Goal: Information Seeking & Learning: Learn about a topic

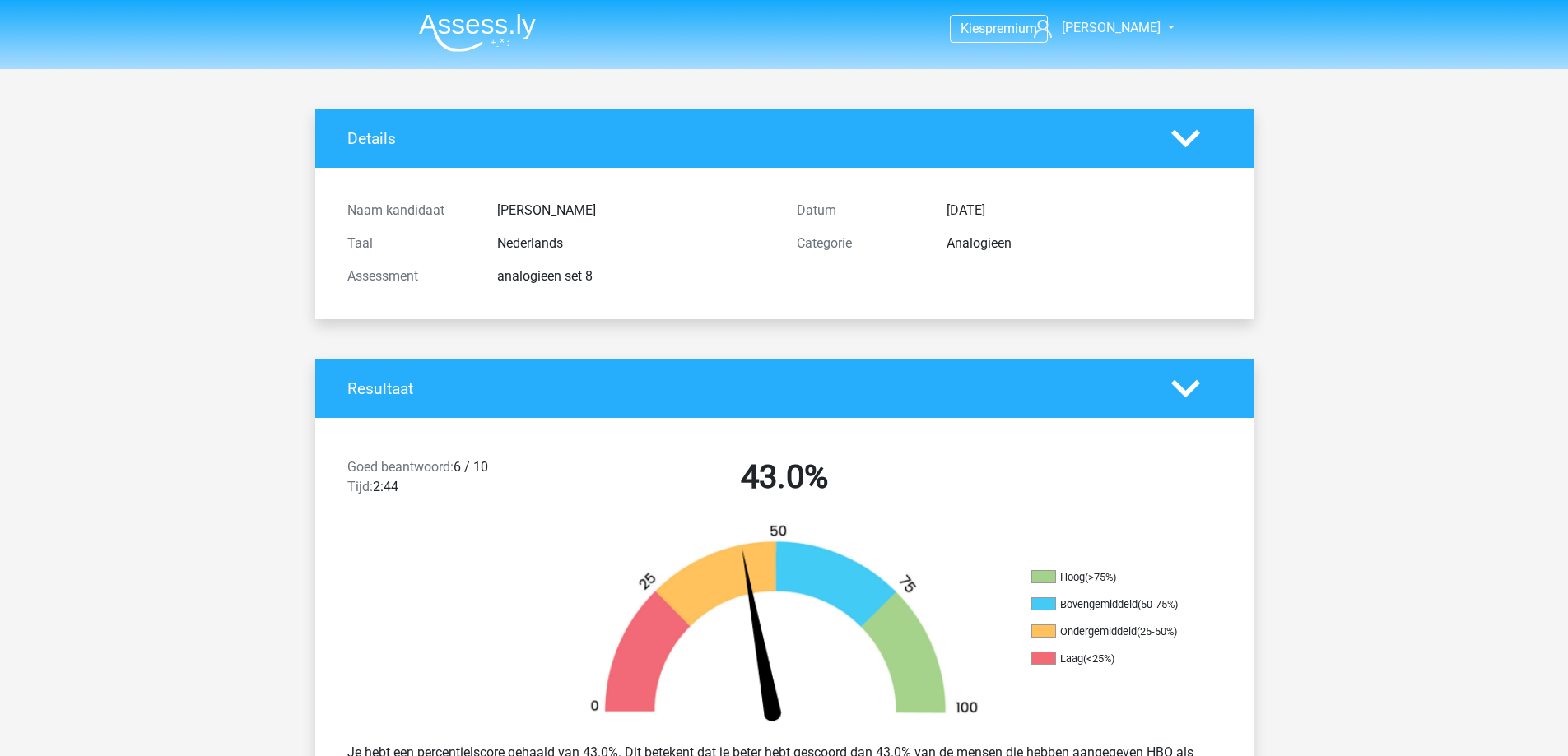
click at [493, 22] on img at bounding box center [477, 32] width 116 height 38
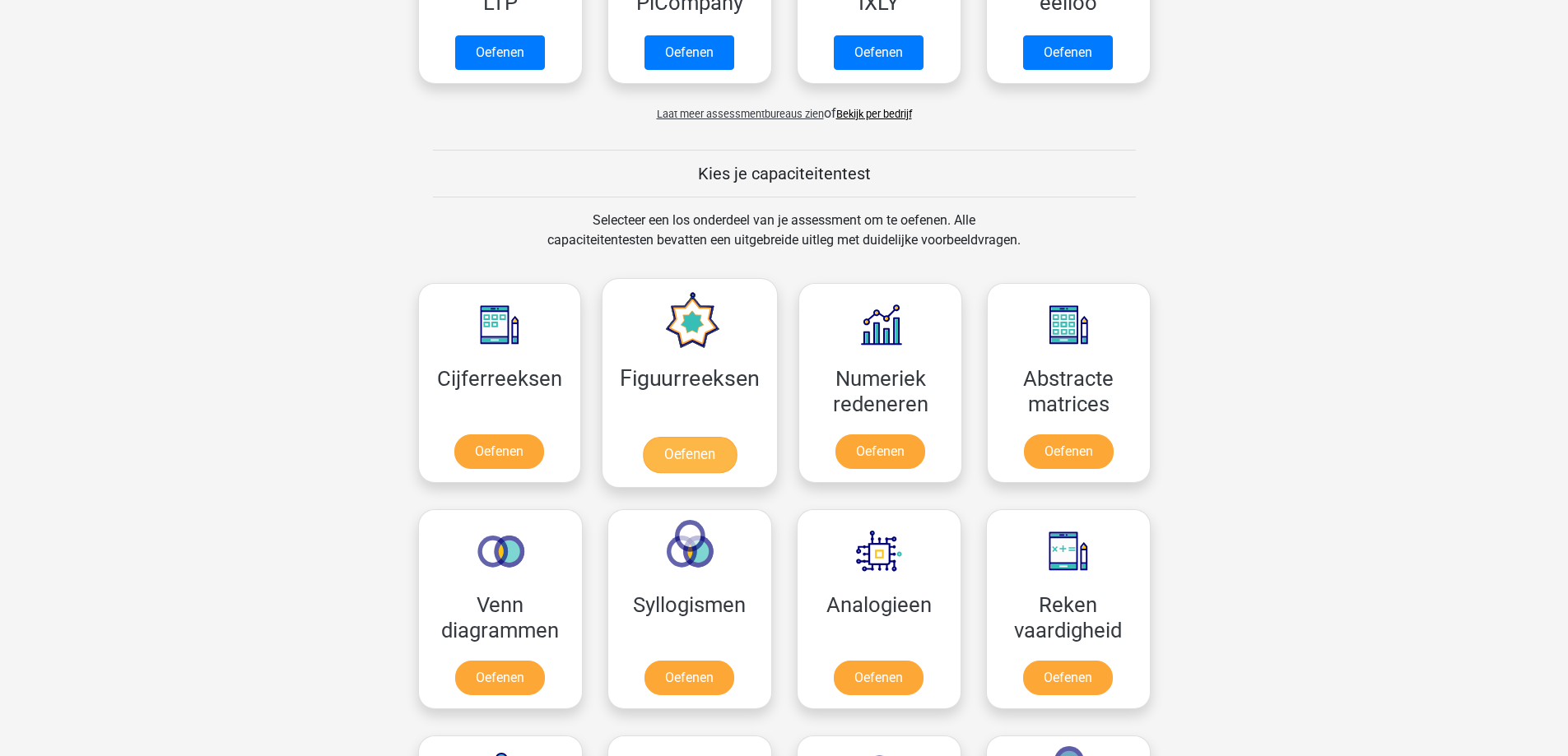
scroll to position [494, 0]
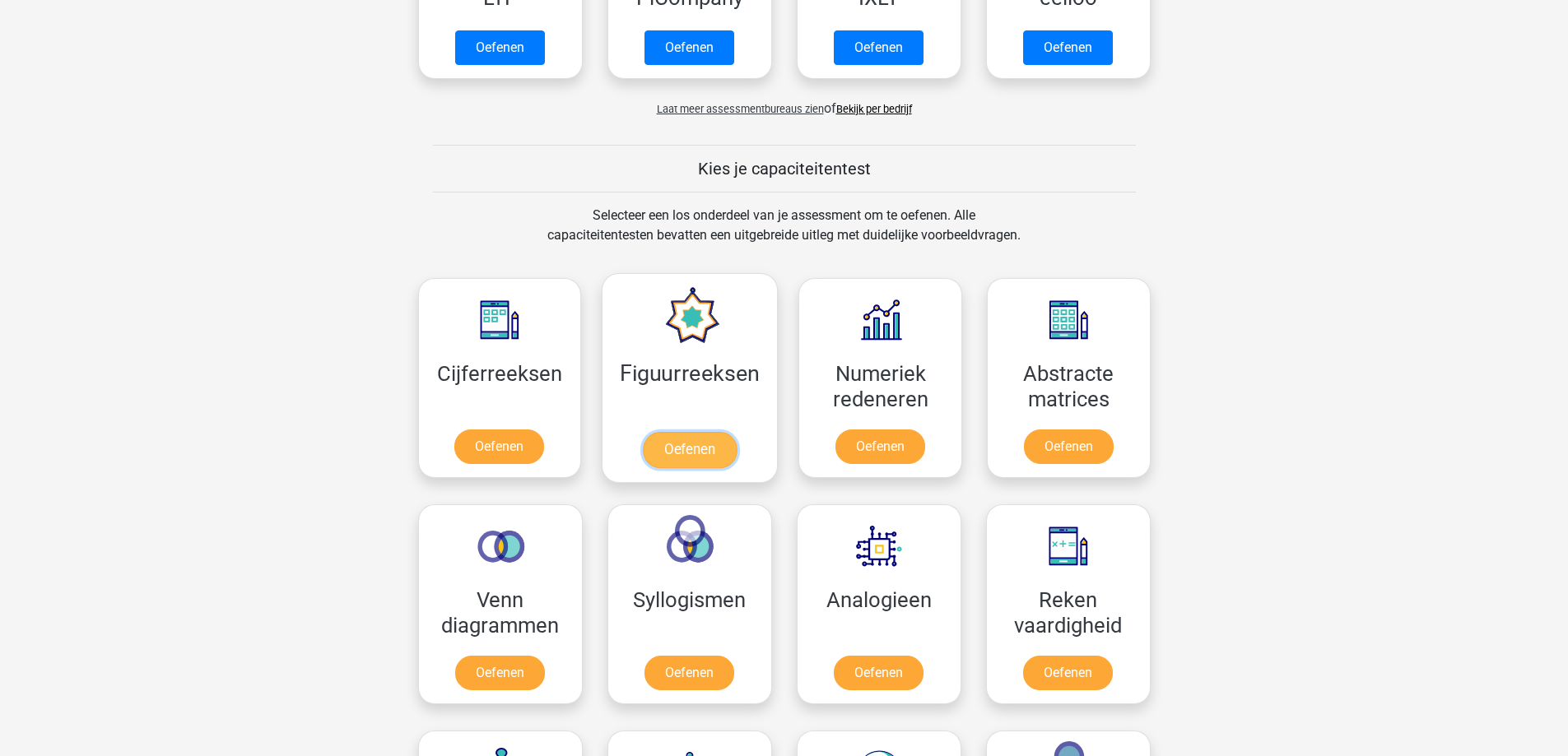
click at [671, 454] on link "Oefenen" at bounding box center [690, 449] width 94 height 36
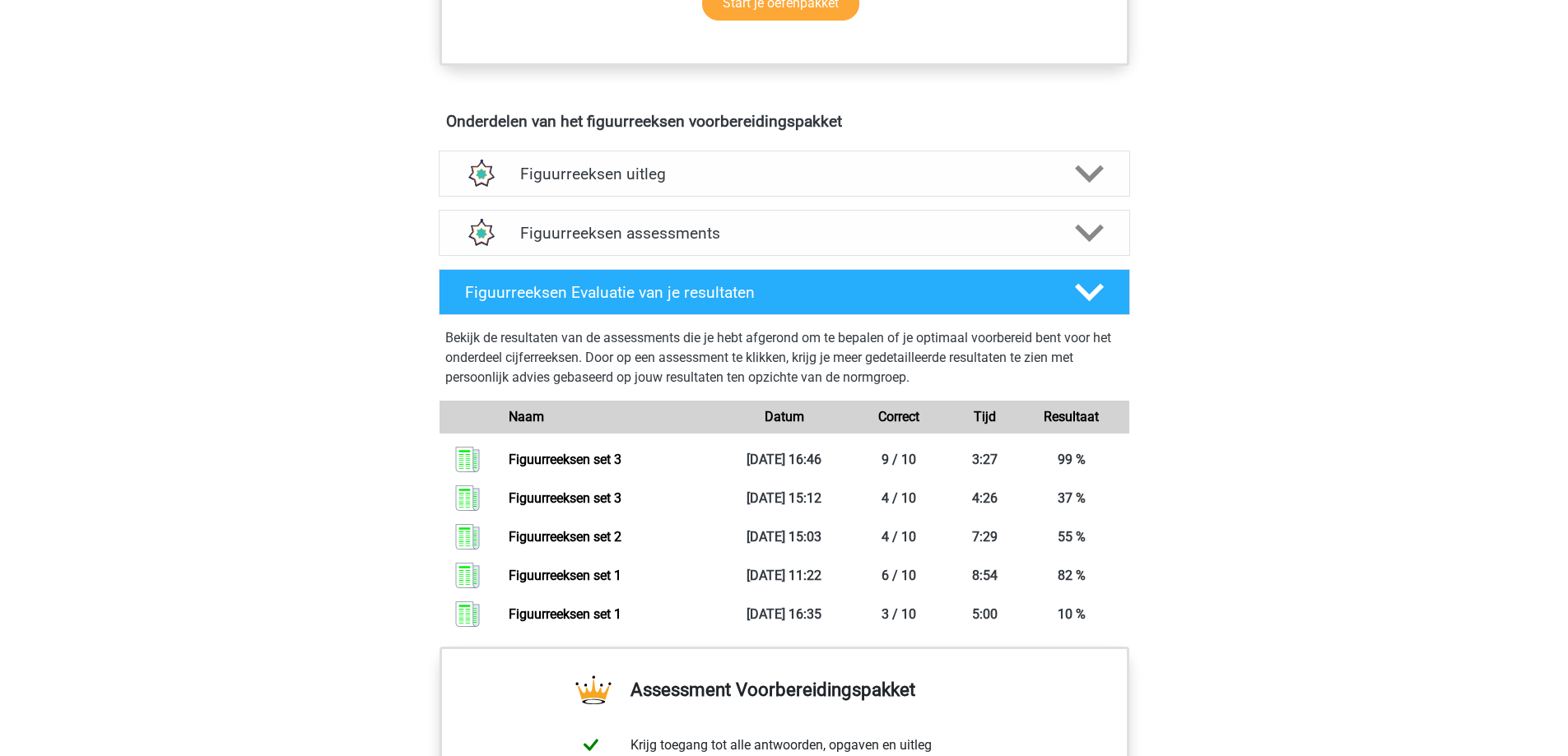
scroll to position [904, 0]
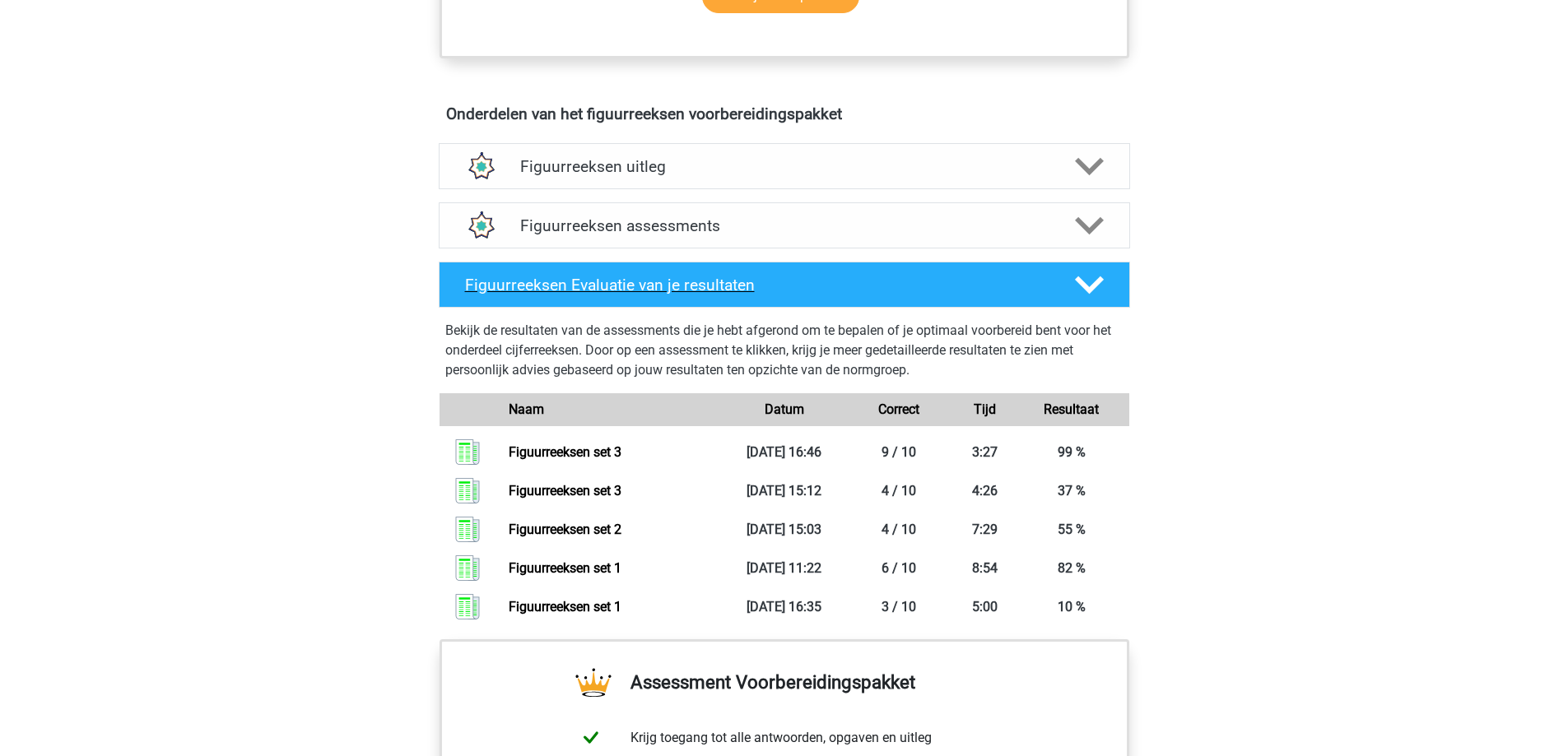
click at [1091, 289] on polygon at bounding box center [1088, 285] width 28 height 18
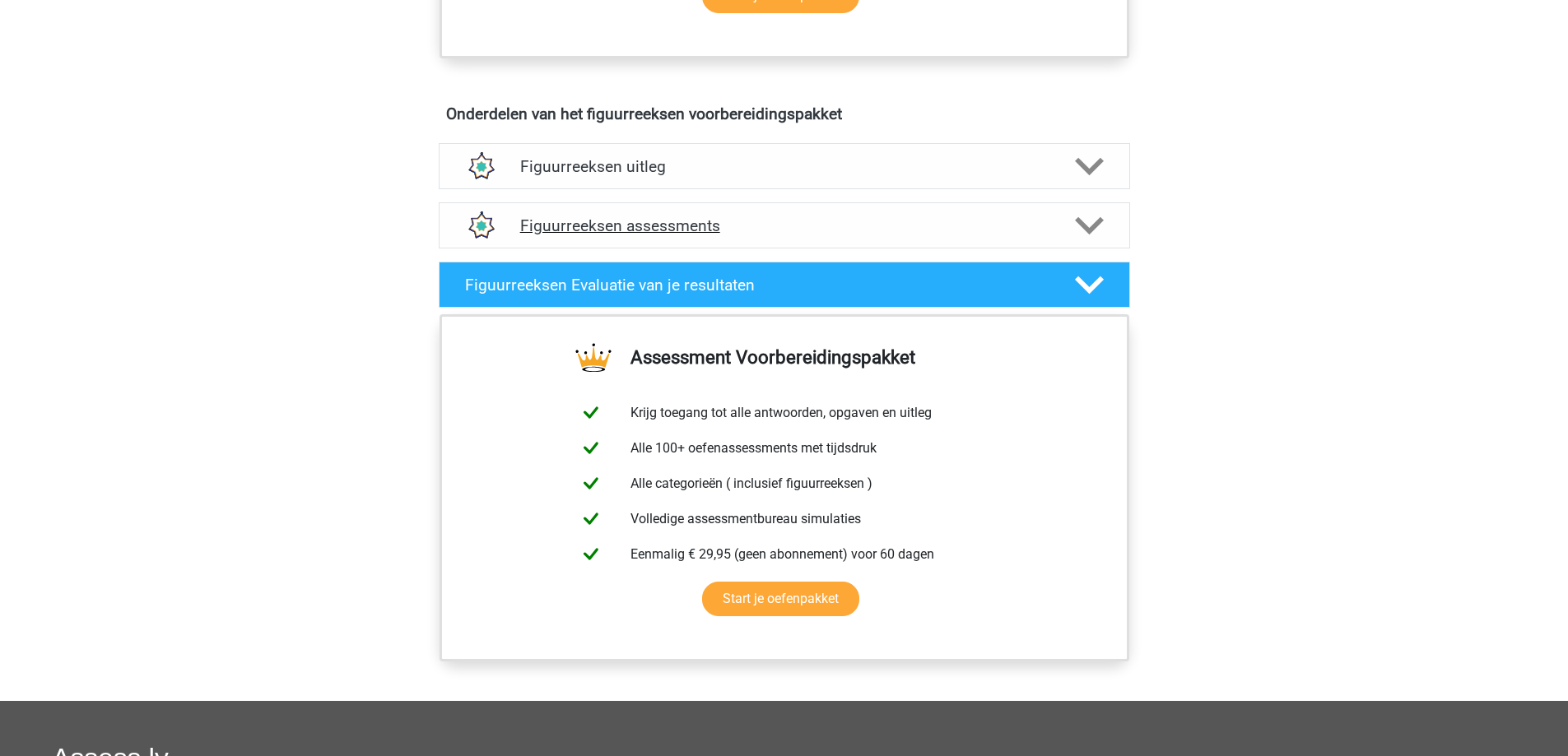
click at [1084, 234] on icon at bounding box center [1088, 225] width 28 height 28
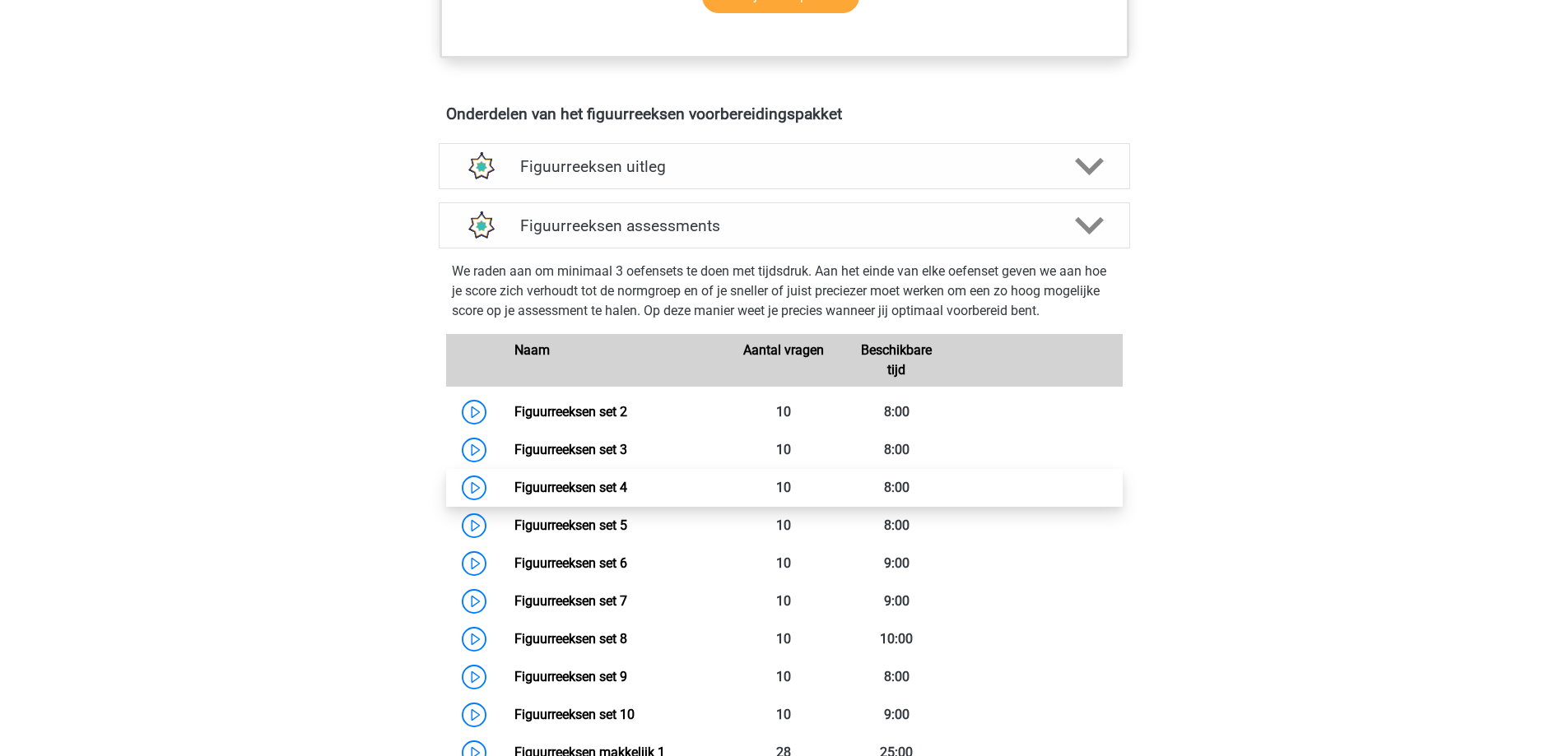
click at [526, 495] on link "Figuurreeksen set 4" at bounding box center [570, 487] width 113 height 16
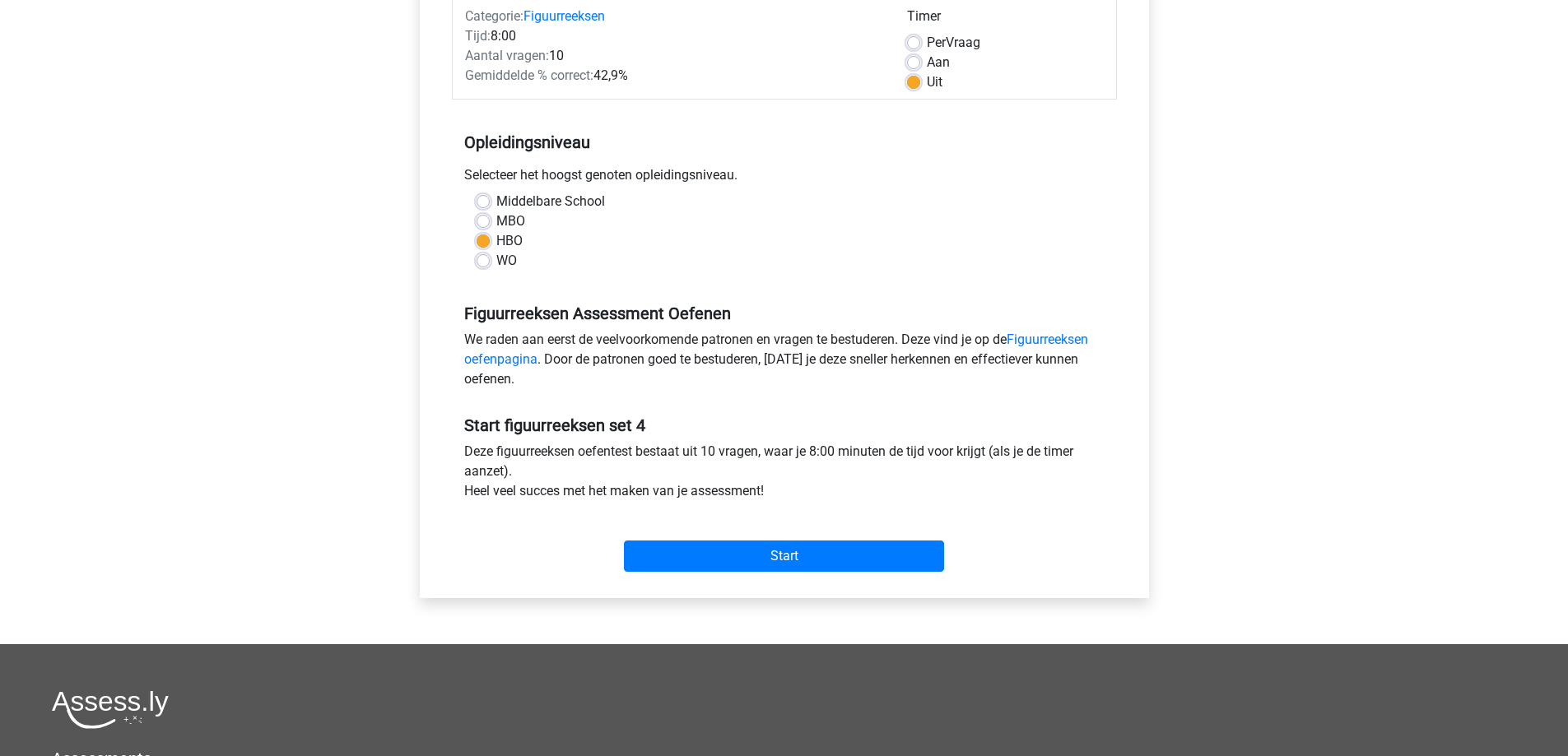
scroll to position [247, 0]
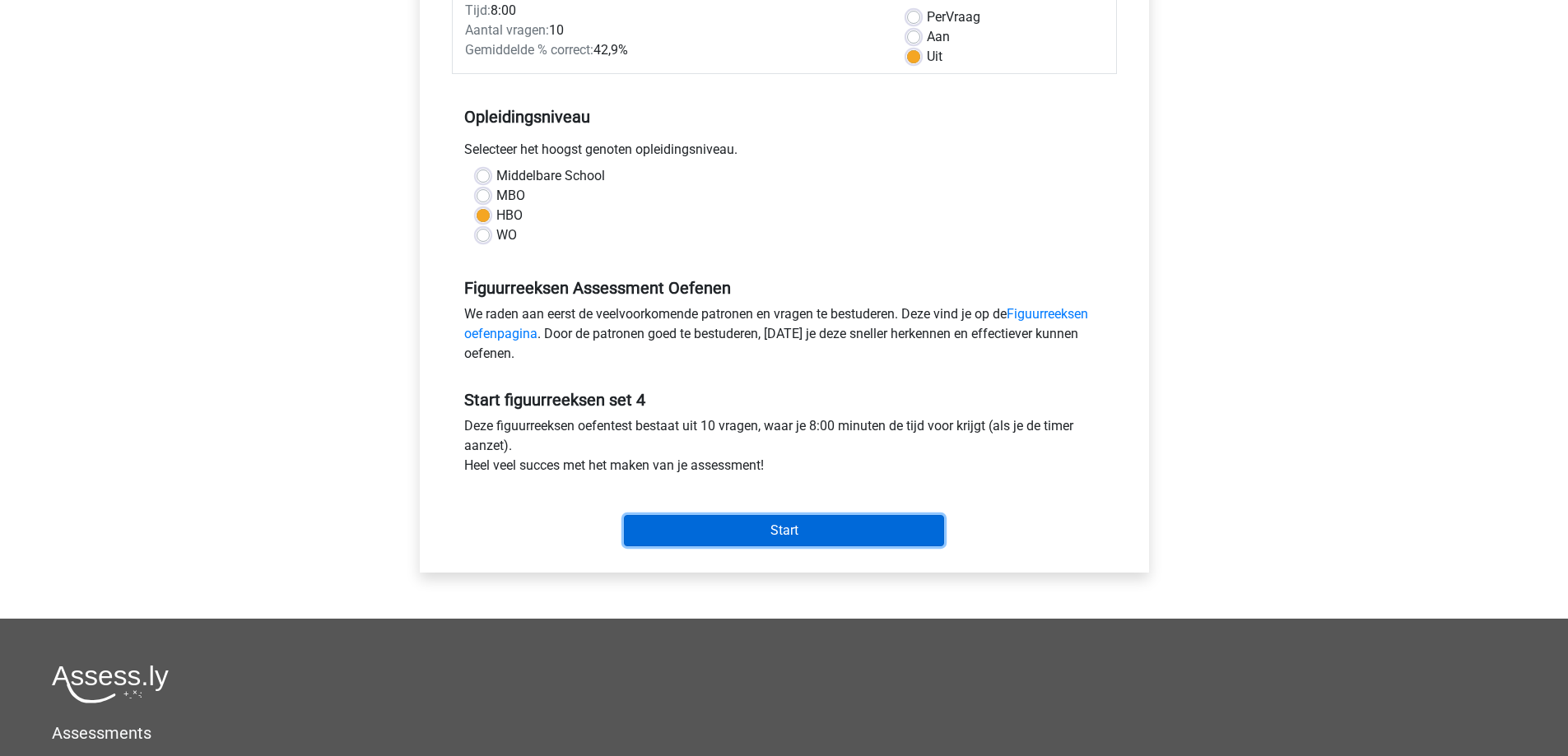
click at [716, 536] on input "Start" at bounding box center [783, 531] width 320 height 31
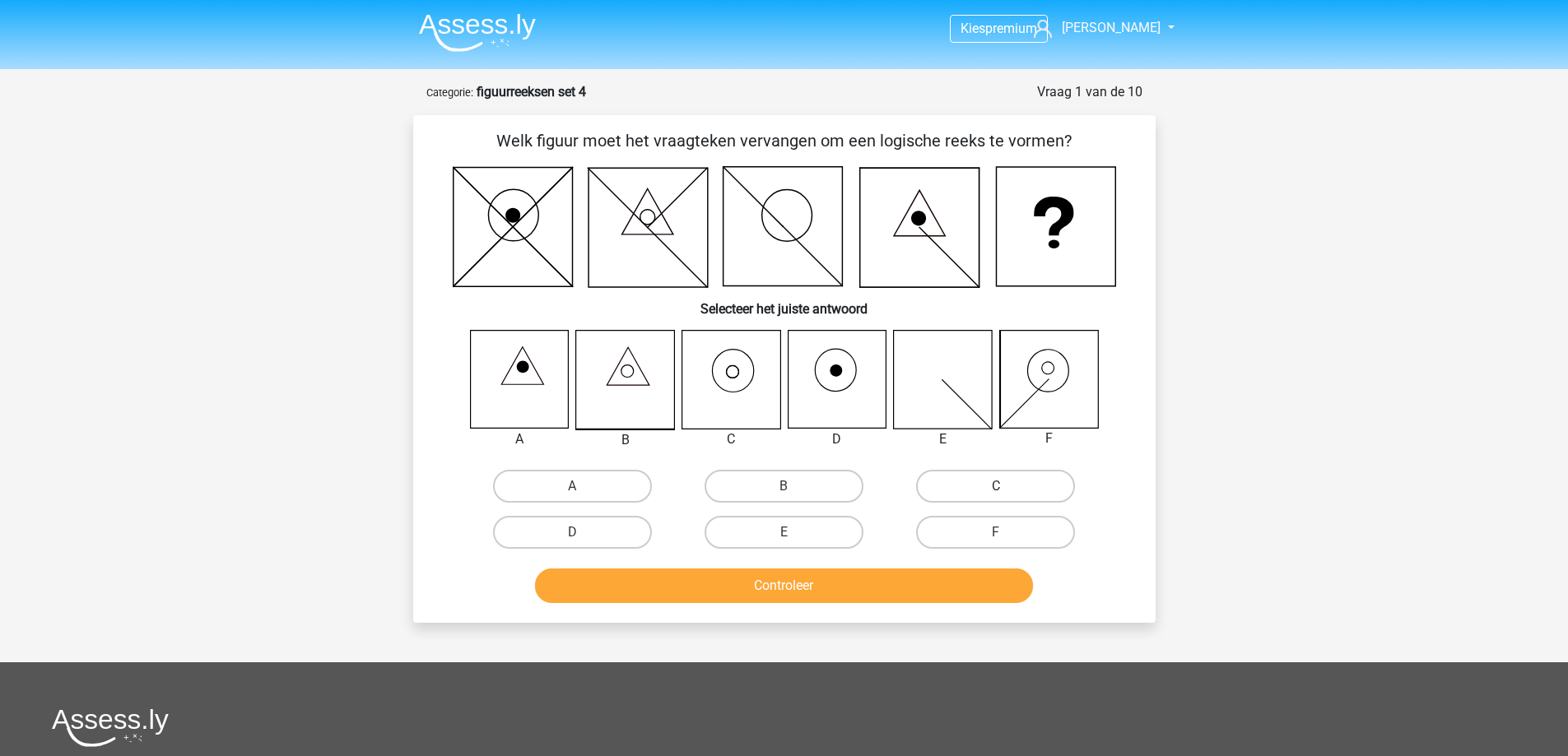
click at [1003, 484] on label "C" at bounding box center [995, 487] width 159 height 33
click at [1003, 486] on input "C" at bounding box center [1001, 491] width 11 height 11
radio input "true"
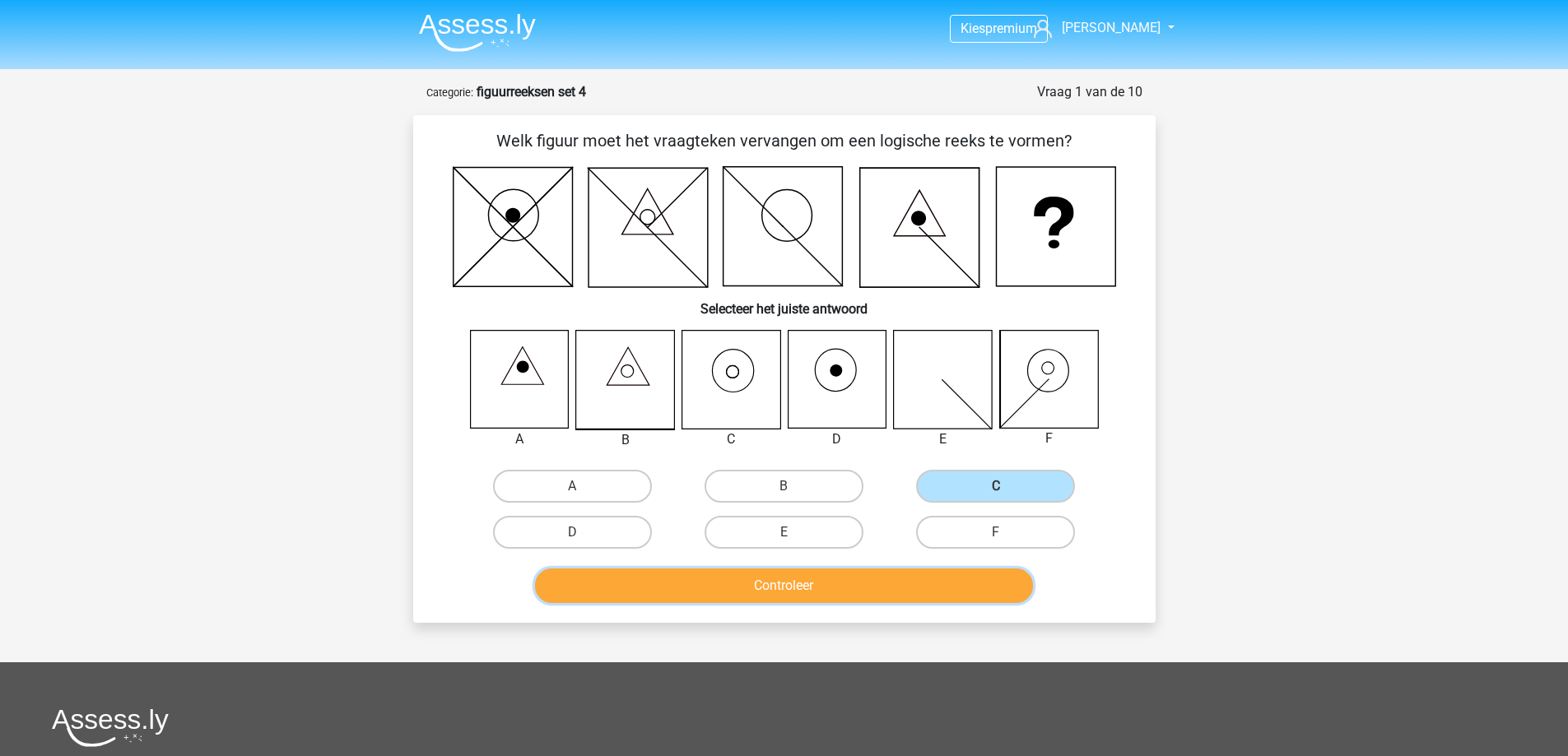
click at [841, 586] on button "Controleer" at bounding box center [783, 586] width 498 height 35
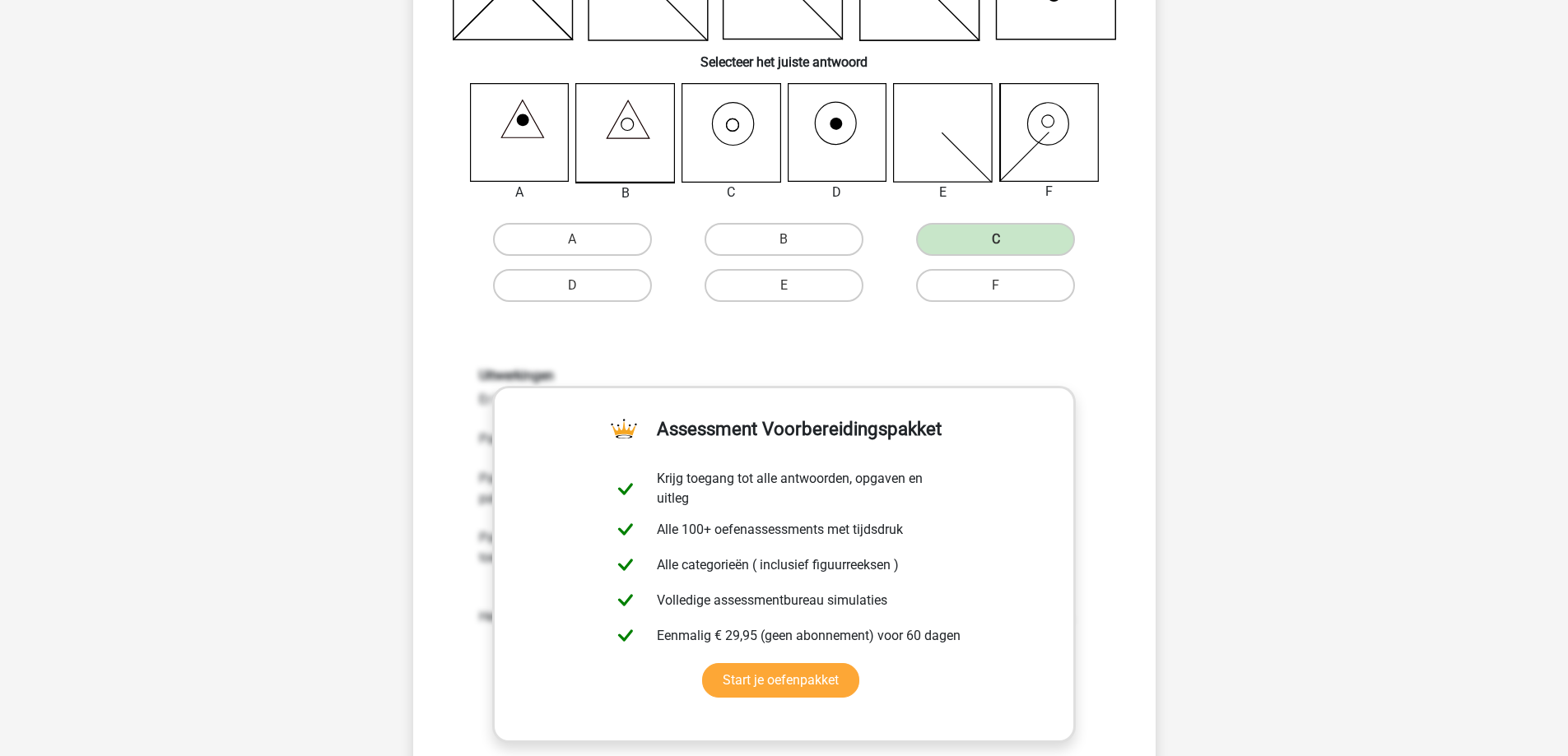
scroll to position [575, 0]
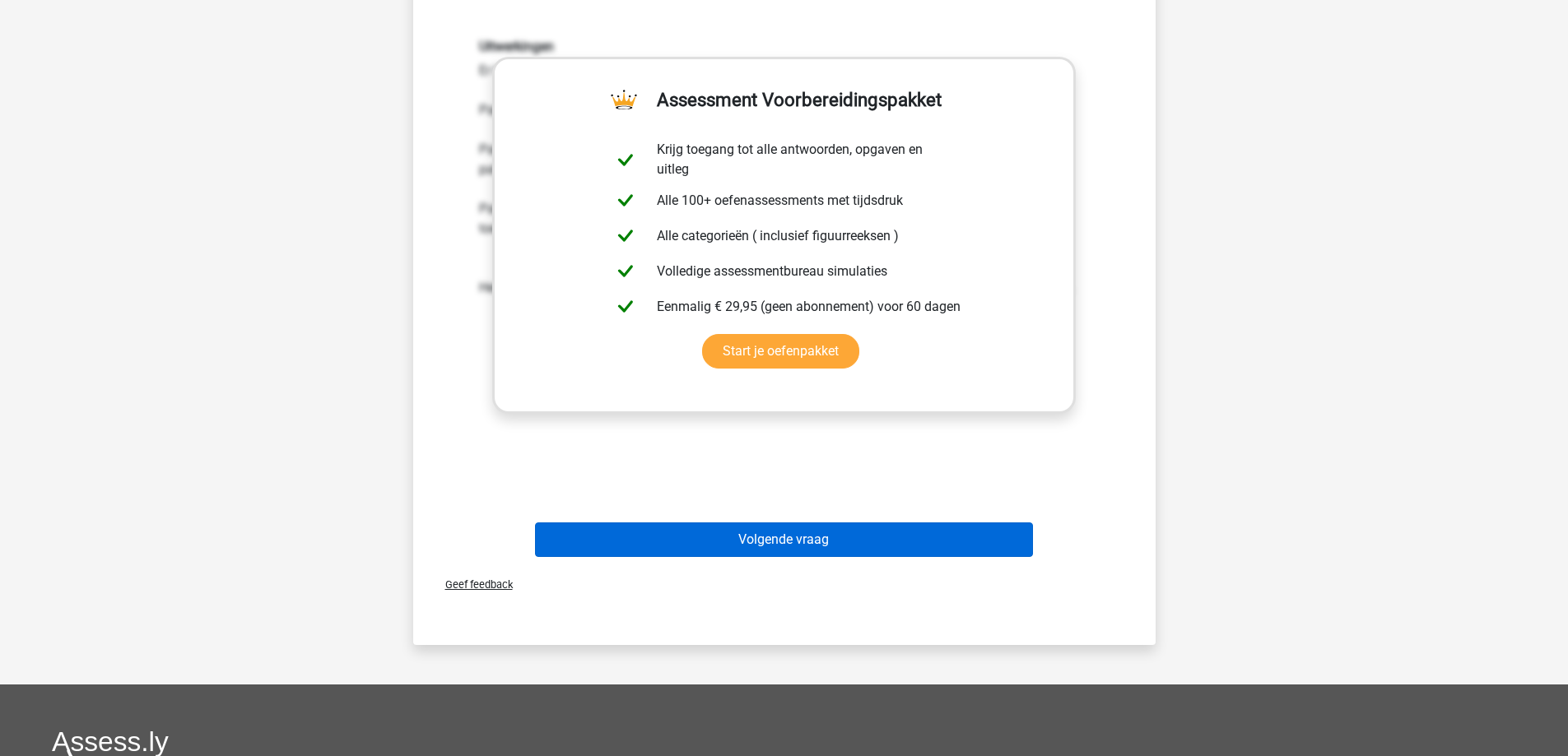
click at [776, 556] on div "Volgende vraag" at bounding box center [784, 542] width 635 height 41
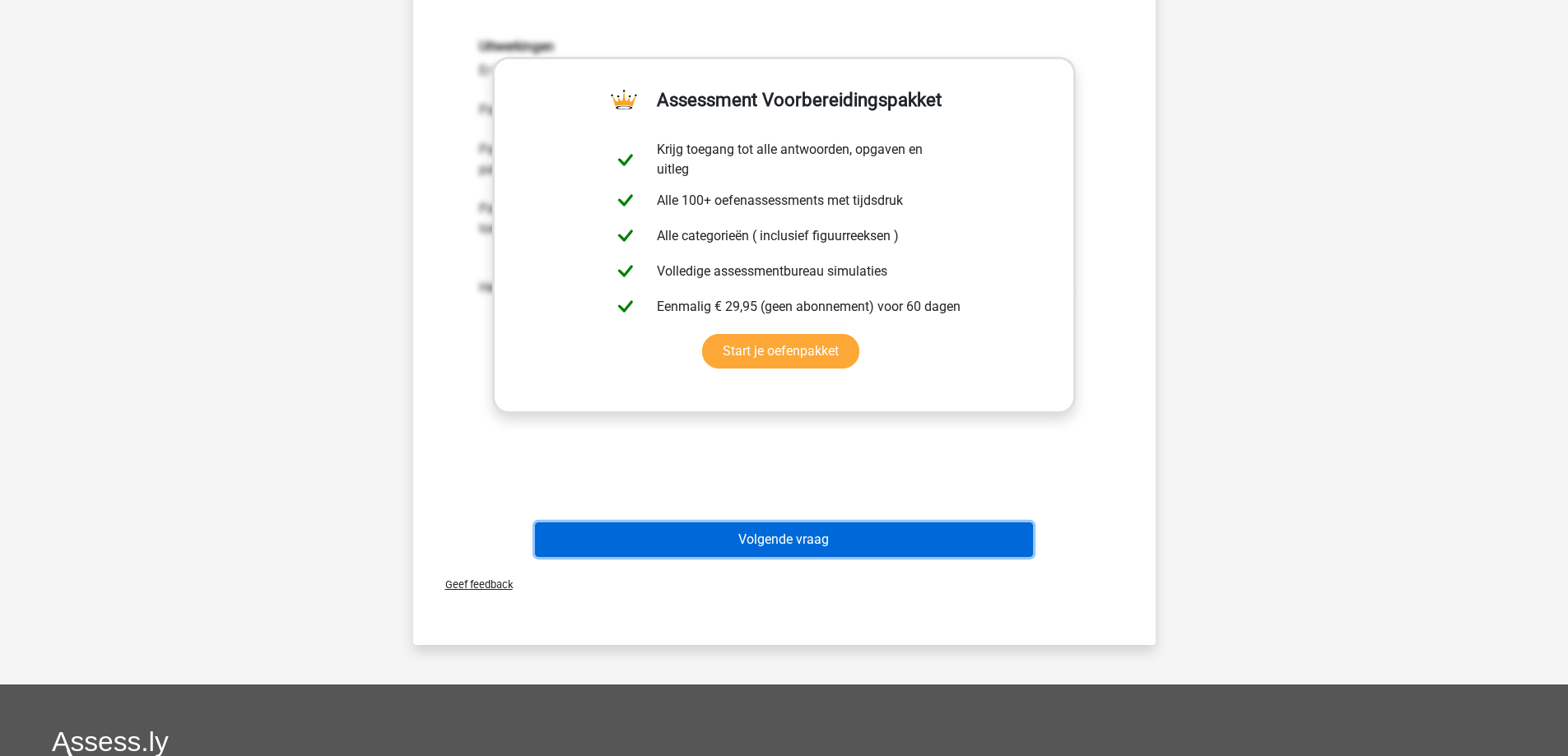
click at [776, 551] on button "Volgende vraag" at bounding box center [783, 540] width 498 height 35
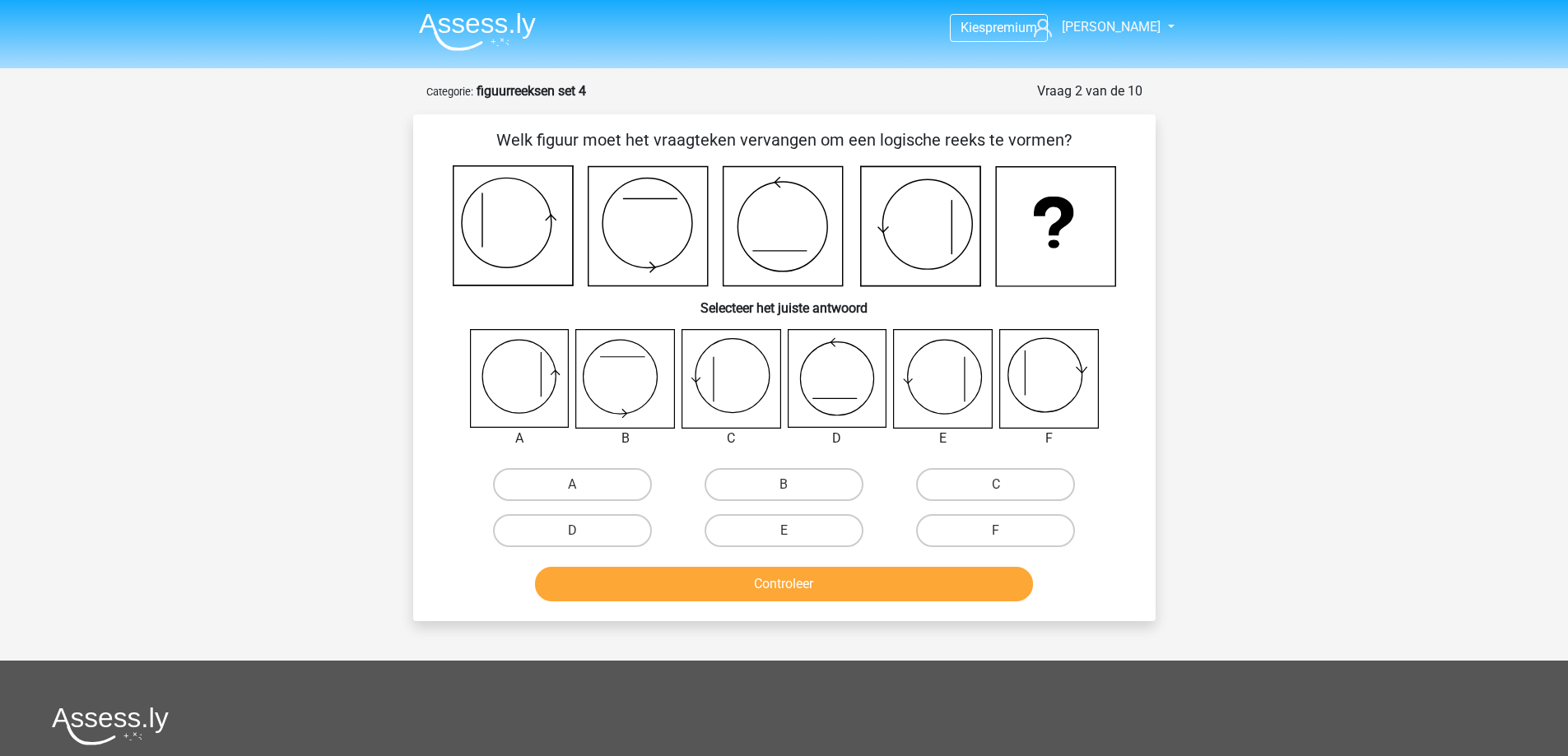
scroll to position [0, 0]
click at [609, 483] on label "A" at bounding box center [572, 486] width 159 height 33
click at [583, 486] on input "A" at bounding box center [578, 491] width 11 height 11
radio input "true"
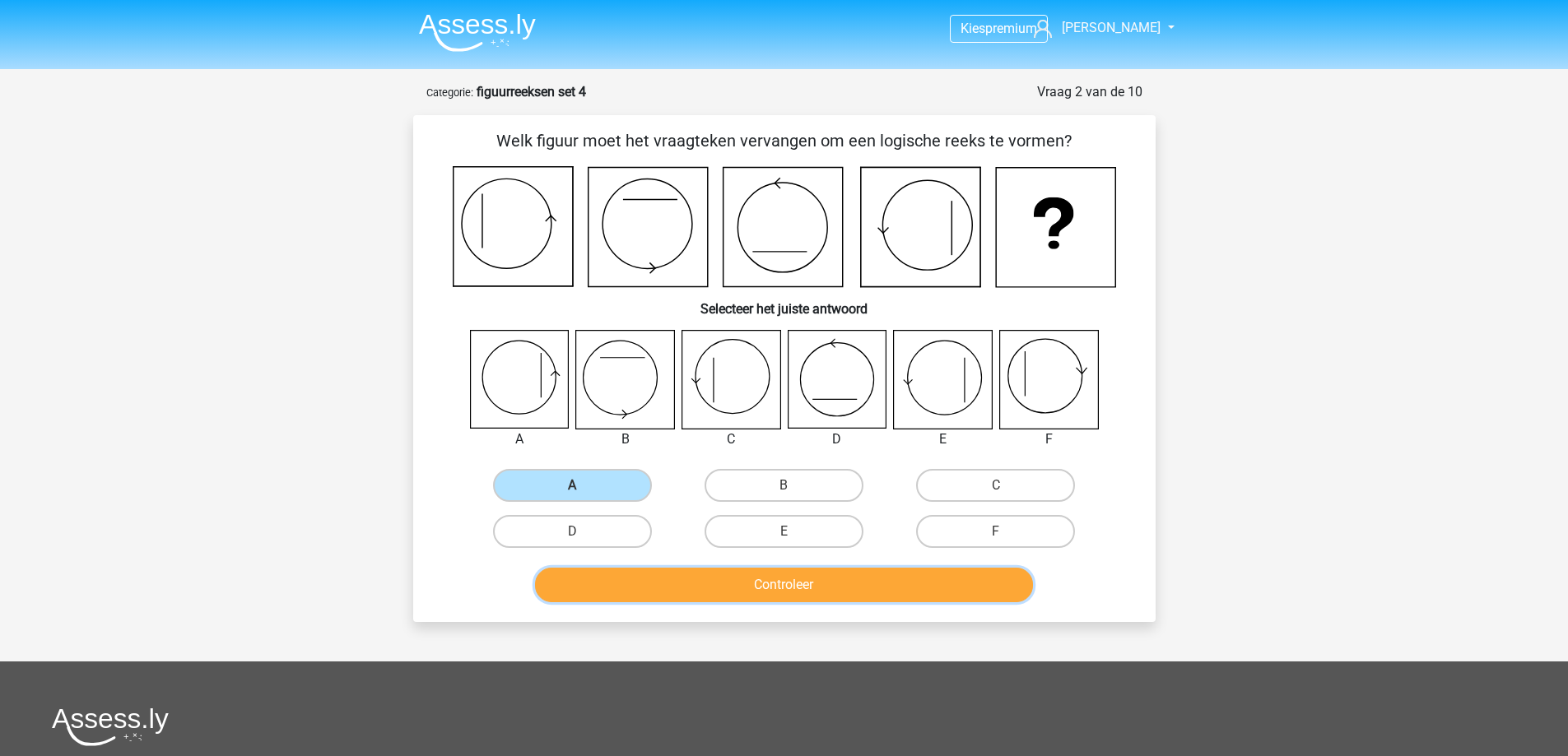
click at [695, 579] on button "Controleer" at bounding box center [783, 585] width 498 height 35
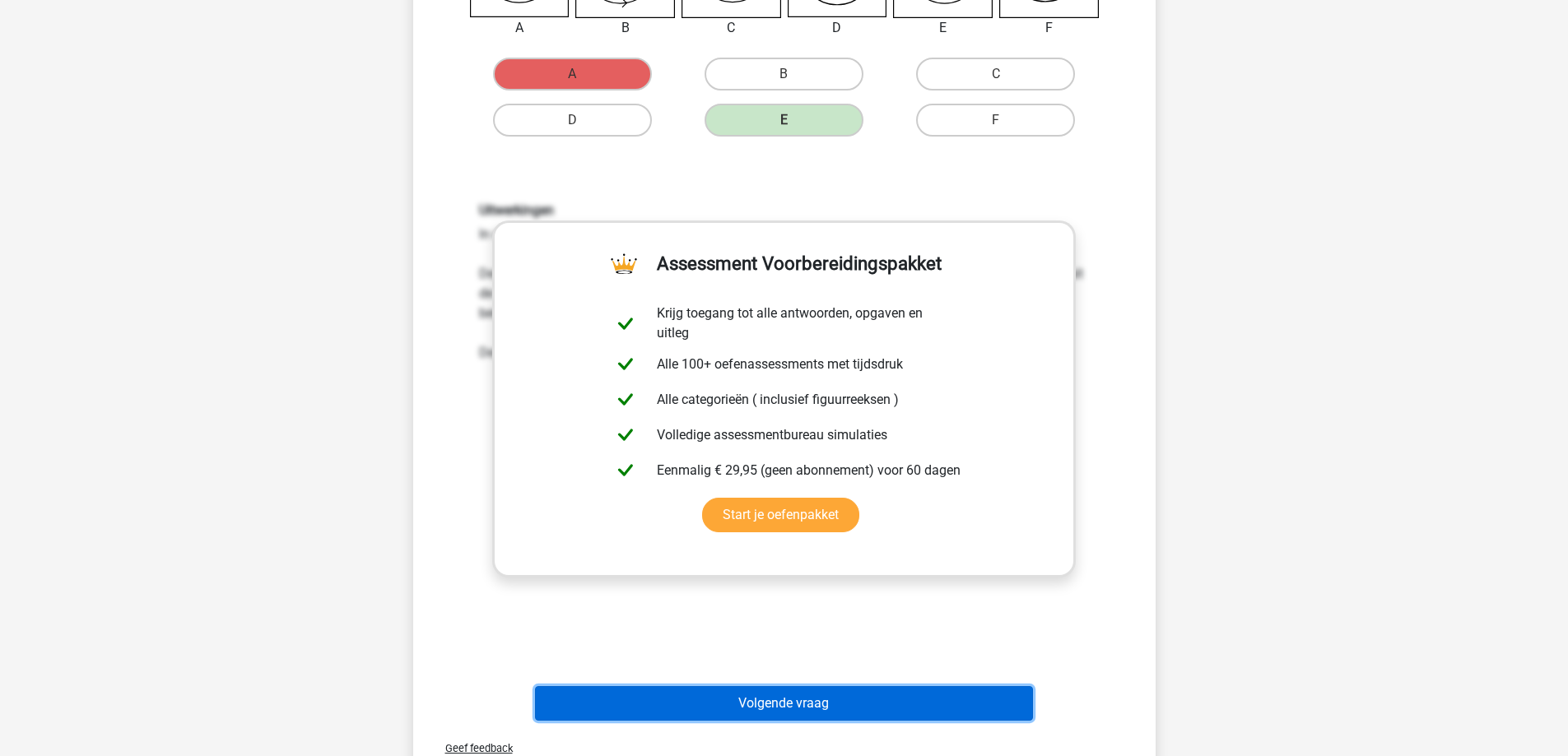
click at [752, 690] on button "Volgende vraag" at bounding box center [783, 704] width 498 height 35
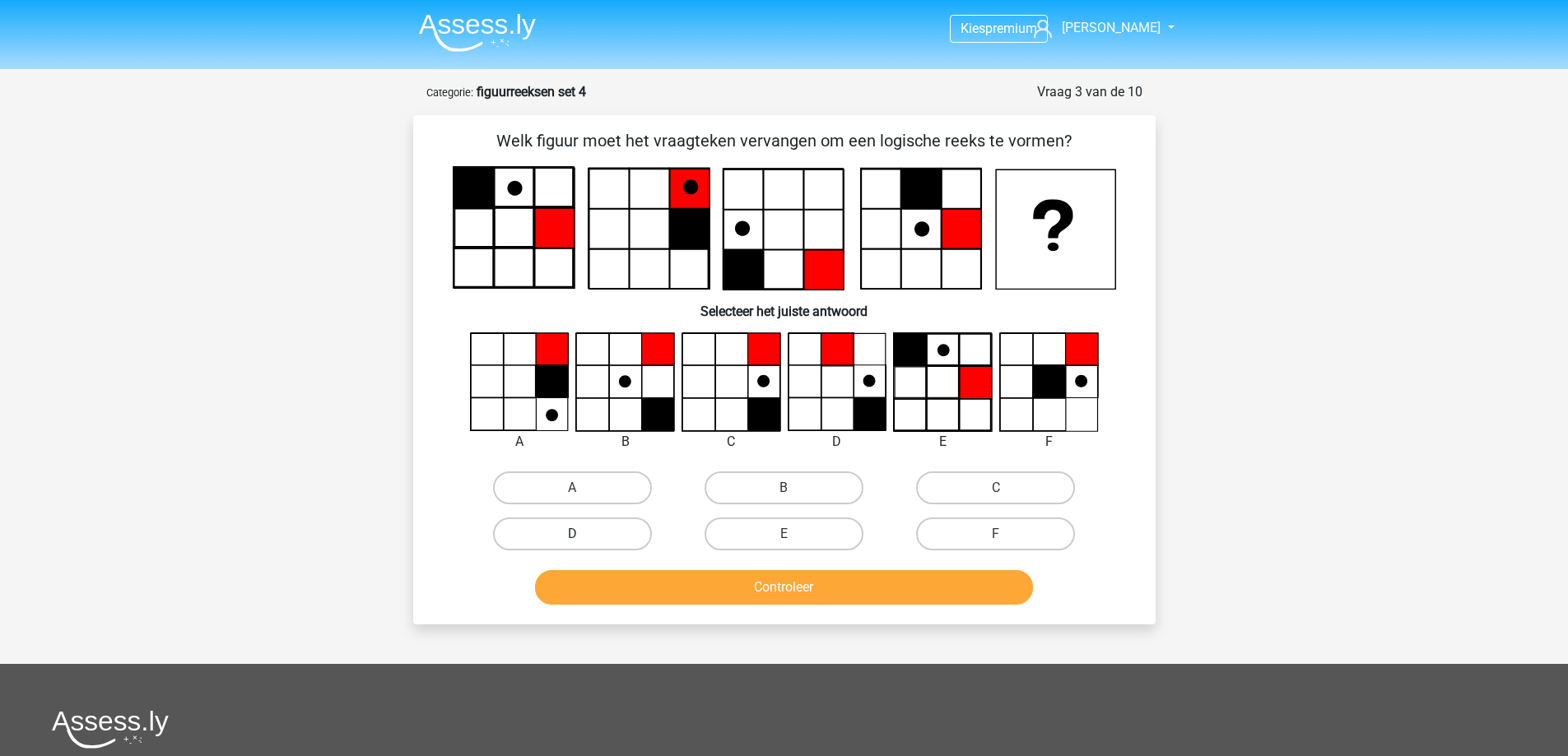
click at [551, 532] on label "D" at bounding box center [572, 534] width 159 height 33
click at [572, 534] on input "D" at bounding box center [578, 540] width 11 height 11
radio input "true"
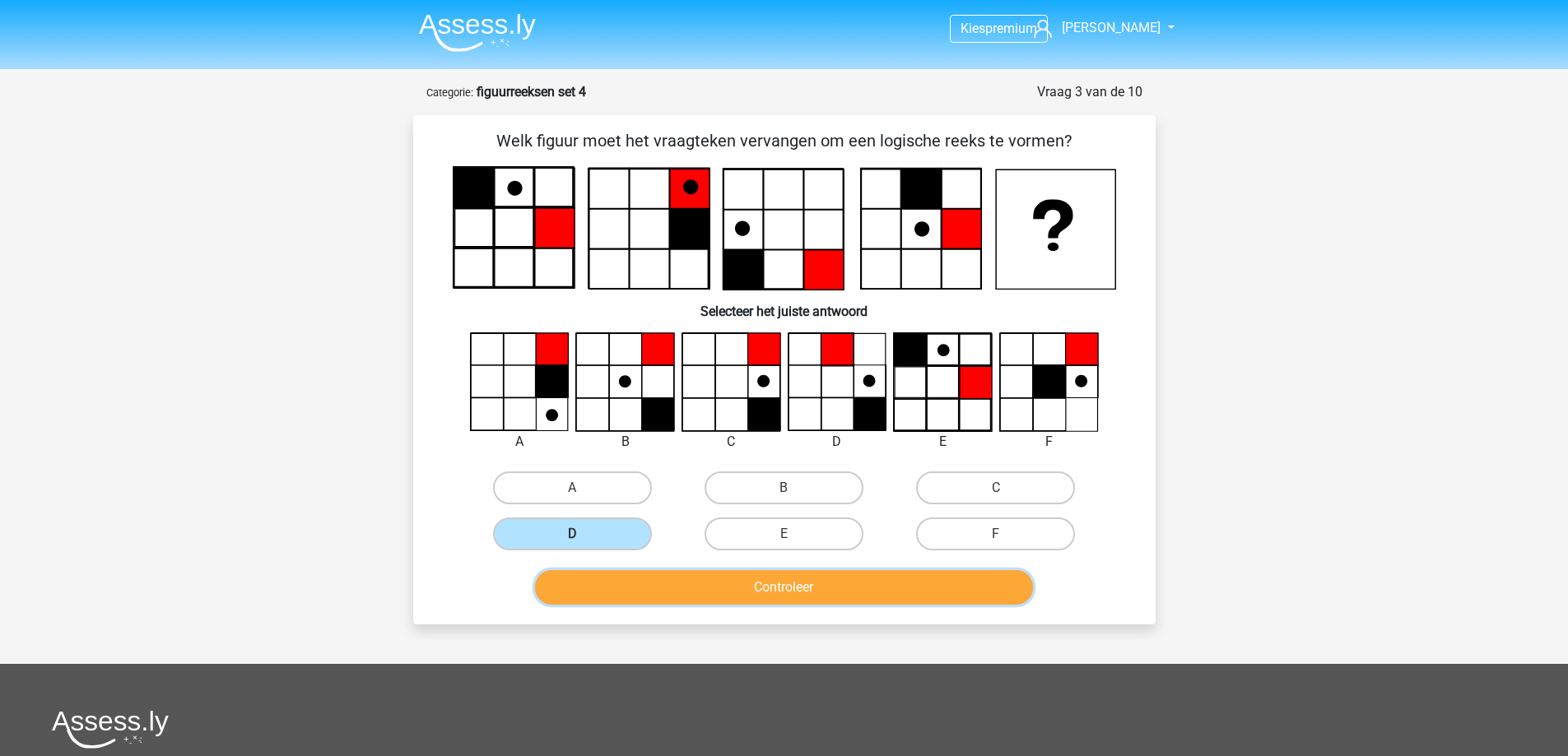
click at [691, 580] on button "Controleer" at bounding box center [783, 587] width 498 height 35
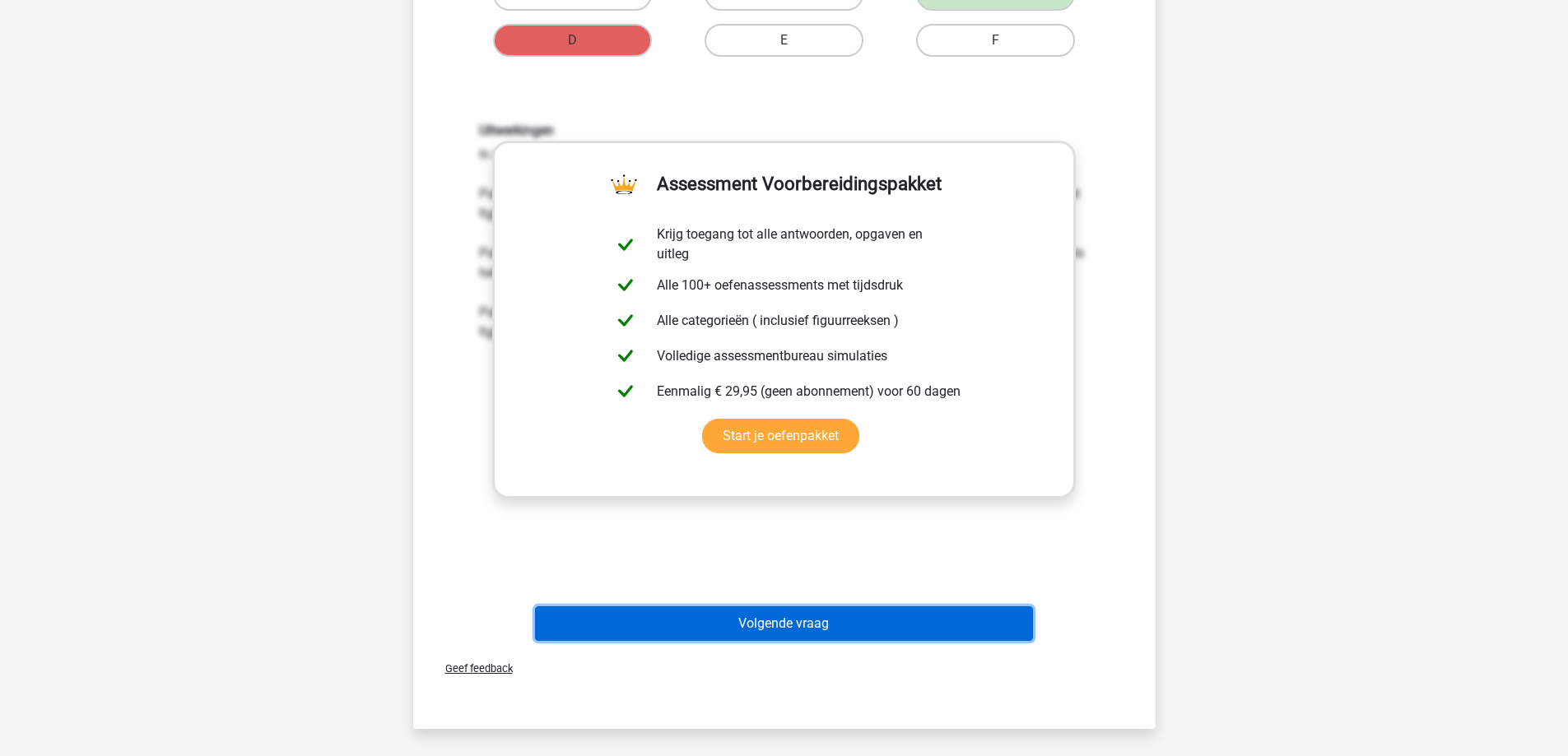
click at [762, 627] on button "Volgende vraag" at bounding box center [783, 624] width 498 height 35
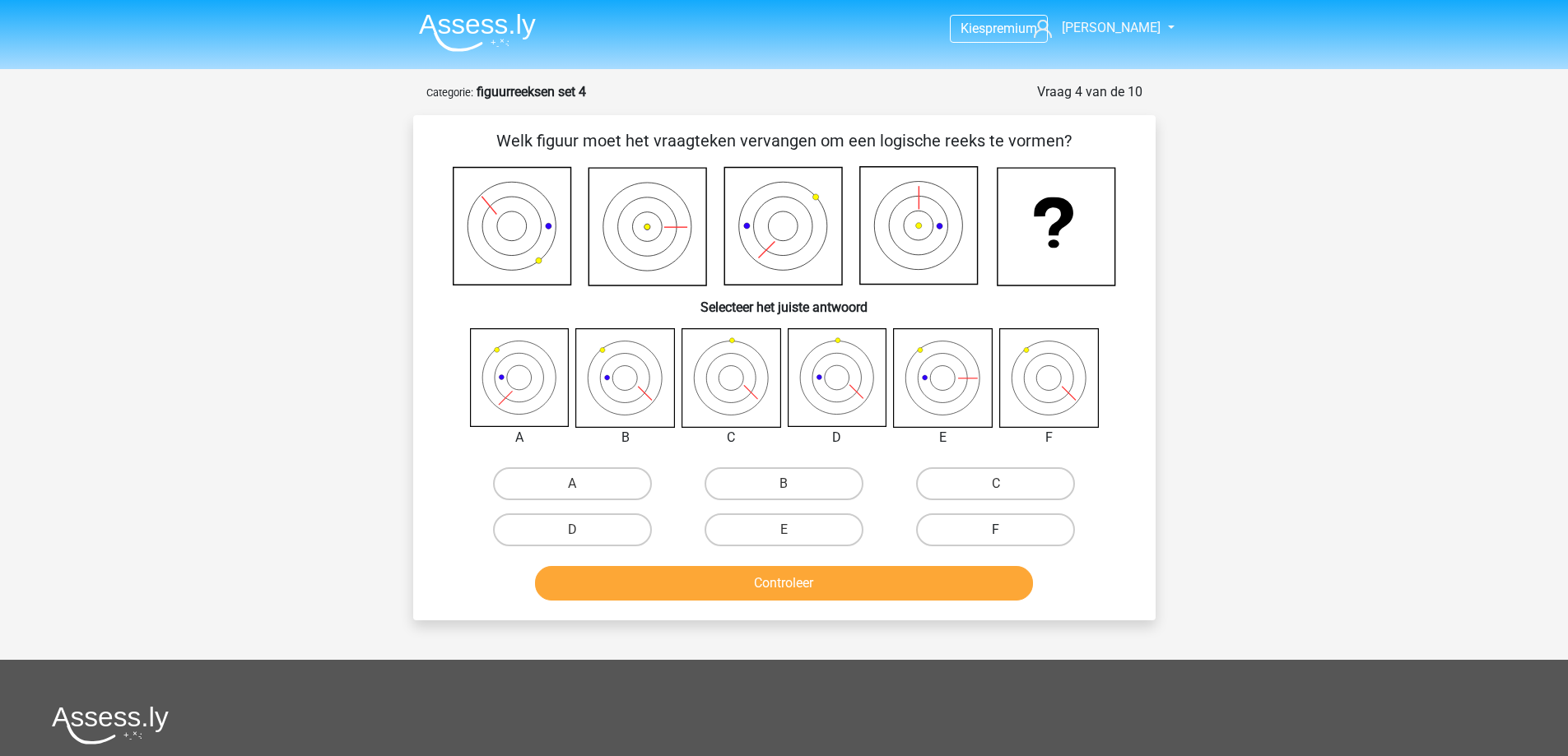
click at [977, 534] on label "F" at bounding box center [995, 530] width 159 height 33
click at [996, 534] on input "F" at bounding box center [1001, 535] width 11 height 11
radio input "true"
click at [928, 584] on button "Controleer" at bounding box center [783, 584] width 498 height 35
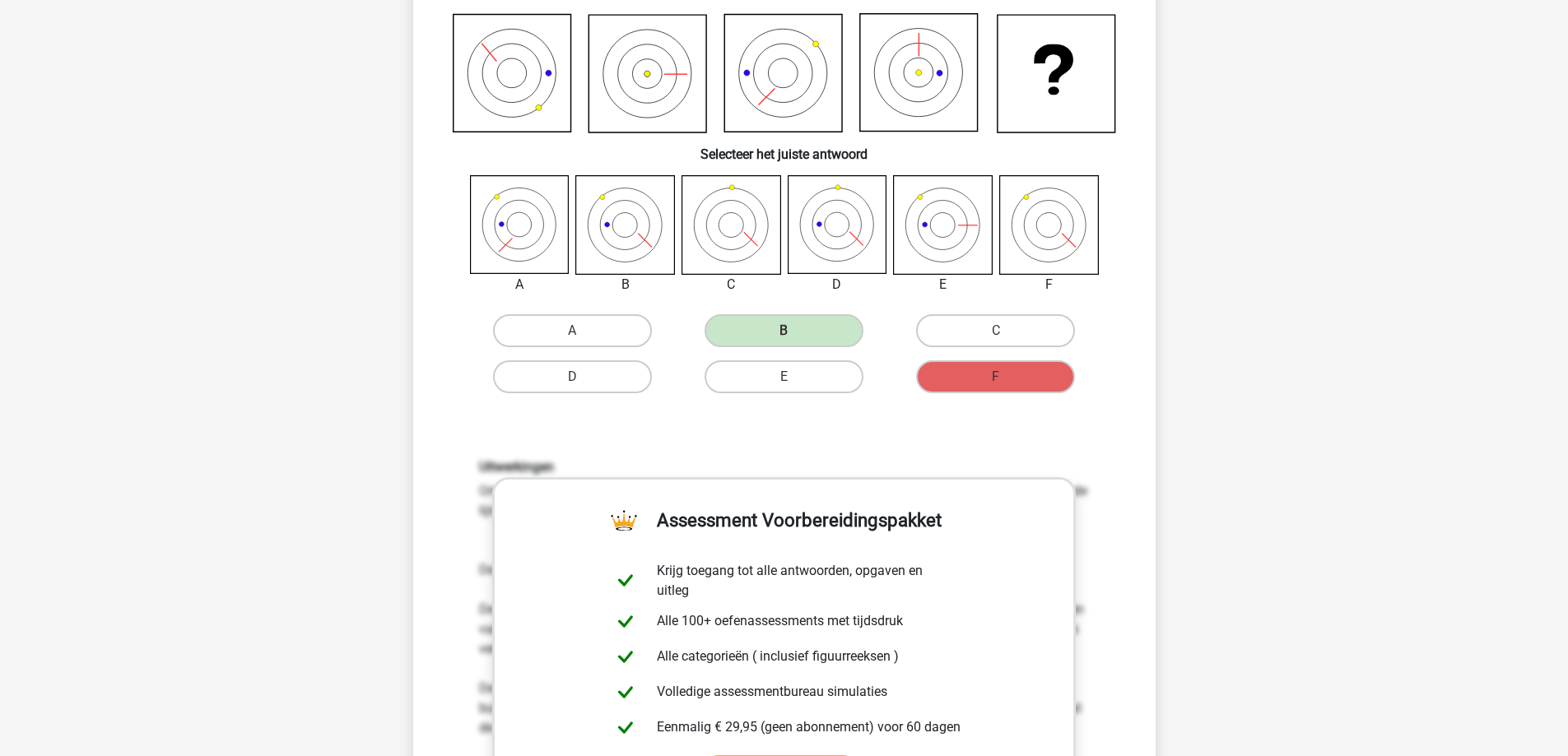
scroll to position [165, 0]
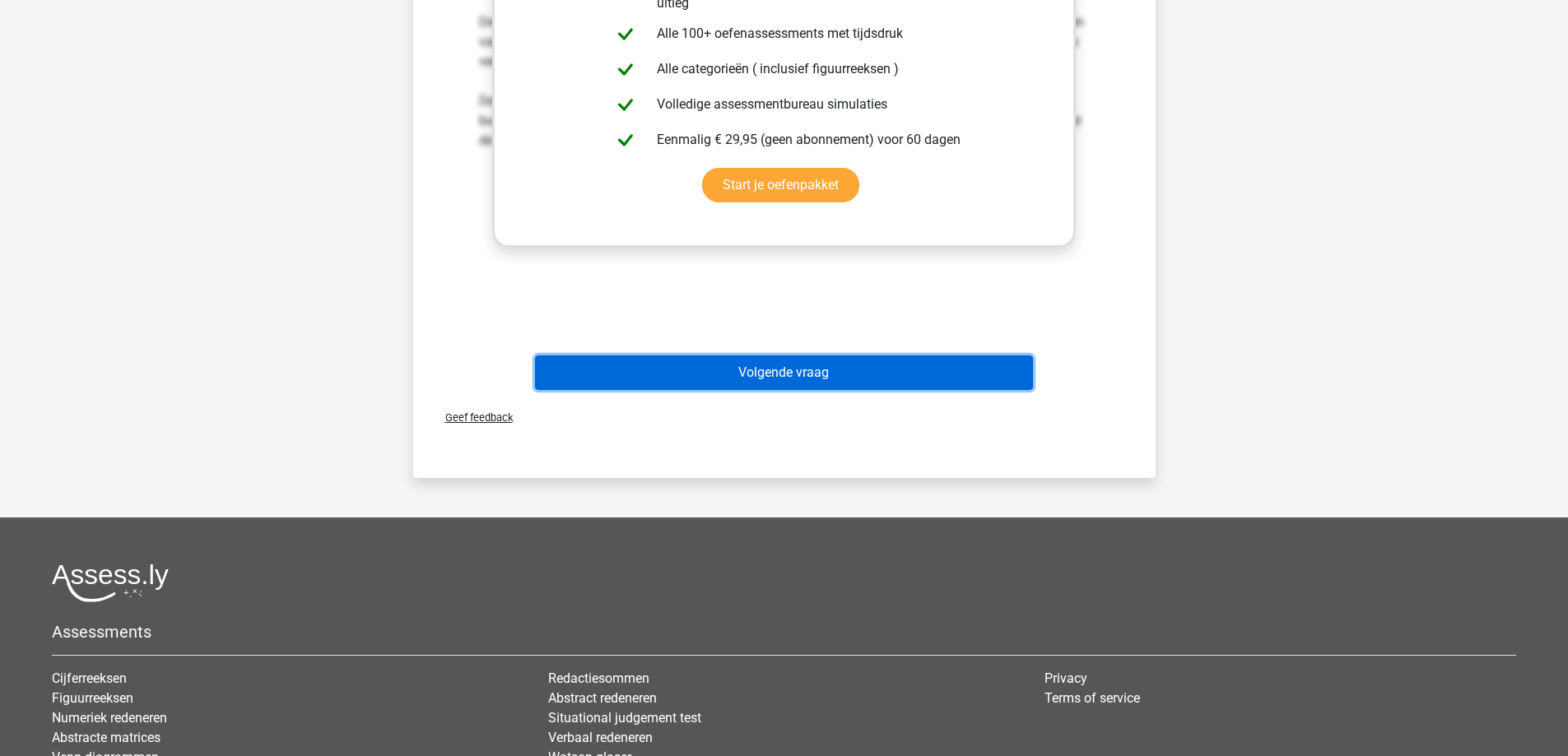
click at [813, 366] on button "Volgende vraag" at bounding box center [783, 373] width 498 height 35
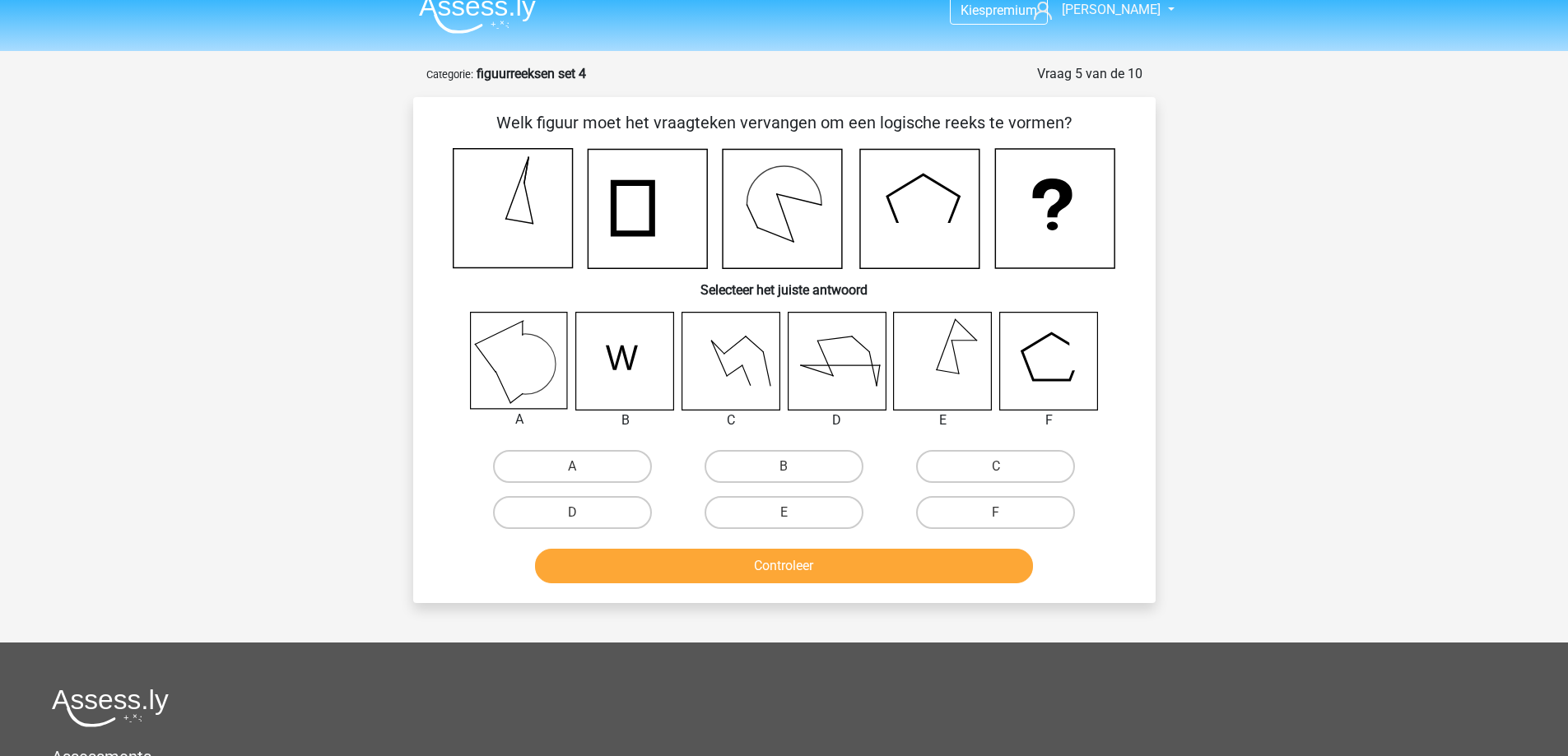
scroll to position [0, 0]
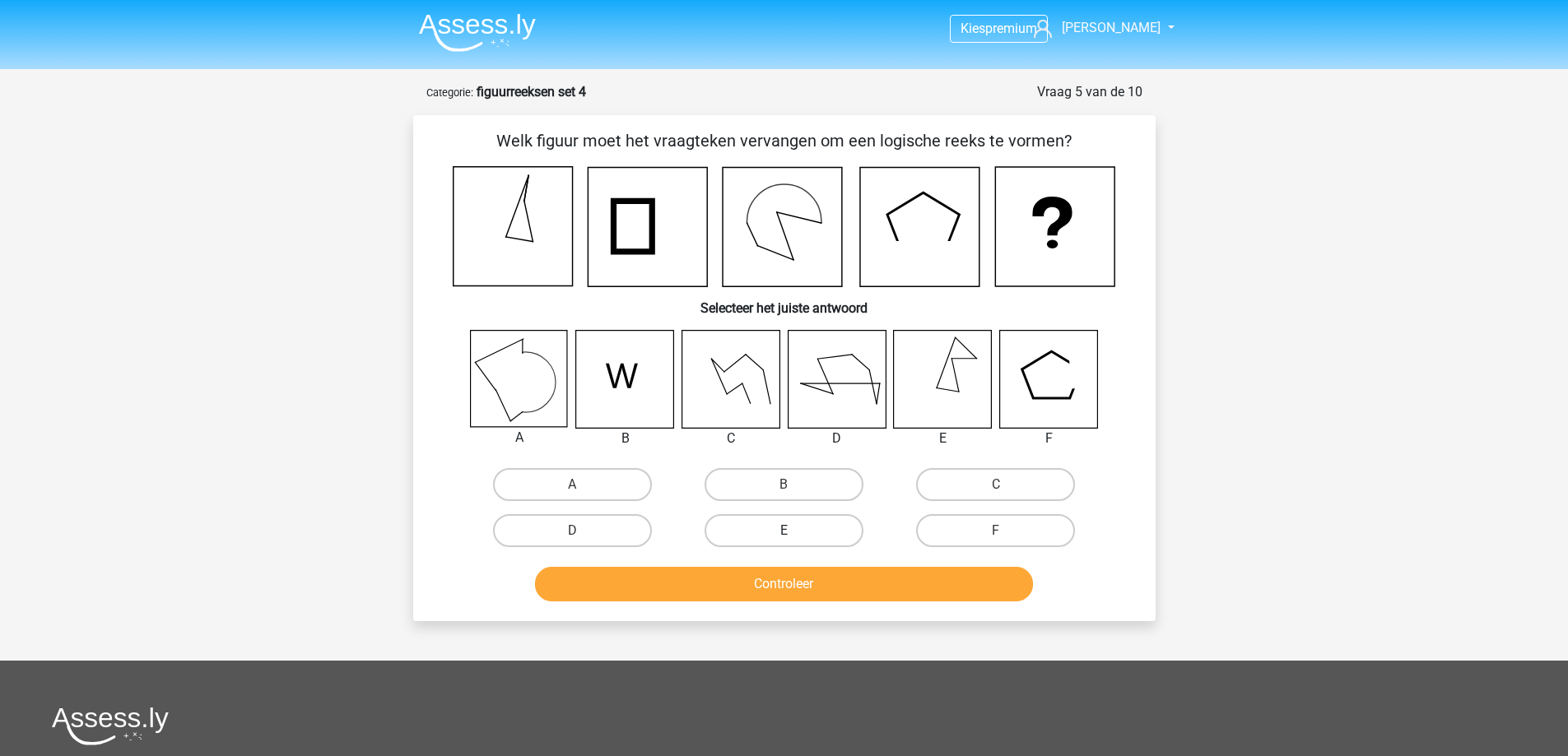
click at [780, 535] on label "E" at bounding box center [783, 531] width 159 height 33
click at [784, 535] on input "E" at bounding box center [790, 536] width 11 height 11
radio input "true"
click at [774, 605] on div "Controleer" at bounding box center [784, 586] width 635 height 41
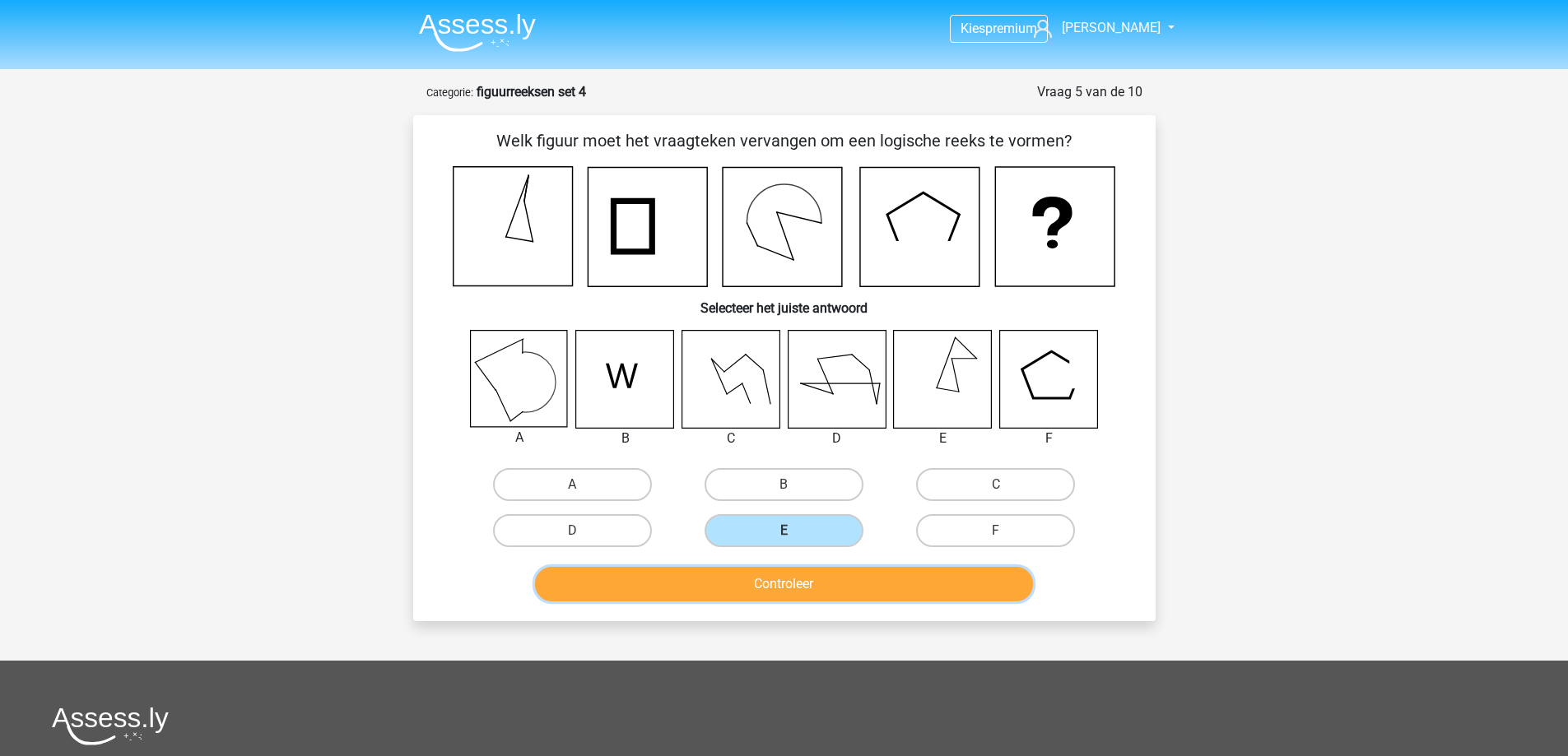
click at [778, 581] on button "Controleer" at bounding box center [783, 584] width 498 height 35
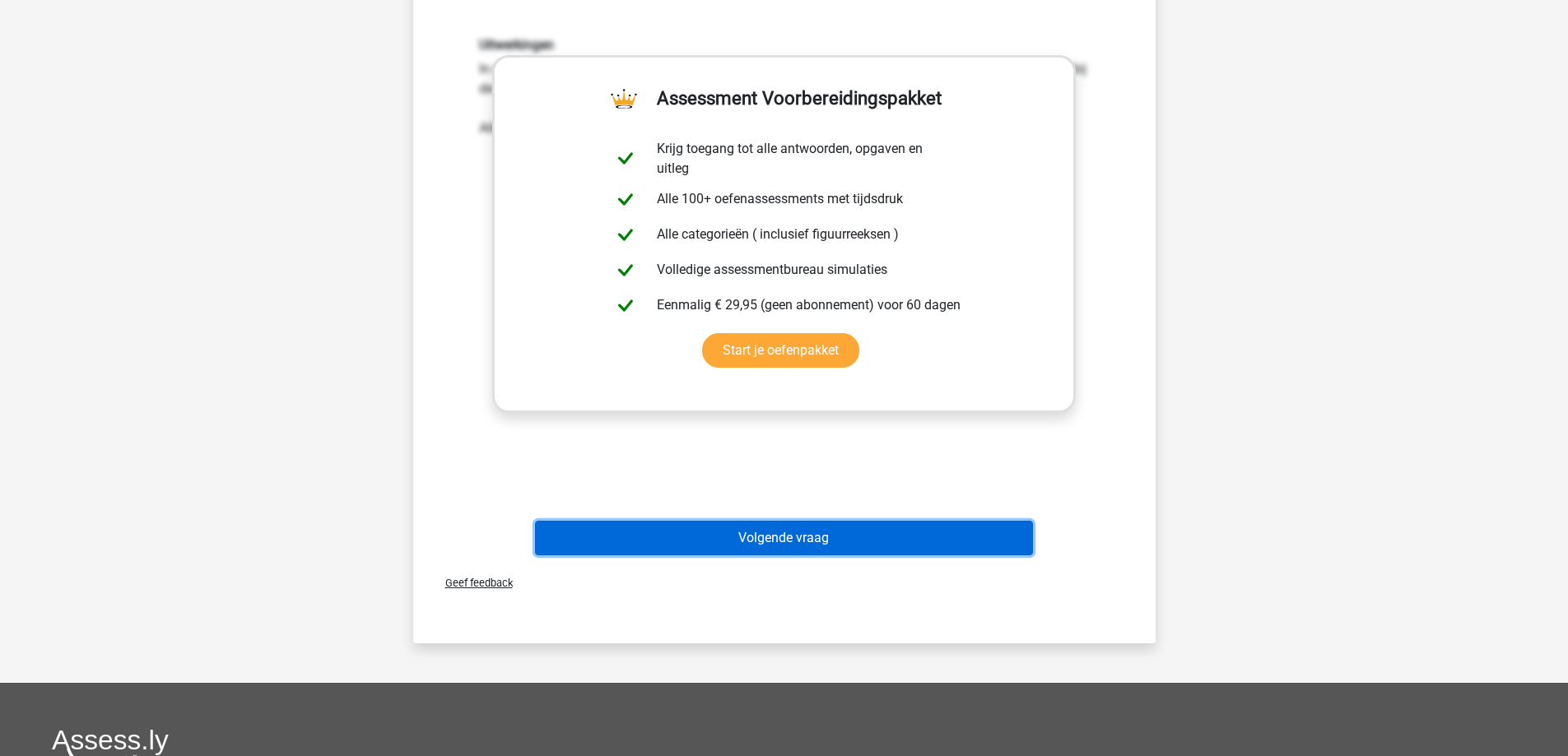
click at [776, 542] on button "Volgende vraag" at bounding box center [783, 538] width 498 height 35
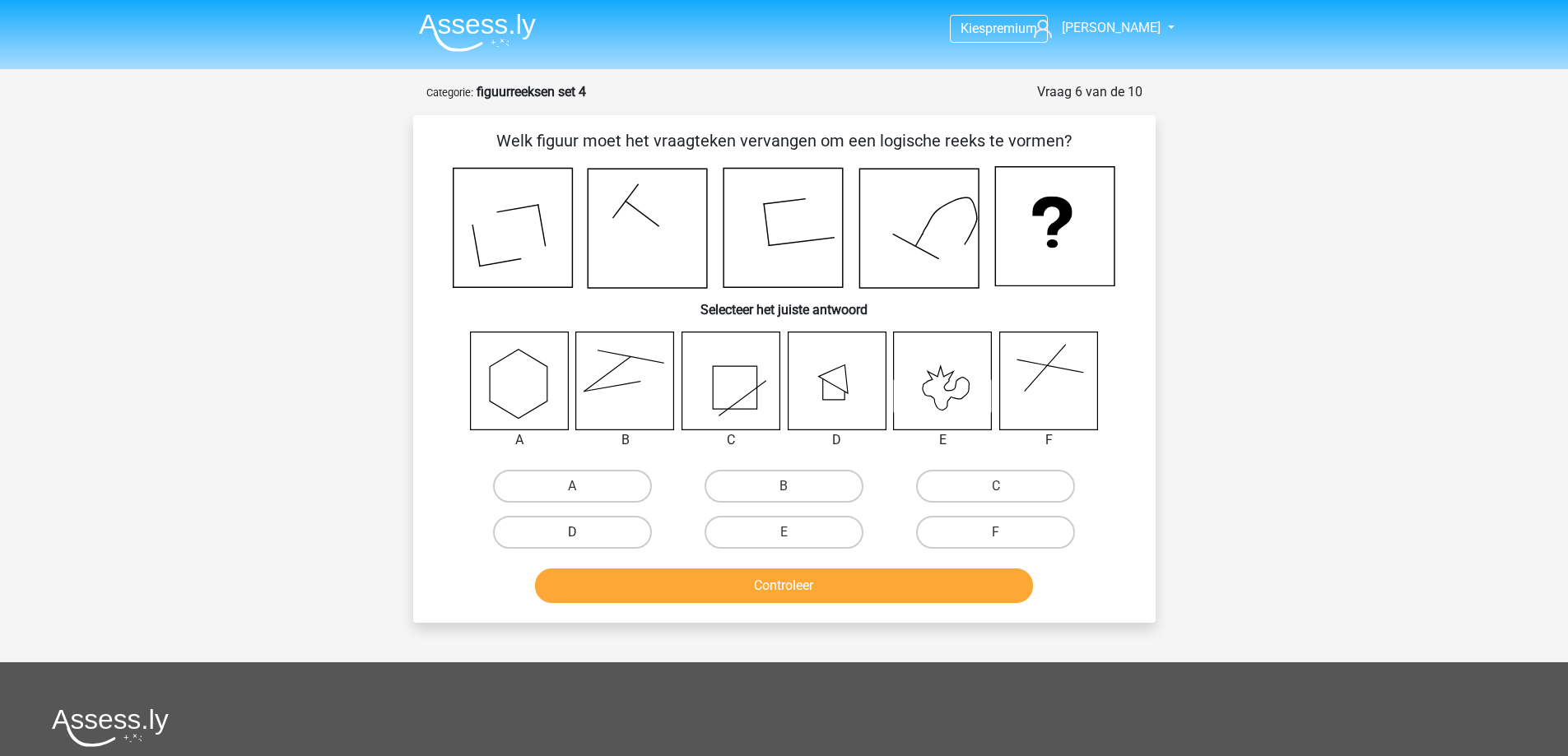
click at [551, 534] on label "D" at bounding box center [572, 532] width 159 height 33
click at [572, 534] on input "D" at bounding box center [578, 538] width 11 height 11
radio input "true"
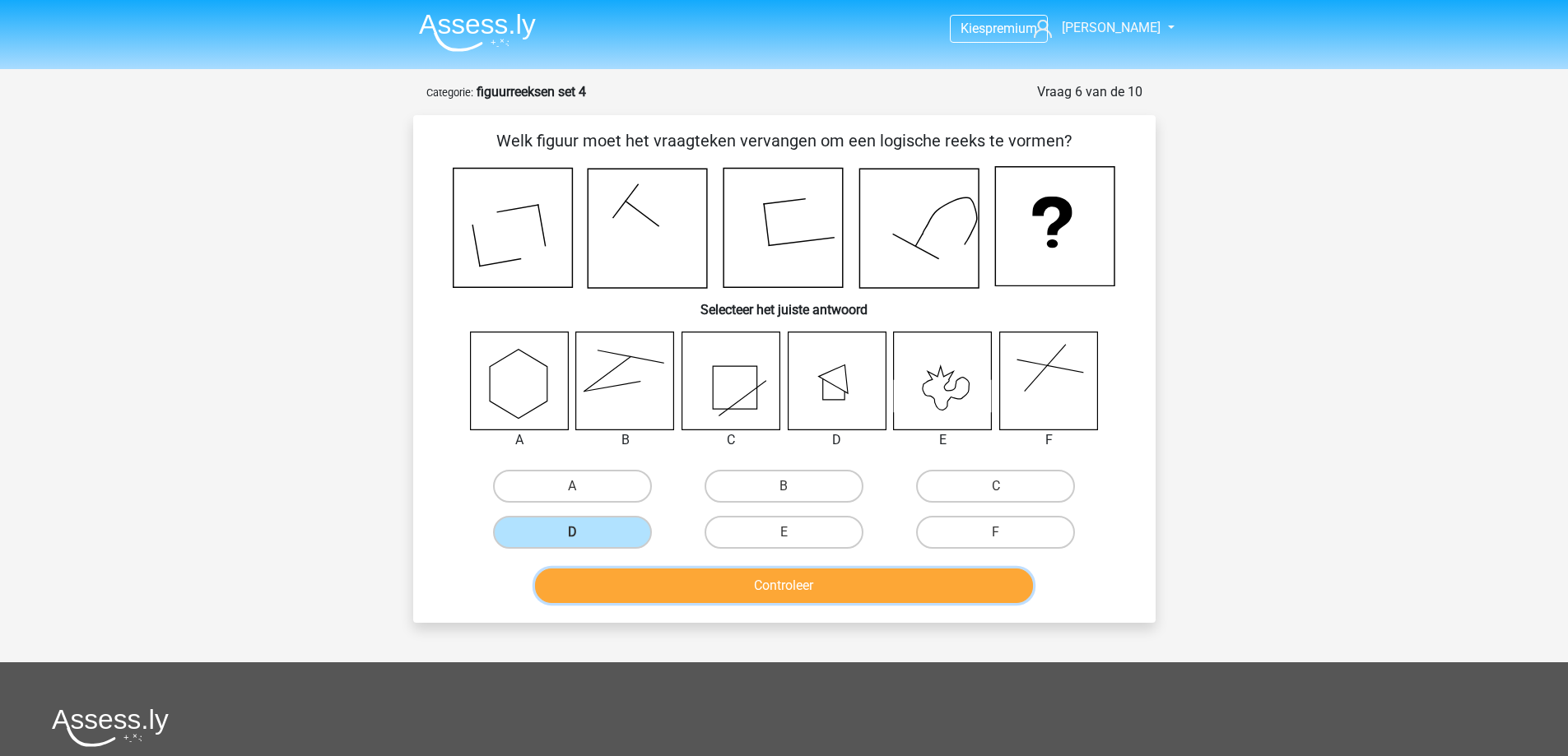
click at [668, 578] on button "Controleer" at bounding box center [783, 586] width 498 height 35
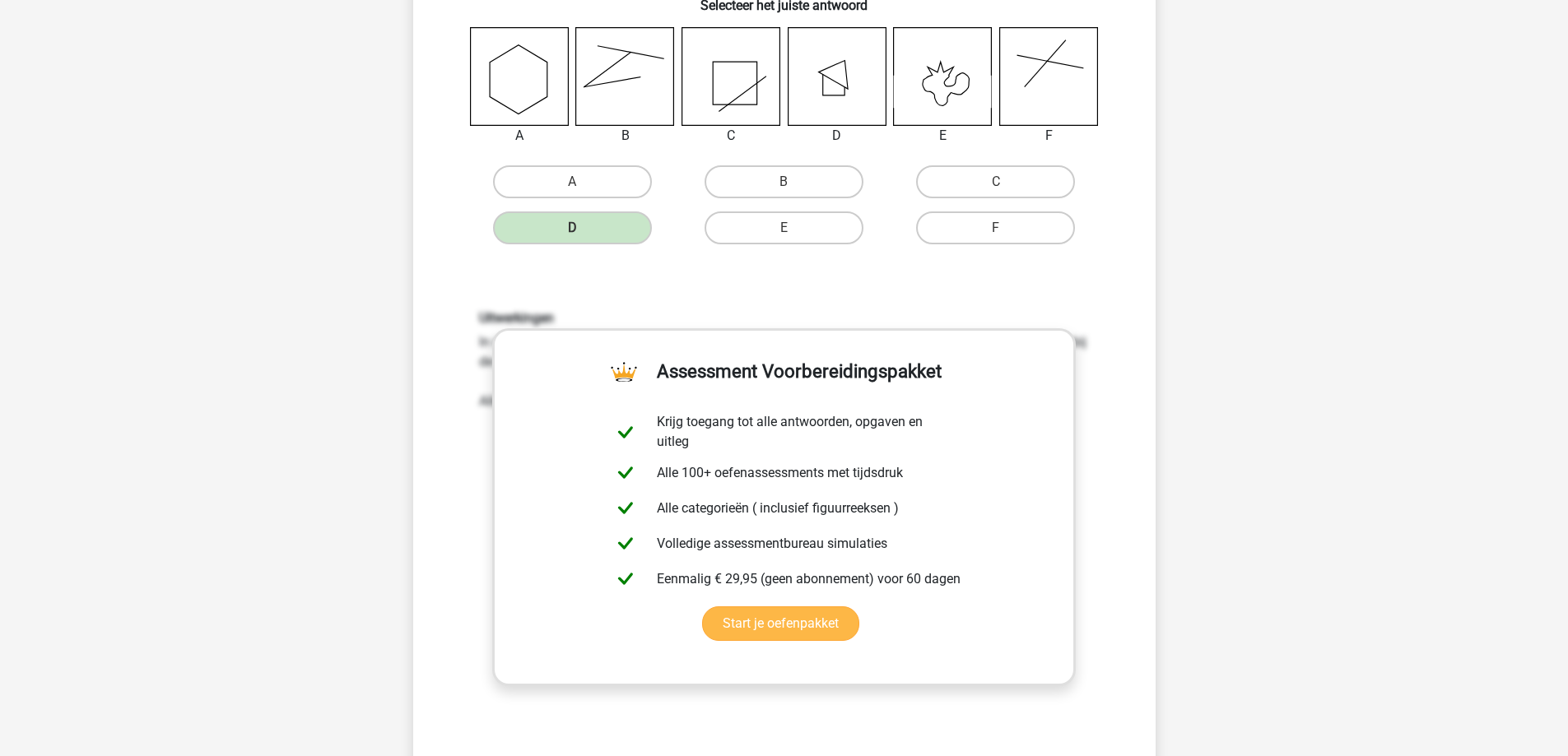
scroll to position [329, 0]
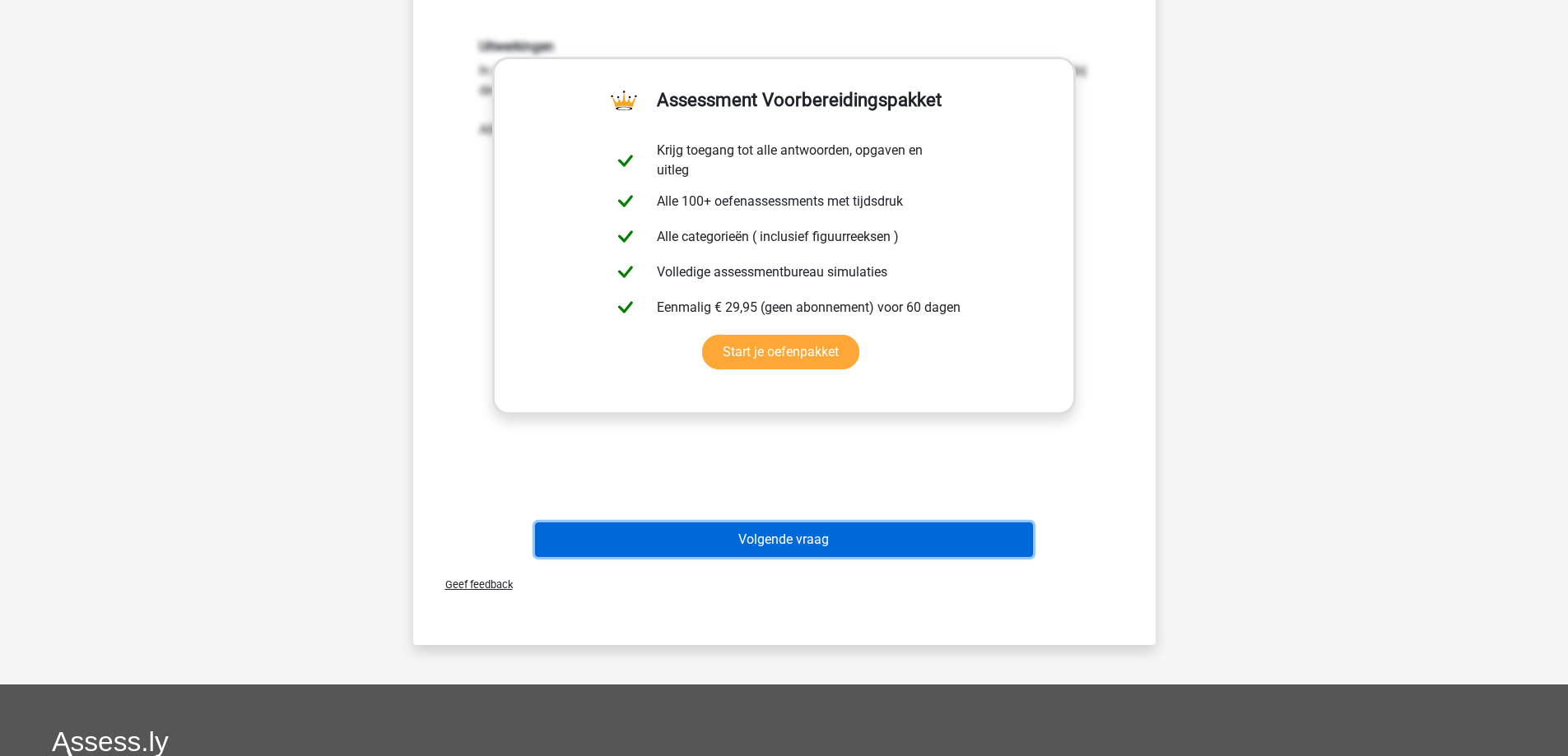
click at [737, 542] on button "Volgende vraag" at bounding box center [783, 540] width 498 height 35
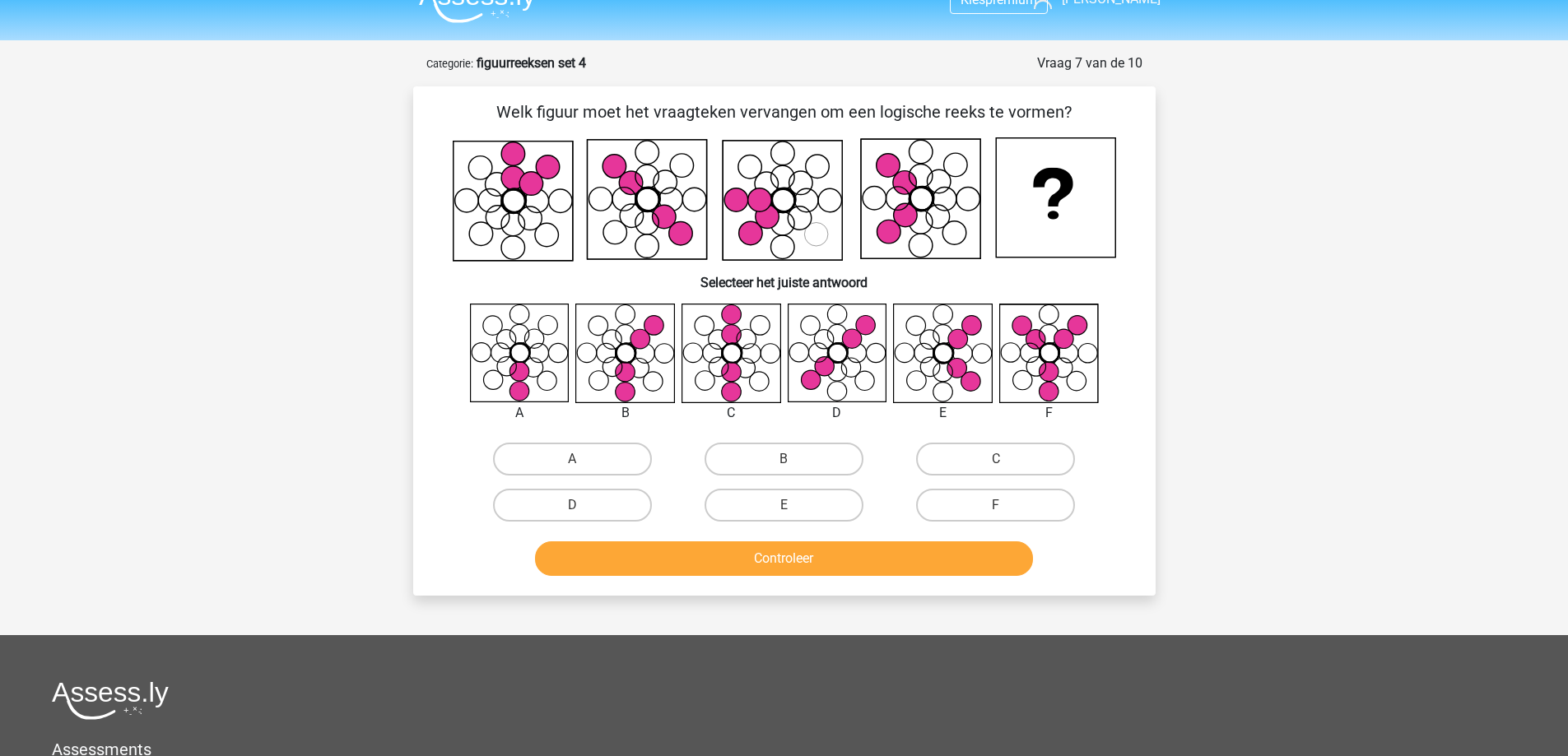
scroll to position [0, 0]
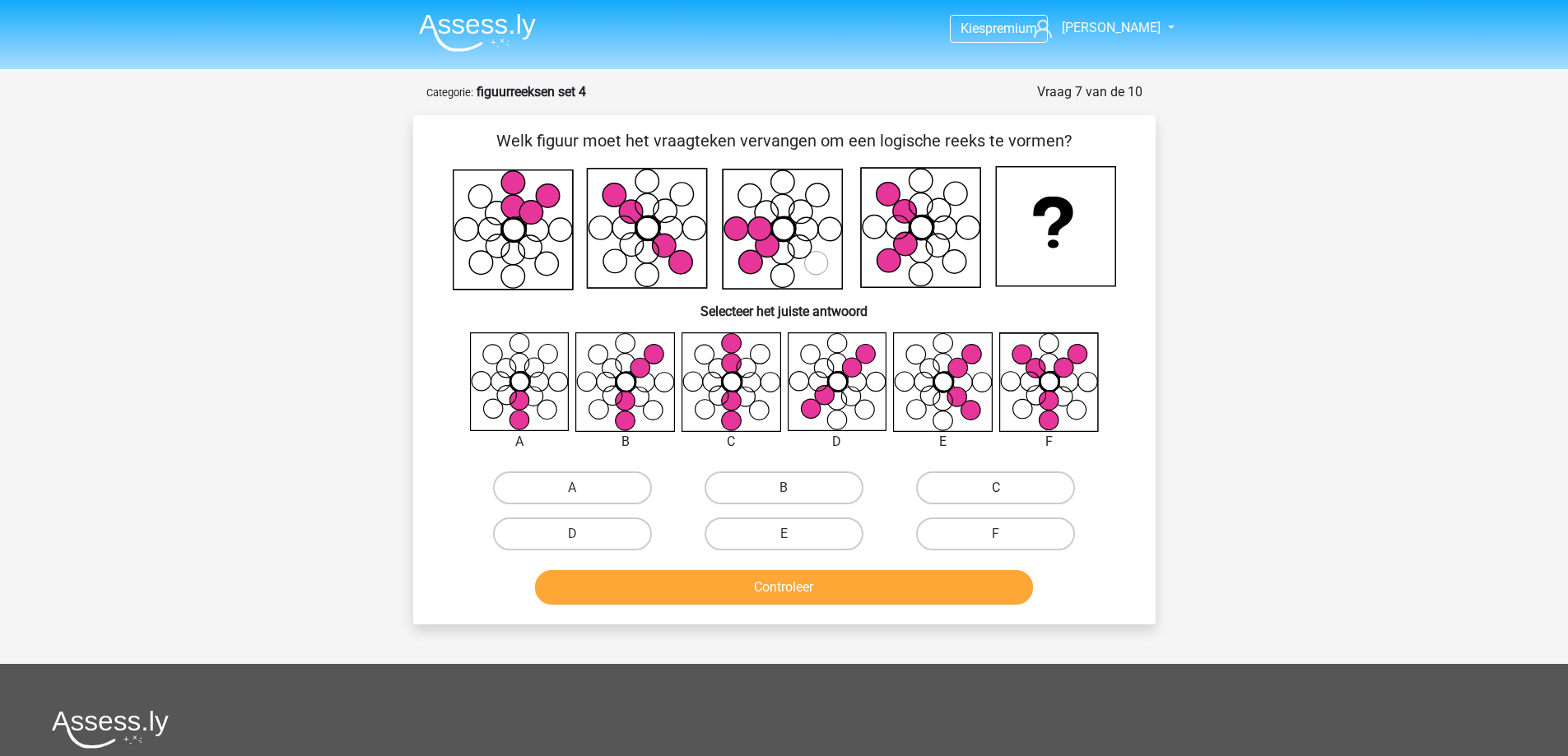
click at [1012, 481] on label "C" at bounding box center [995, 488] width 159 height 33
click at [1007, 488] on input "C" at bounding box center [1001, 493] width 11 height 11
radio input "true"
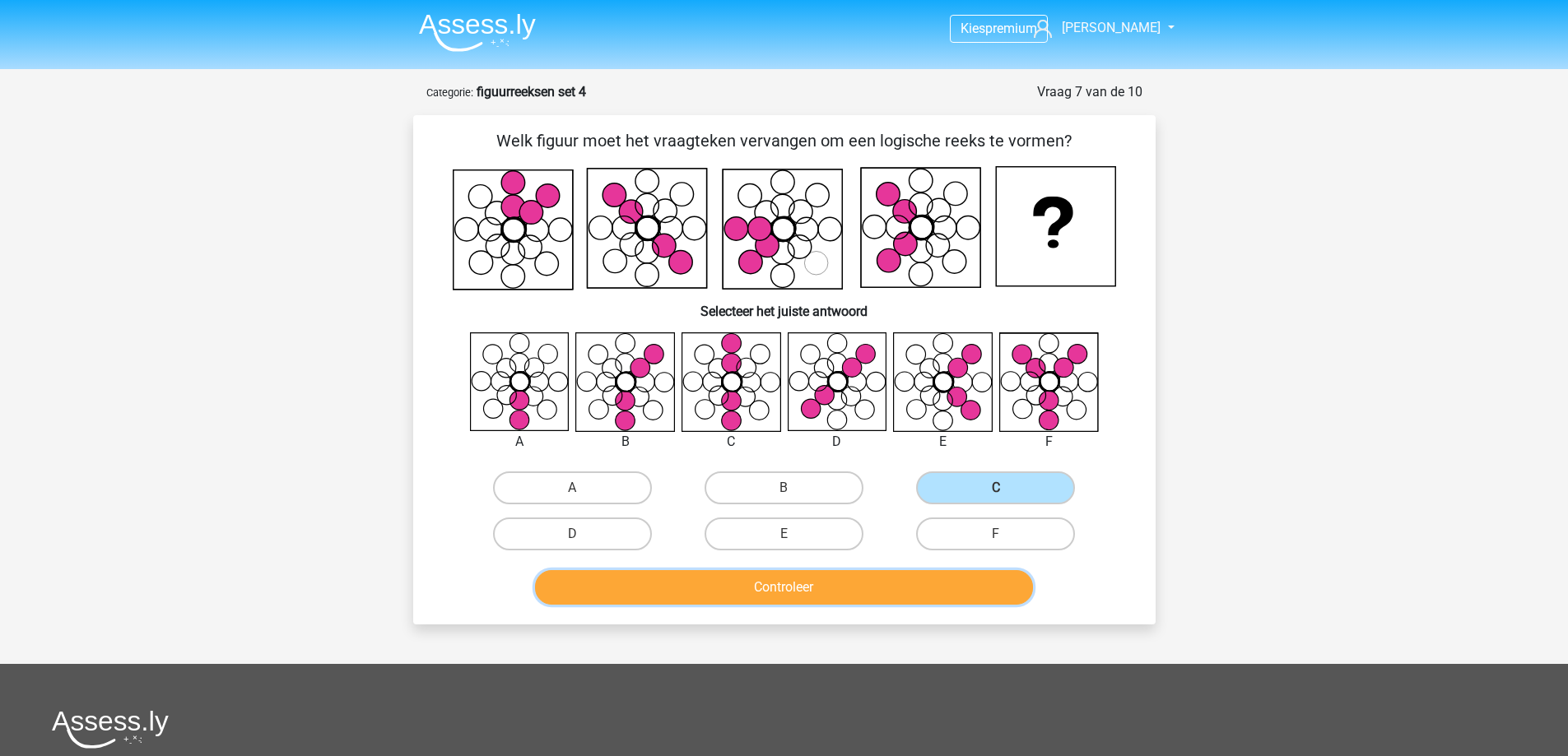
click at [877, 586] on button "Controleer" at bounding box center [783, 587] width 498 height 35
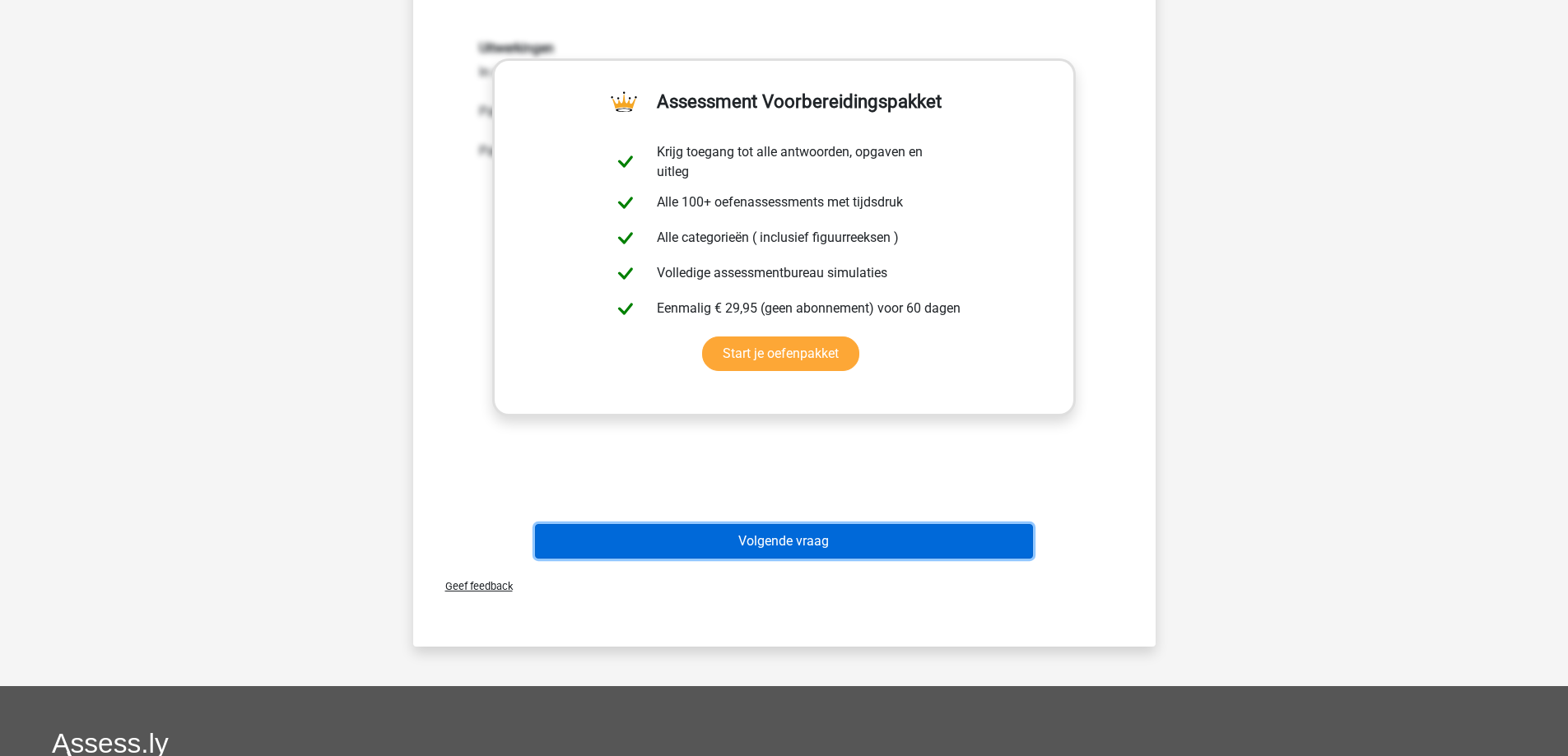
click at [796, 549] on button "Volgende vraag" at bounding box center [783, 542] width 498 height 35
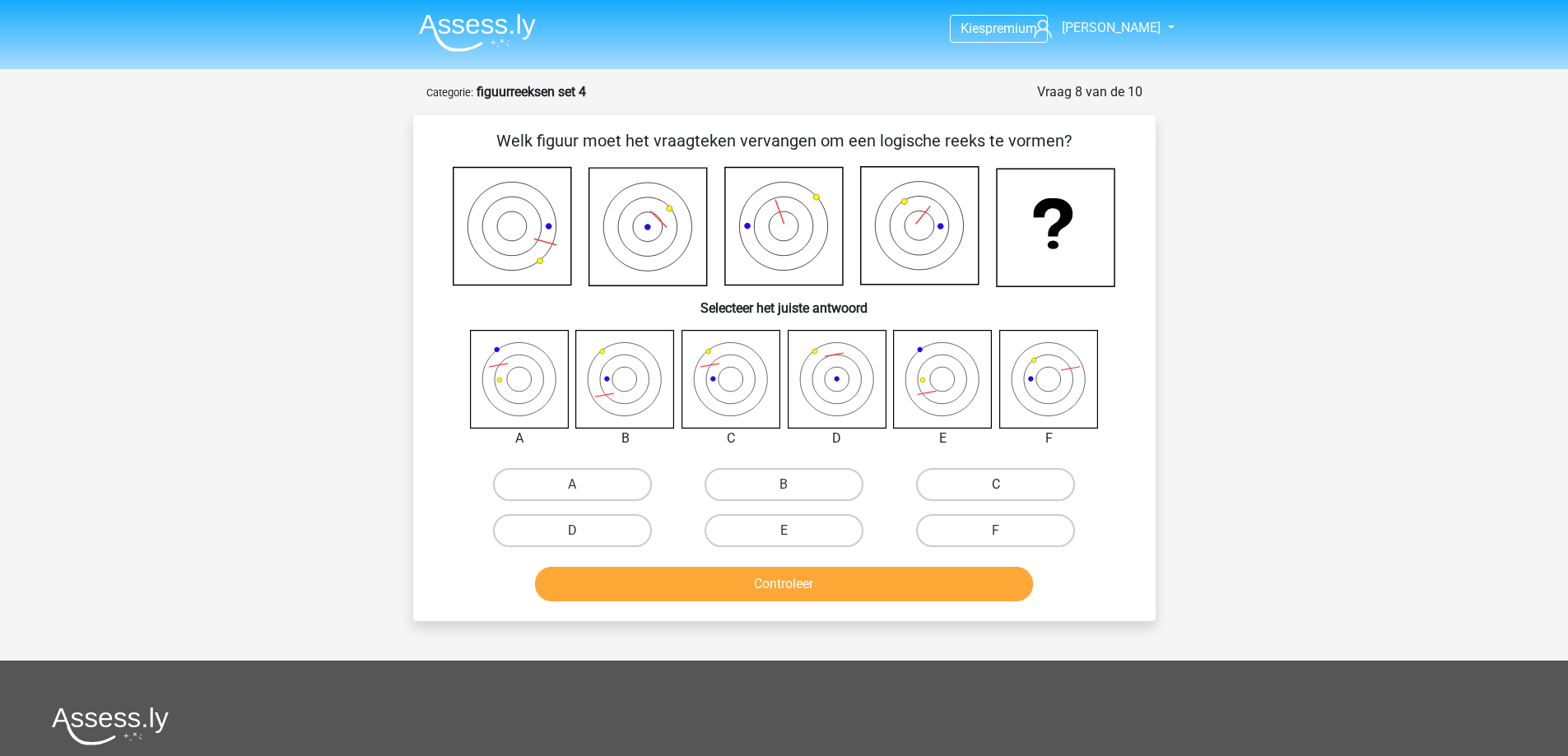
click at [1011, 474] on label "C" at bounding box center [995, 485] width 159 height 33
click at [1007, 485] on input "C" at bounding box center [1001, 490] width 11 height 11
radio input "true"
click at [970, 526] on label "F" at bounding box center [995, 531] width 159 height 33
click at [996, 531] on input "F" at bounding box center [1001, 536] width 11 height 11
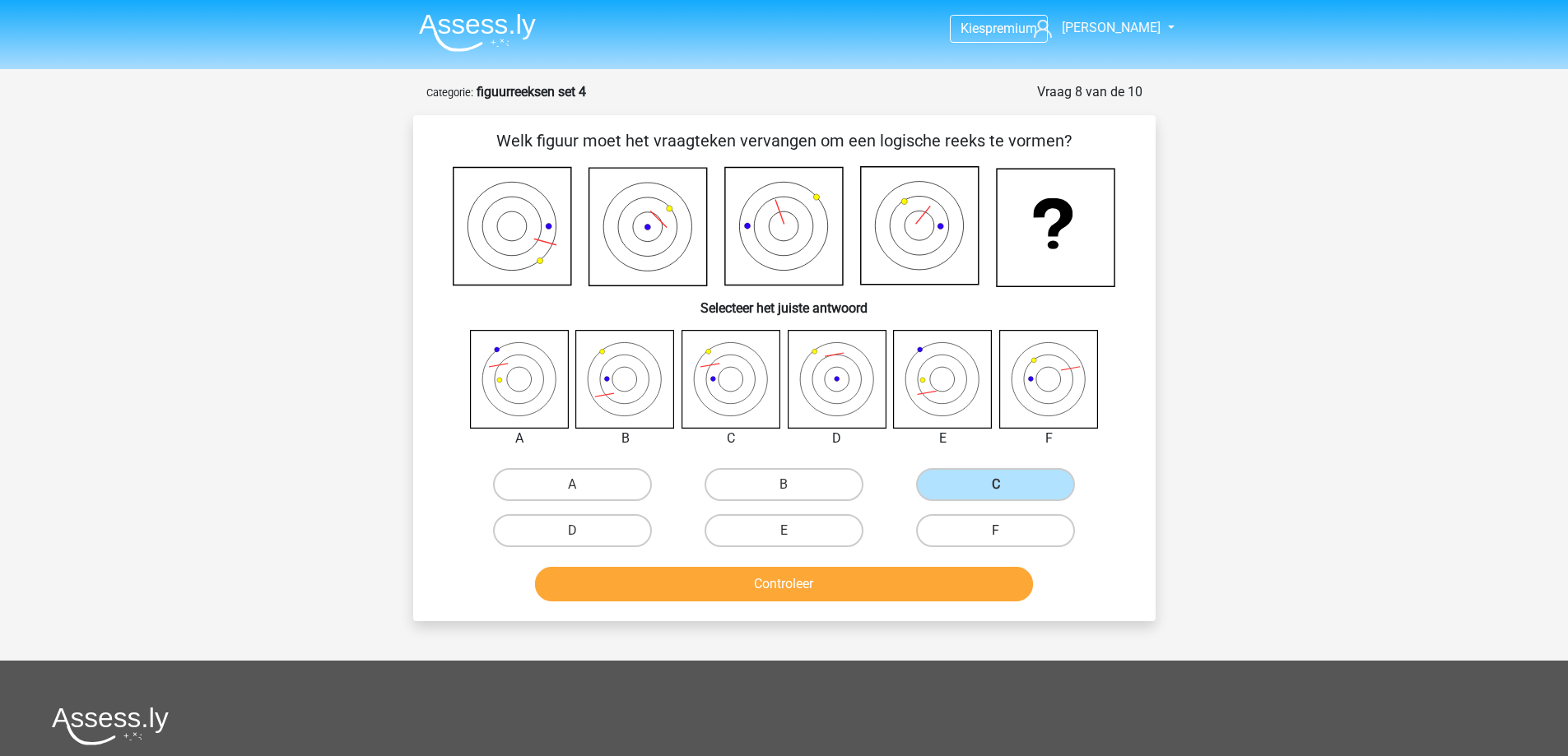
radio input "true"
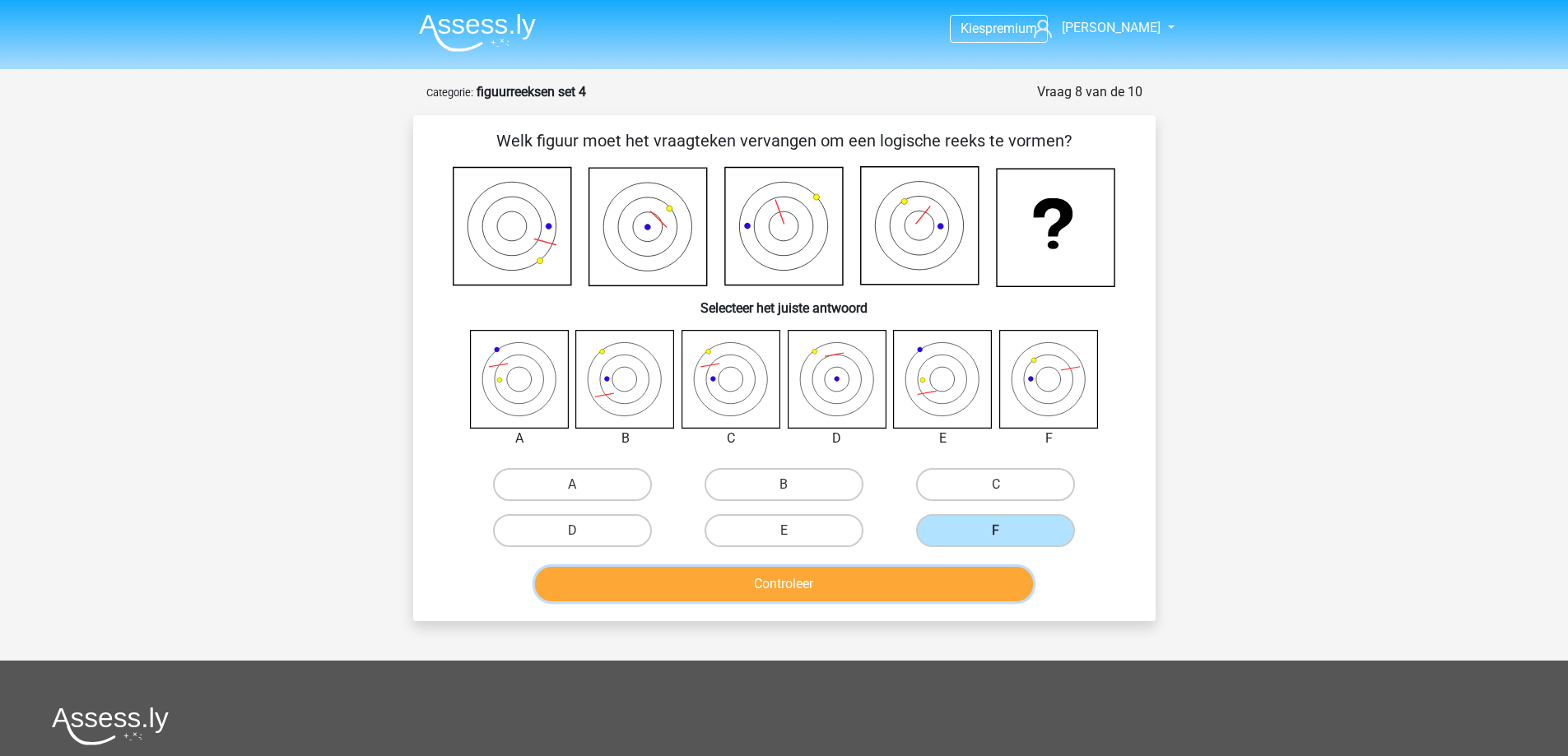
click at [960, 587] on button "Controleer" at bounding box center [783, 584] width 498 height 35
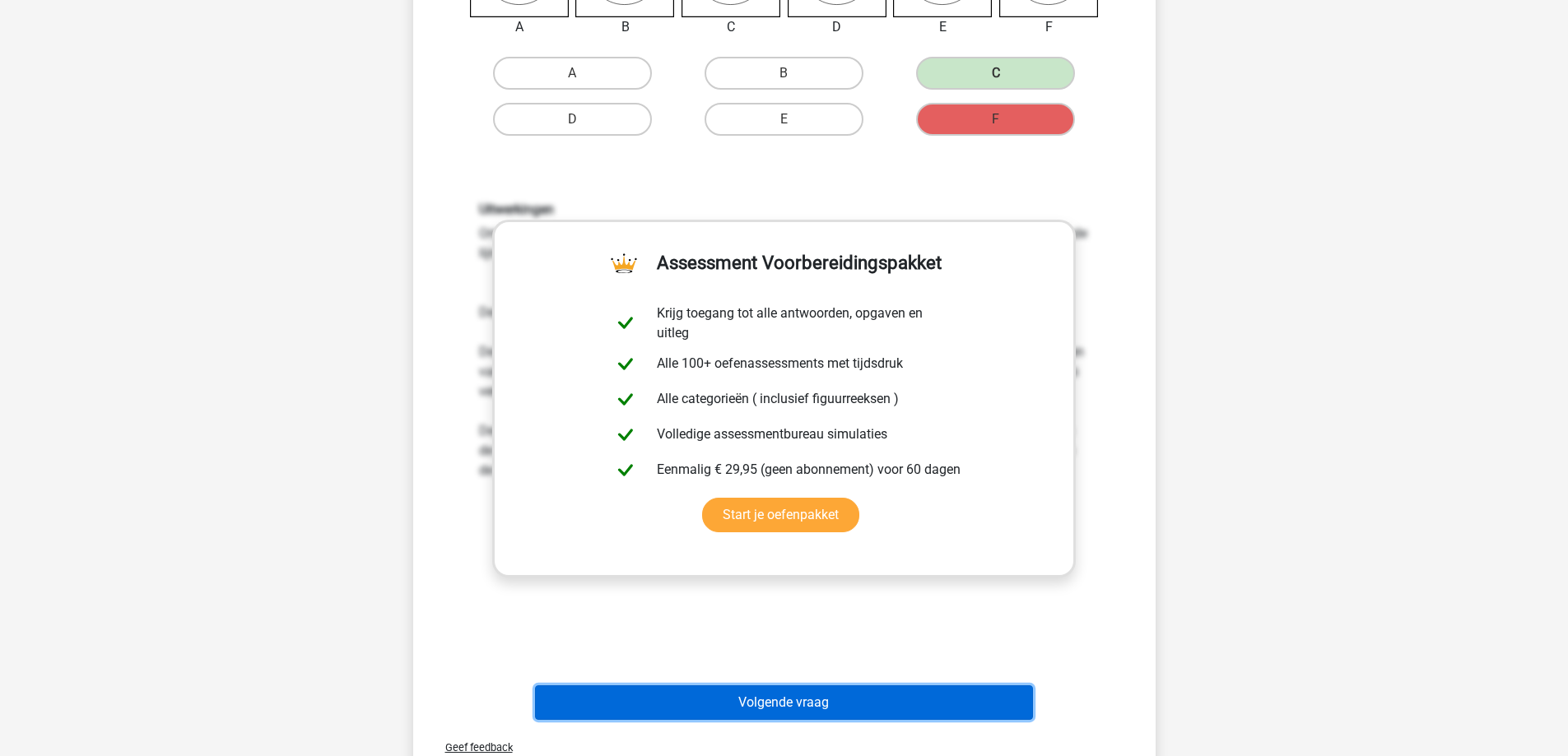
click at [806, 692] on button "Volgende vraag" at bounding box center [783, 703] width 498 height 35
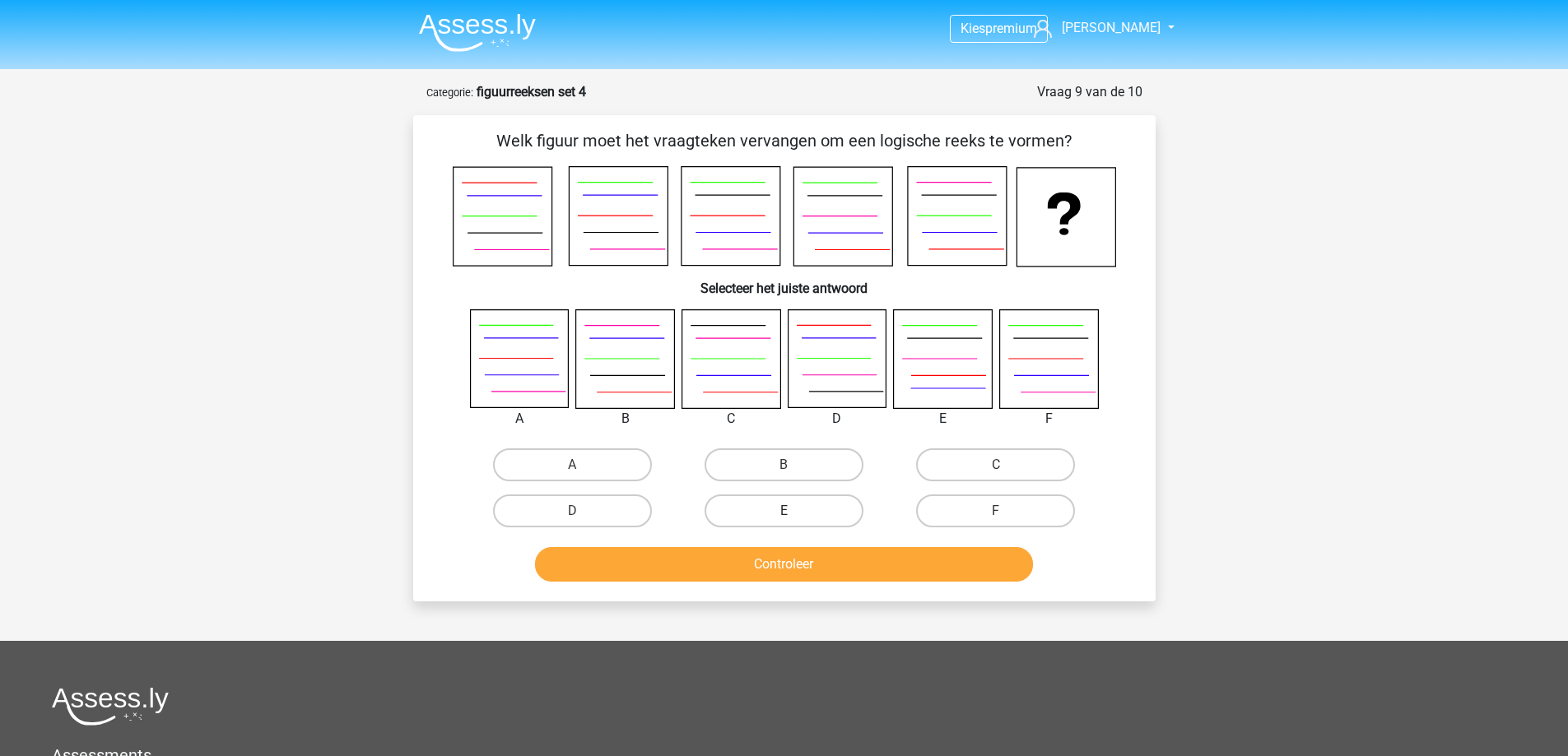
click at [814, 503] on label "E" at bounding box center [783, 510] width 159 height 33
click at [794, 510] on input "E" at bounding box center [790, 516] width 11 height 11
radio input "true"
click at [815, 587] on div "Controleer" at bounding box center [784, 567] width 635 height 41
click at [810, 559] on button "Controleer" at bounding box center [783, 564] width 498 height 35
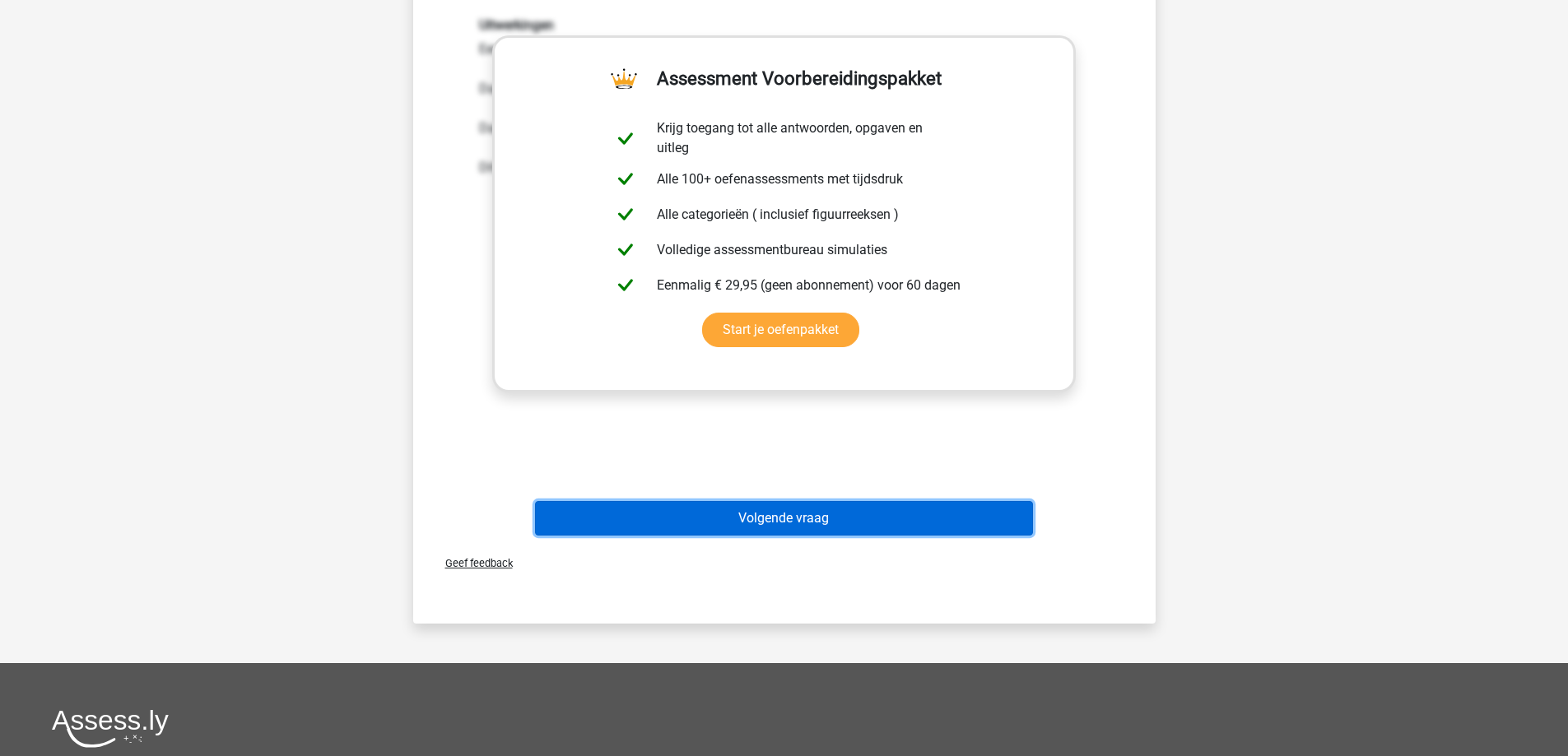
click at [723, 524] on button "Volgende vraag" at bounding box center [783, 519] width 498 height 35
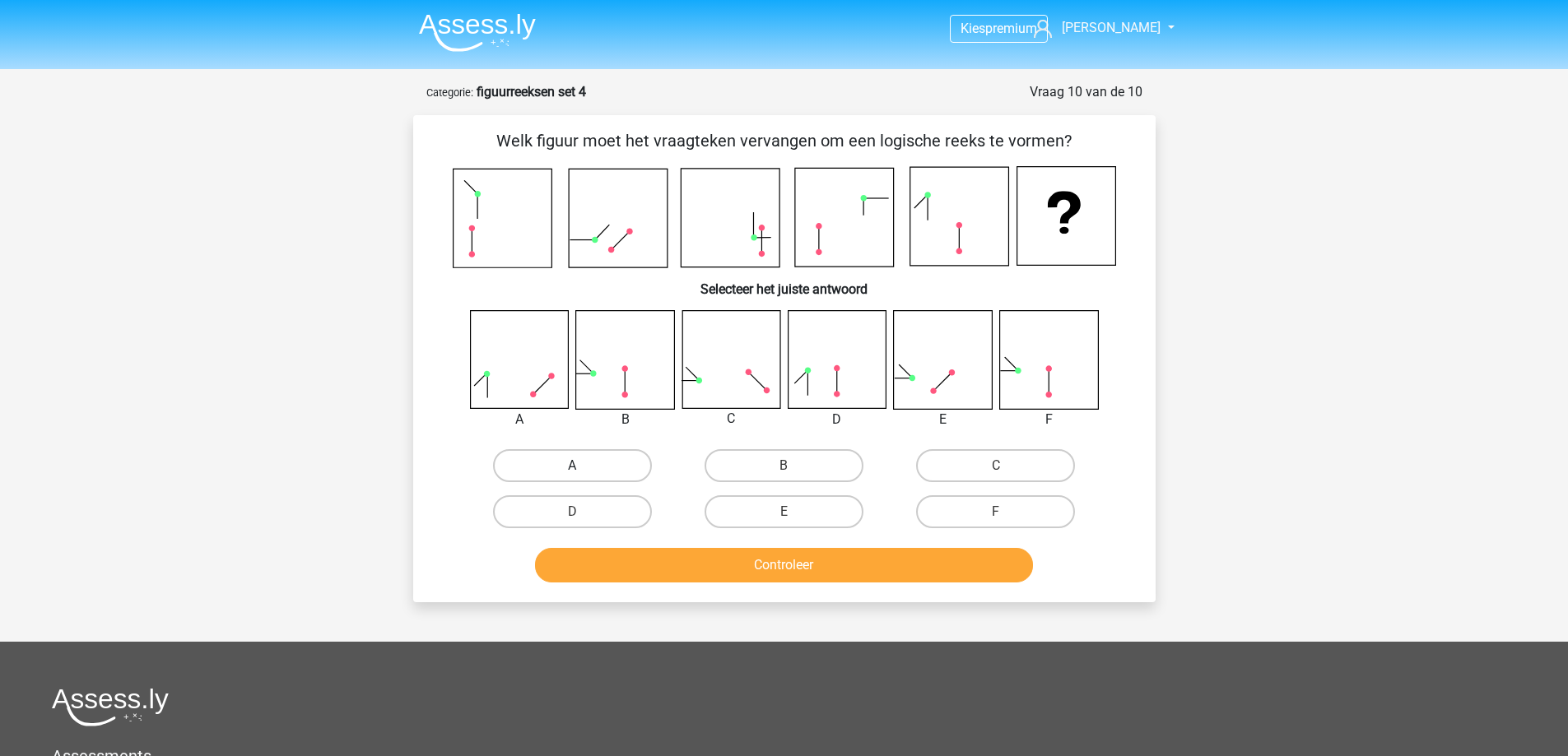
click at [578, 462] on label "A" at bounding box center [572, 466] width 159 height 33
click at [578, 466] on input "A" at bounding box center [578, 471] width 11 height 11
radio input "true"
click at [696, 559] on button "Controleer" at bounding box center [783, 565] width 498 height 35
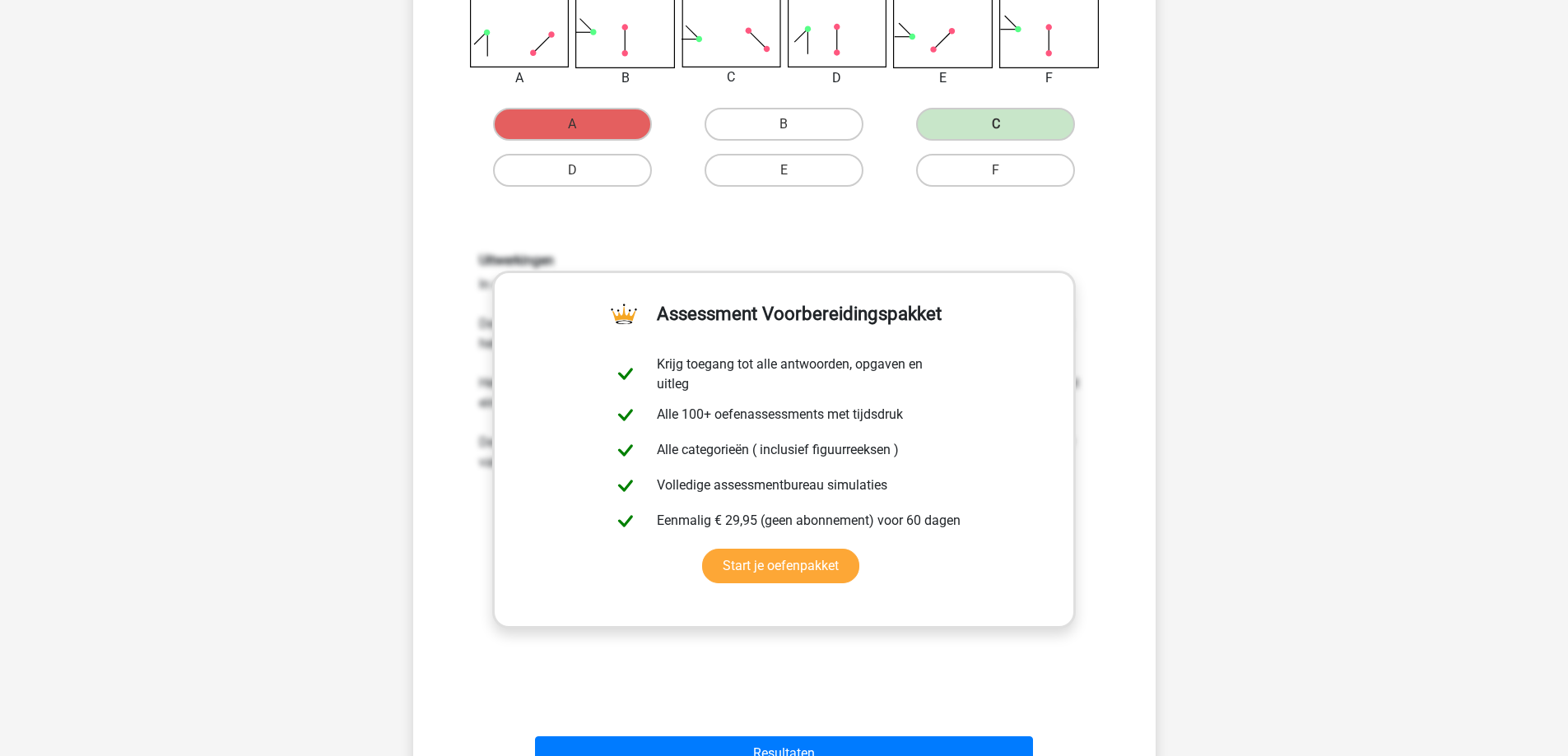
scroll to position [494, 0]
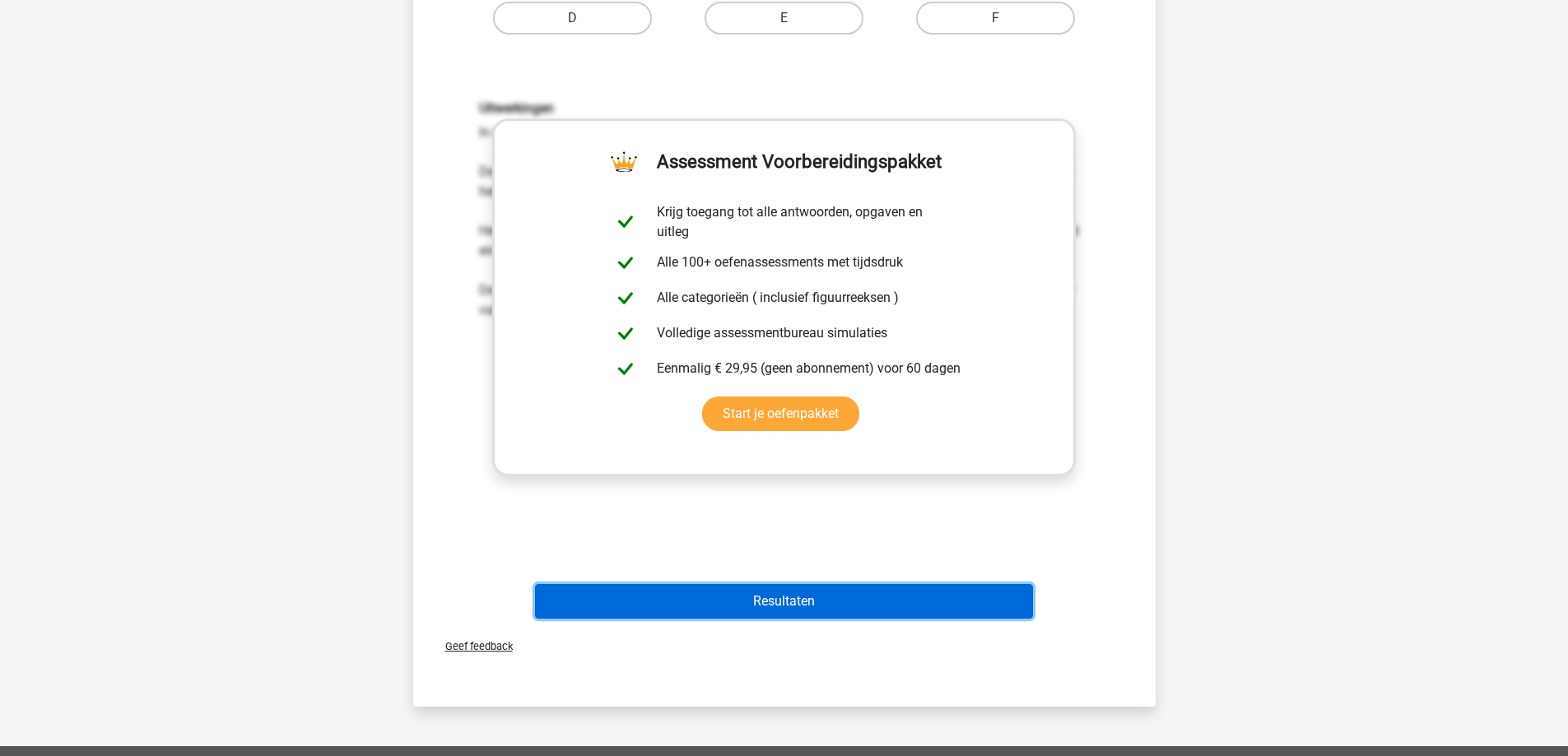
click at [721, 588] on button "Resultaten" at bounding box center [783, 601] width 498 height 35
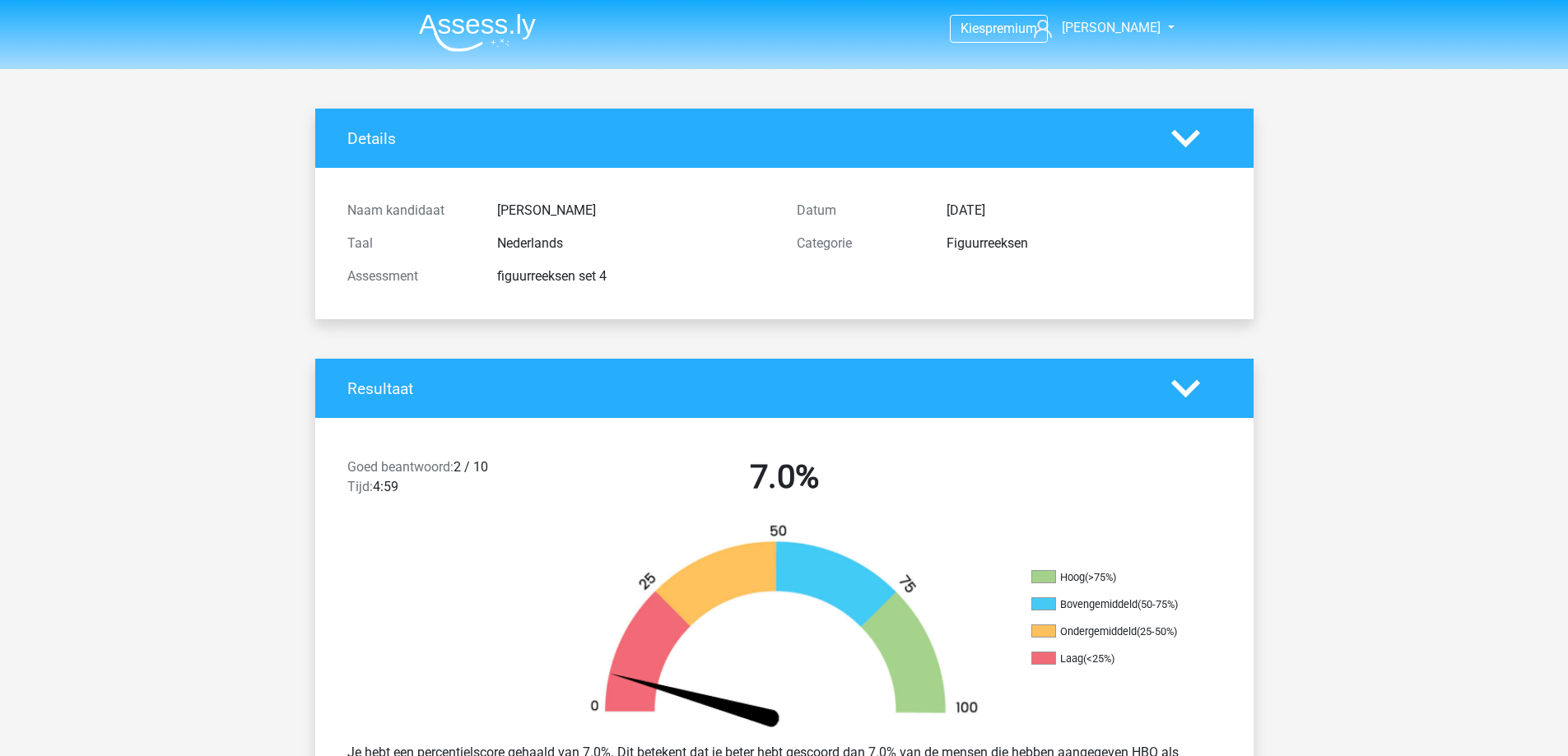
click at [497, 19] on img at bounding box center [477, 32] width 116 height 38
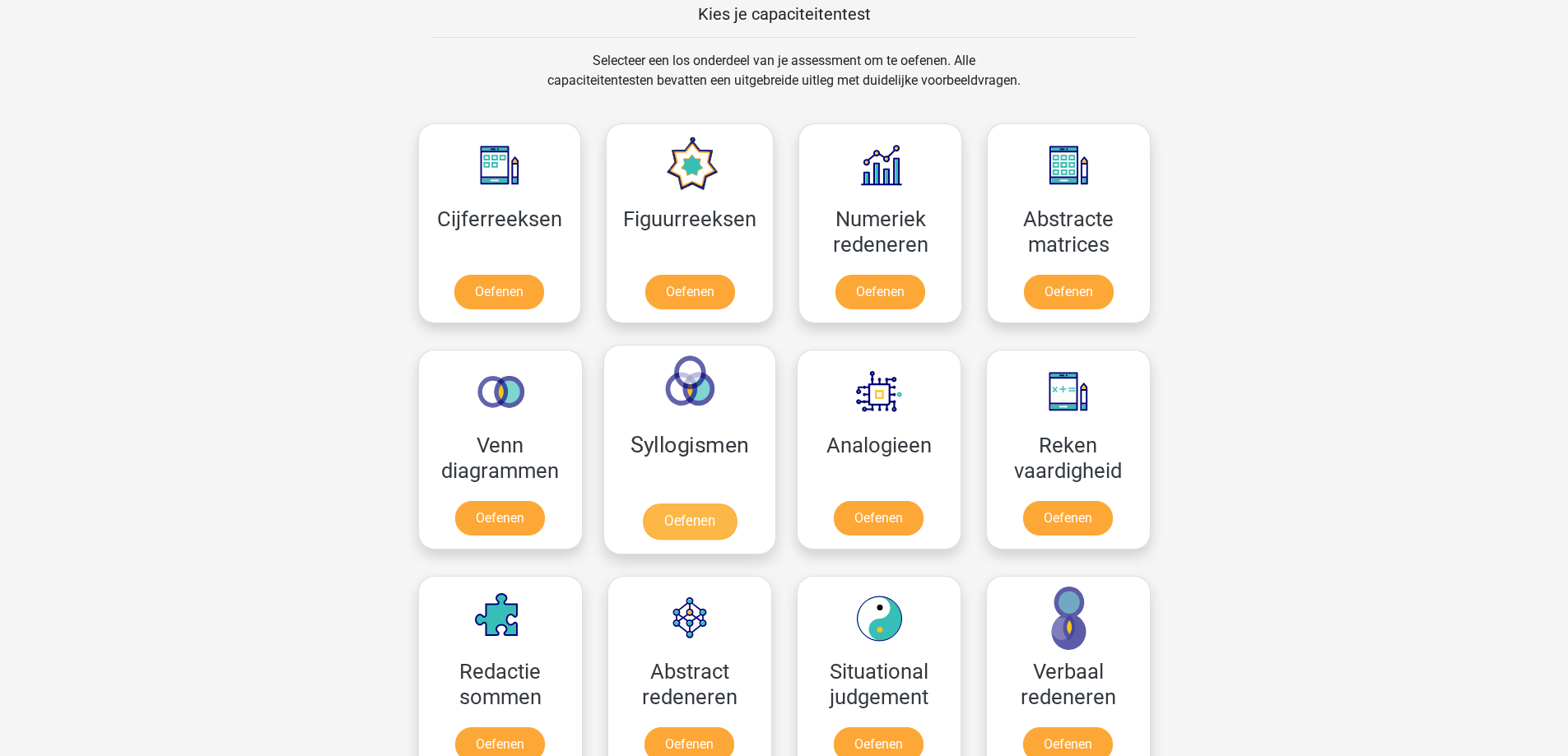
scroll to position [658, 0]
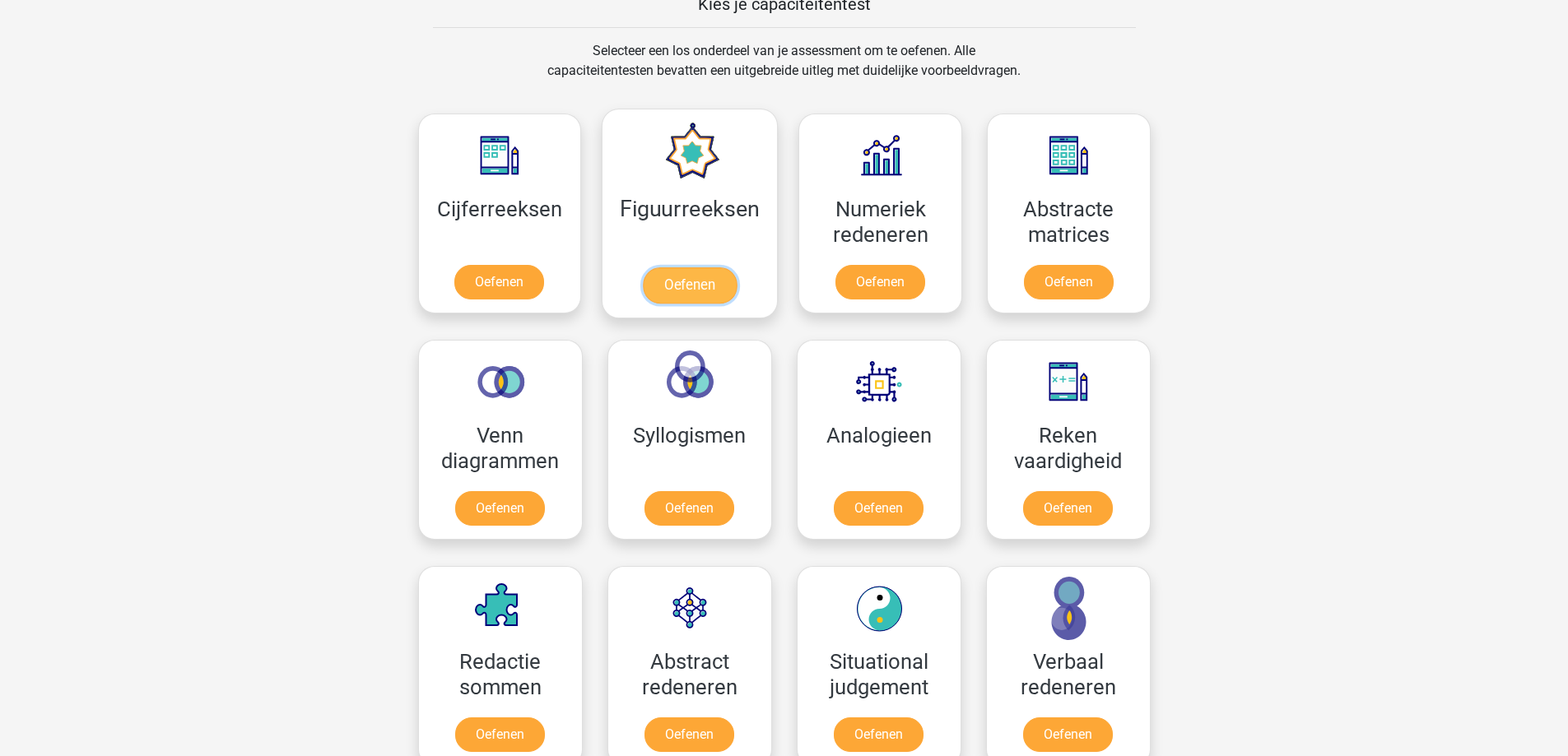
click at [668, 275] on link "Oefenen" at bounding box center [690, 285] width 94 height 36
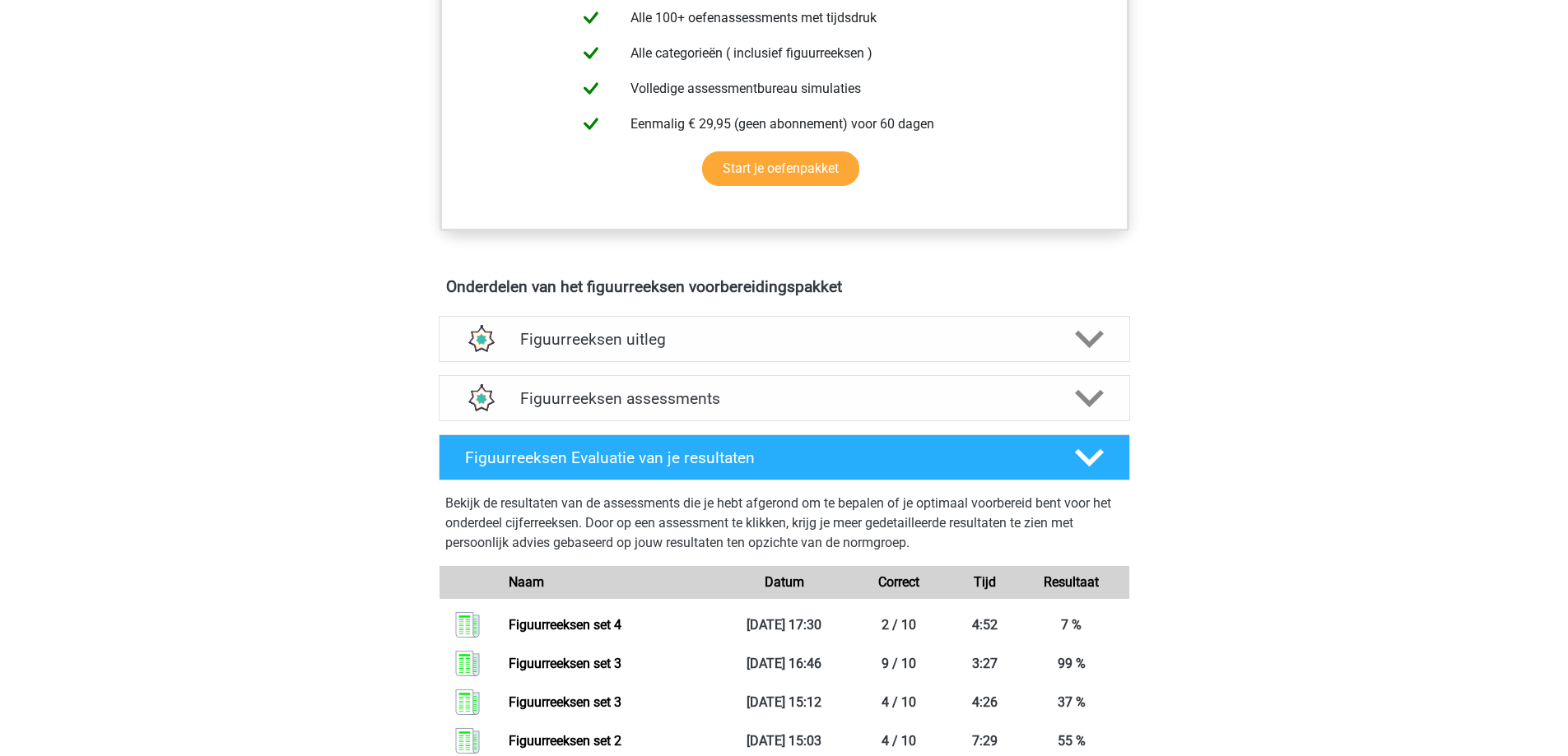
scroll to position [740, 0]
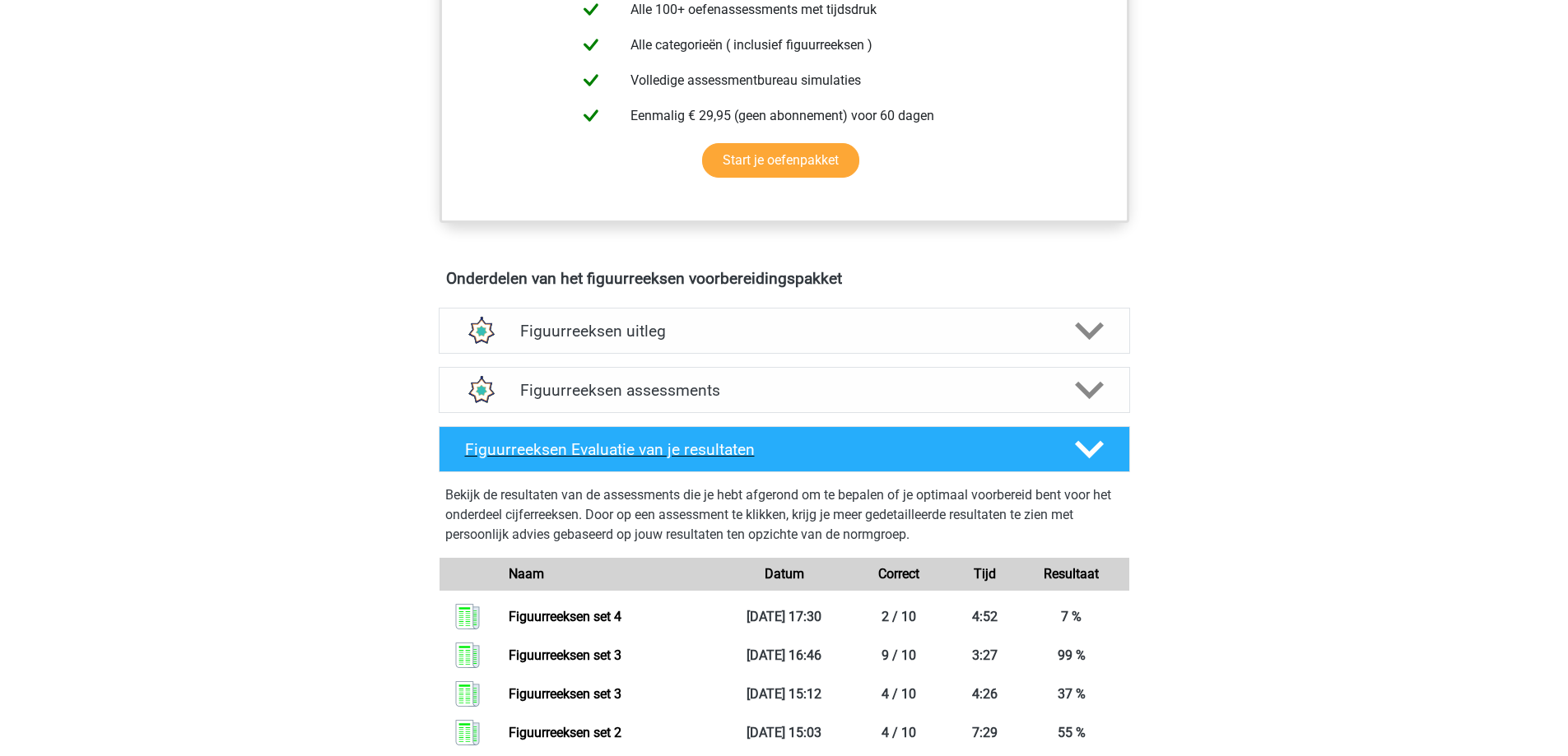
click at [1088, 439] on icon at bounding box center [1088, 449] width 28 height 28
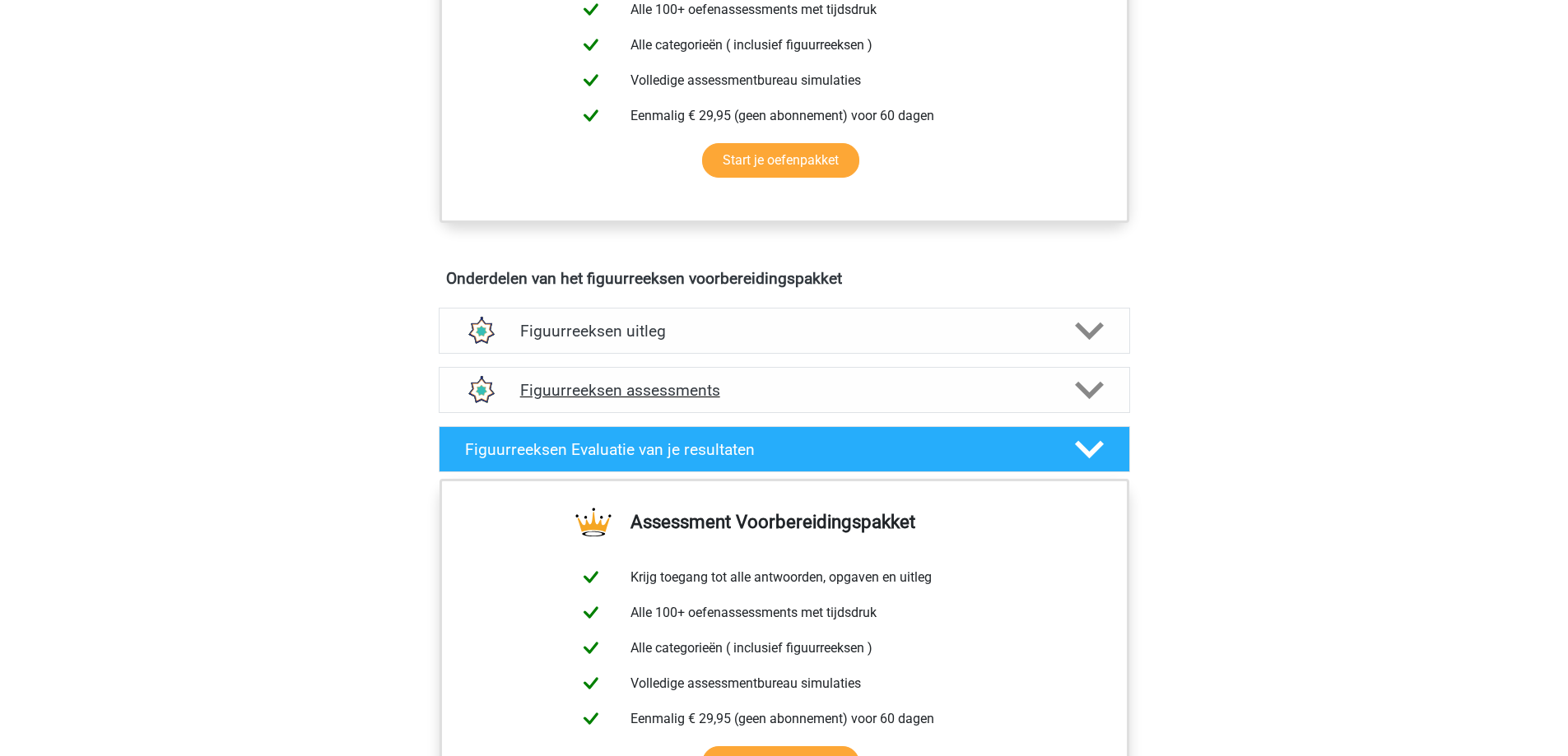
click at [1085, 388] on icon at bounding box center [1088, 389] width 28 height 28
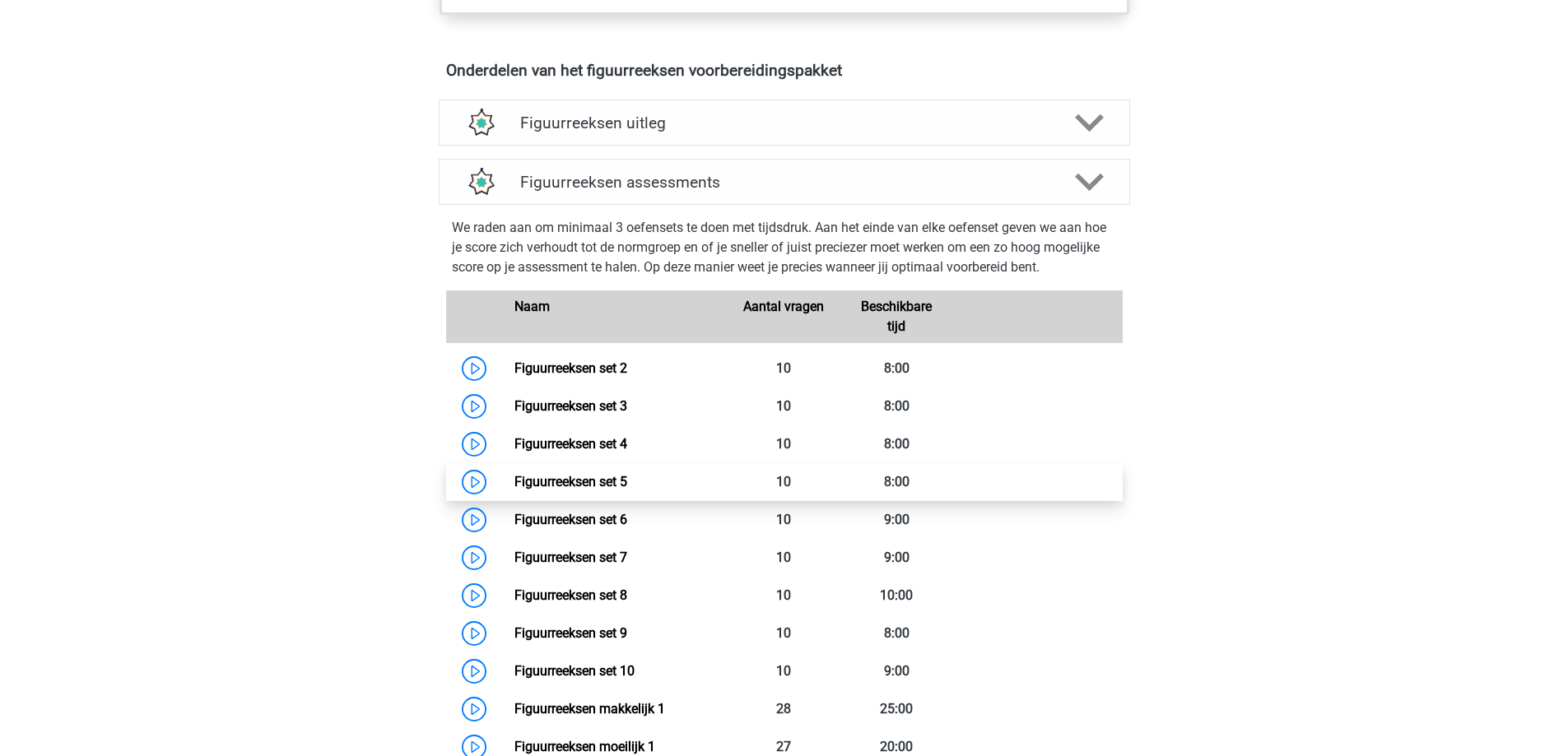
scroll to position [987, 0]
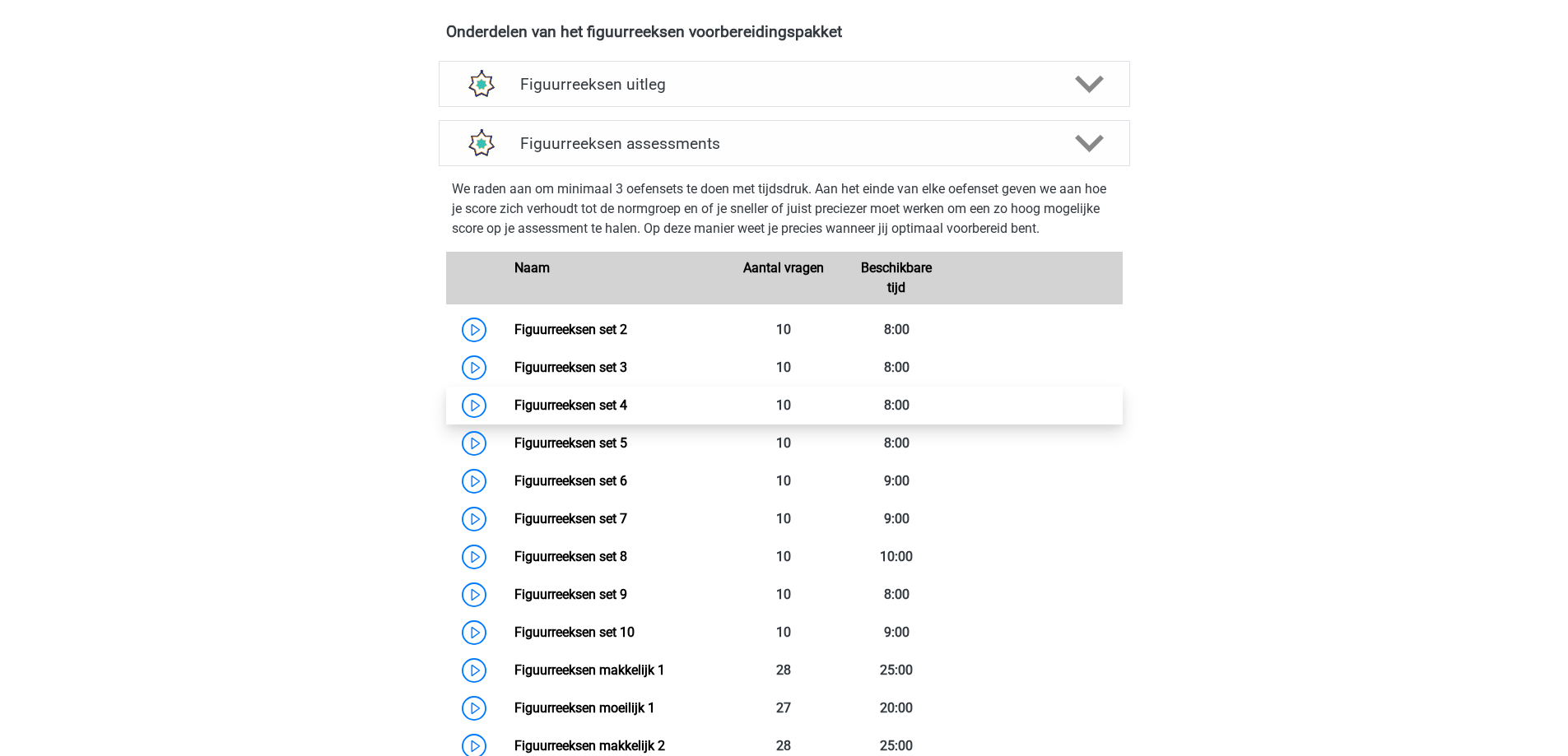
click at [627, 403] on link "Figuurreeksen set 4" at bounding box center [570, 405] width 113 height 16
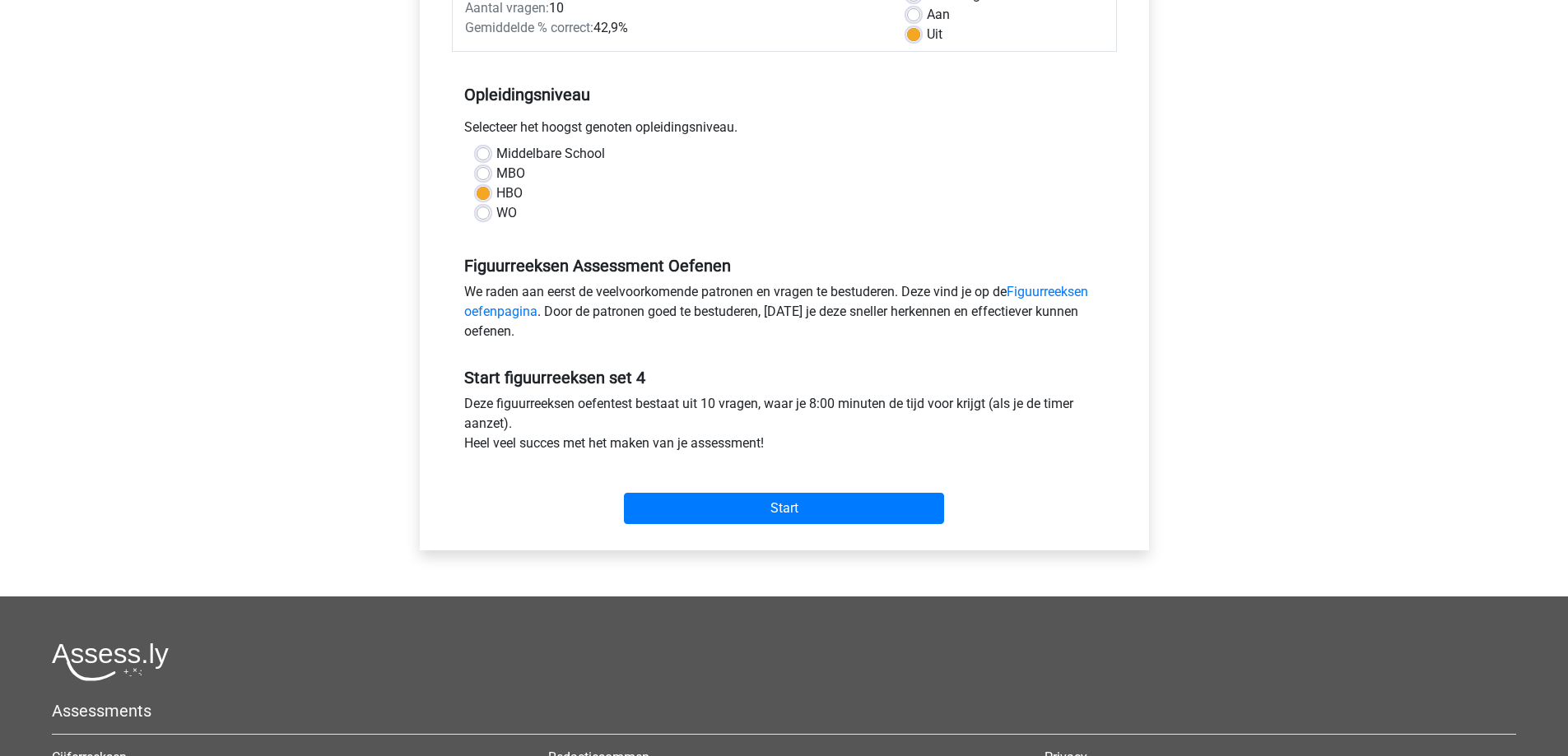
scroll to position [165, 0]
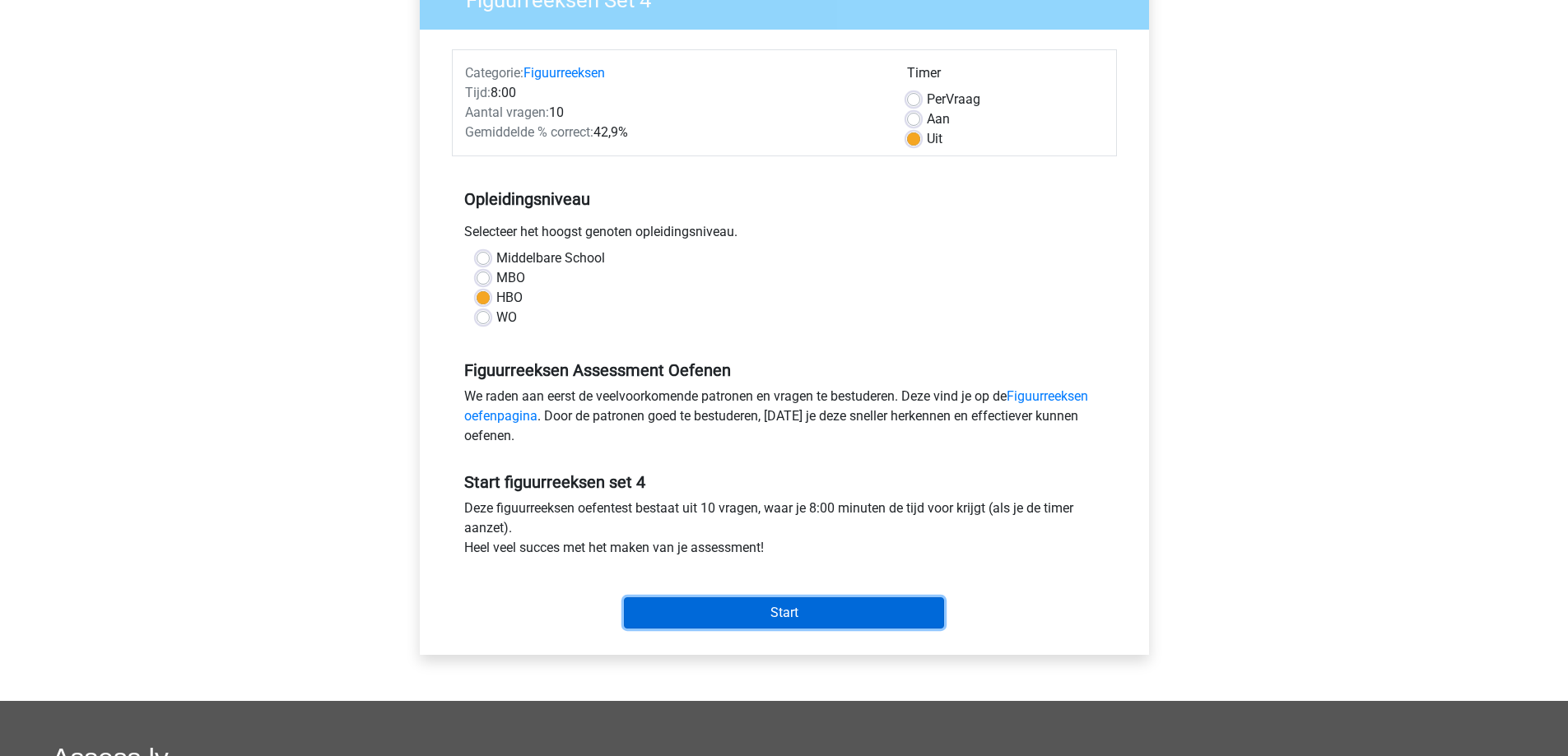
click at [789, 616] on input "Start" at bounding box center [783, 613] width 320 height 31
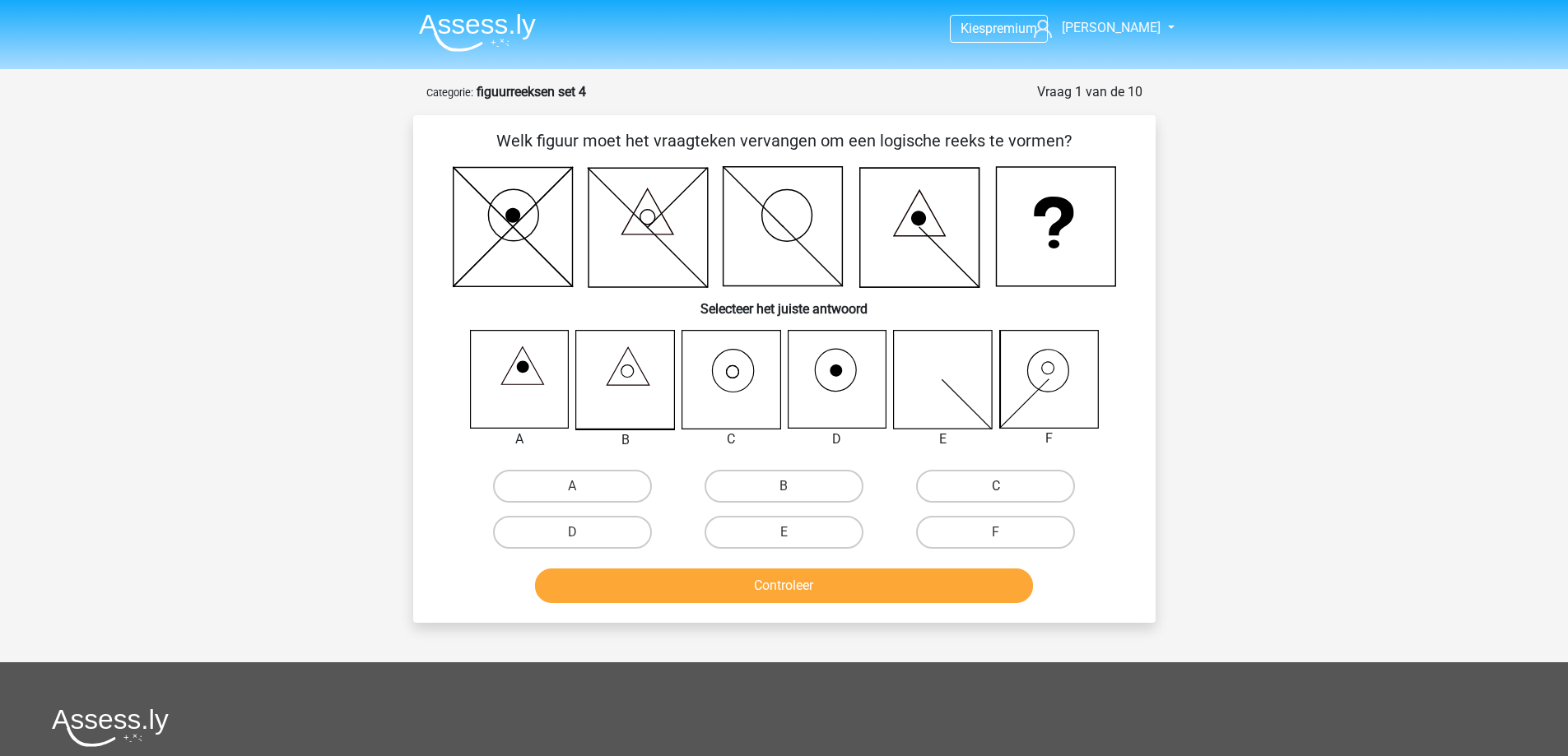
click at [989, 482] on label "C" at bounding box center [995, 487] width 159 height 33
click at [996, 486] on input "C" at bounding box center [1001, 491] width 11 height 11
radio input "true"
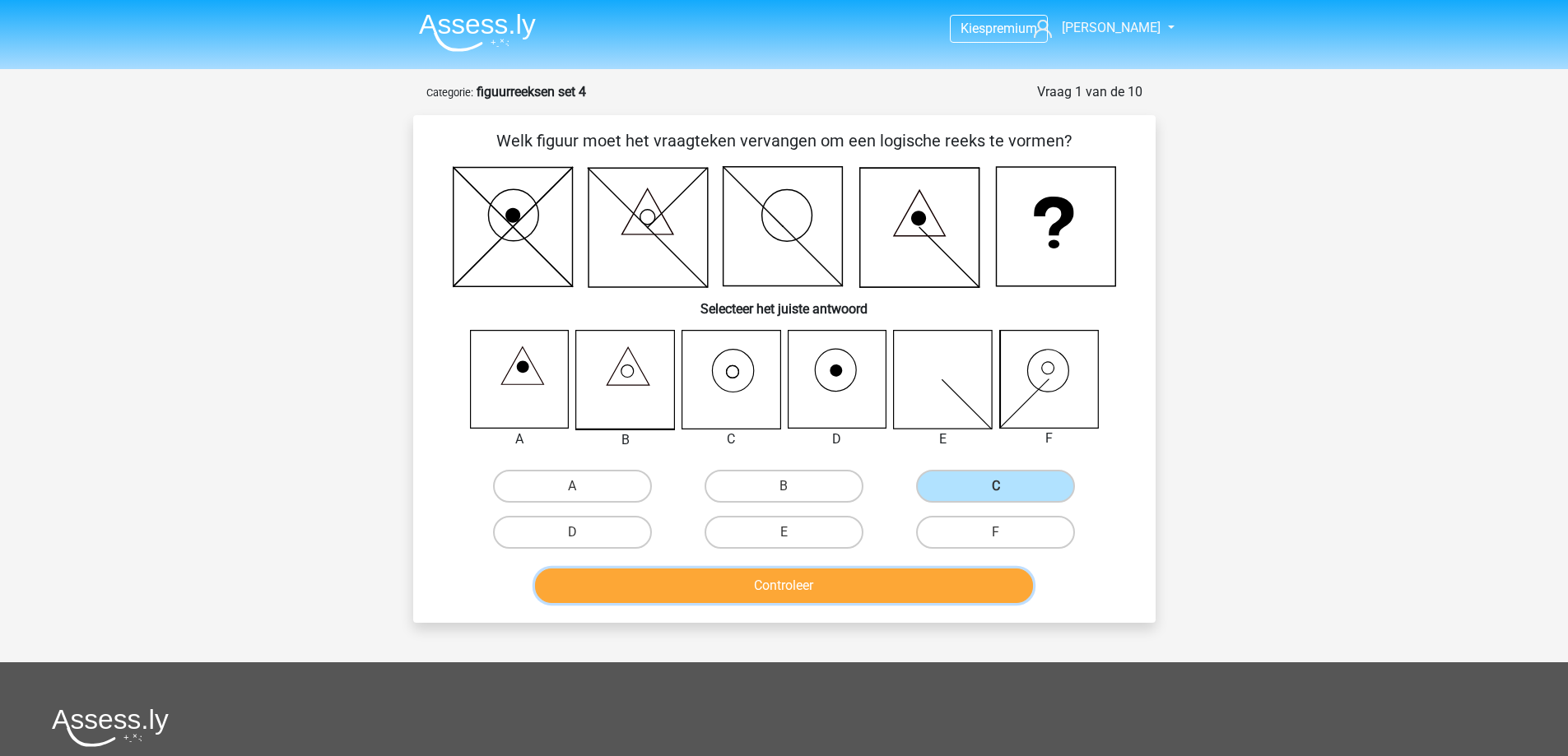
click at [847, 594] on button "Controleer" at bounding box center [783, 586] width 498 height 35
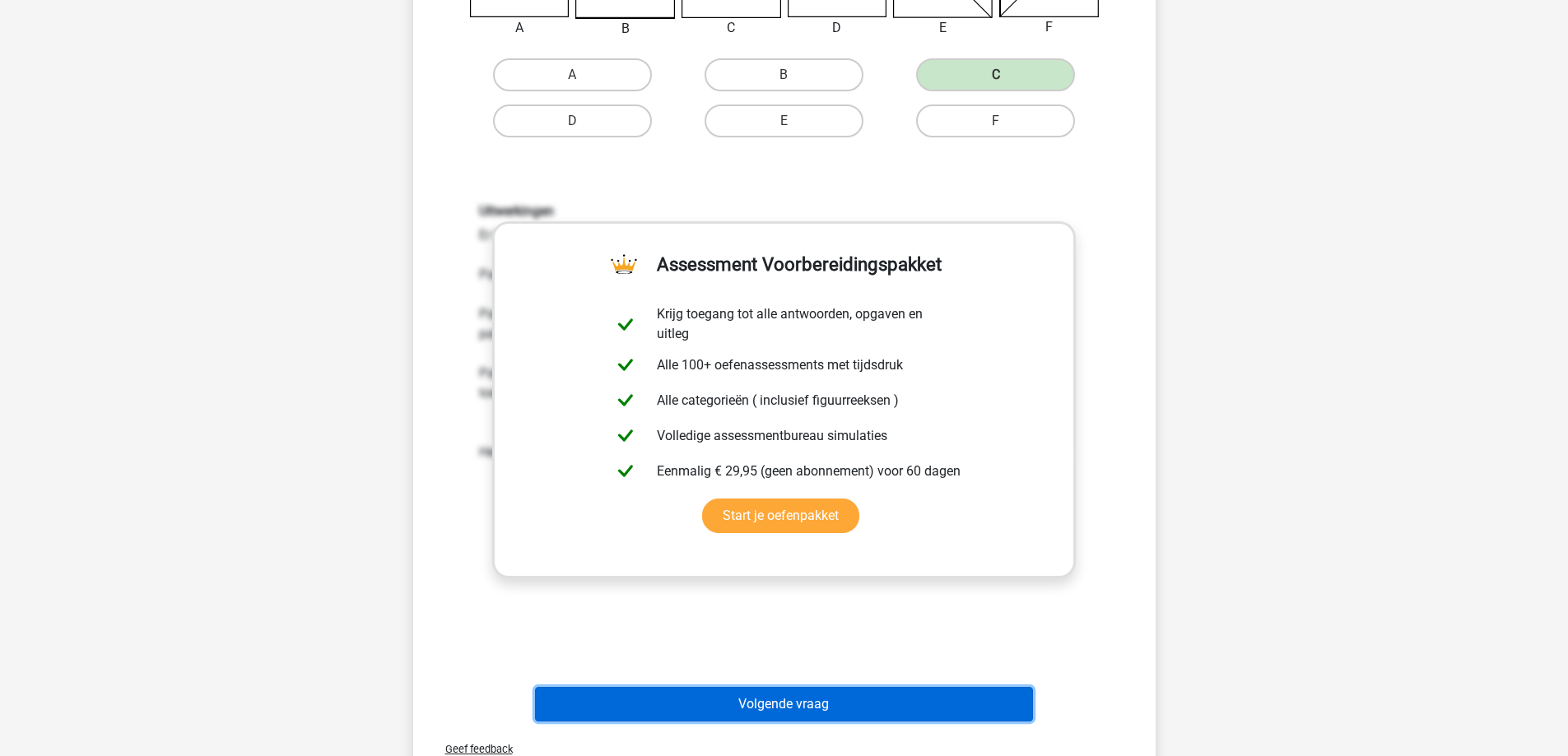
click at [804, 699] on button "Volgende vraag" at bounding box center [783, 705] width 498 height 35
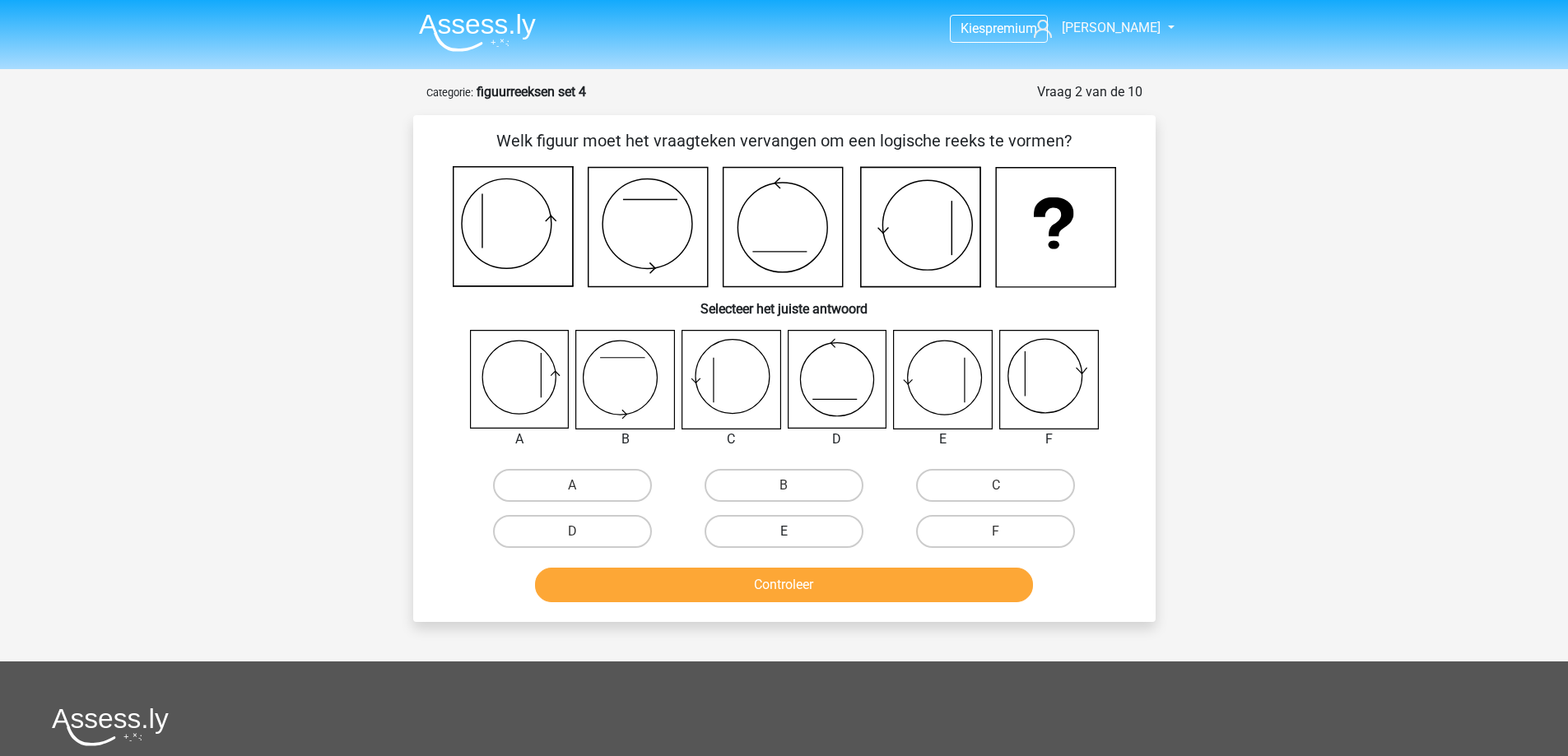
click at [828, 525] on label "E" at bounding box center [783, 531] width 159 height 33
click at [794, 531] on input "E" at bounding box center [790, 537] width 11 height 11
radio input "true"
click at [824, 566] on div "Controleer" at bounding box center [784, 581] width 690 height 54
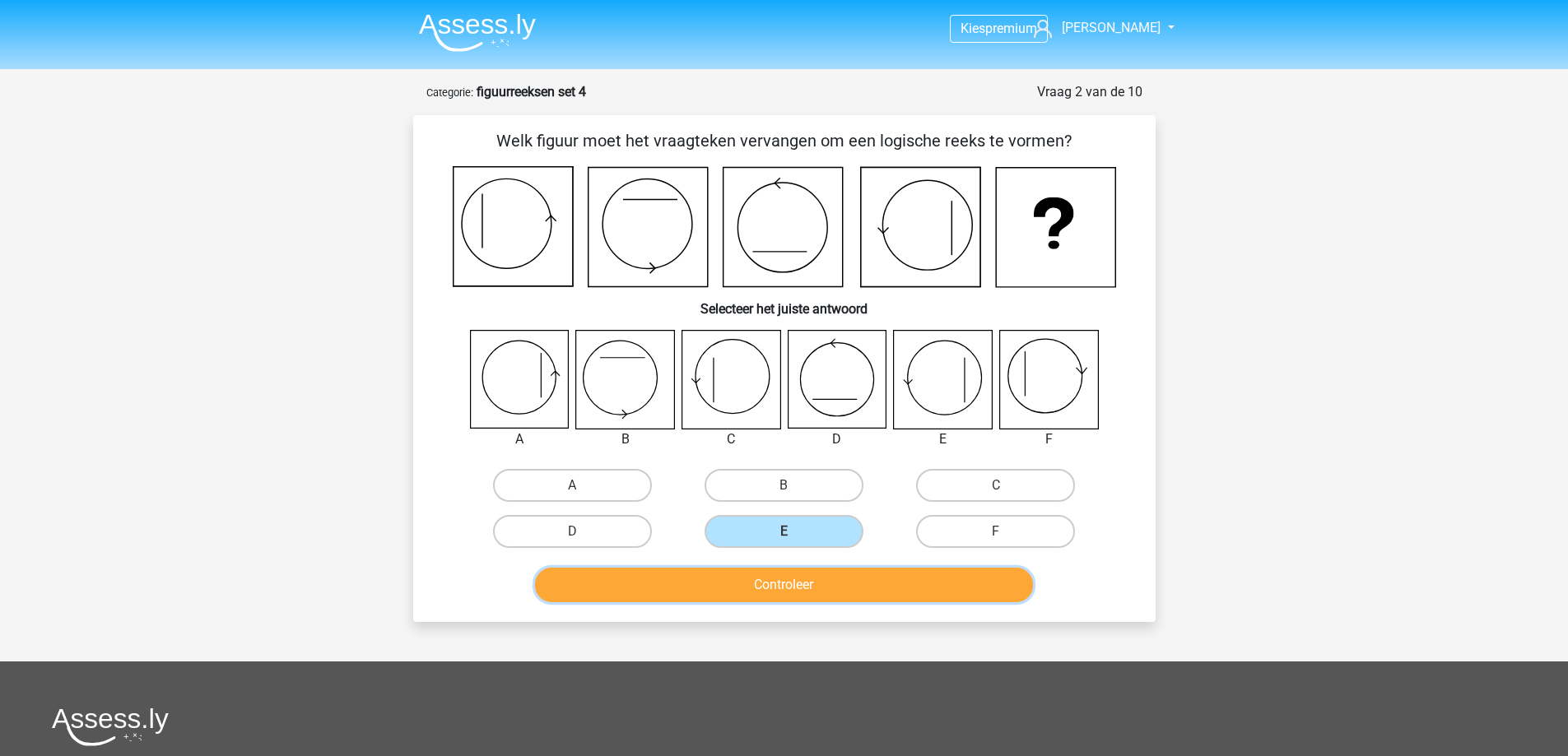
click at [824, 592] on button "Controleer" at bounding box center [783, 585] width 498 height 35
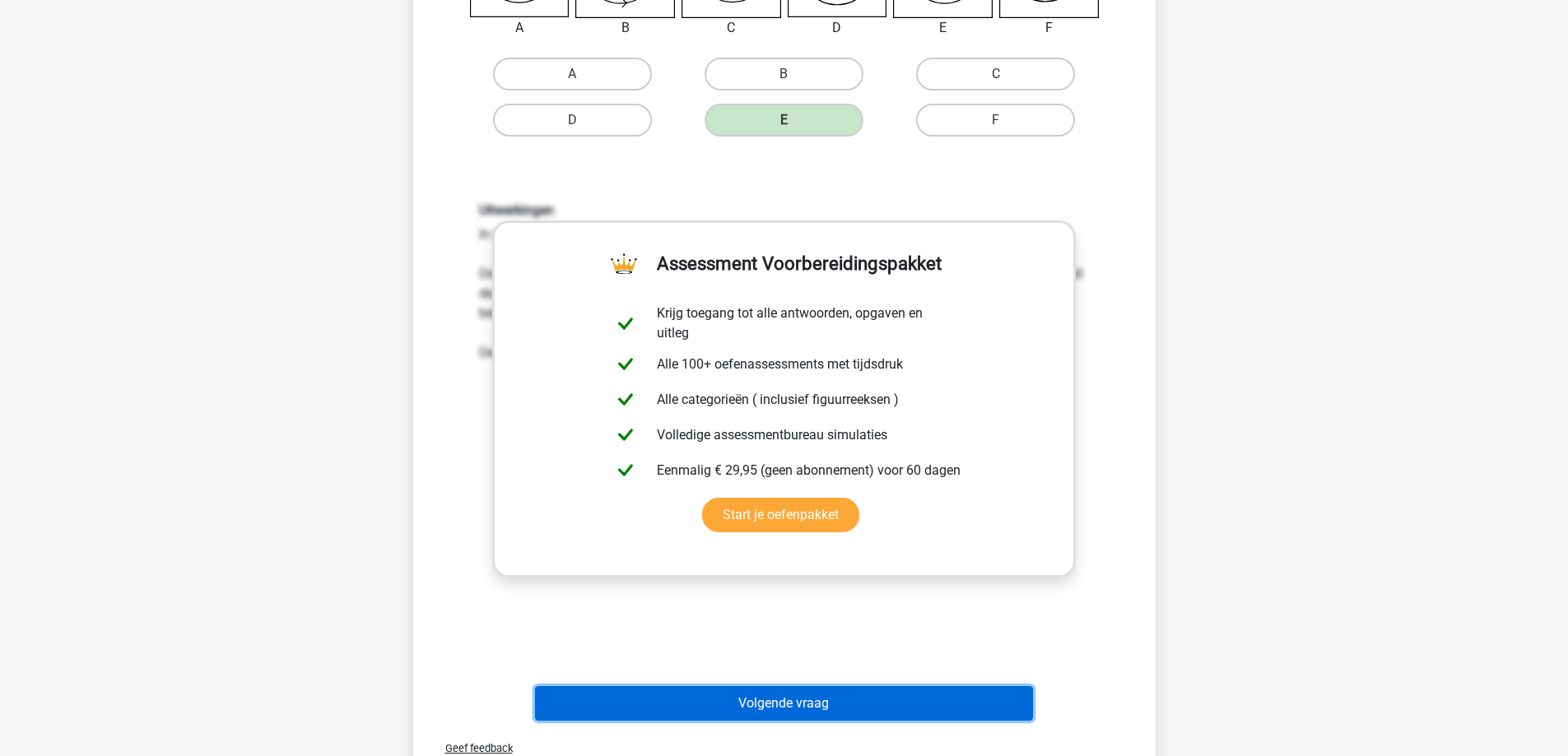
click at [812, 703] on button "Volgende vraag" at bounding box center [783, 704] width 498 height 35
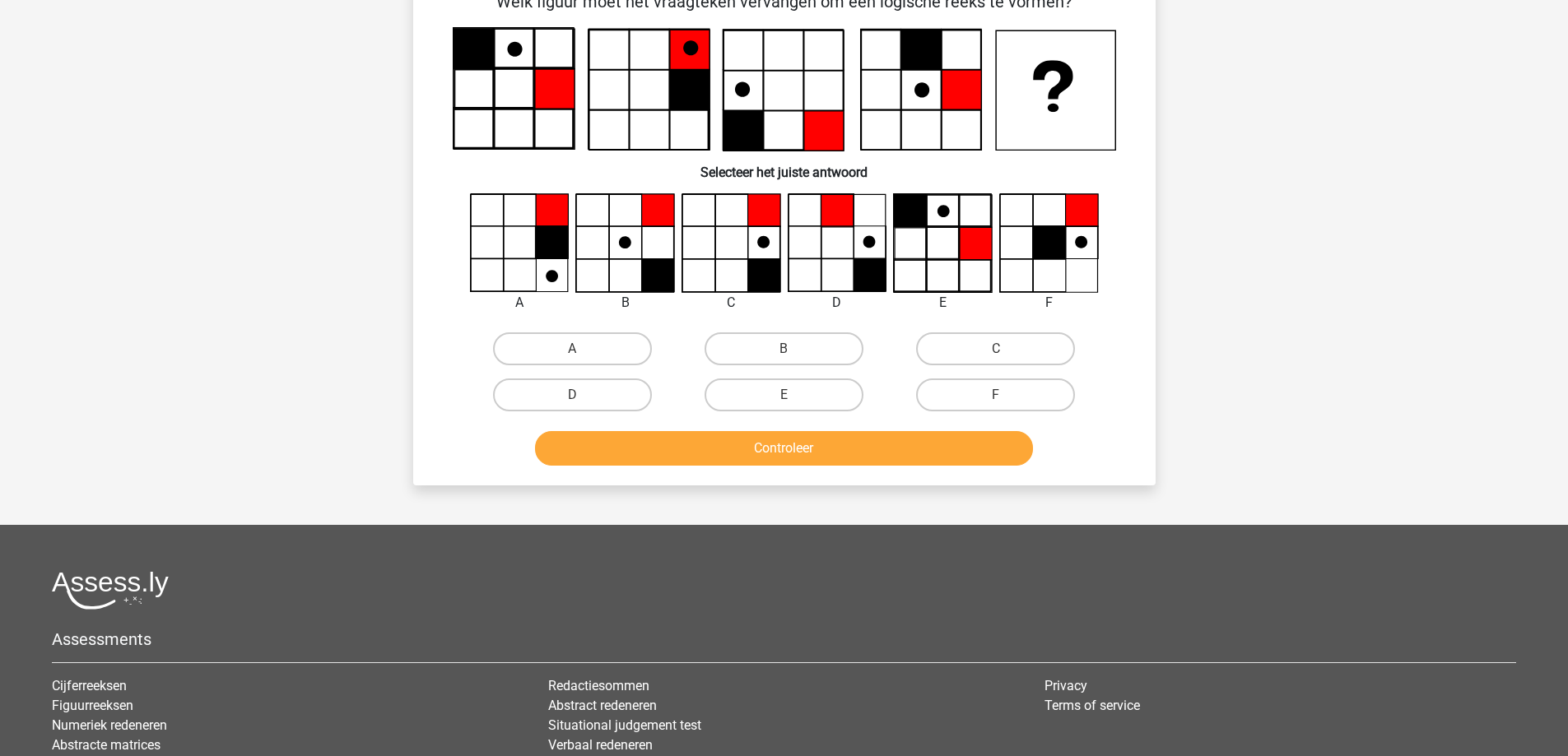
scroll to position [82, 0]
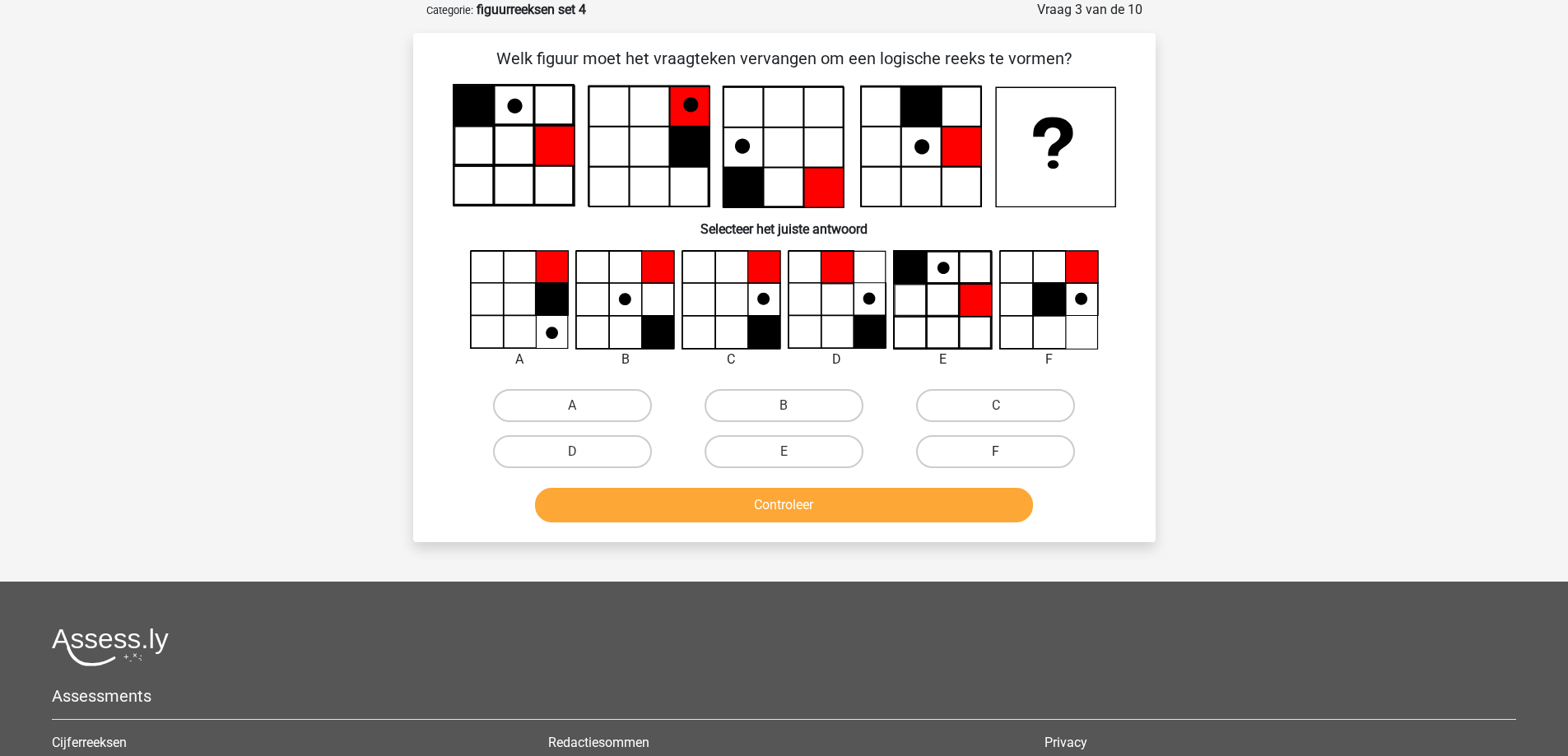
drag, startPoint x: 982, startPoint y: 400, endPoint x: 945, endPoint y: 459, distance: 69.6
click at [983, 400] on label "C" at bounding box center [995, 406] width 159 height 33
click at [996, 406] on input "C" at bounding box center [1001, 411] width 11 height 11
radio input "true"
click at [918, 503] on button "Controleer" at bounding box center [783, 505] width 498 height 35
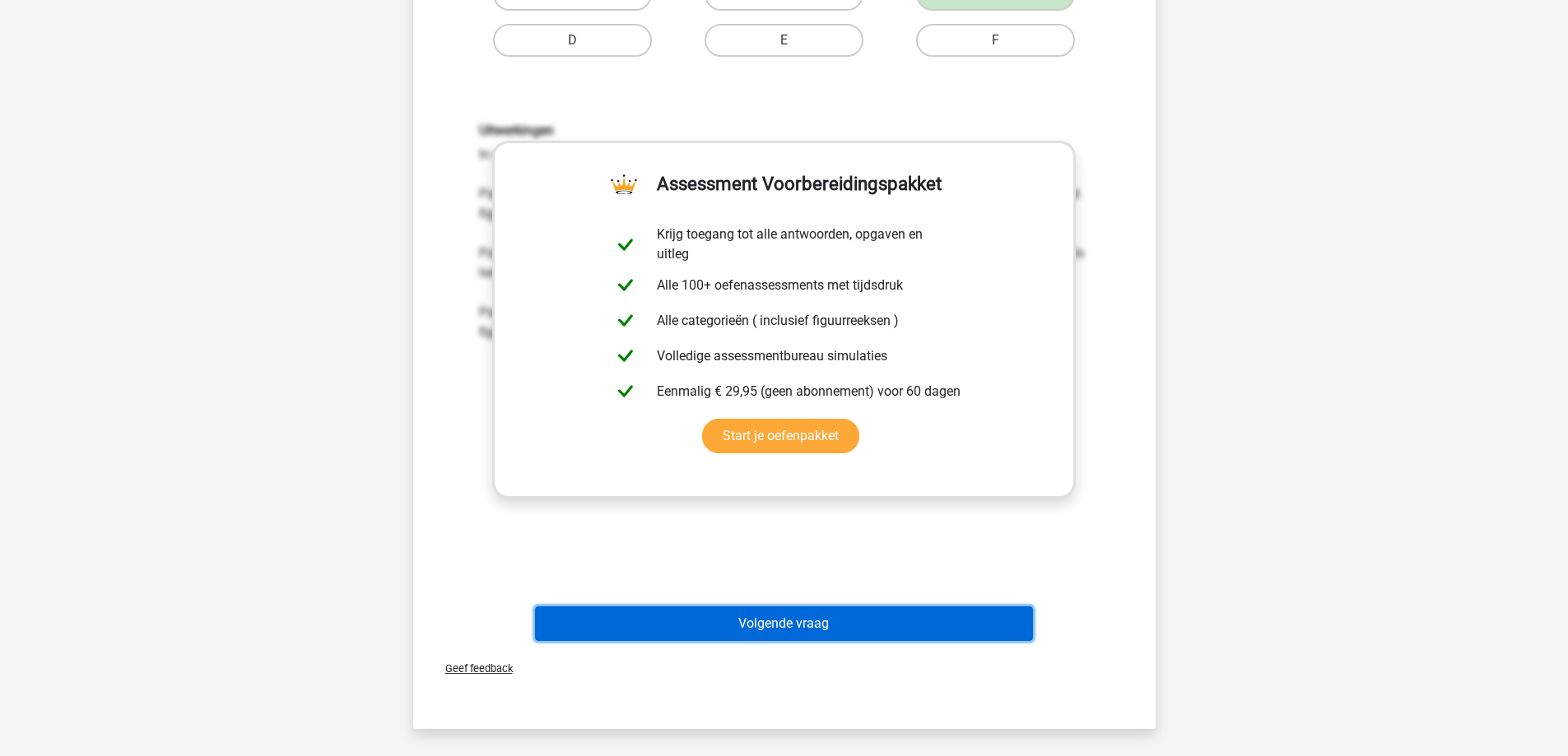
click at [767, 632] on button "Volgende vraag" at bounding box center [783, 624] width 498 height 35
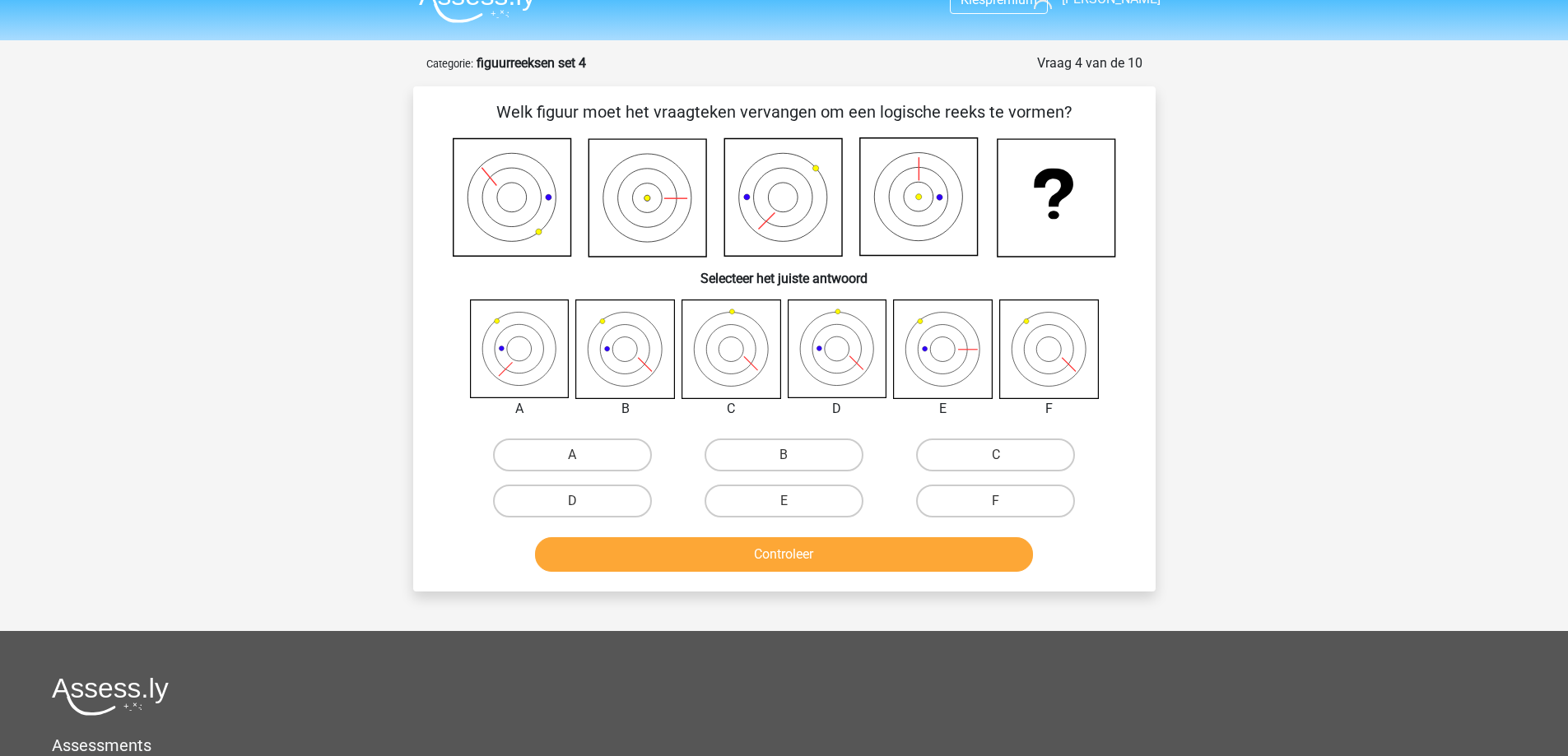
scroll to position [0, 0]
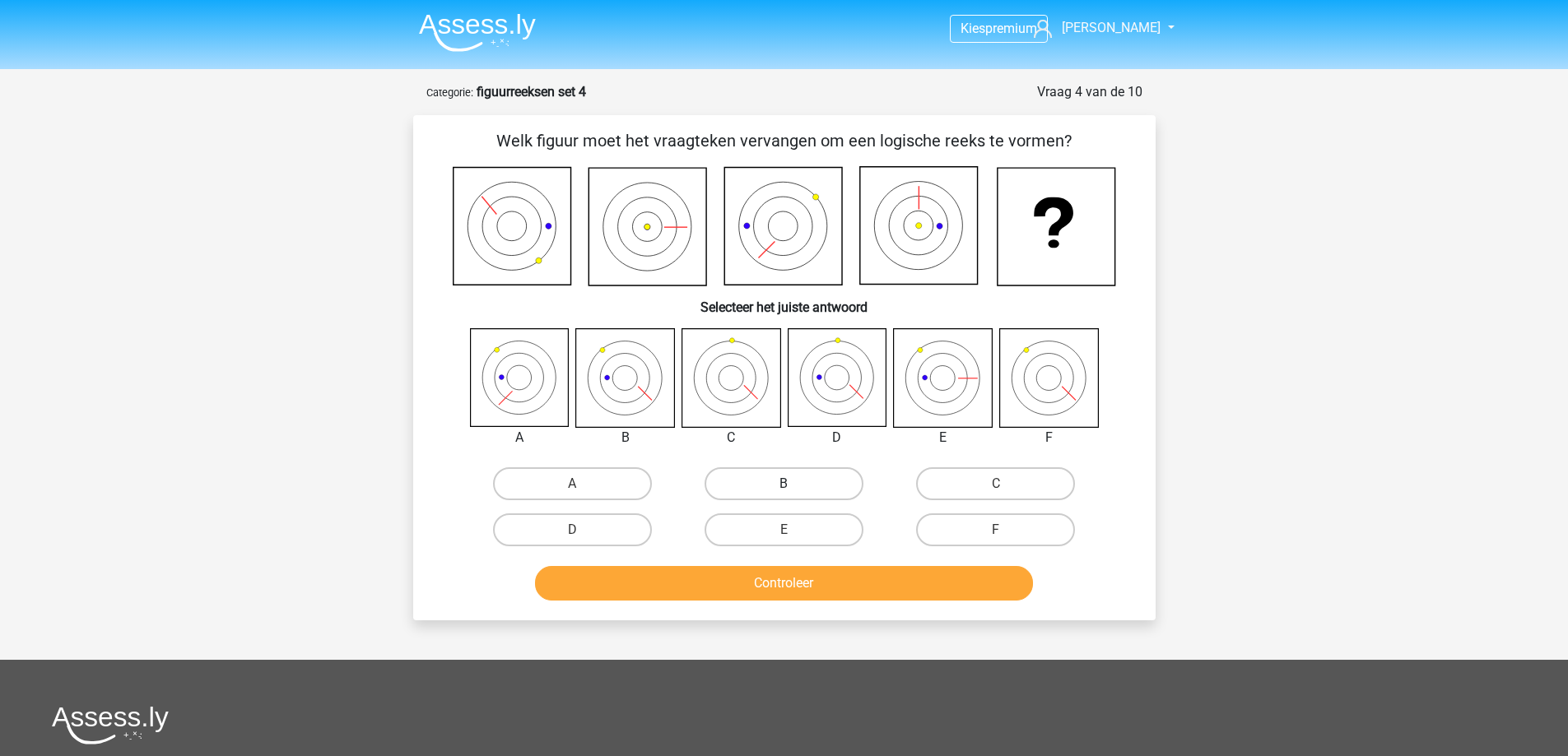
click at [778, 486] on label "B" at bounding box center [783, 484] width 159 height 33
click at [784, 486] on input "B" at bounding box center [790, 489] width 11 height 11
radio input "true"
click at [743, 597] on button "Controleer" at bounding box center [783, 584] width 498 height 35
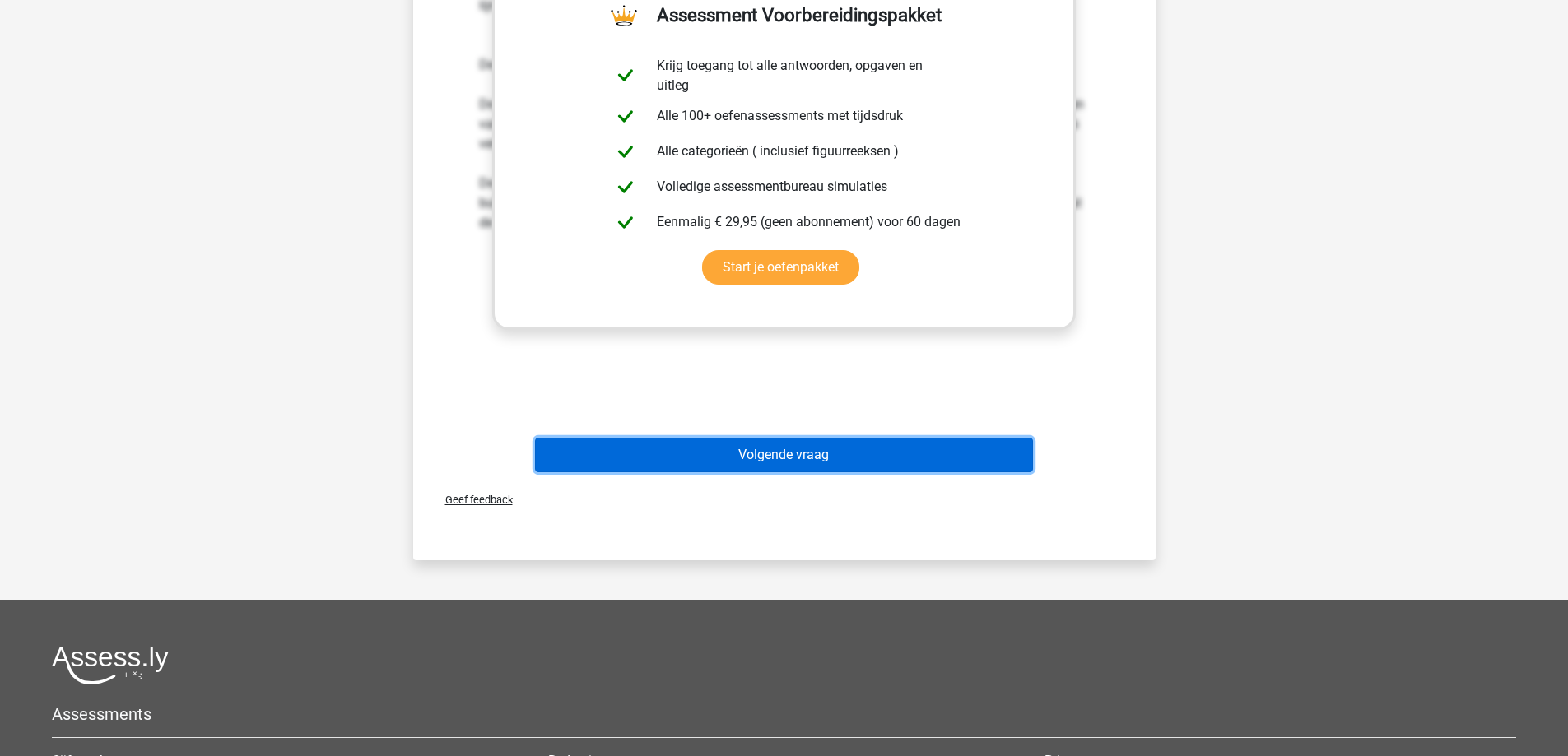
click at [743, 446] on button "Volgende vraag" at bounding box center [783, 455] width 498 height 35
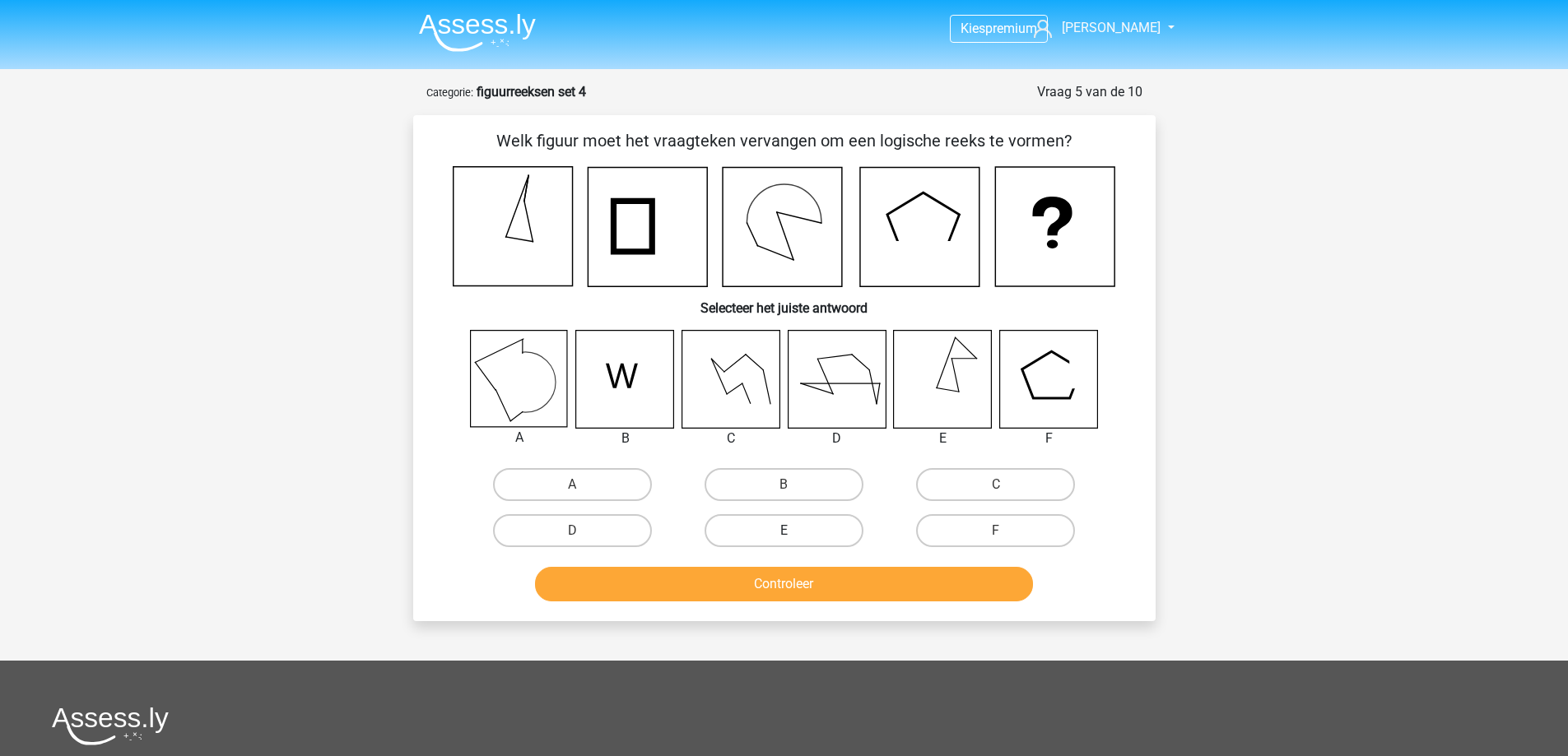
click at [778, 519] on label "E" at bounding box center [783, 531] width 159 height 33
click at [784, 531] on input "E" at bounding box center [790, 536] width 11 height 11
radio input "true"
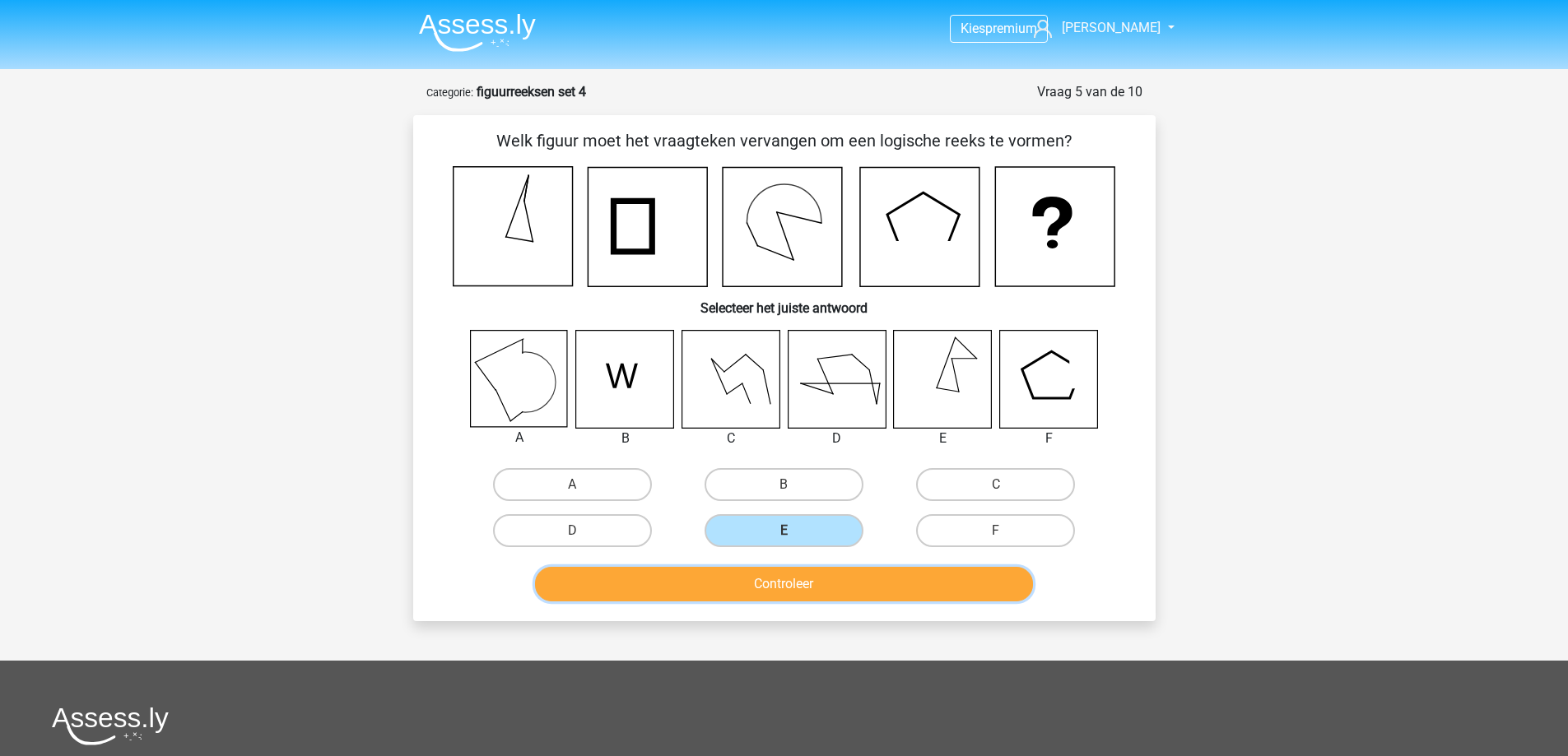
click at [788, 575] on button "Controleer" at bounding box center [783, 584] width 498 height 35
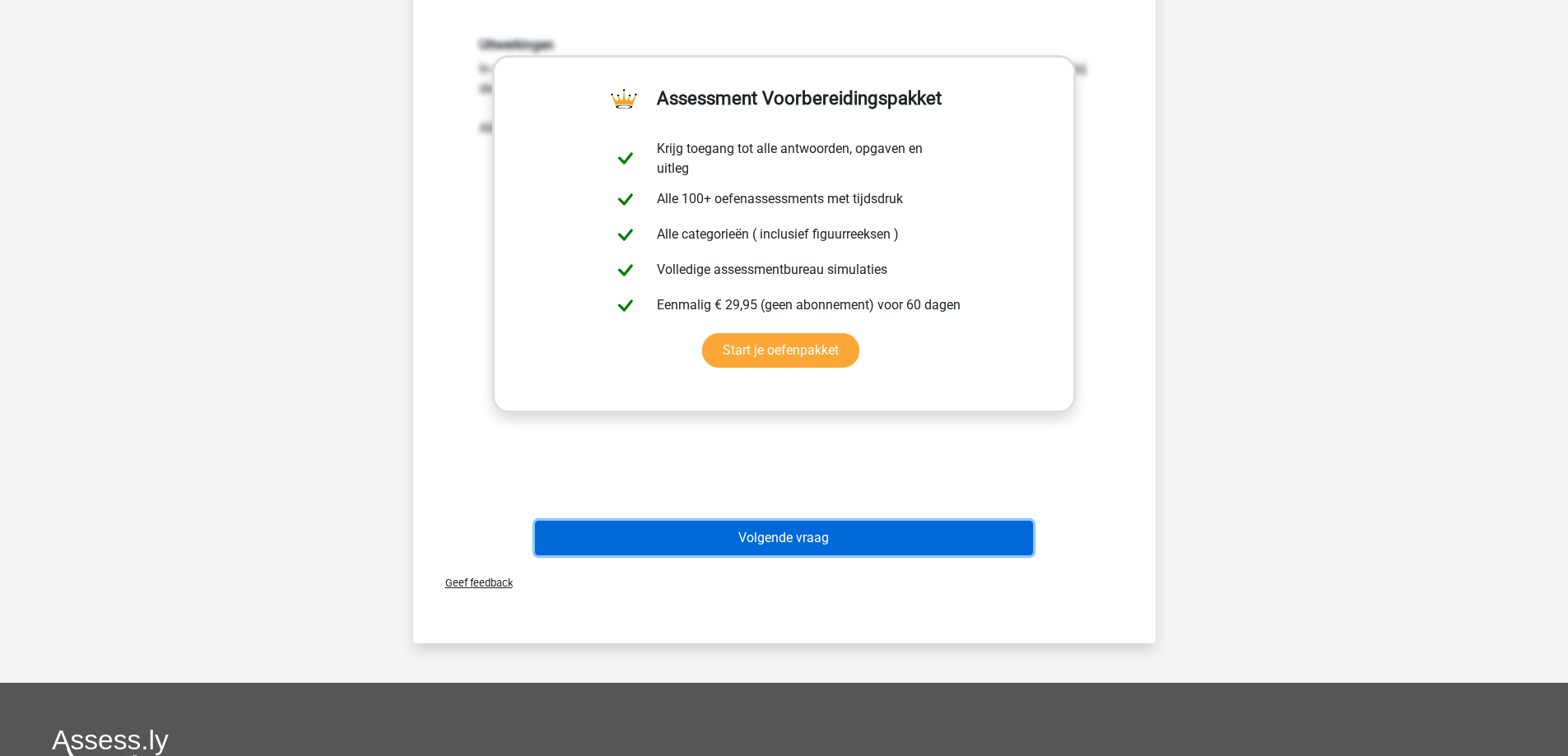
click at [792, 531] on button "Volgende vraag" at bounding box center [783, 538] width 498 height 35
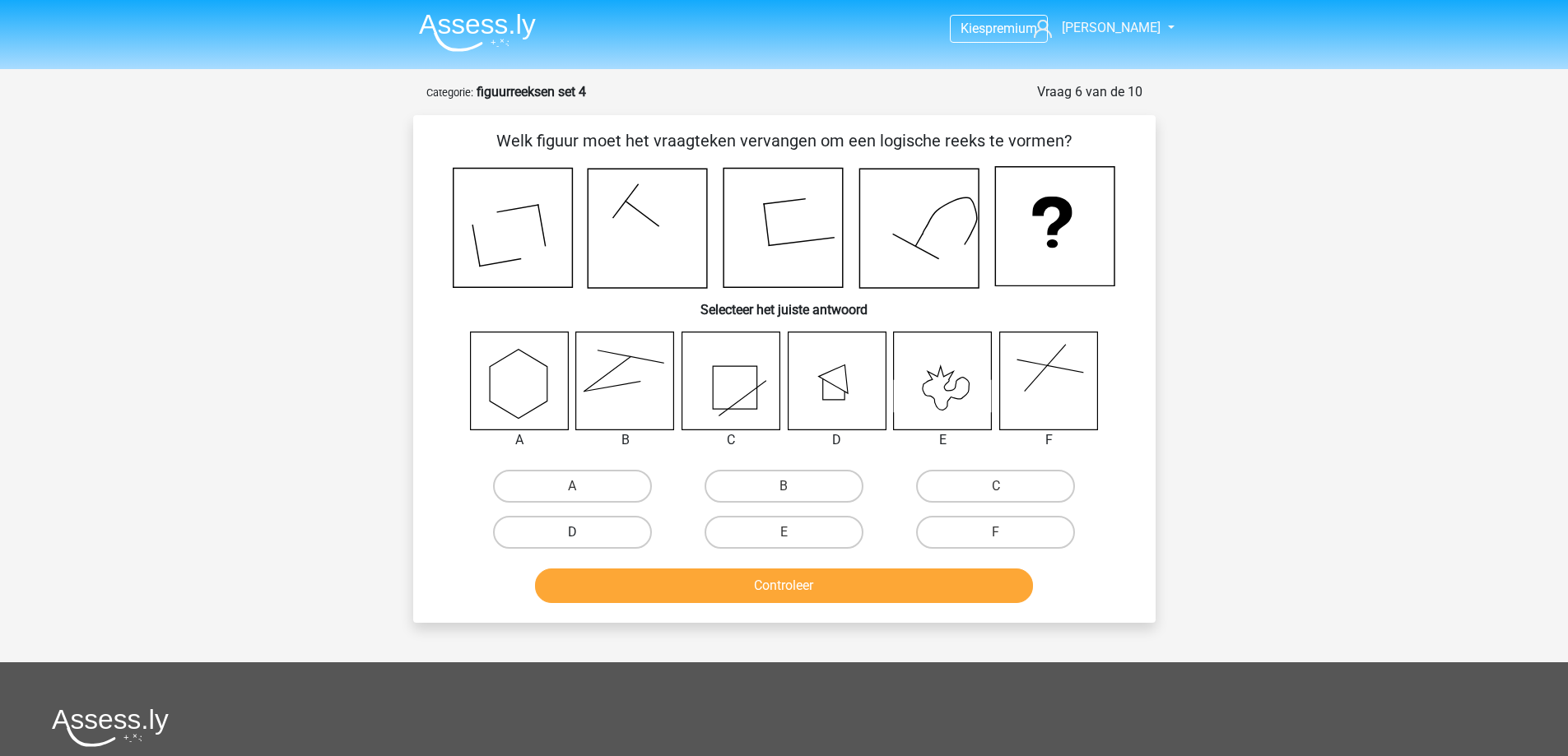
click at [597, 534] on label "D" at bounding box center [572, 532] width 159 height 33
click at [583, 534] on input "D" at bounding box center [578, 538] width 11 height 11
radio input "true"
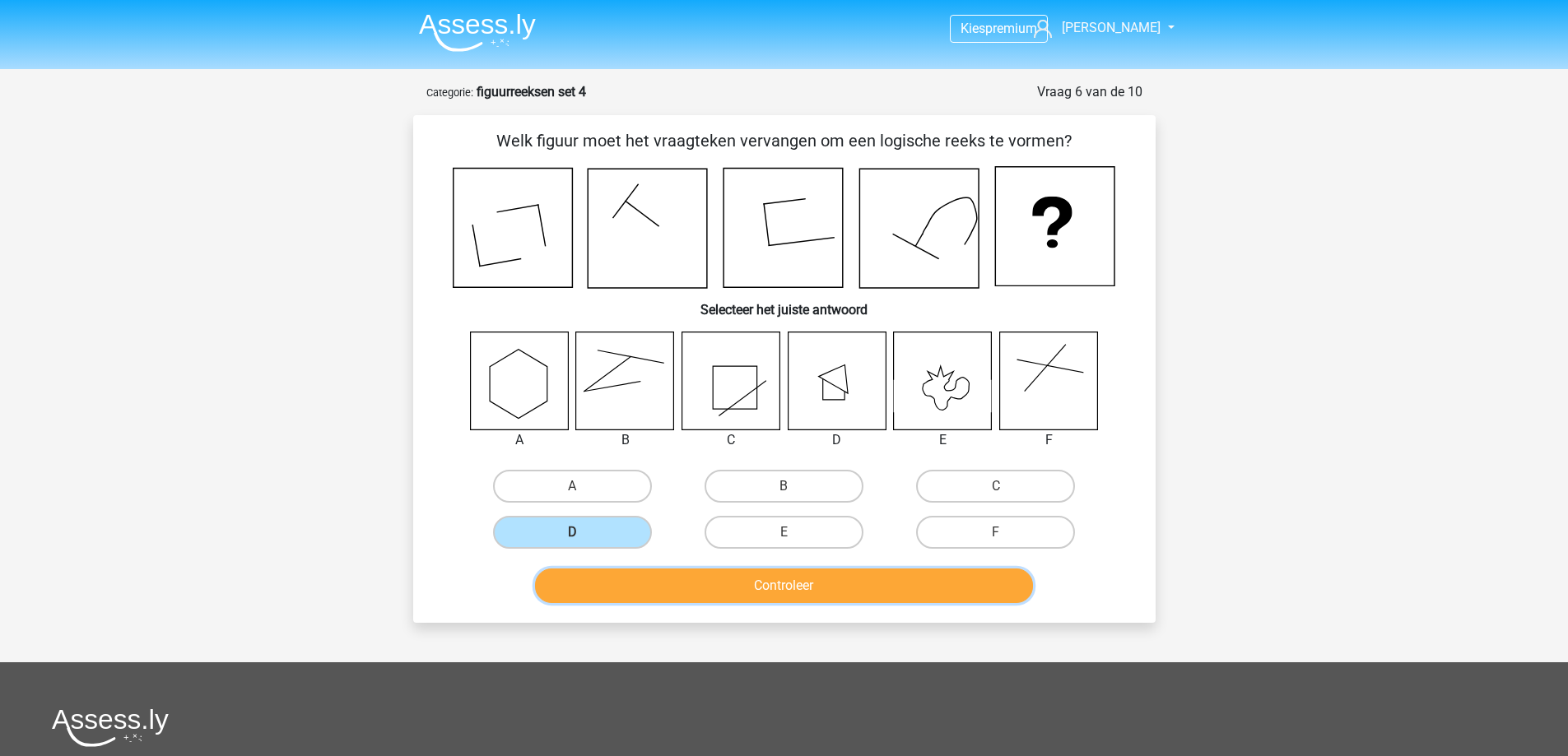
click at [649, 579] on button "Controleer" at bounding box center [783, 586] width 498 height 35
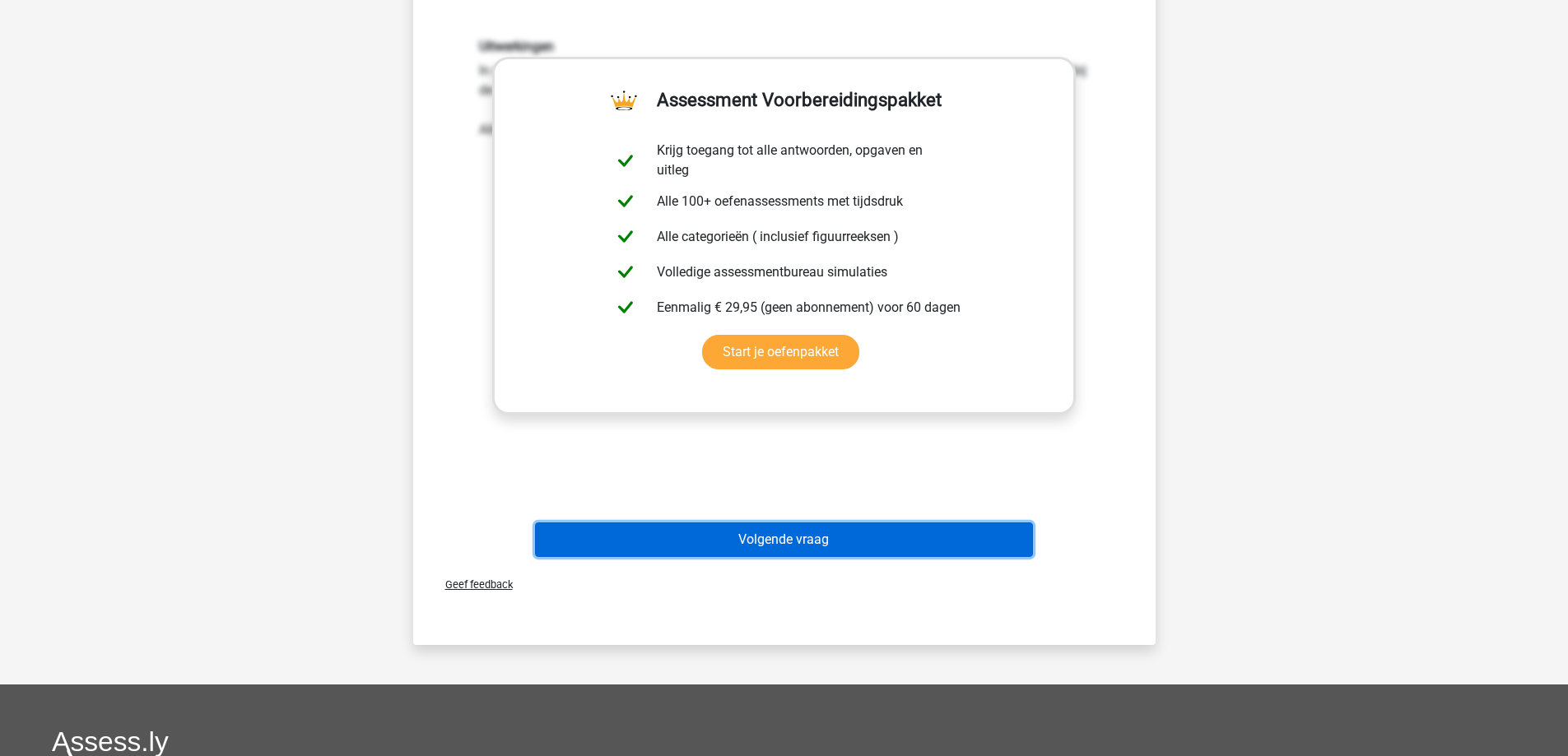
click at [767, 548] on button "Volgende vraag" at bounding box center [783, 540] width 498 height 35
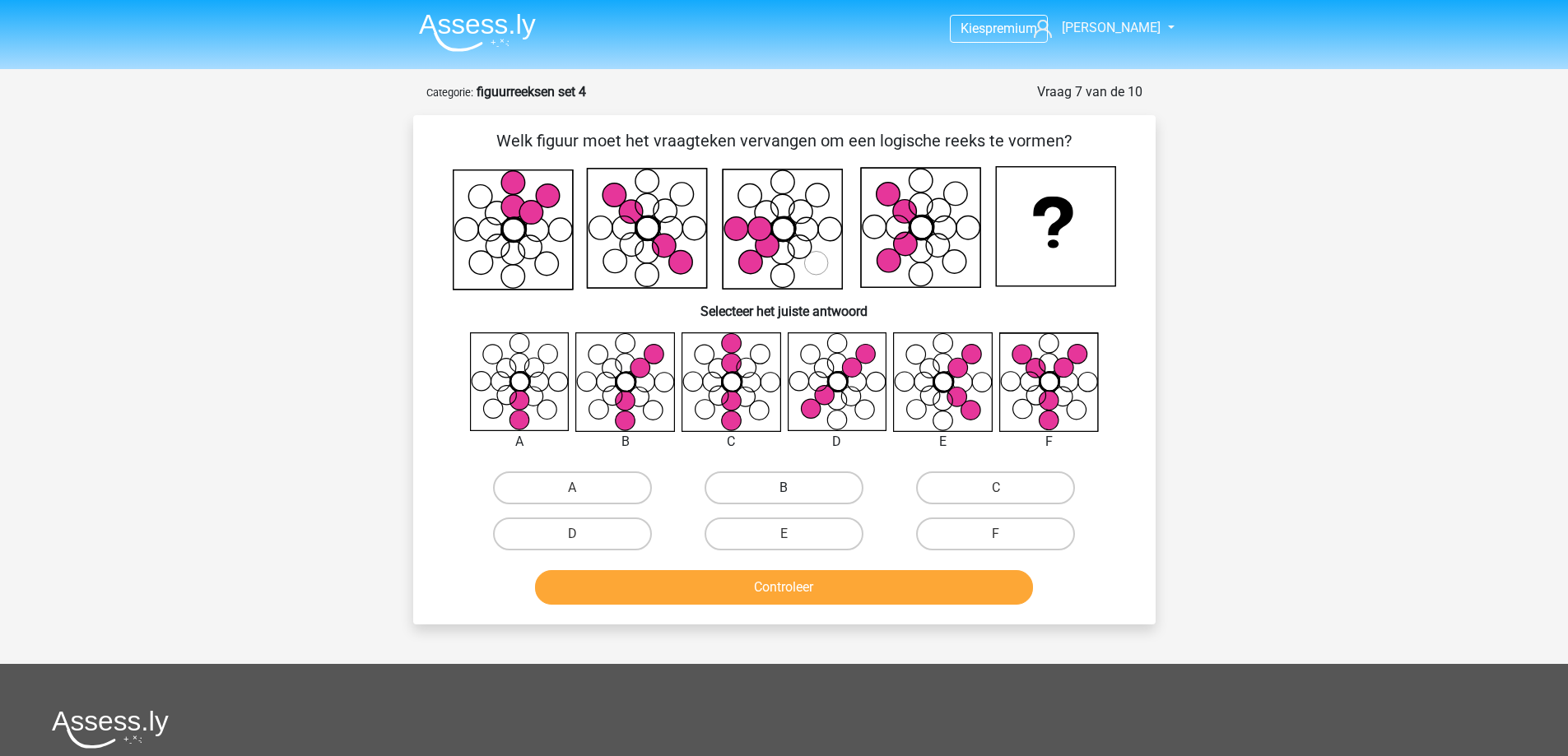
click at [780, 488] on label "B" at bounding box center [783, 488] width 159 height 33
click at [784, 488] on input "B" at bounding box center [790, 493] width 11 height 11
radio input "true"
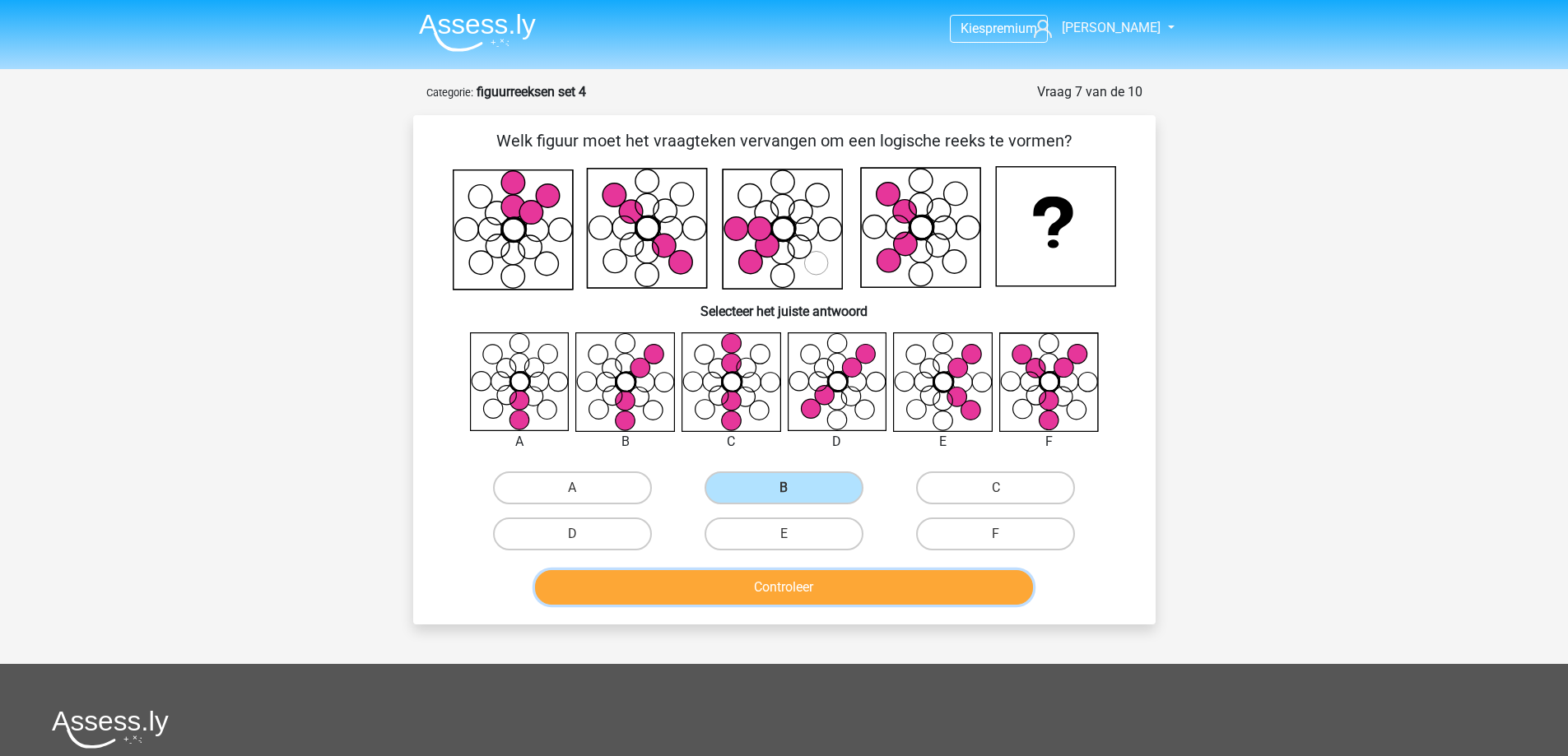
click at [767, 583] on button "Controleer" at bounding box center [783, 587] width 498 height 35
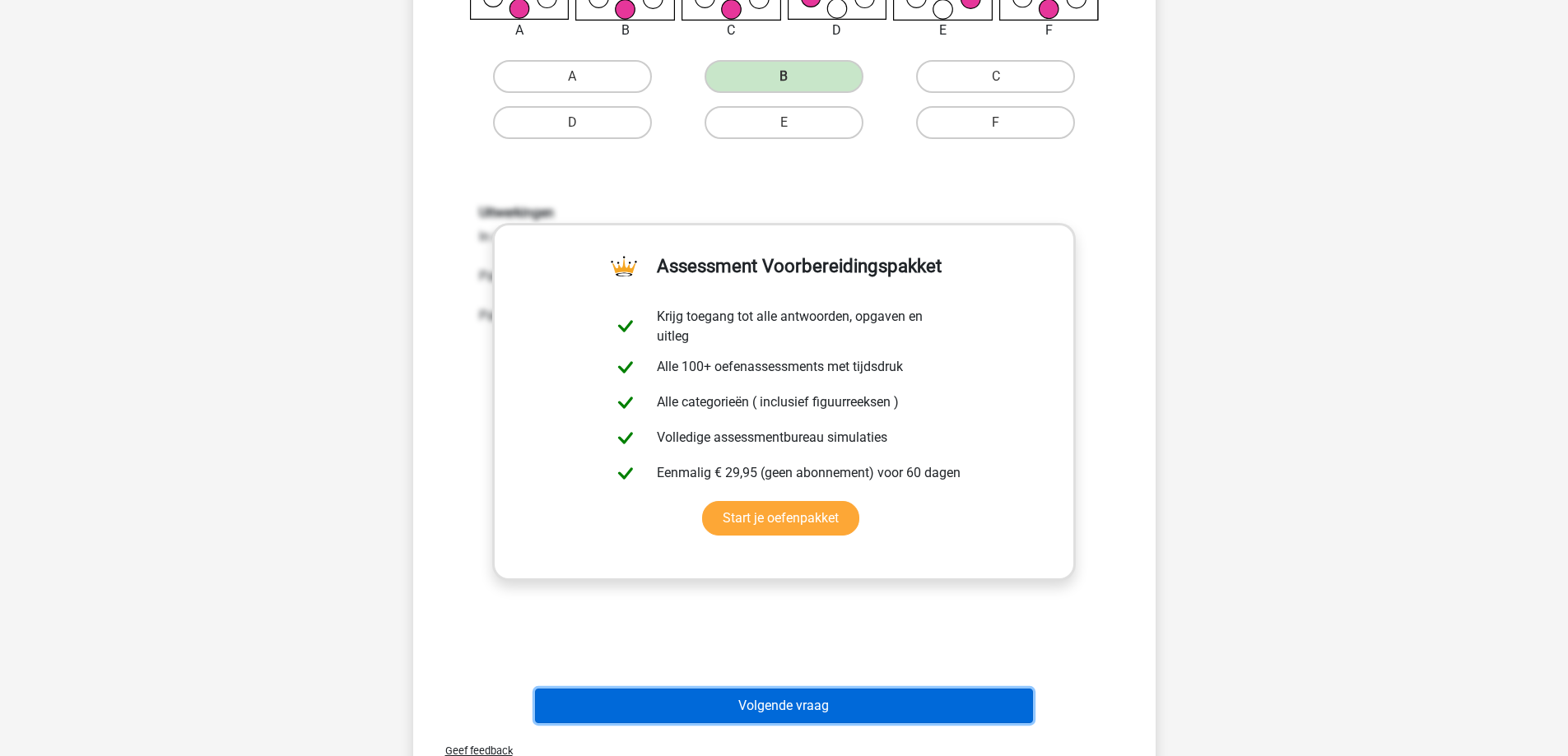
click at [745, 708] on button "Volgende vraag" at bounding box center [783, 706] width 498 height 35
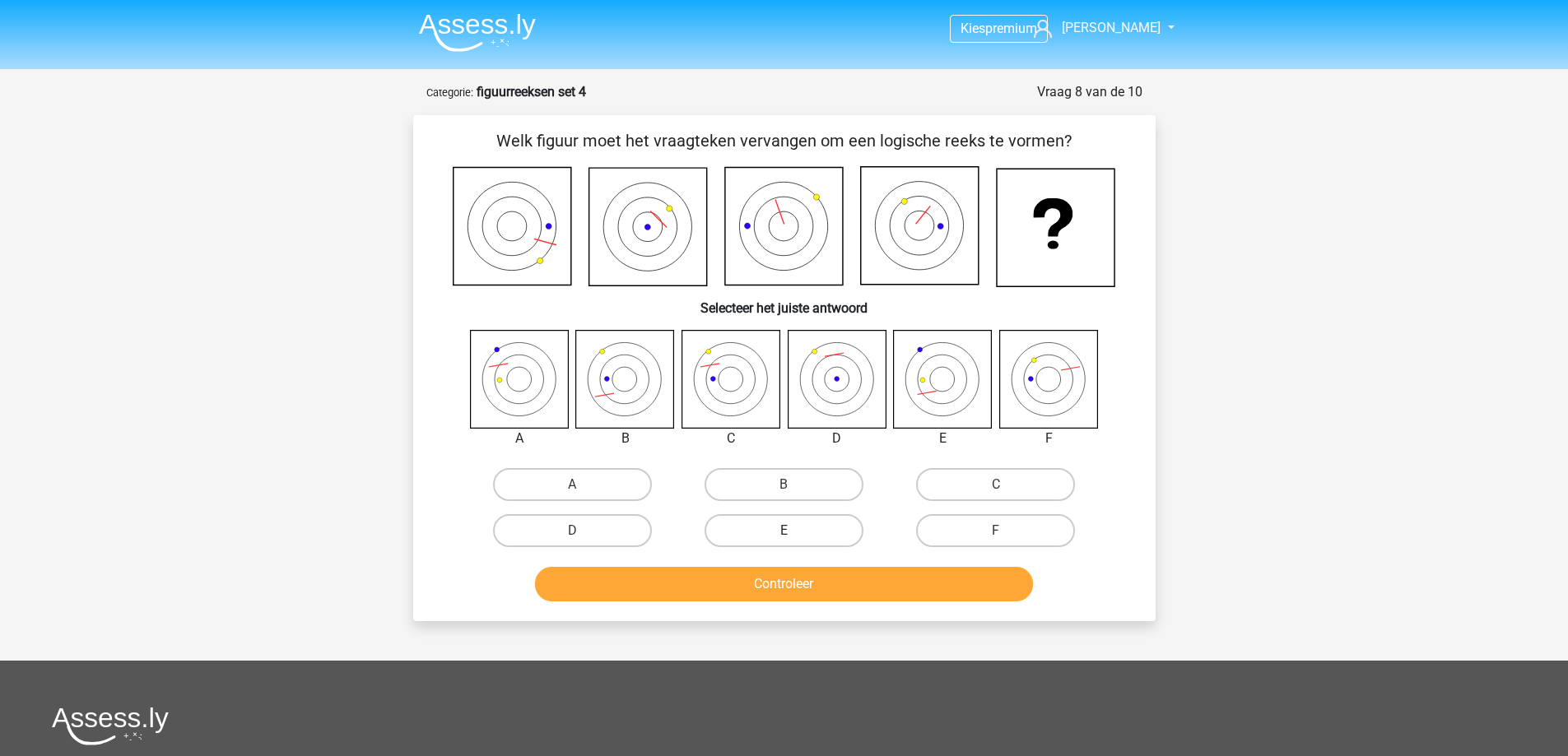
click at [812, 526] on label "E" at bounding box center [783, 531] width 159 height 33
click at [794, 531] on input "E" at bounding box center [790, 536] width 11 height 11
radio input "true"
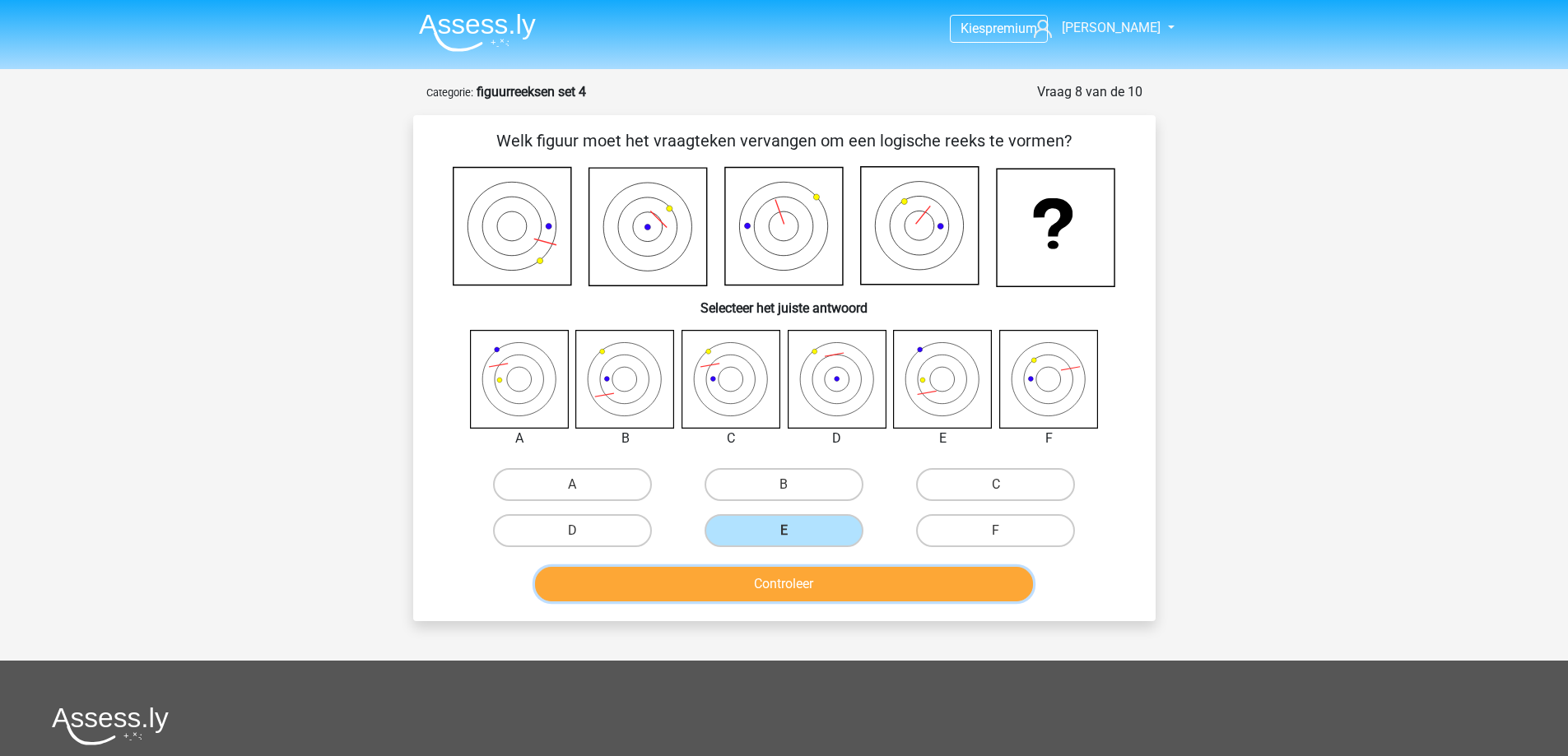
click at [801, 598] on button "Controleer" at bounding box center [783, 584] width 498 height 35
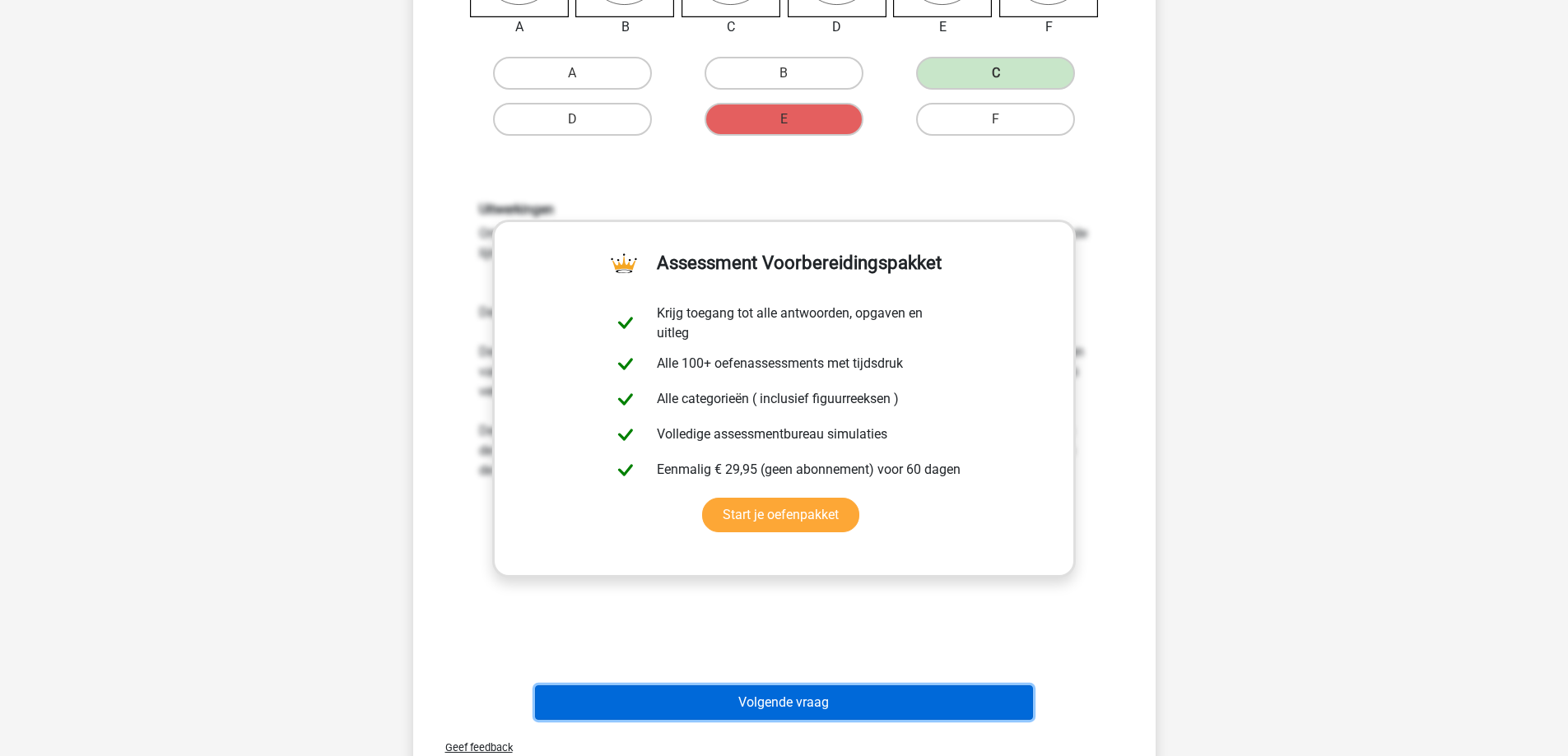
drag, startPoint x: 792, startPoint y: 707, endPoint x: 788, endPoint y: 700, distance: 8.1
click at [792, 707] on button "Volgende vraag" at bounding box center [783, 703] width 498 height 35
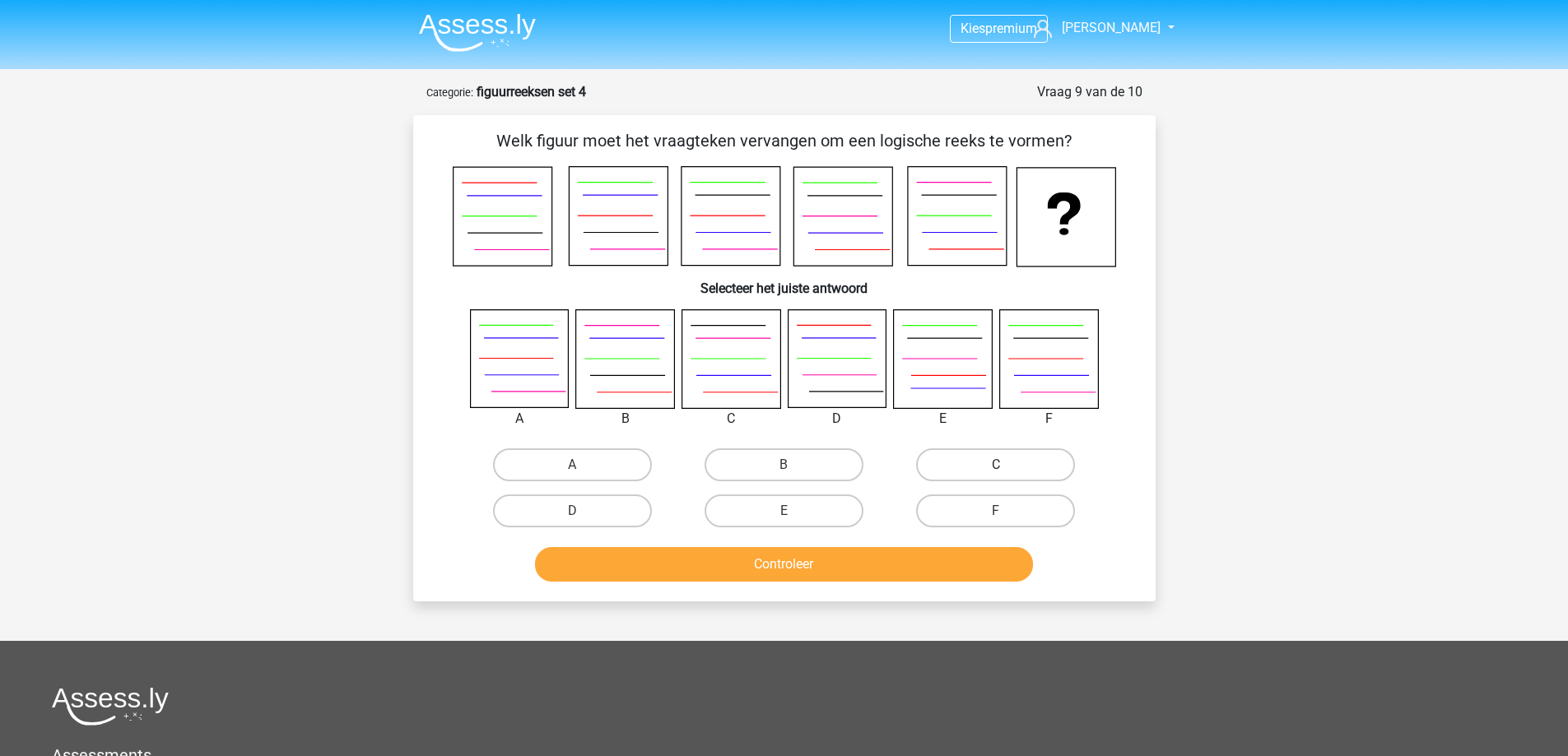
click at [978, 455] on label "C" at bounding box center [995, 465] width 159 height 33
click at [996, 465] on input "C" at bounding box center [1001, 470] width 11 height 11
radio input "true"
click at [879, 566] on button "Controleer" at bounding box center [783, 564] width 498 height 35
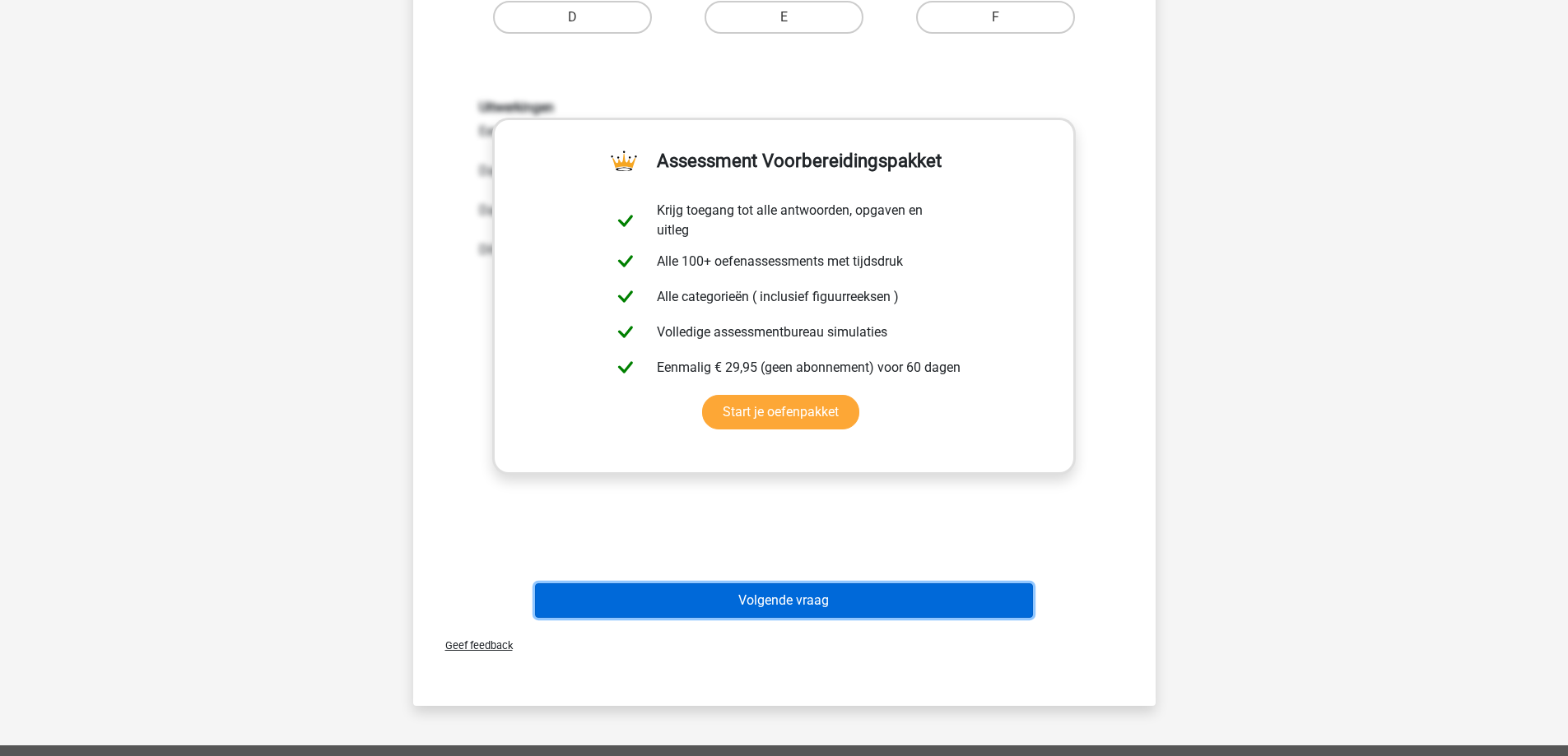
click at [762, 589] on button "Volgende vraag" at bounding box center [783, 600] width 498 height 35
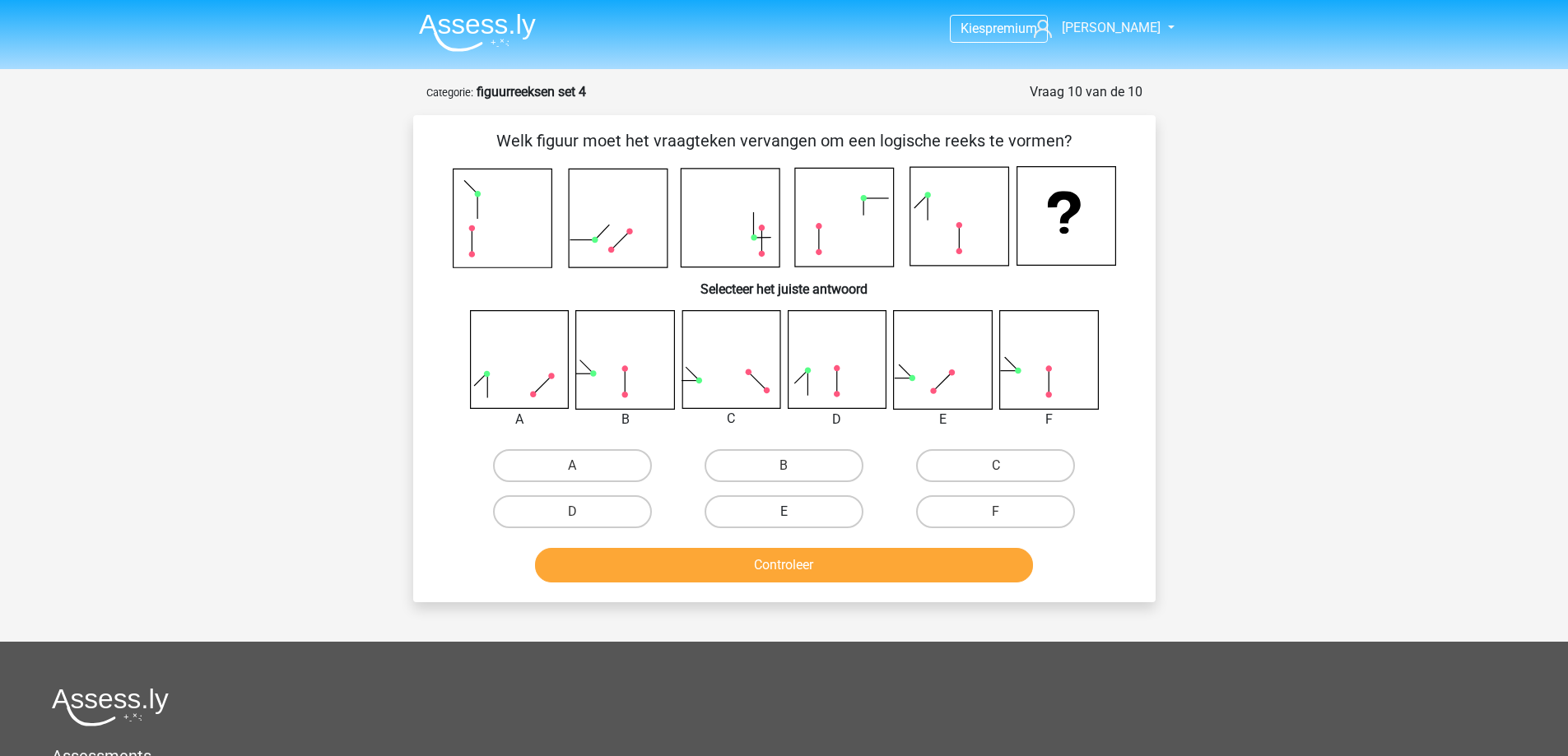
drag, startPoint x: 840, startPoint y: 502, endPoint x: 826, endPoint y: 523, distance: 25.2
click at [836, 503] on label "E" at bounding box center [783, 511] width 159 height 33
click at [794, 511] on input "E" at bounding box center [790, 517] width 11 height 11
radio input "true"
click at [803, 564] on button "Controleer" at bounding box center [783, 565] width 498 height 35
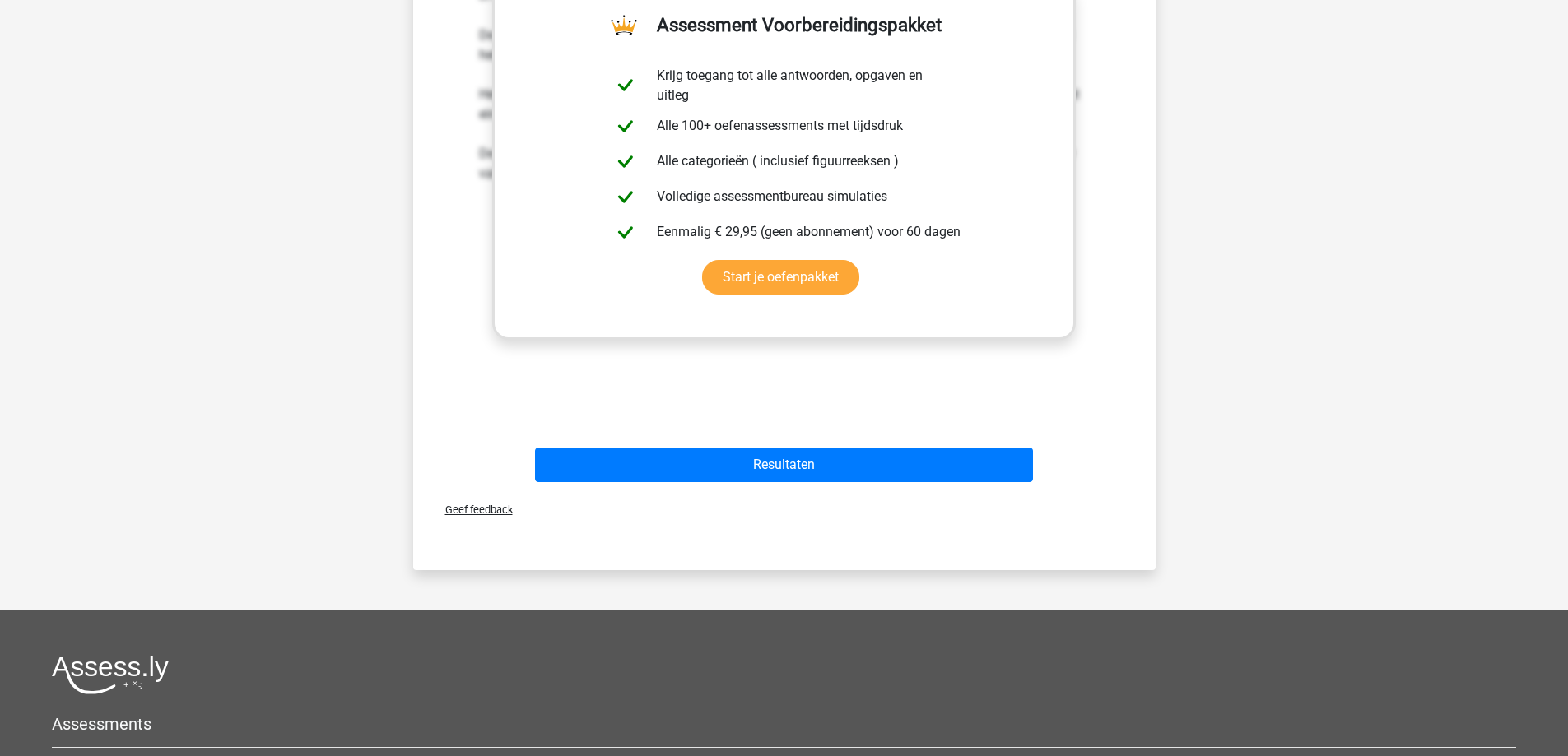
scroll to position [658, 0]
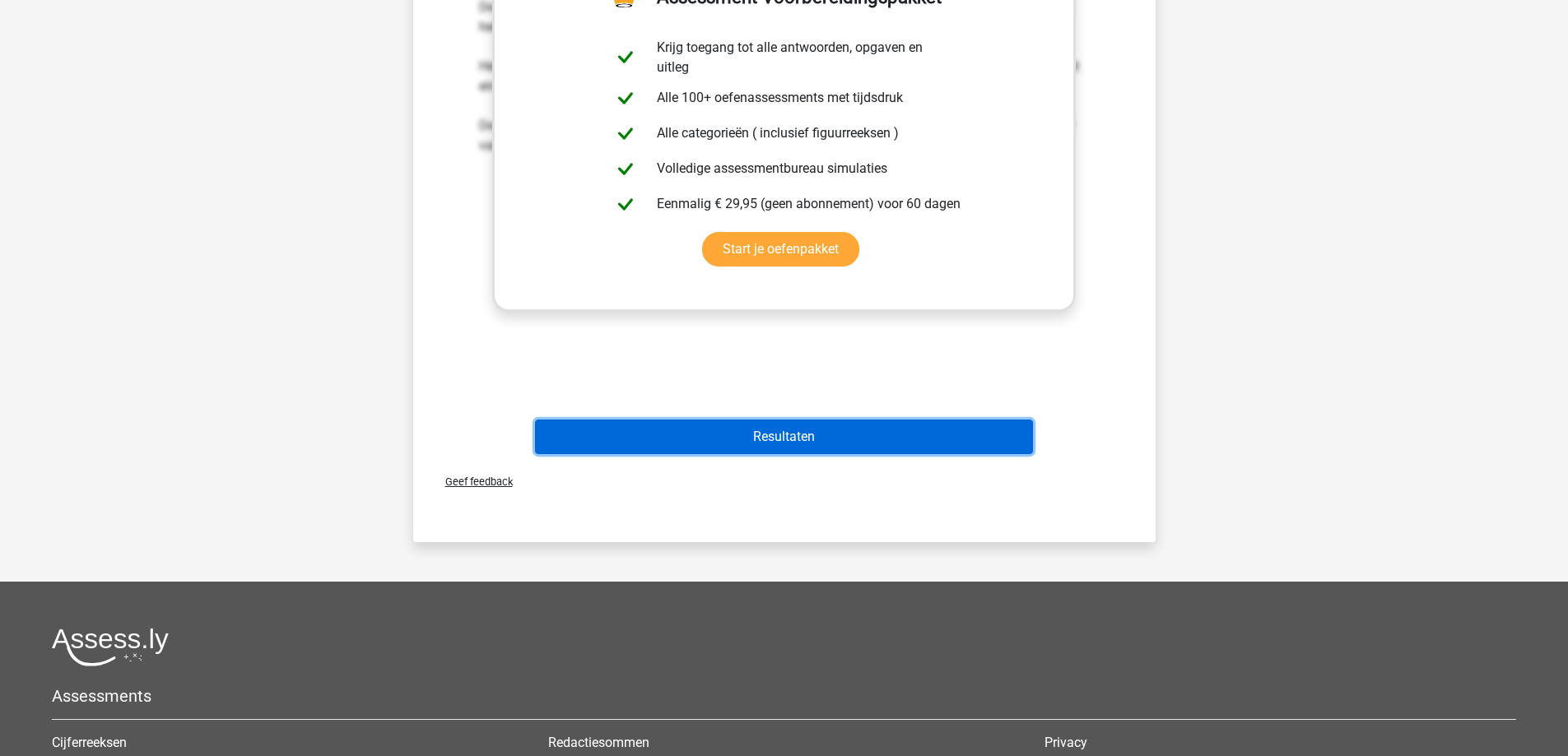
click at [754, 438] on button "Resultaten" at bounding box center [783, 437] width 498 height 35
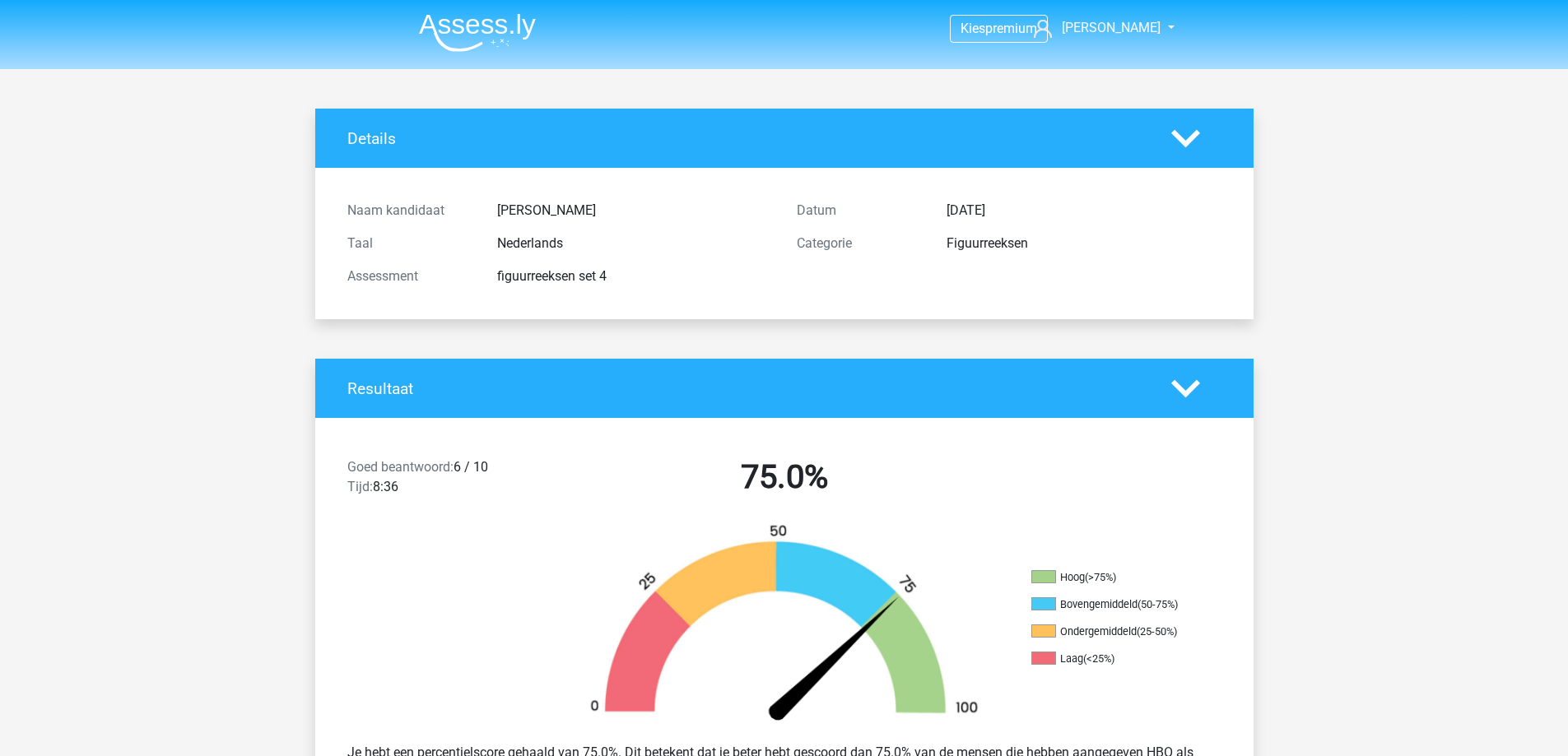
click at [487, 10] on li at bounding box center [471, 28] width 130 height 45
click at [473, 30] on img at bounding box center [477, 32] width 116 height 38
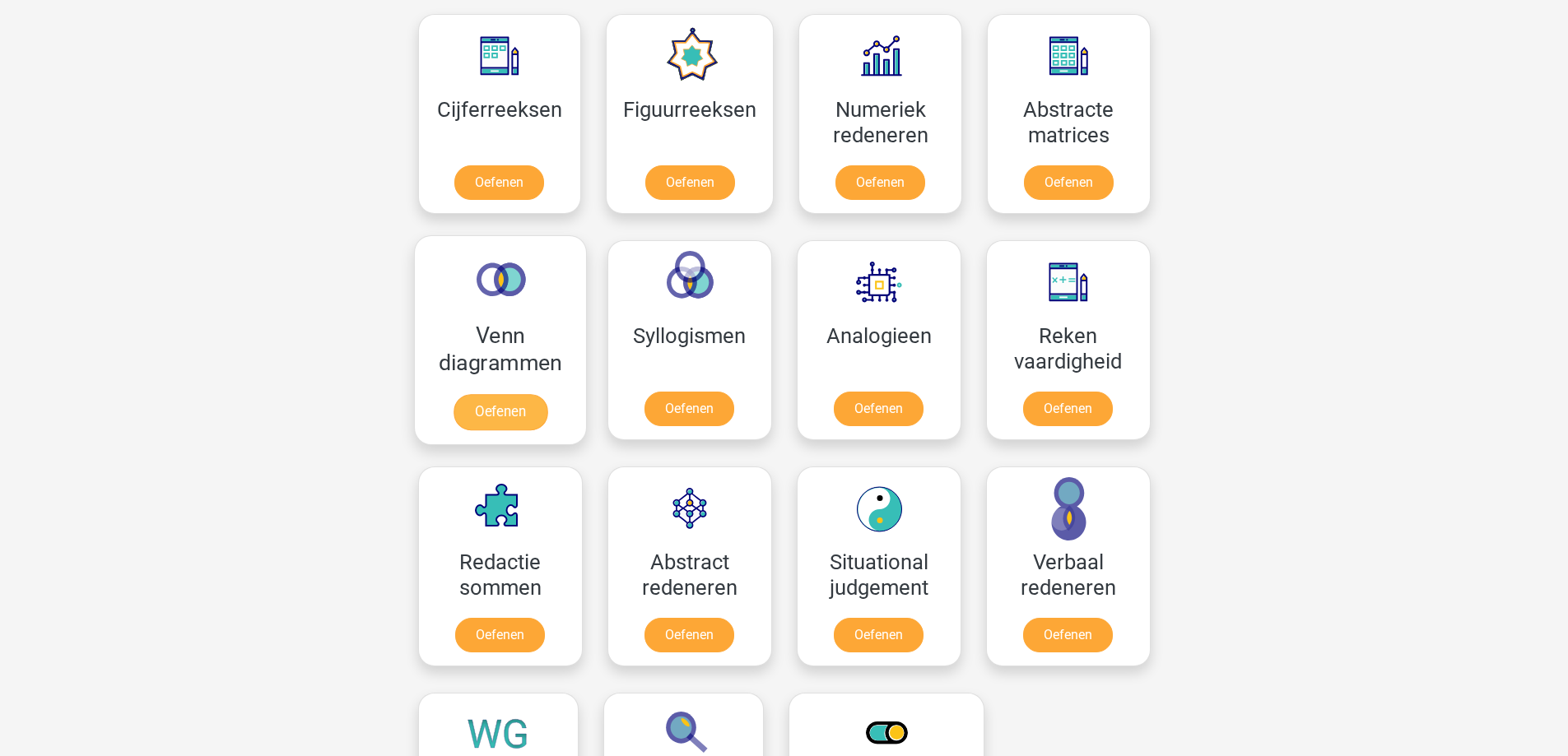
scroll to position [658, 0]
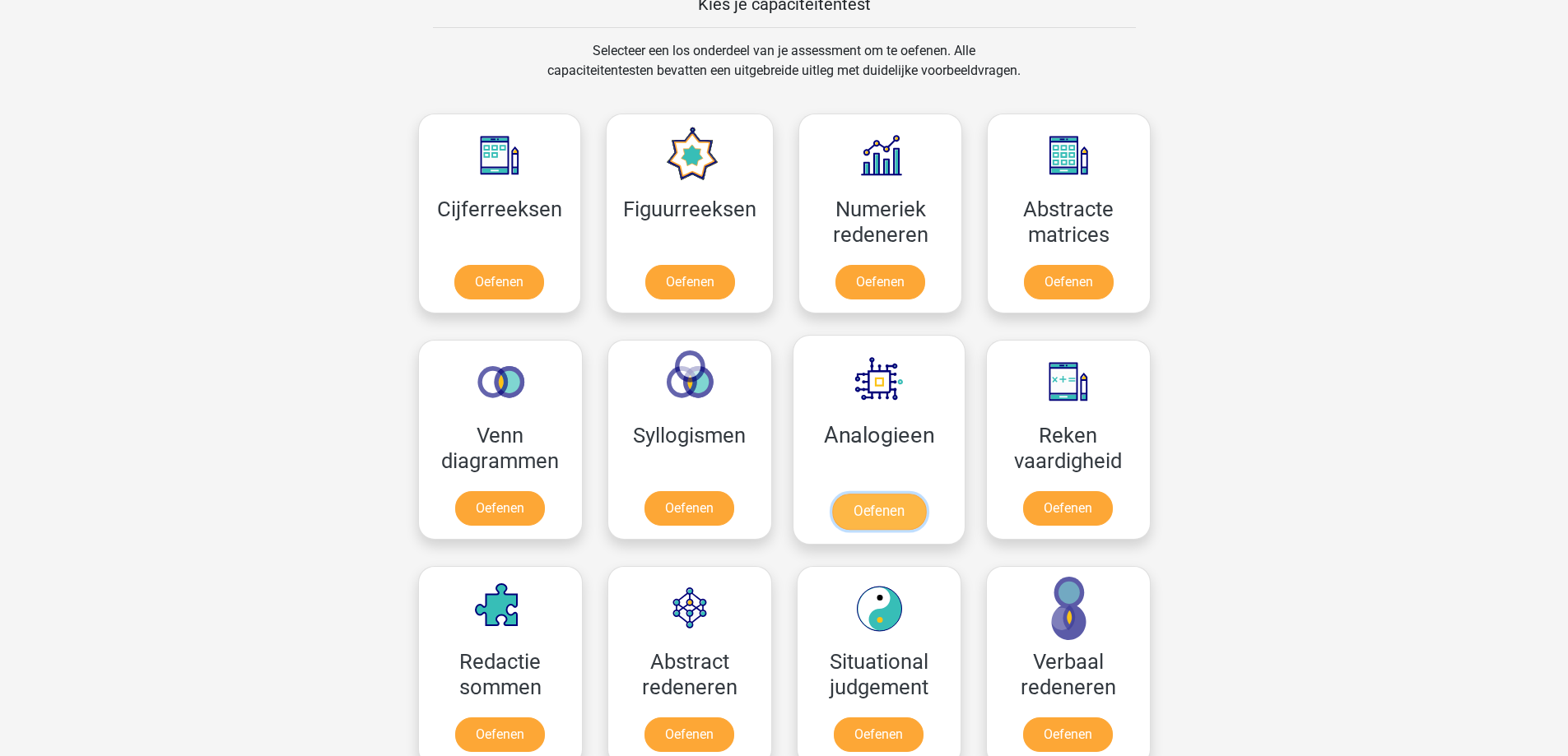
click at [877, 529] on link "Oefenen" at bounding box center [878, 511] width 94 height 36
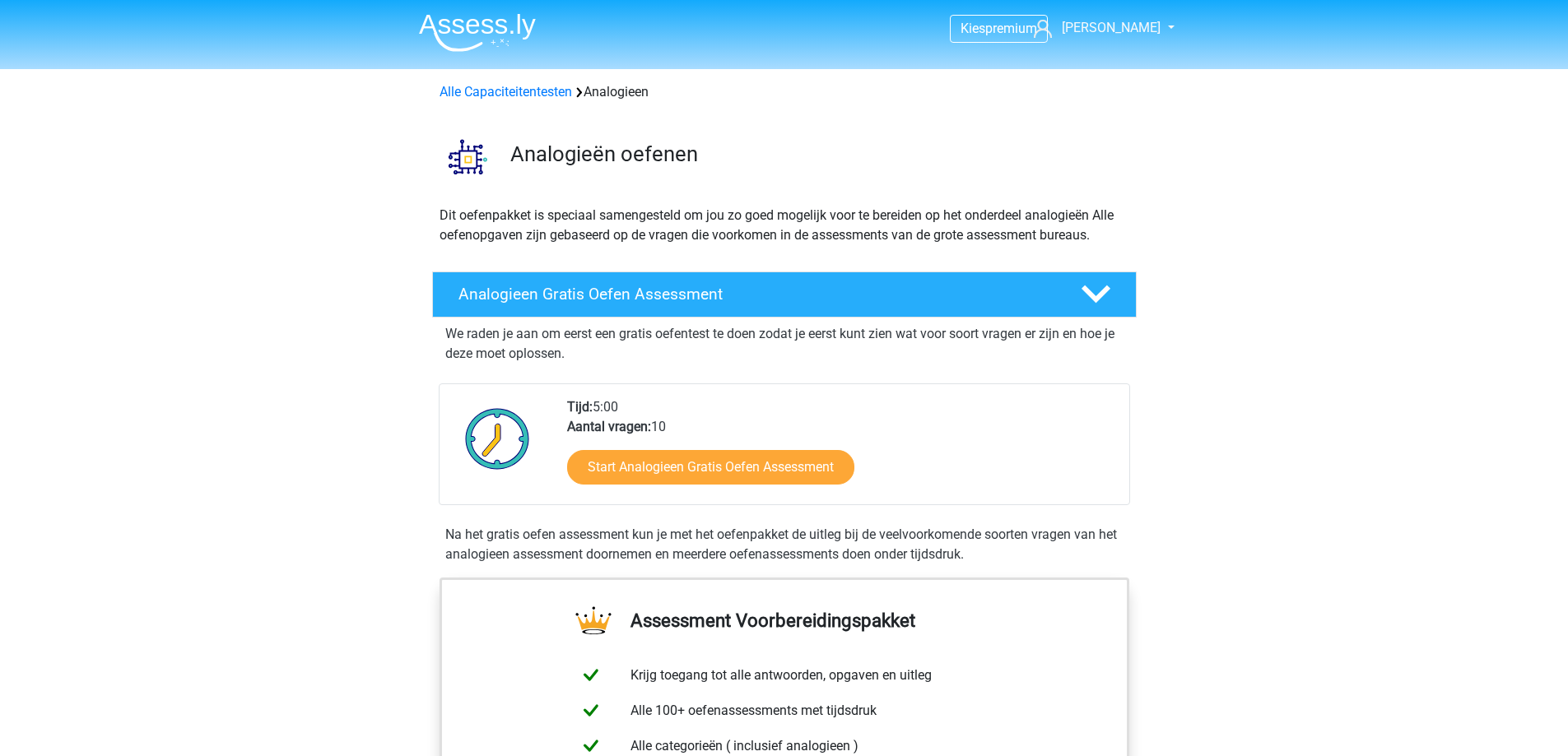
click at [484, 27] on img at bounding box center [477, 32] width 116 height 38
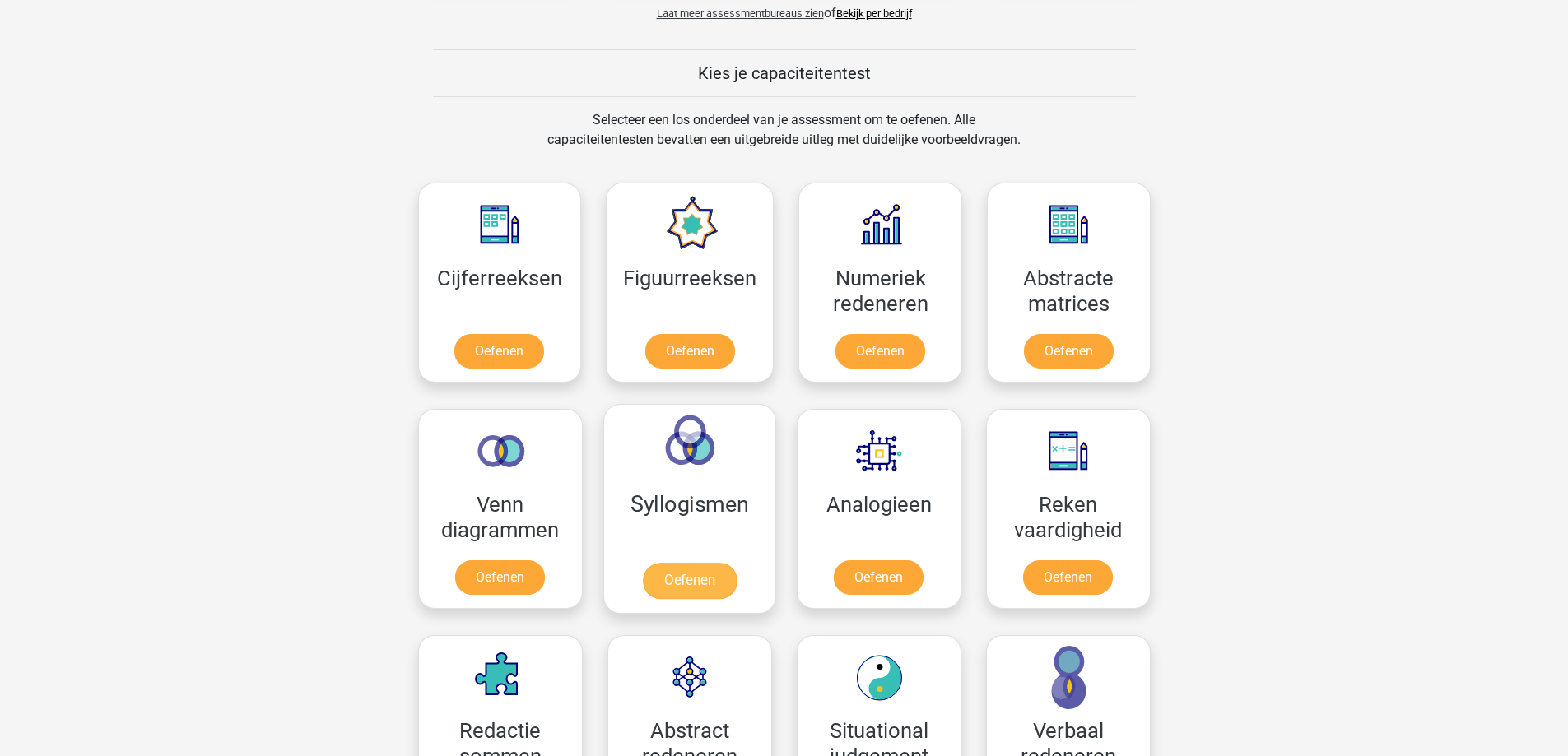
scroll to position [740, 0]
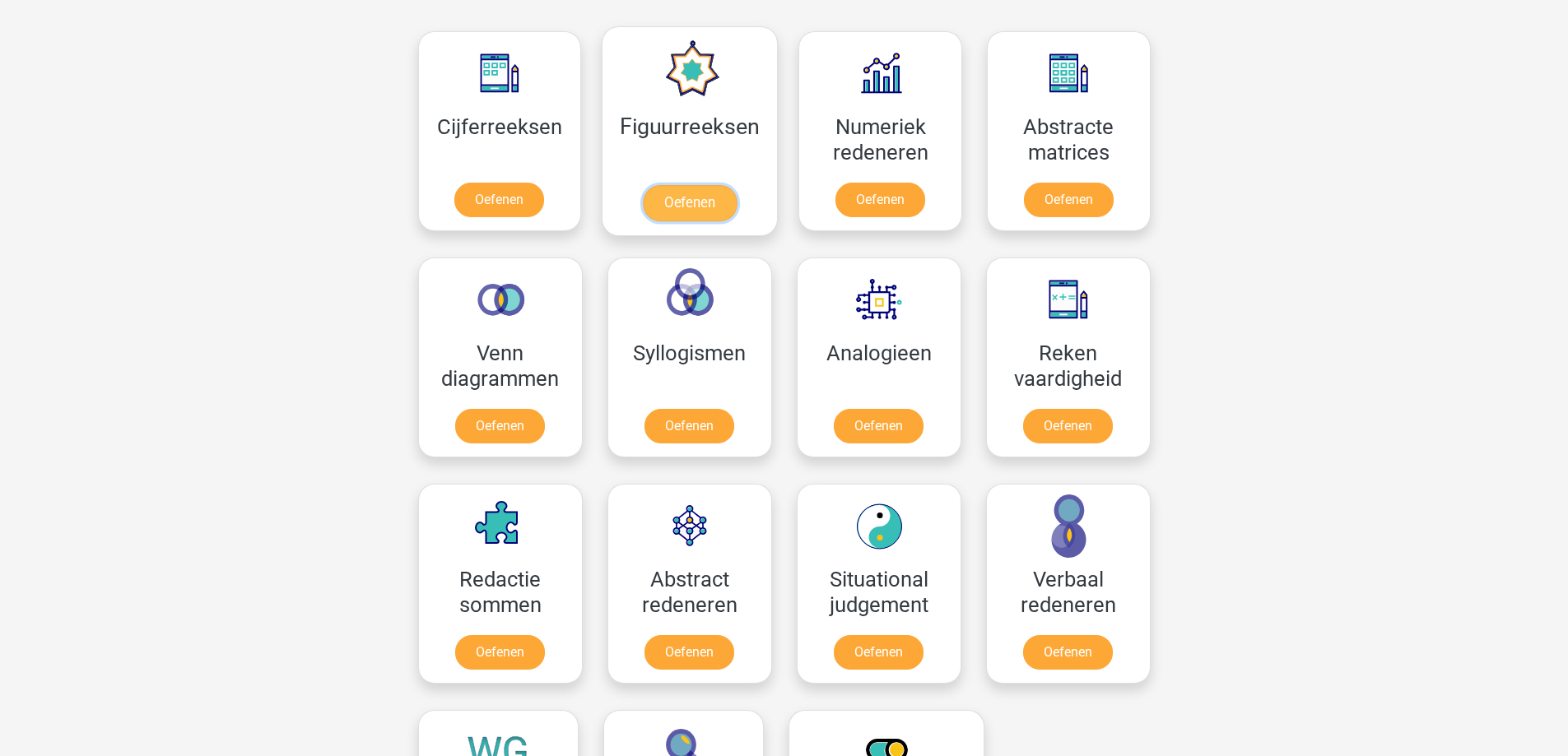
click at [685, 206] on link "Oefenen" at bounding box center [690, 203] width 94 height 36
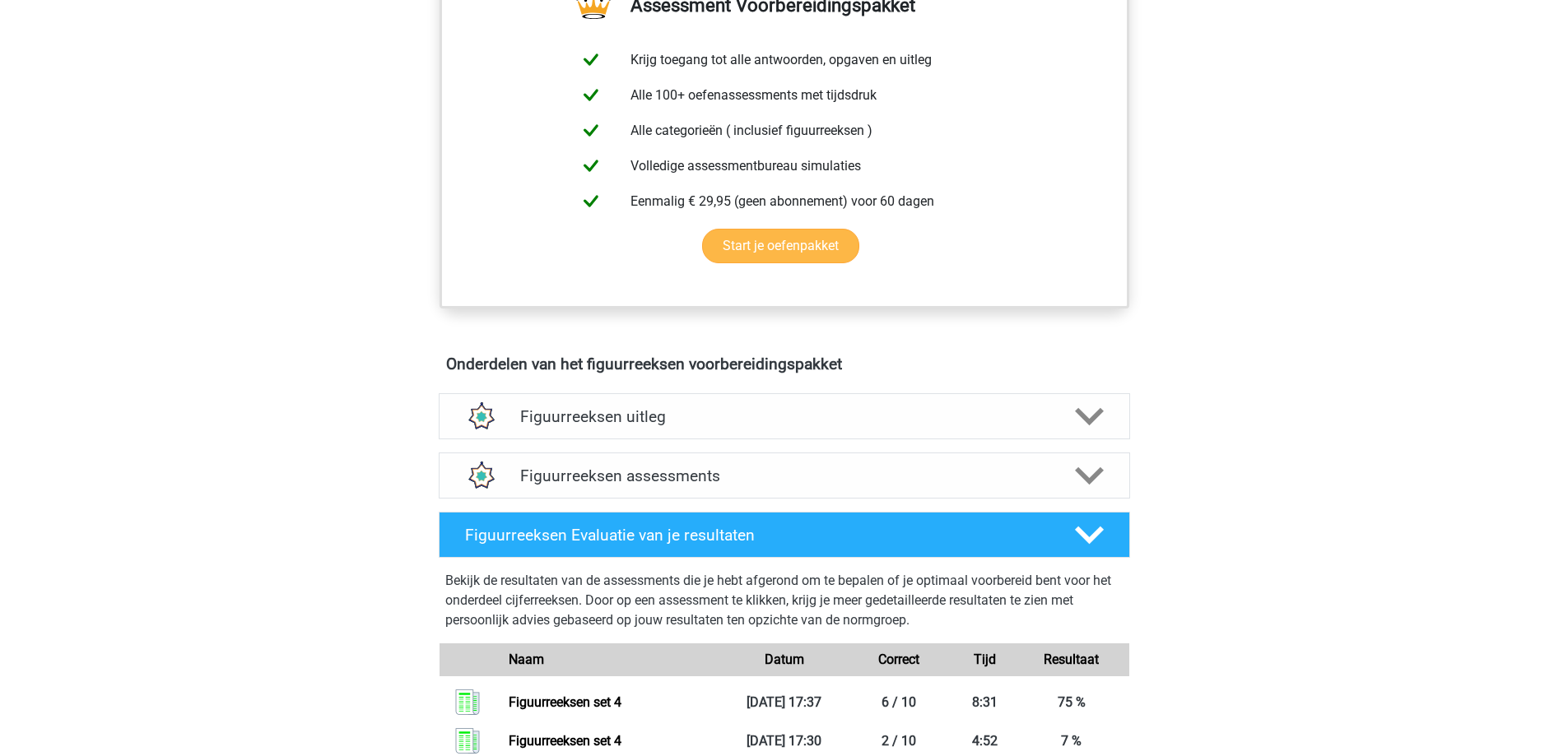
scroll to position [904, 0]
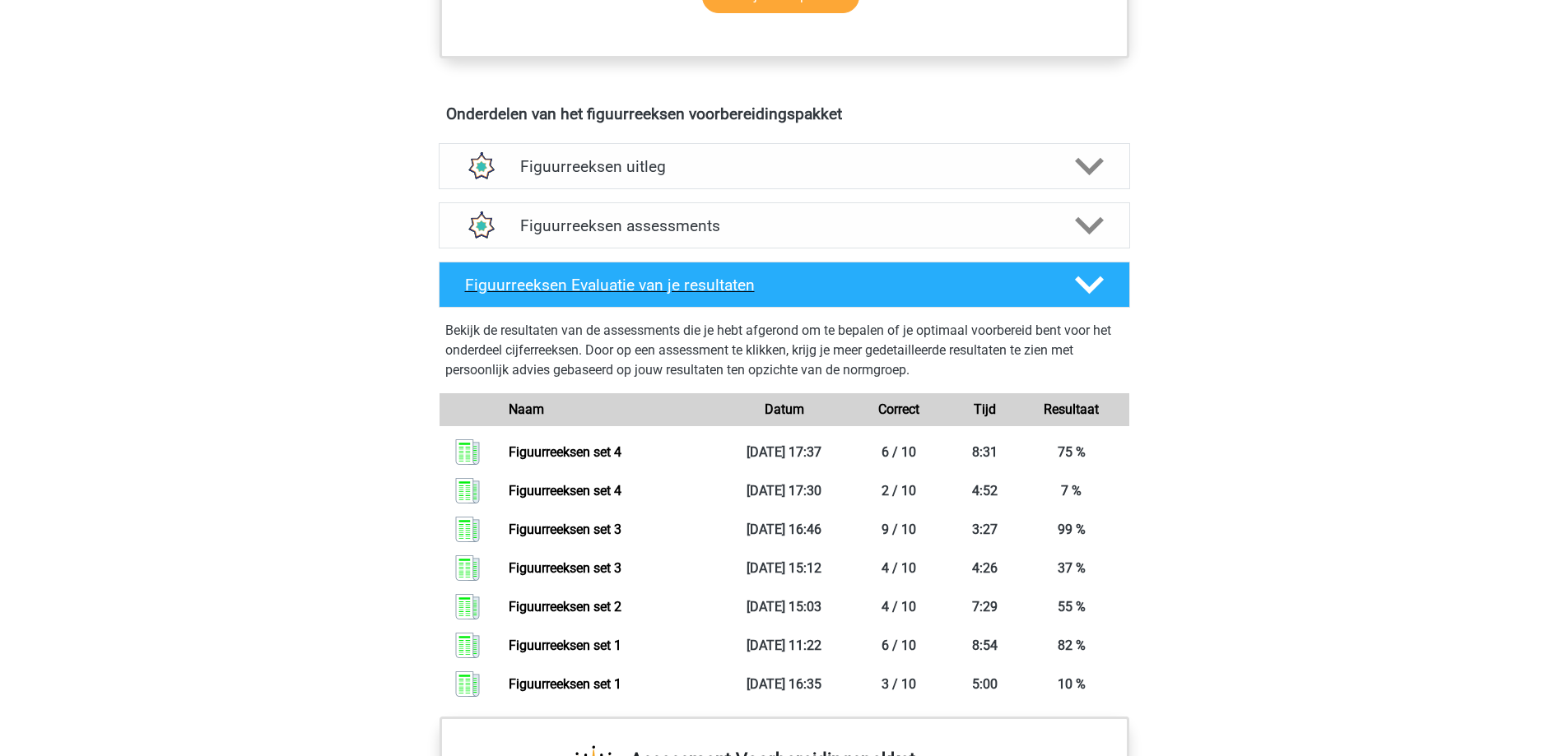
click at [1099, 279] on polygon at bounding box center [1088, 285] width 28 height 18
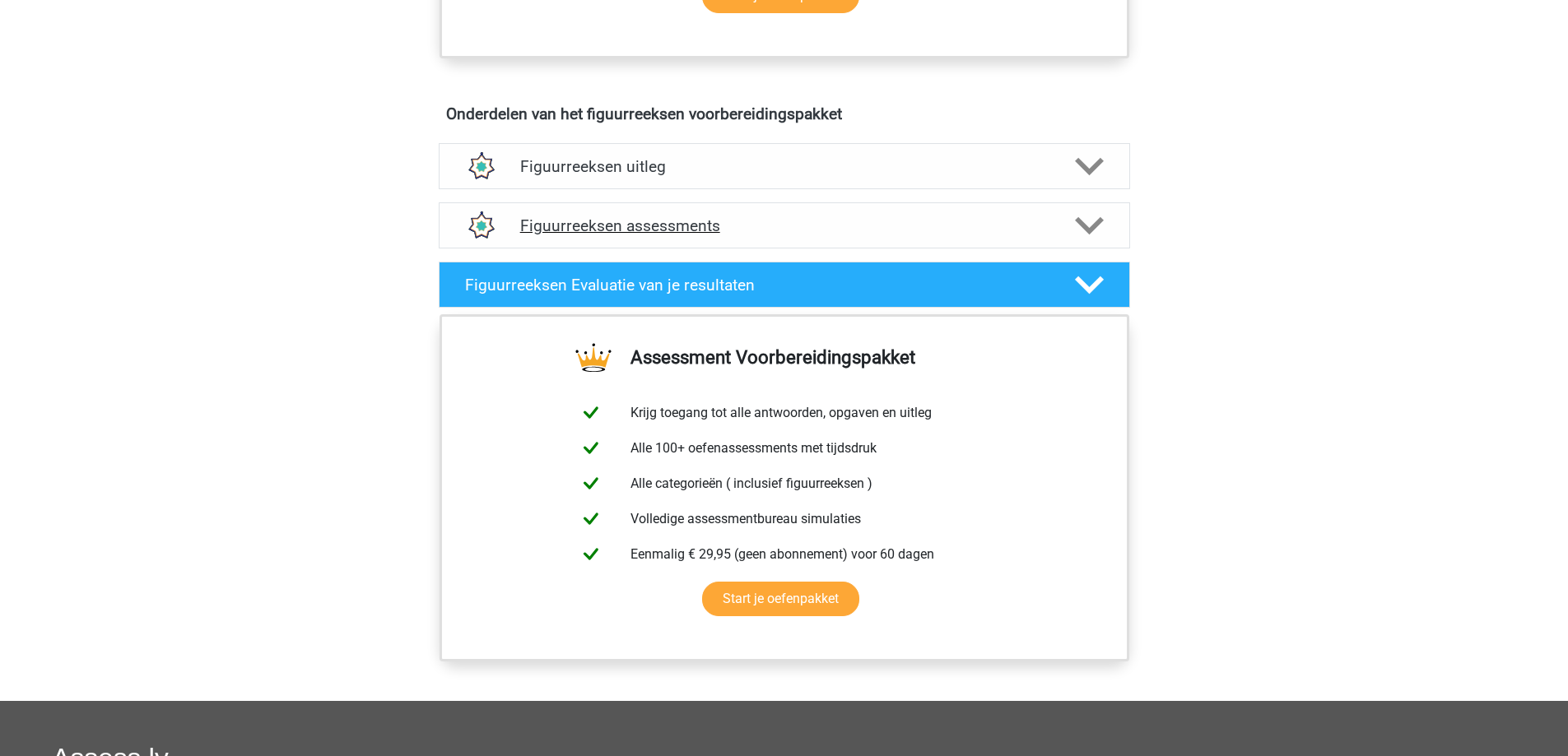
click at [1089, 237] on icon at bounding box center [1088, 225] width 28 height 28
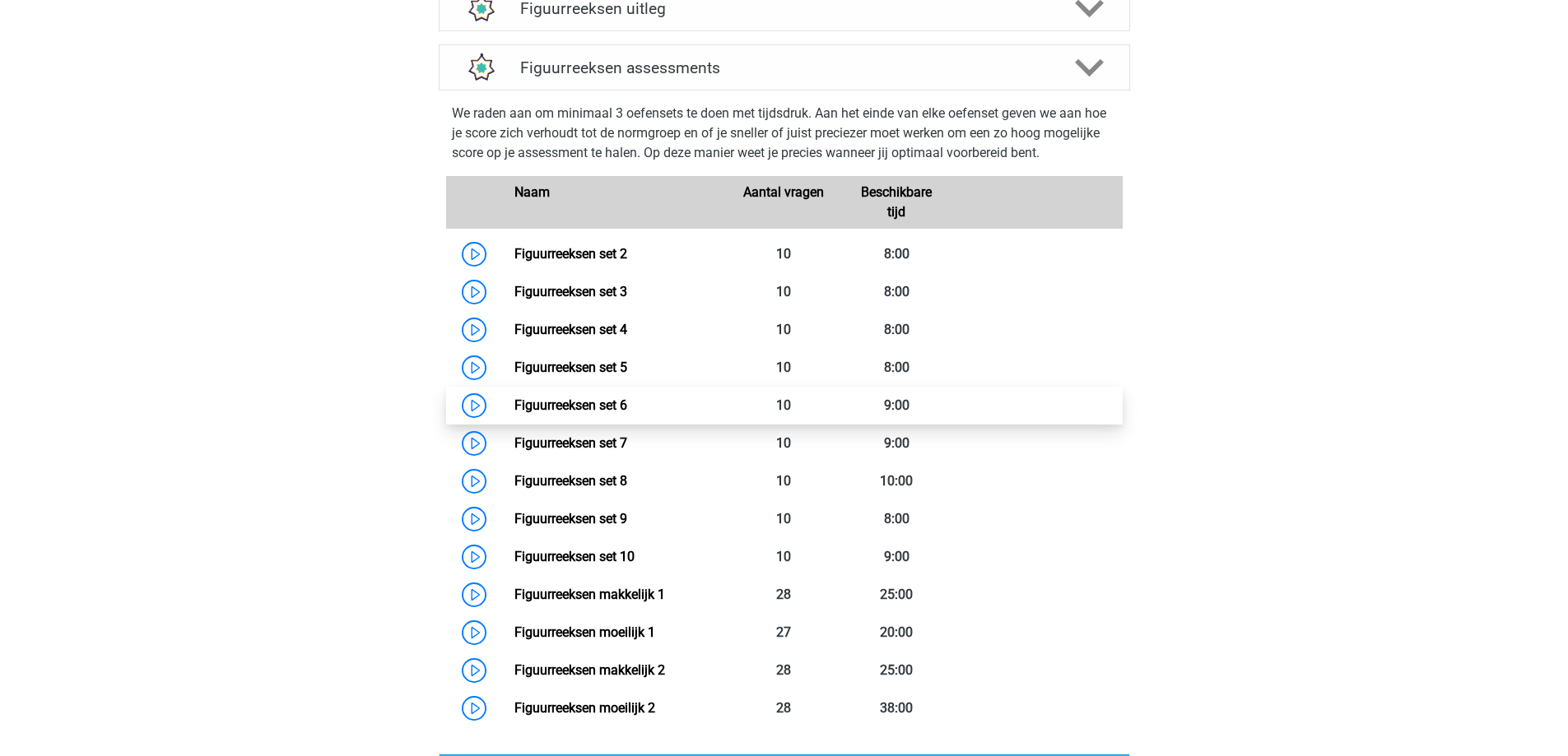
scroll to position [1069, 0]
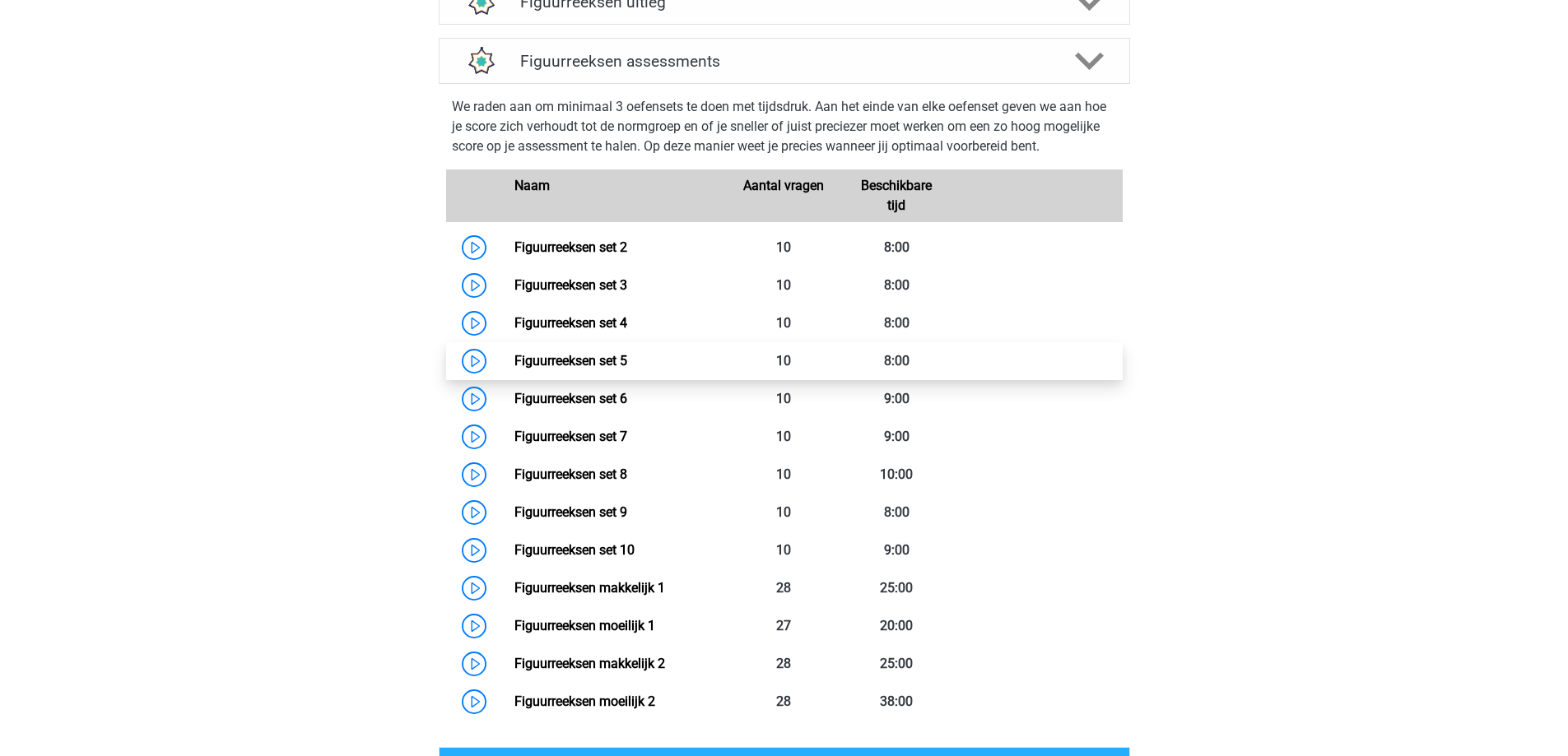
click at [613, 361] on link "Figuurreeksen set 5" at bounding box center [570, 360] width 113 height 16
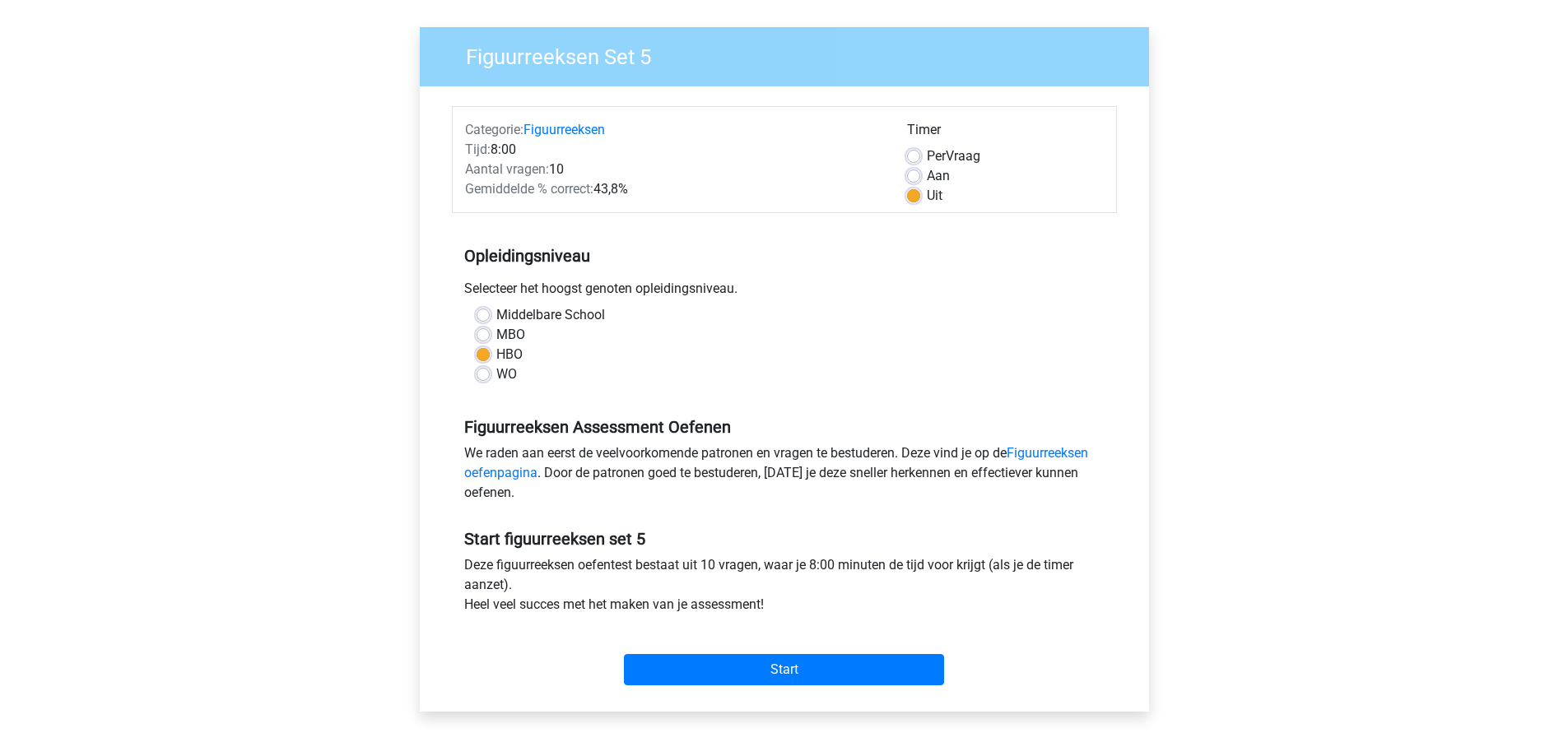
scroll to position [329, 0]
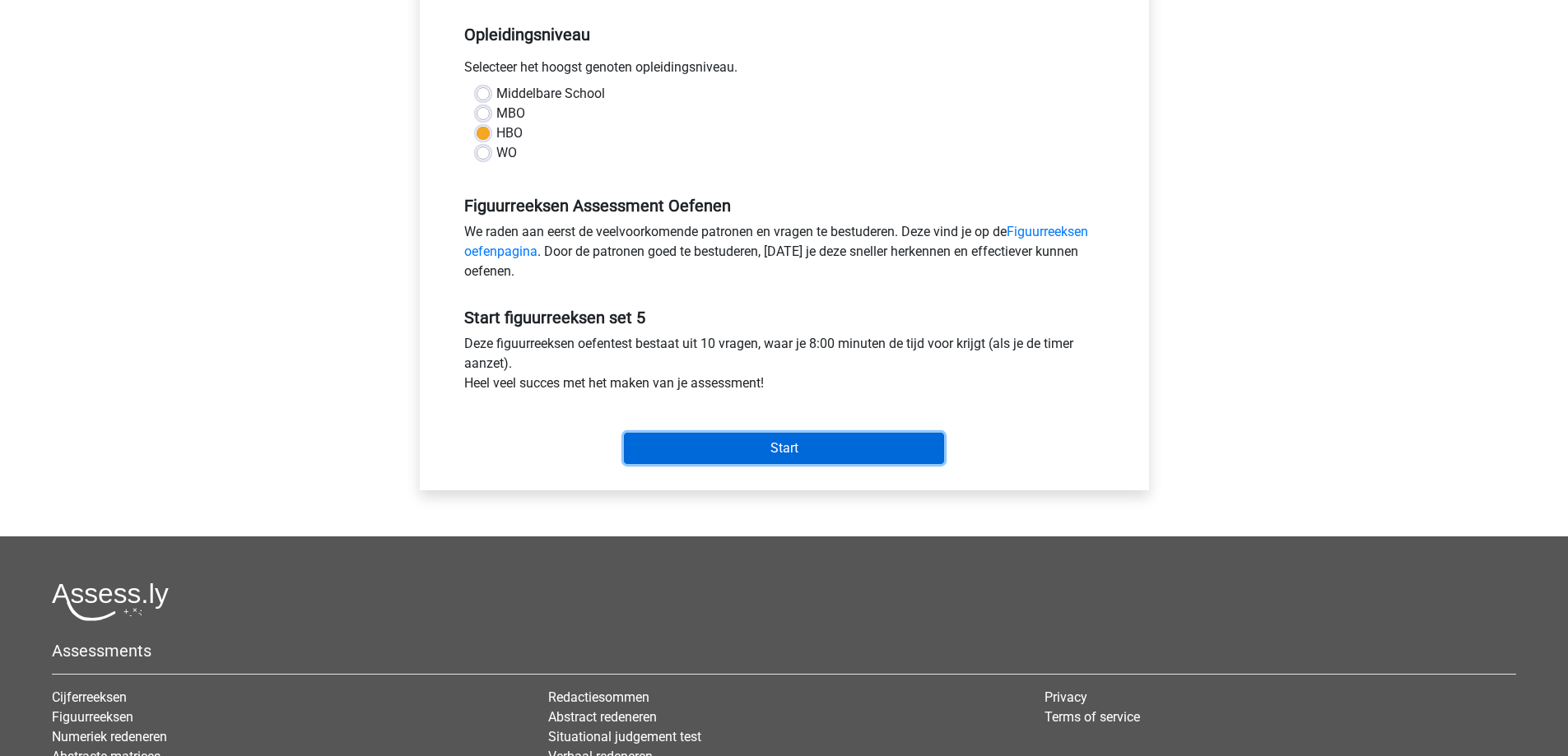
click at [740, 454] on input "Start" at bounding box center [783, 448] width 320 height 31
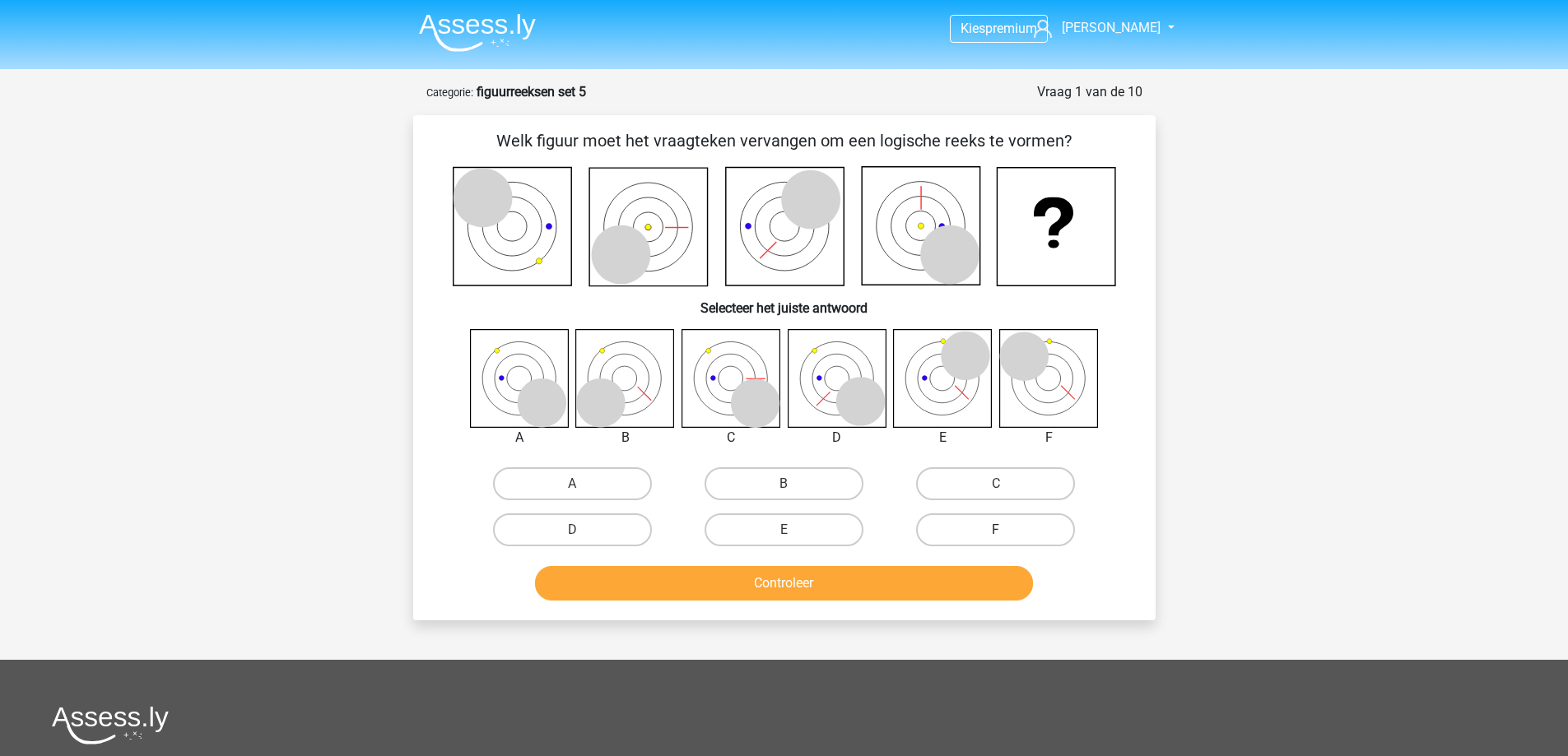
click at [949, 529] on label "F" at bounding box center [995, 530] width 159 height 33
click at [996, 530] on input "F" at bounding box center [1001, 535] width 11 height 11
radio input "true"
click at [905, 575] on button "Controleer" at bounding box center [783, 584] width 498 height 35
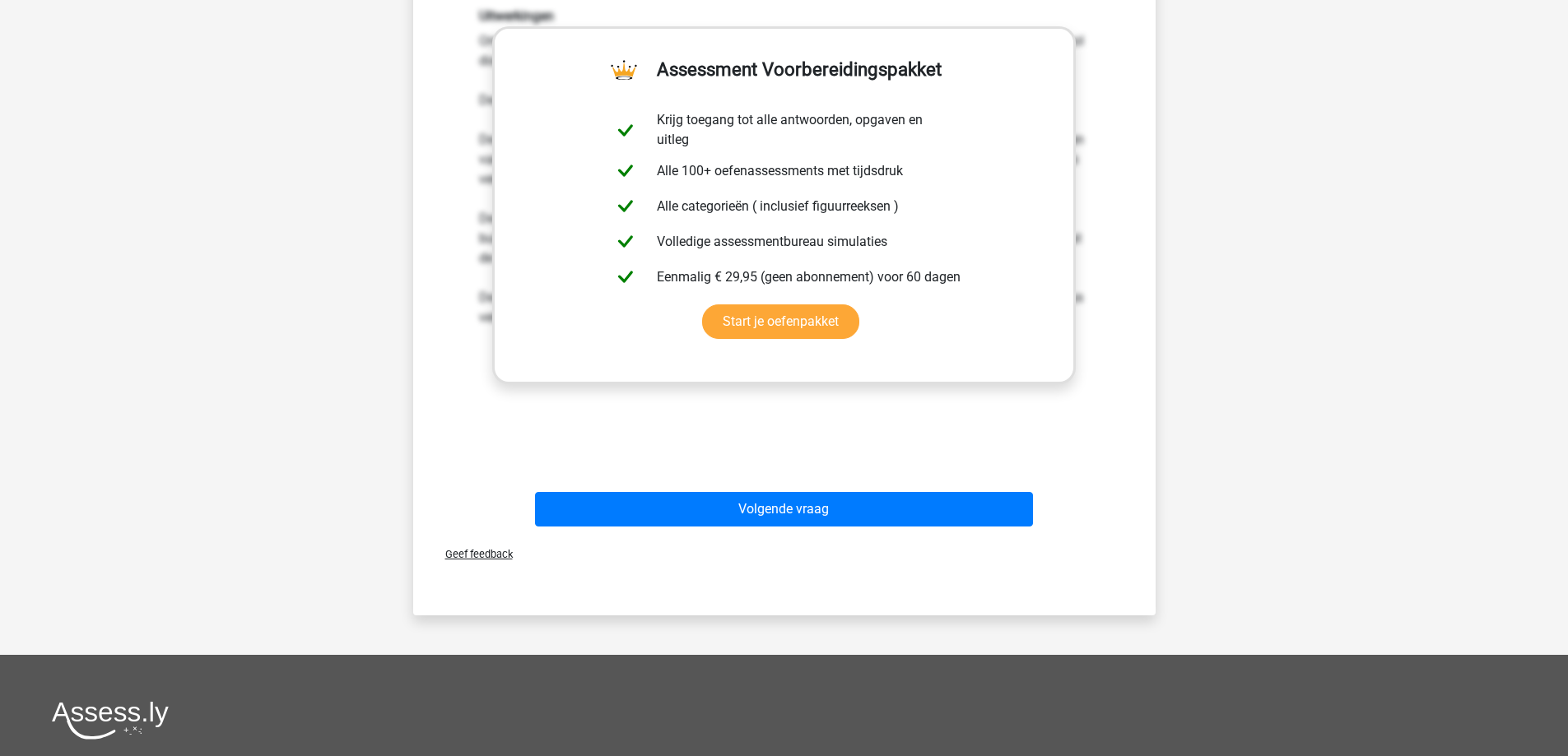
scroll to position [575, 0]
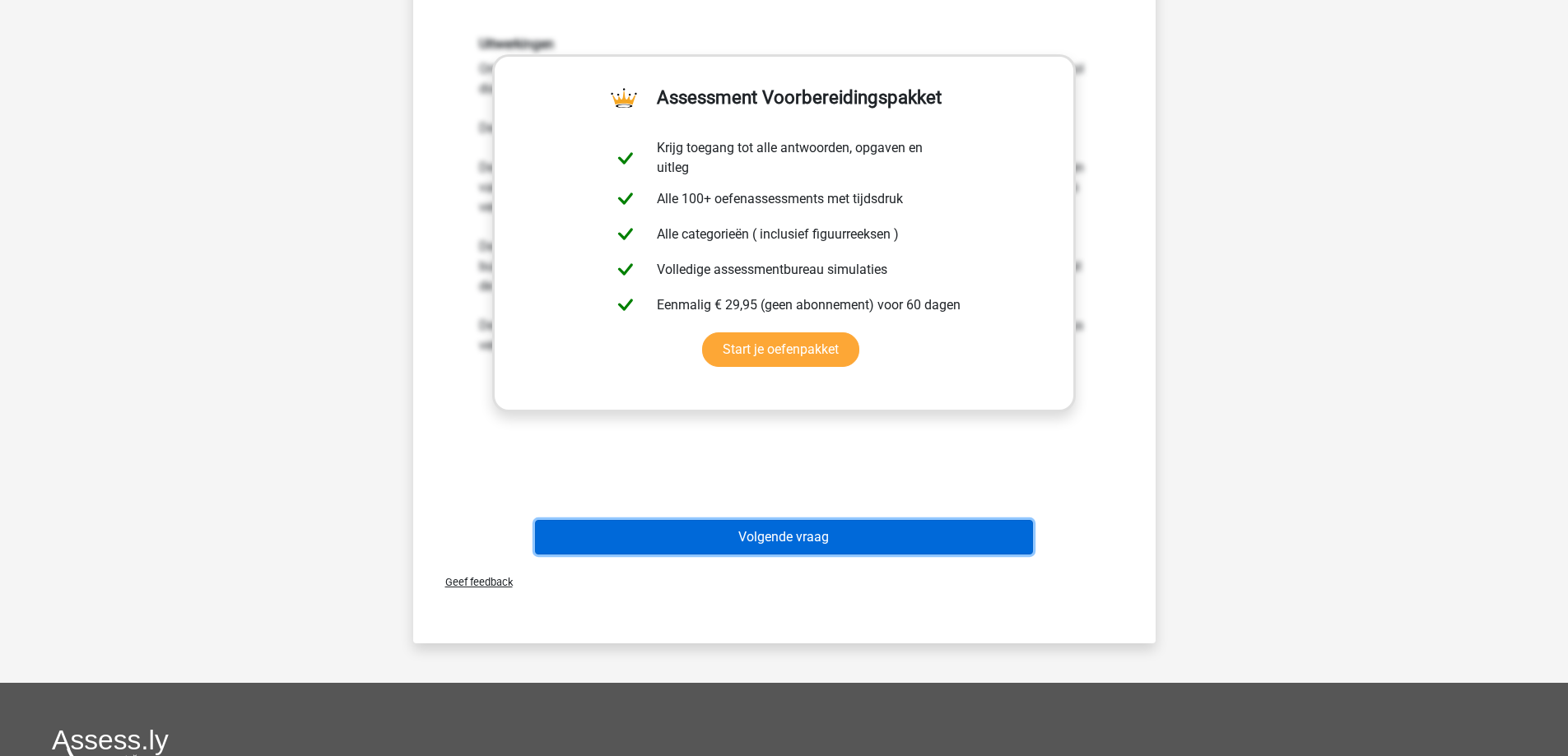
click at [734, 533] on button "Volgende vraag" at bounding box center [783, 537] width 498 height 35
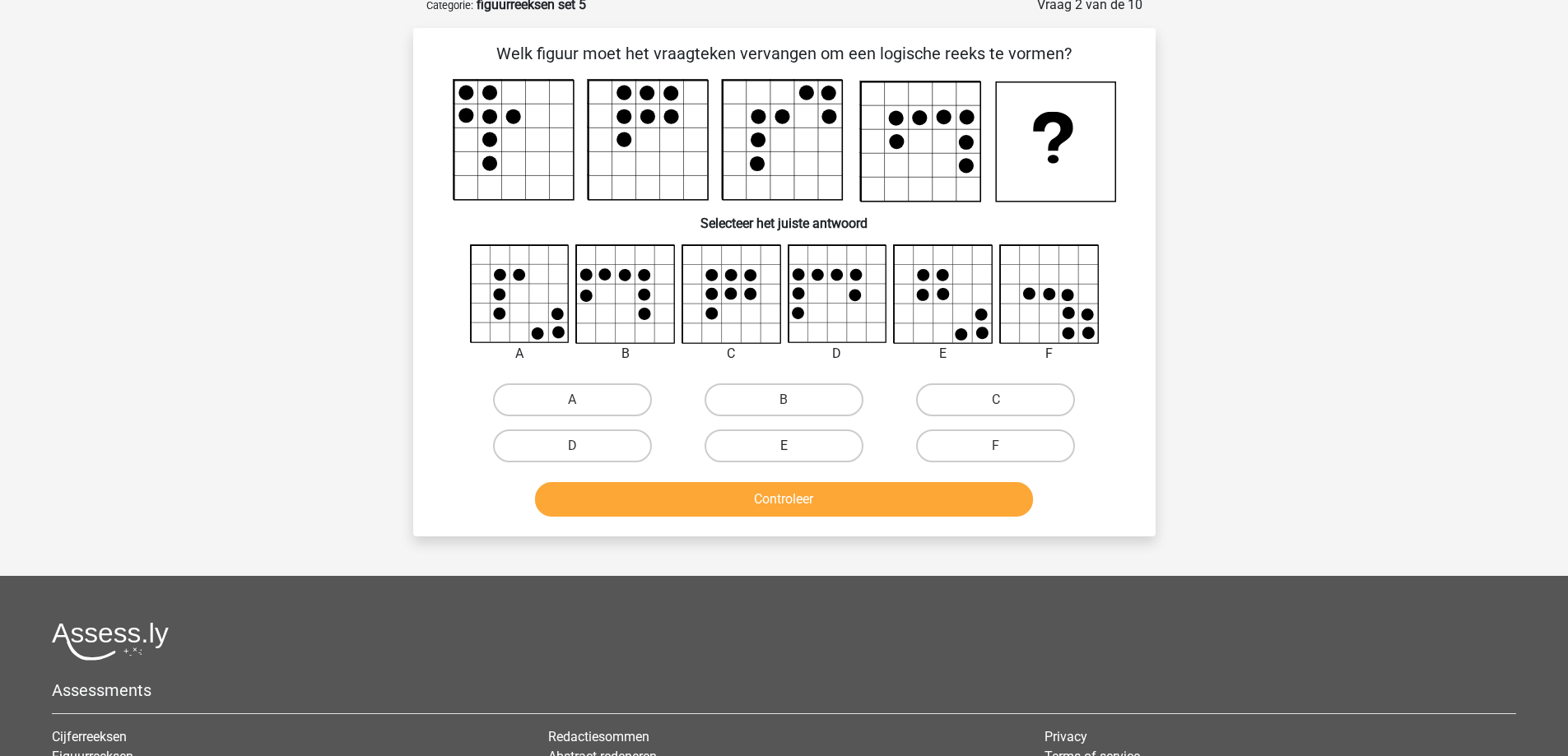
scroll to position [82, 0]
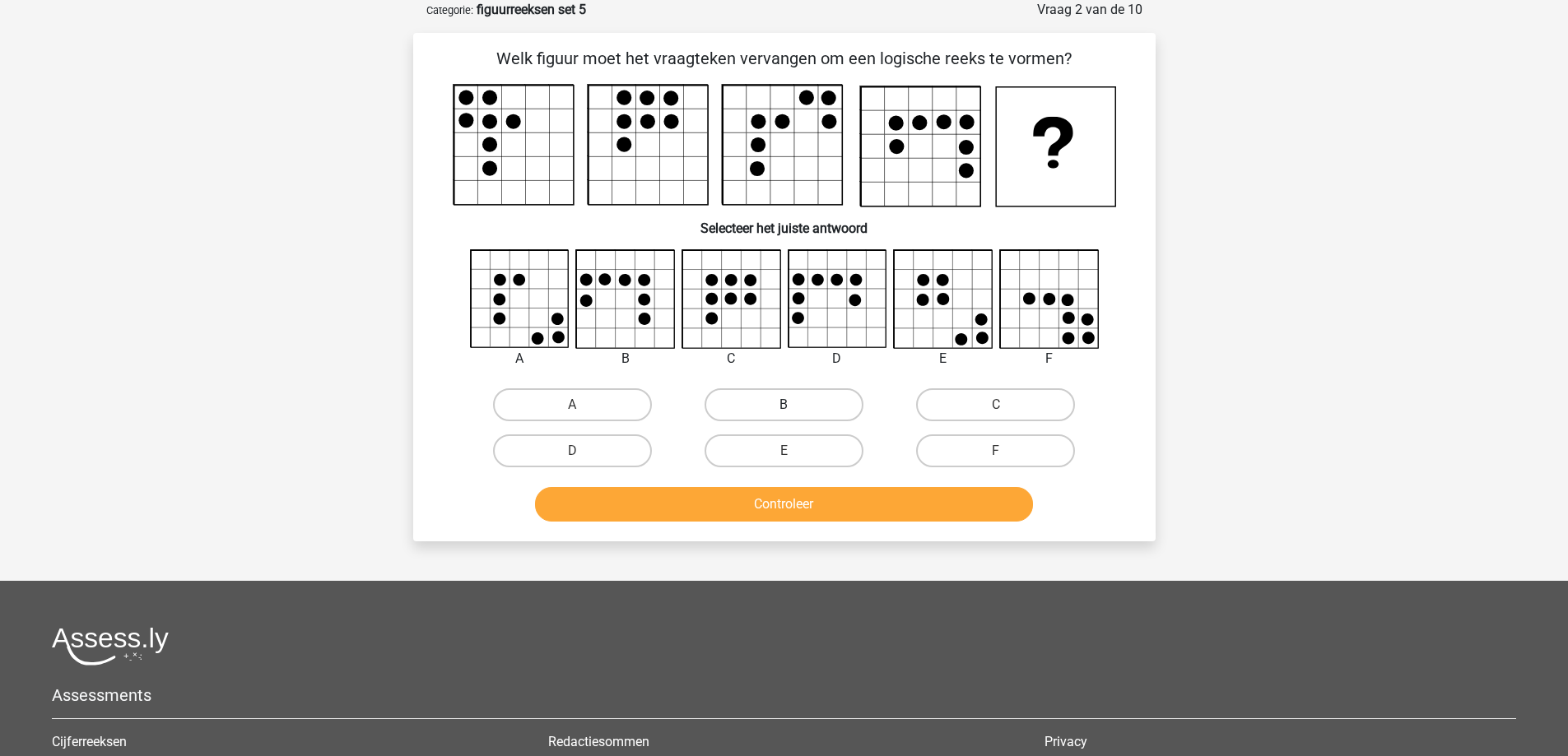
click at [757, 398] on label "B" at bounding box center [783, 405] width 159 height 33
click at [784, 405] on input "B" at bounding box center [790, 411] width 11 height 11
radio input "true"
click at [729, 522] on div "Controleer" at bounding box center [784, 507] width 635 height 41
click at [727, 516] on button "Controleer" at bounding box center [783, 504] width 498 height 35
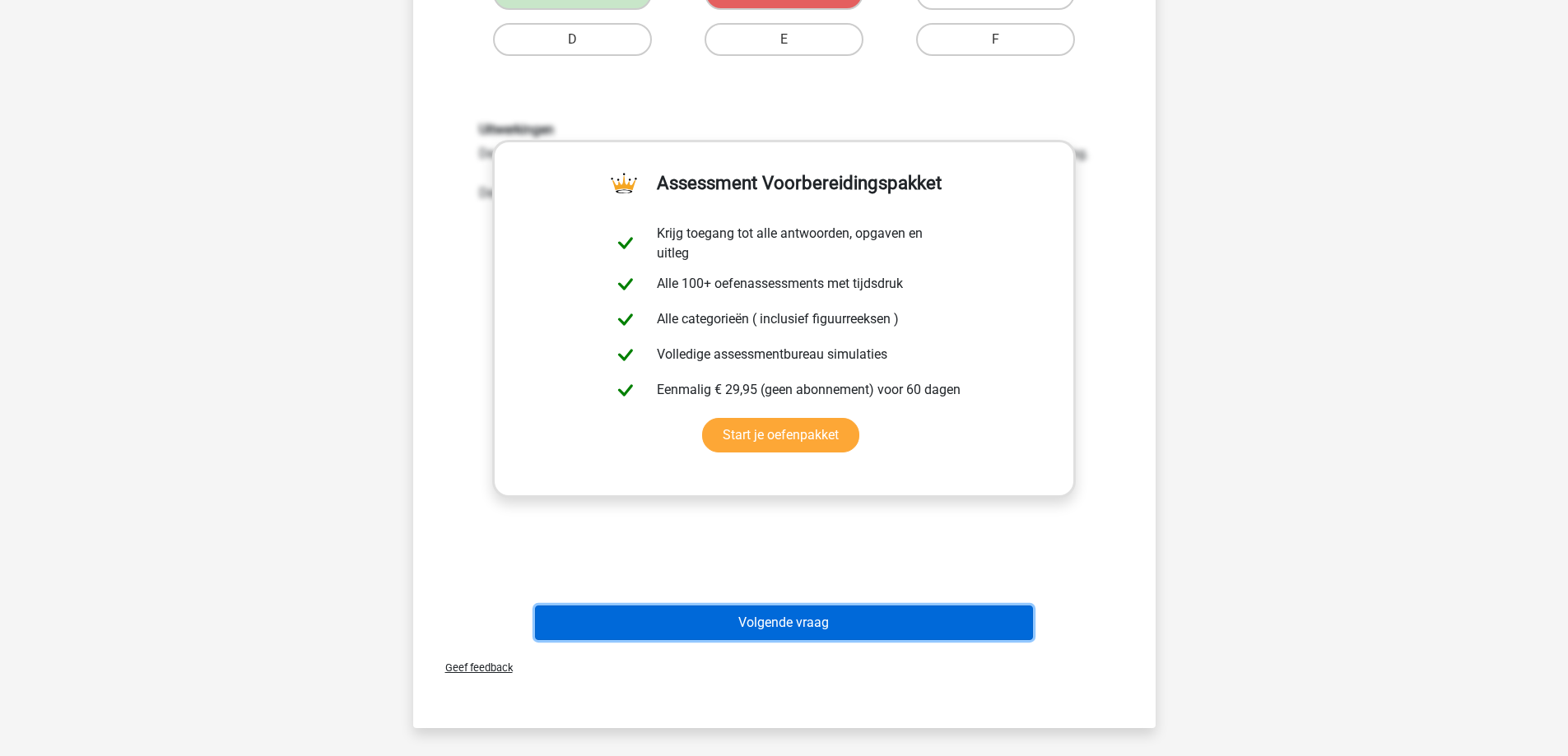
click at [712, 628] on button "Volgende vraag" at bounding box center [783, 623] width 498 height 35
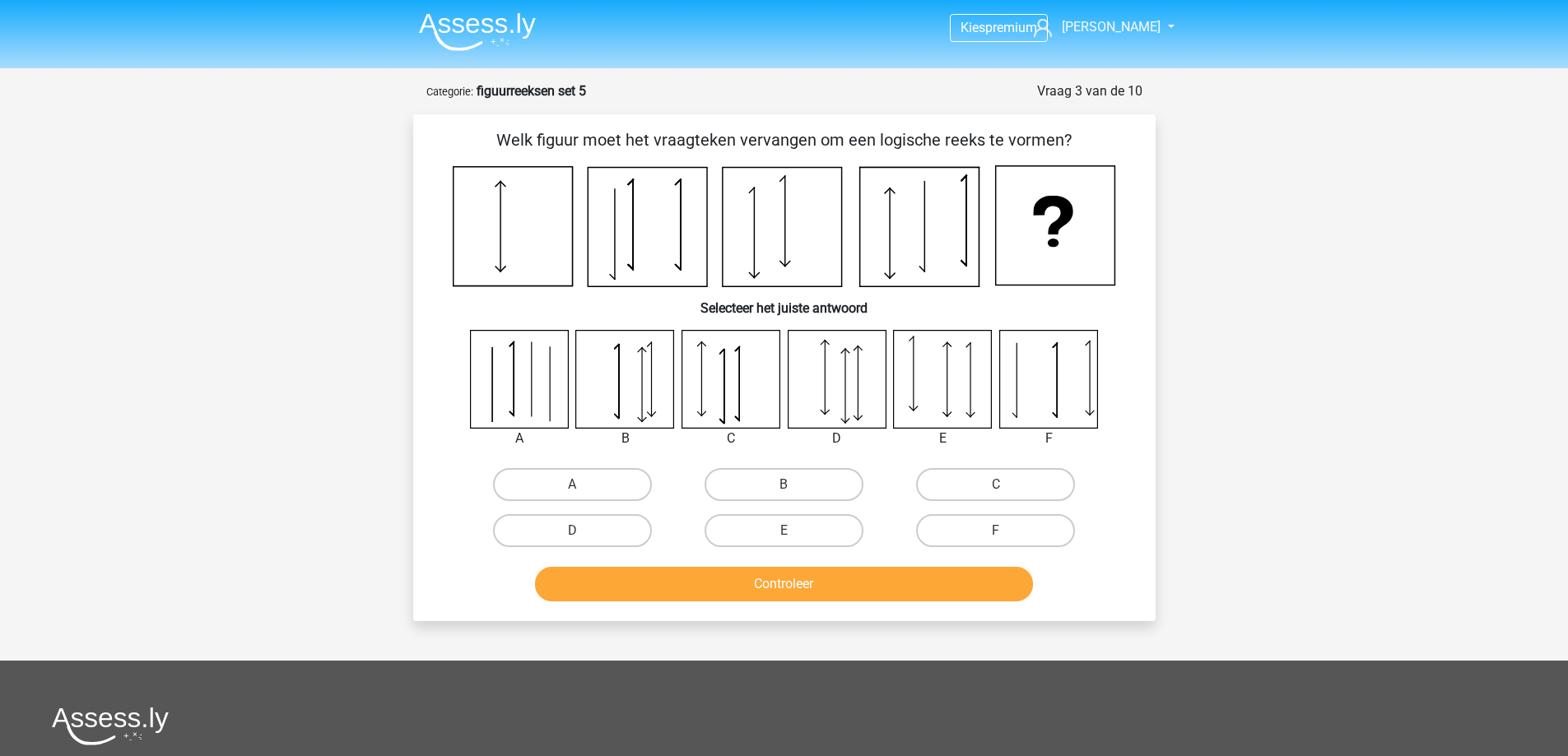
scroll to position [0, 0]
click at [967, 478] on label "C" at bounding box center [995, 486] width 159 height 33
click at [996, 486] on input "C" at bounding box center [1001, 491] width 11 height 11
radio input "true"
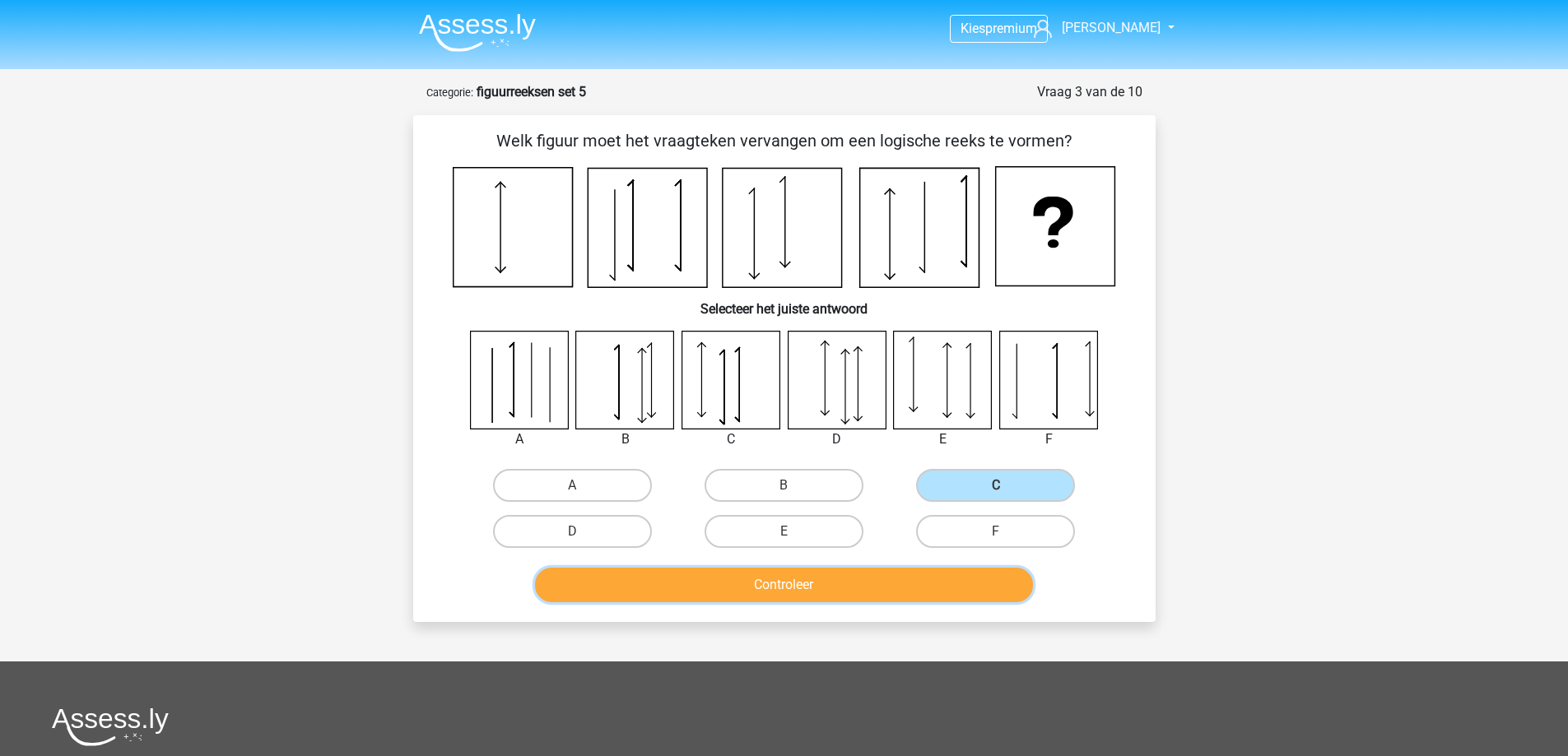
click at [861, 583] on button "Controleer" at bounding box center [783, 585] width 498 height 35
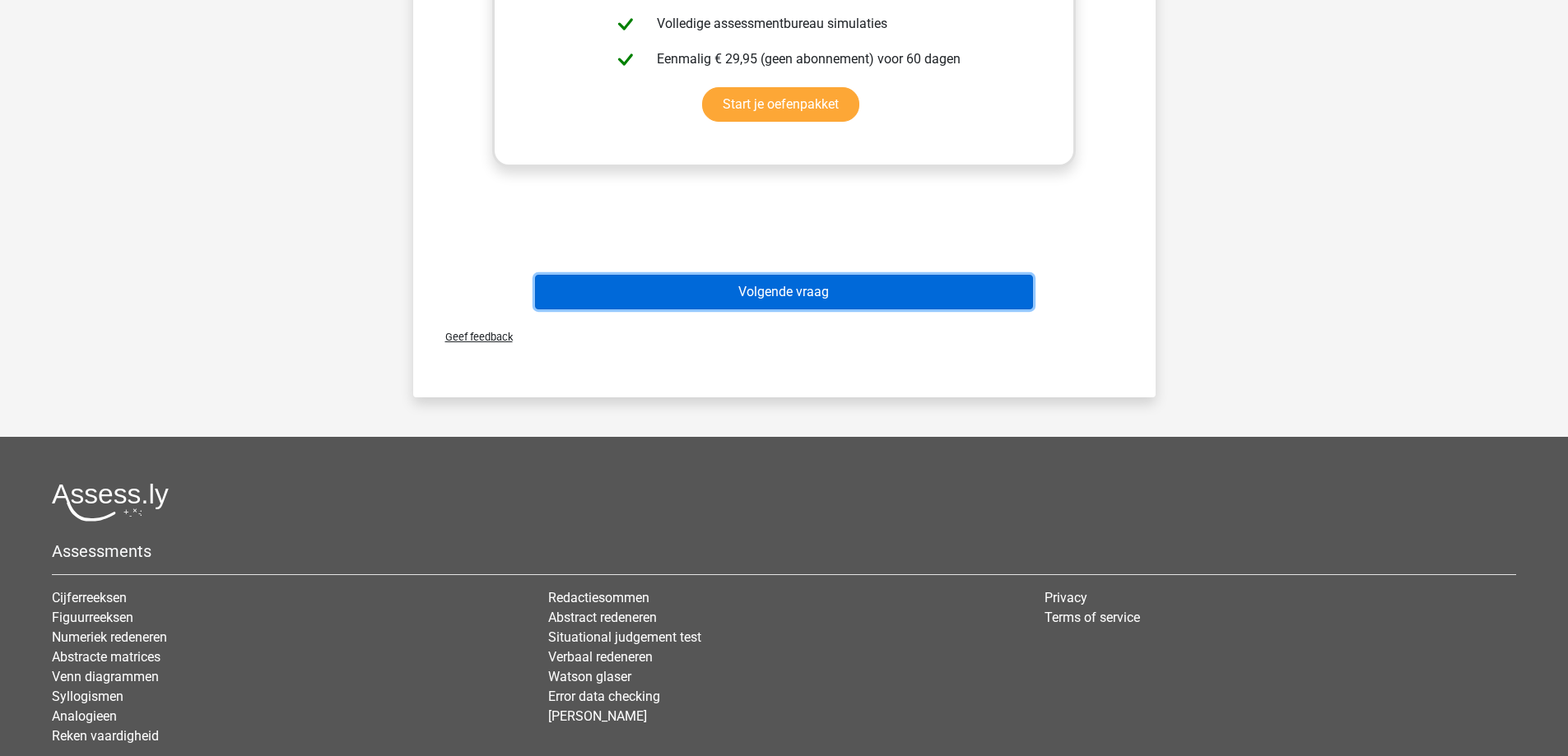
click at [748, 295] on button "Volgende vraag" at bounding box center [783, 292] width 498 height 35
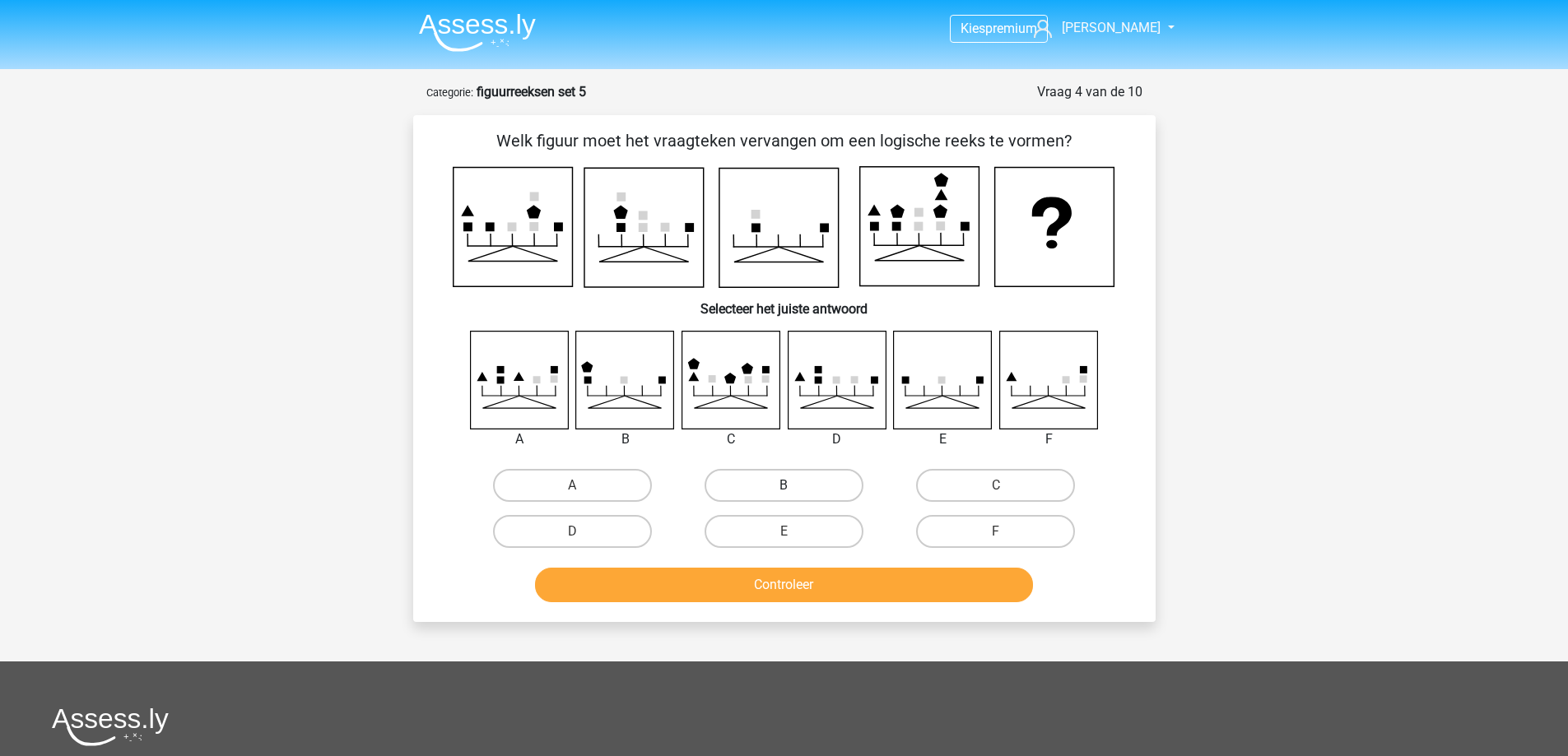
click at [750, 478] on label "B" at bounding box center [783, 486] width 159 height 33
click at [784, 486] on input "B" at bounding box center [790, 491] width 11 height 11
radio input "true"
click at [712, 609] on div "Welk figuur moet het vraagteken vervangen om een logische reeks te vormen? Sele…" at bounding box center [785, 368] width 743 height 507
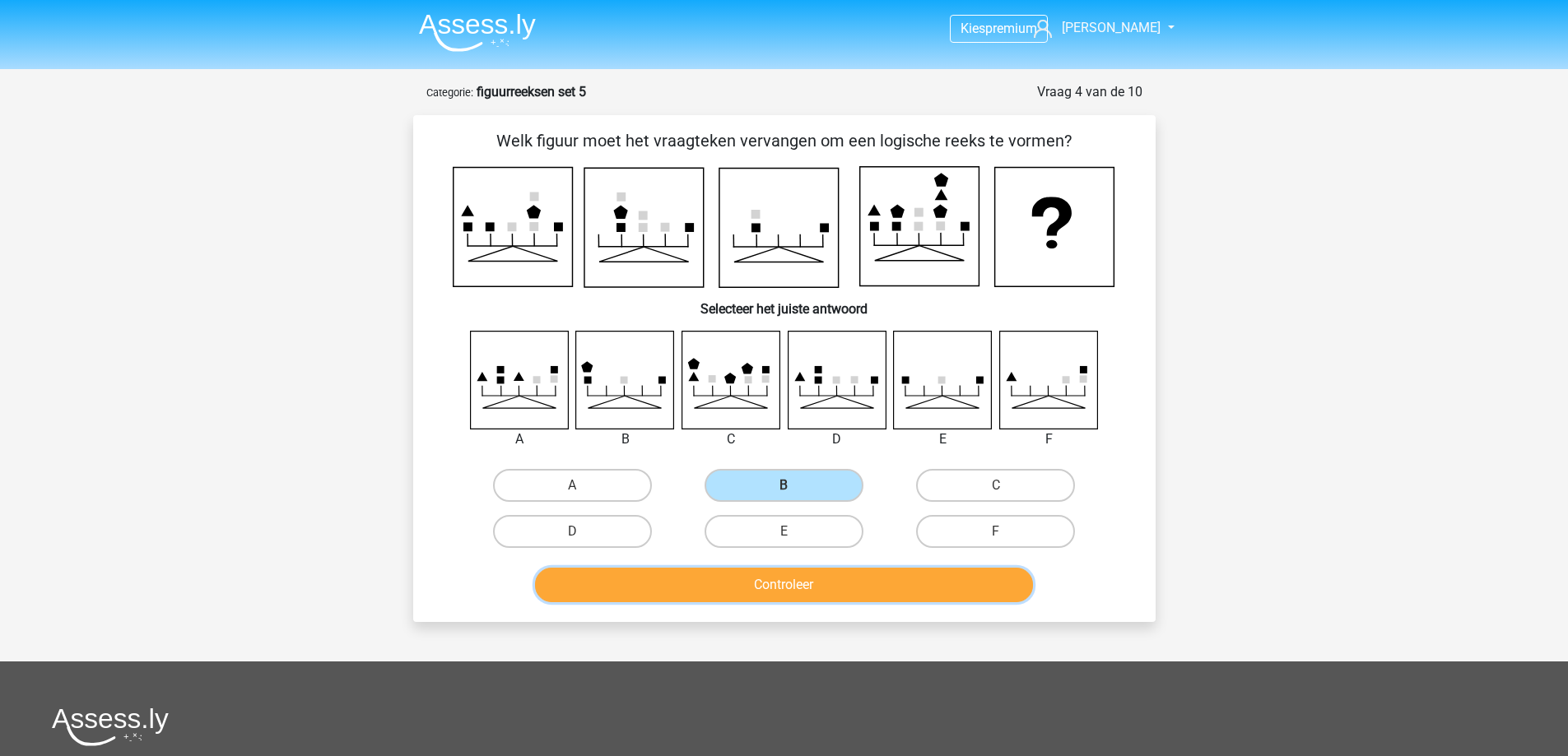
click at [712, 586] on button "Controleer" at bounding box center [783, 585] width 498 height 35
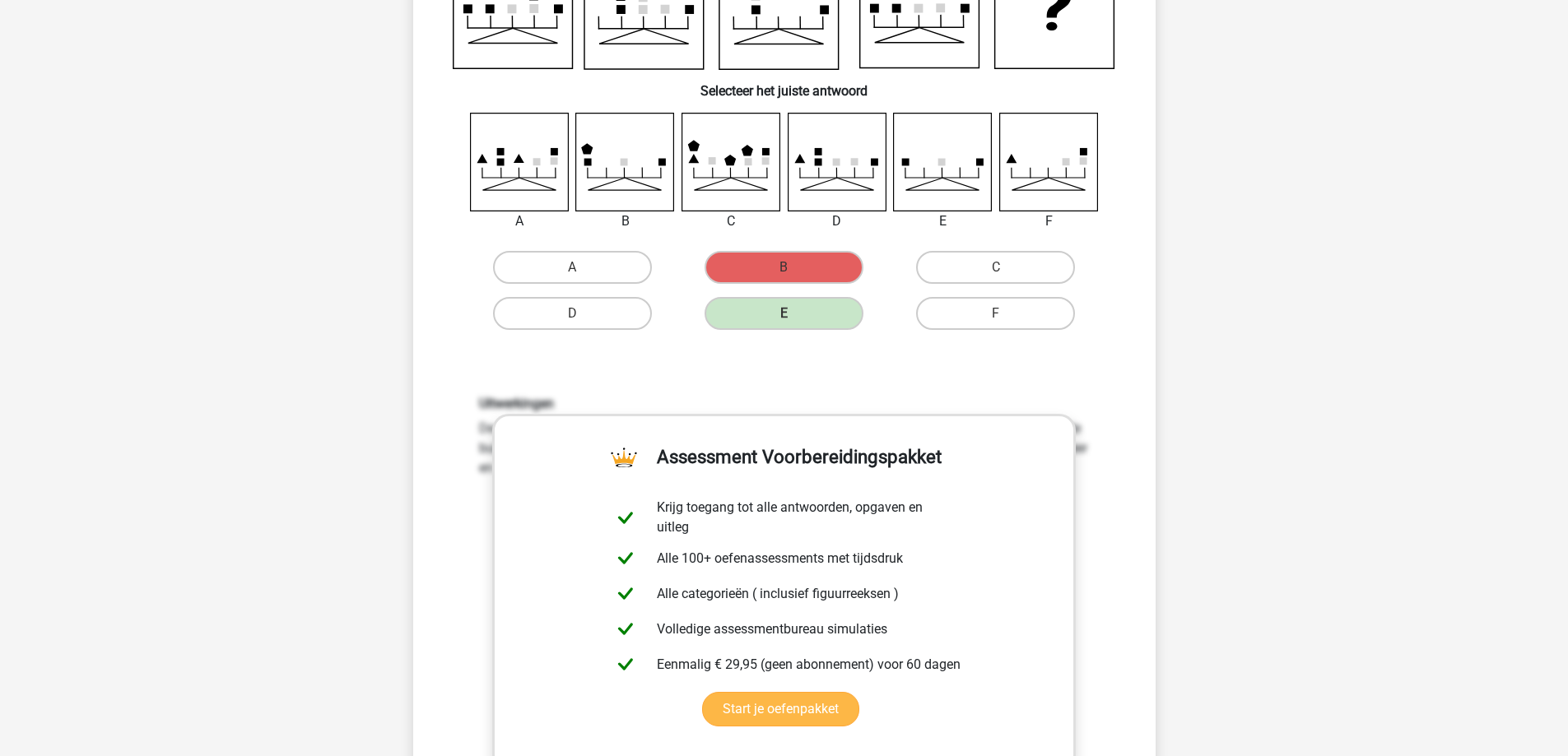
scroll to position [247, 0]
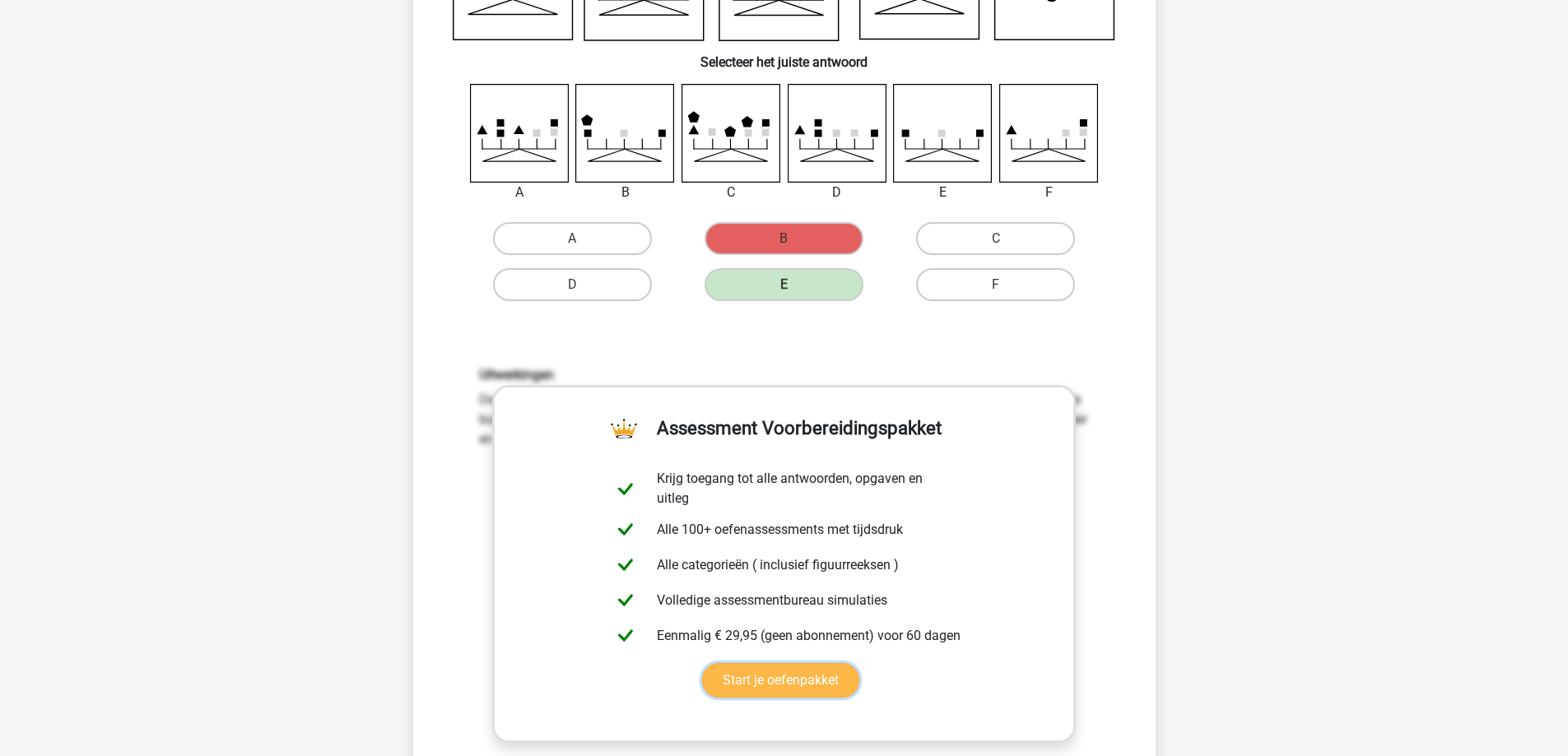
click at [776, 686] on link "Start je oefenpakket" at bounding box center [780, 680] width 157 height 35
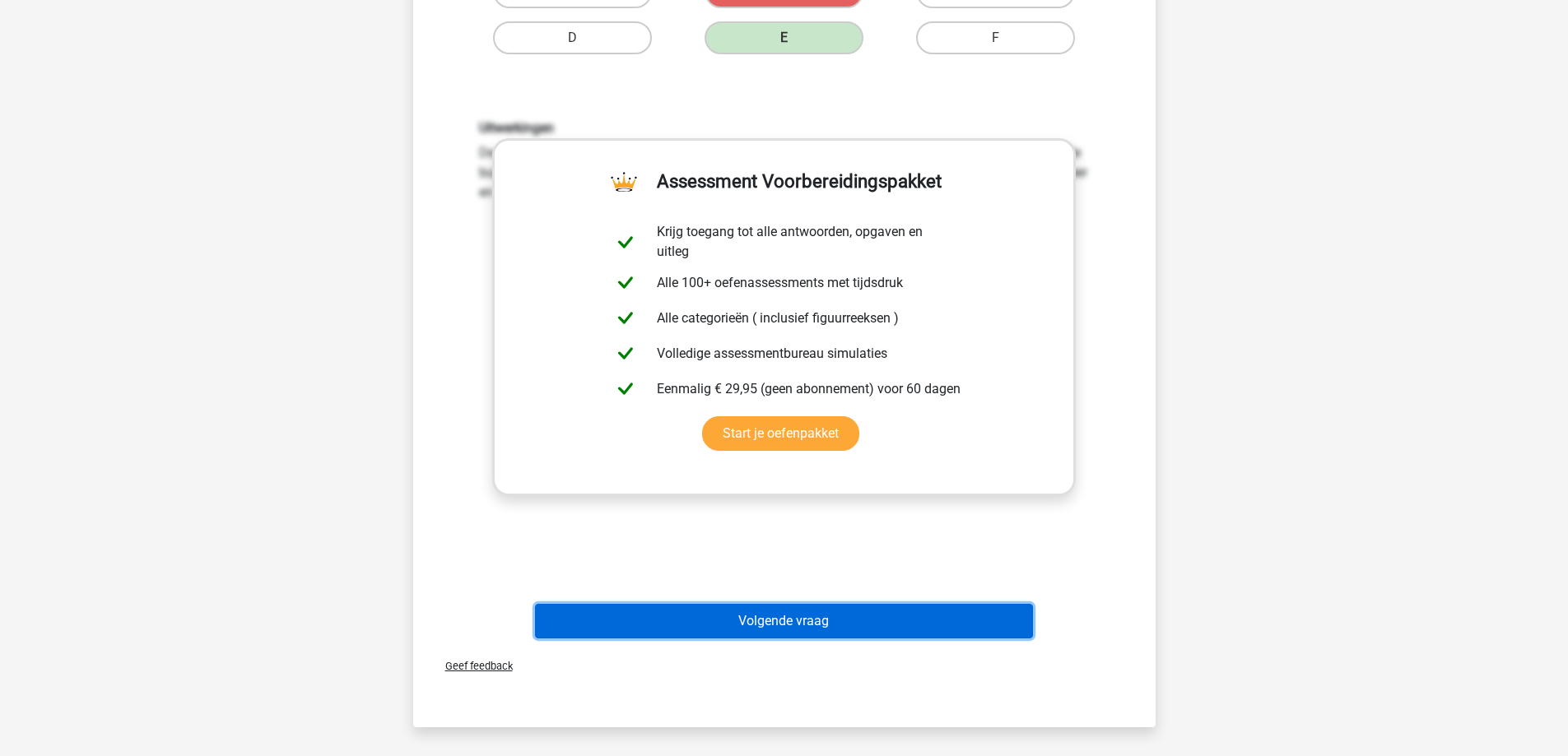
click at [715, 638] on button "Volgende vraag" at bounding box center [783, 621] width 498 height 35
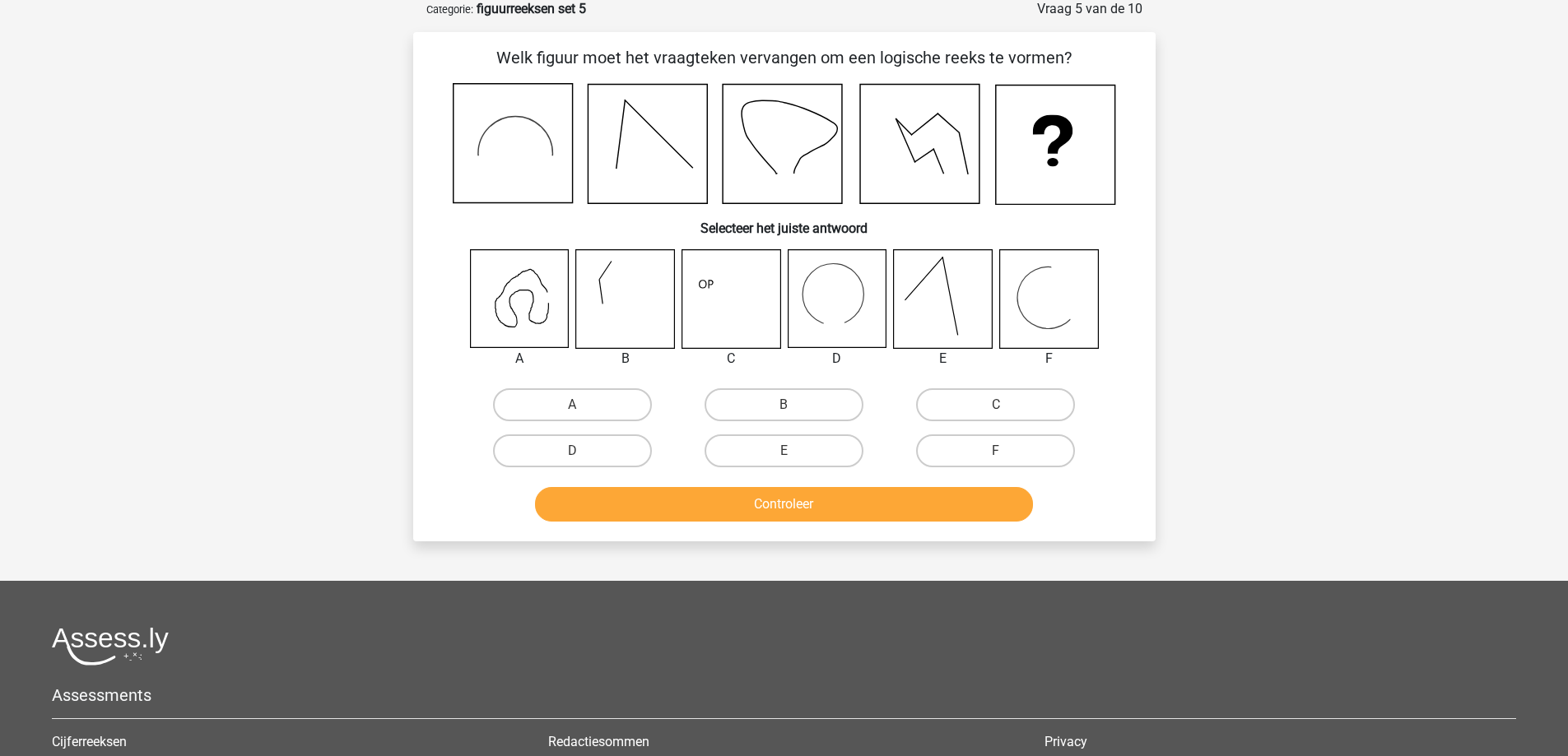
scroll to position [82, 0]
click at [608, 448] on label "D" at bounding box center [572, 452] width 159 height 33
click at [583, 452] on input "D" at bounding box center [578, 457] width 11 height 11
radio input "true"
click at [660, 500] on button "Controleer" at bounding box center [783, 505] width 498 height 35
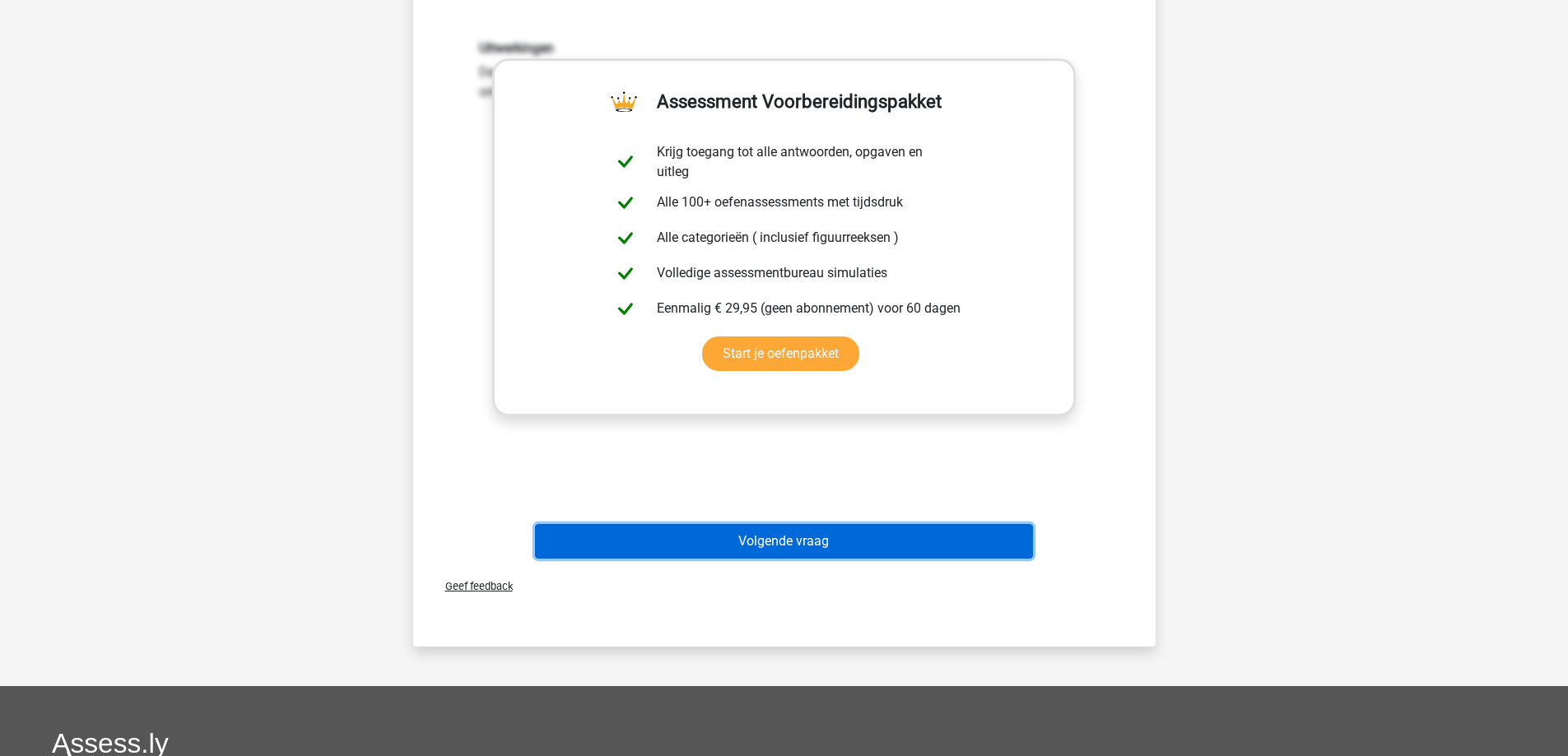
click at [704, 532] on button "Volgende vraag" at bounding box center [783, 542] width 498 height 35
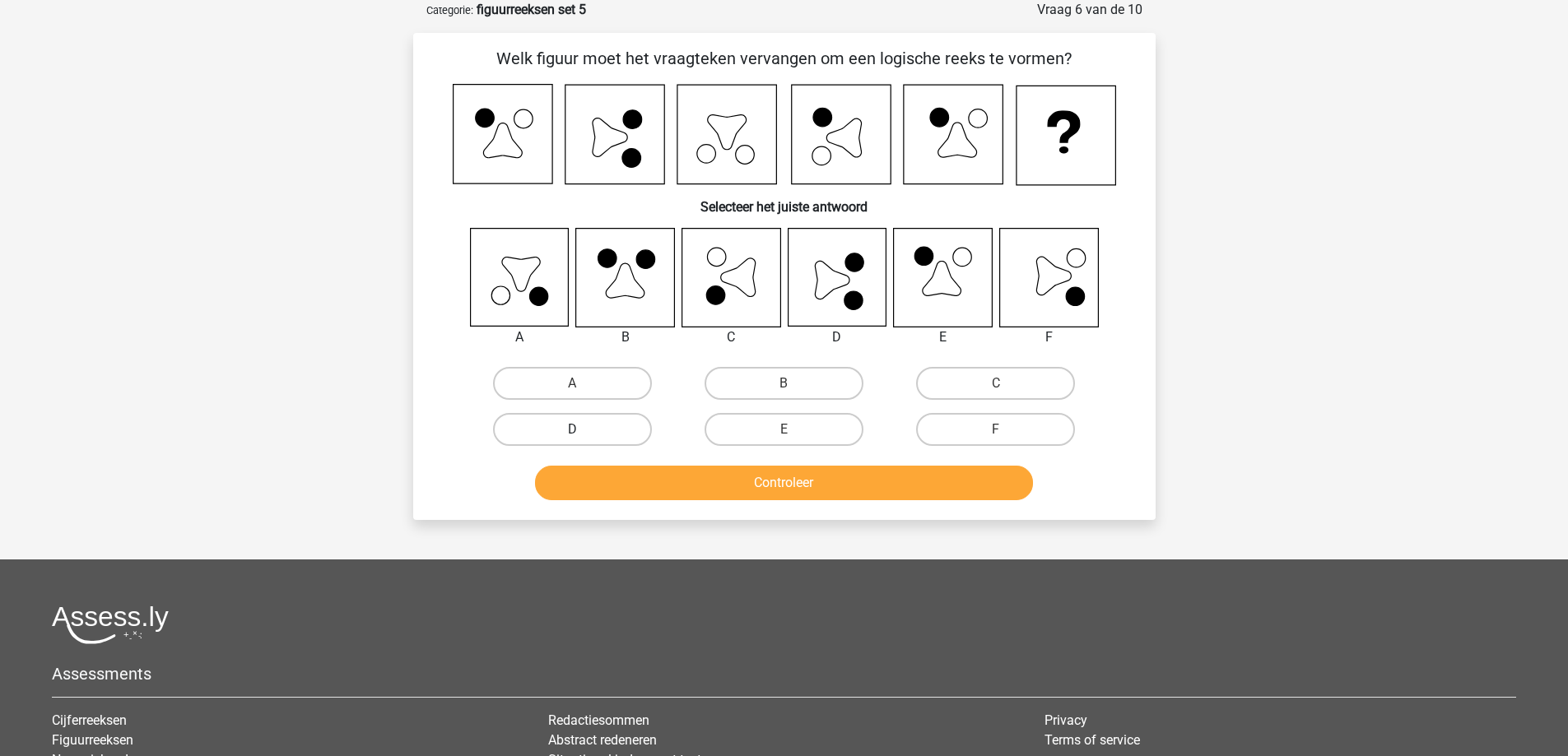
click at [605, 424] on label "D" at bounding box center [572, 430] width 159 height 33
click at [583, 430] on input "D" at bounding box center [578, 435] width 11 height 11
radio input "true"
click at [653, 473] on button "Controleer" at bounding box center [783, 483] width 498 height 35
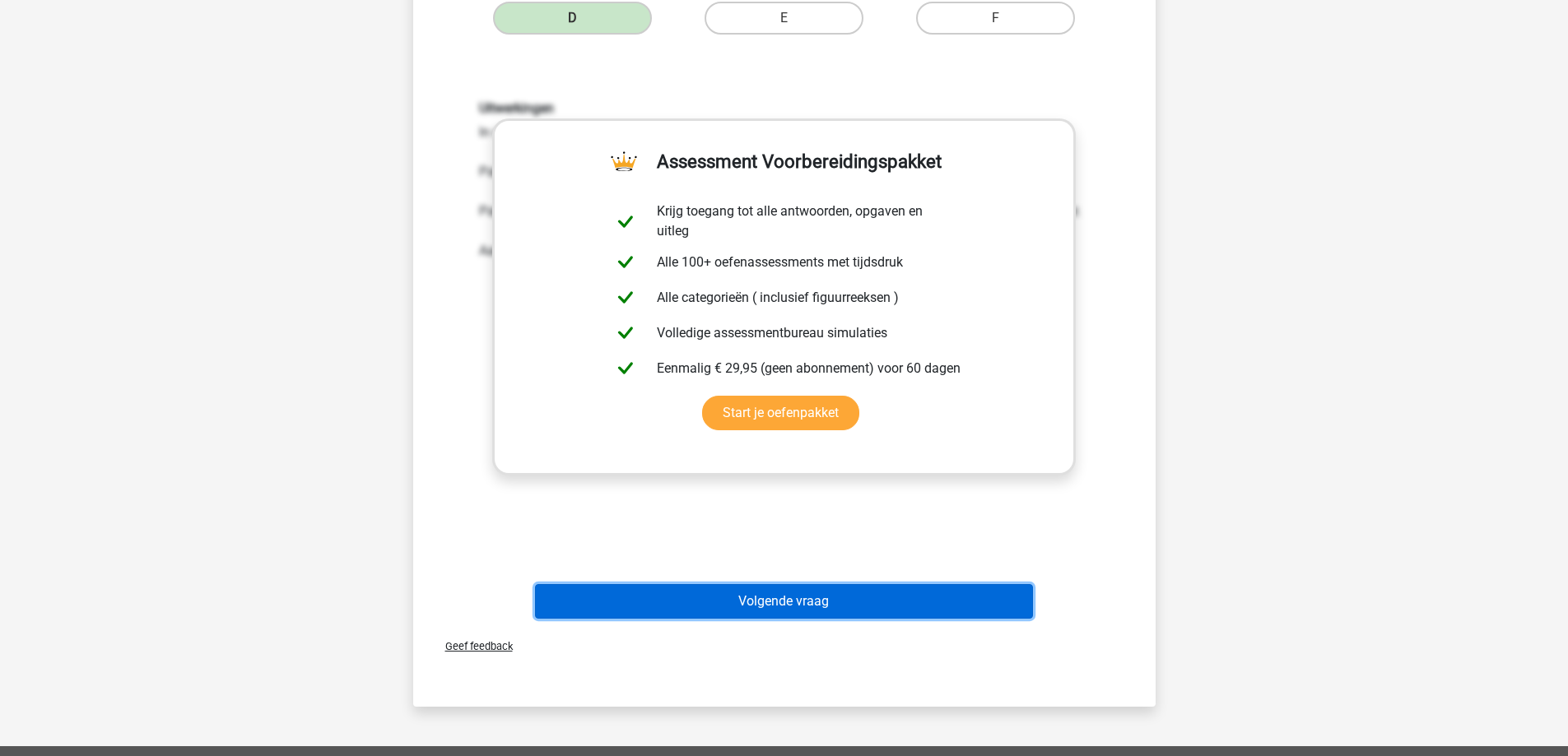
click at [725, 591] on button "Volgende vraag" at bounding box center [783, 601] width 498 height 35
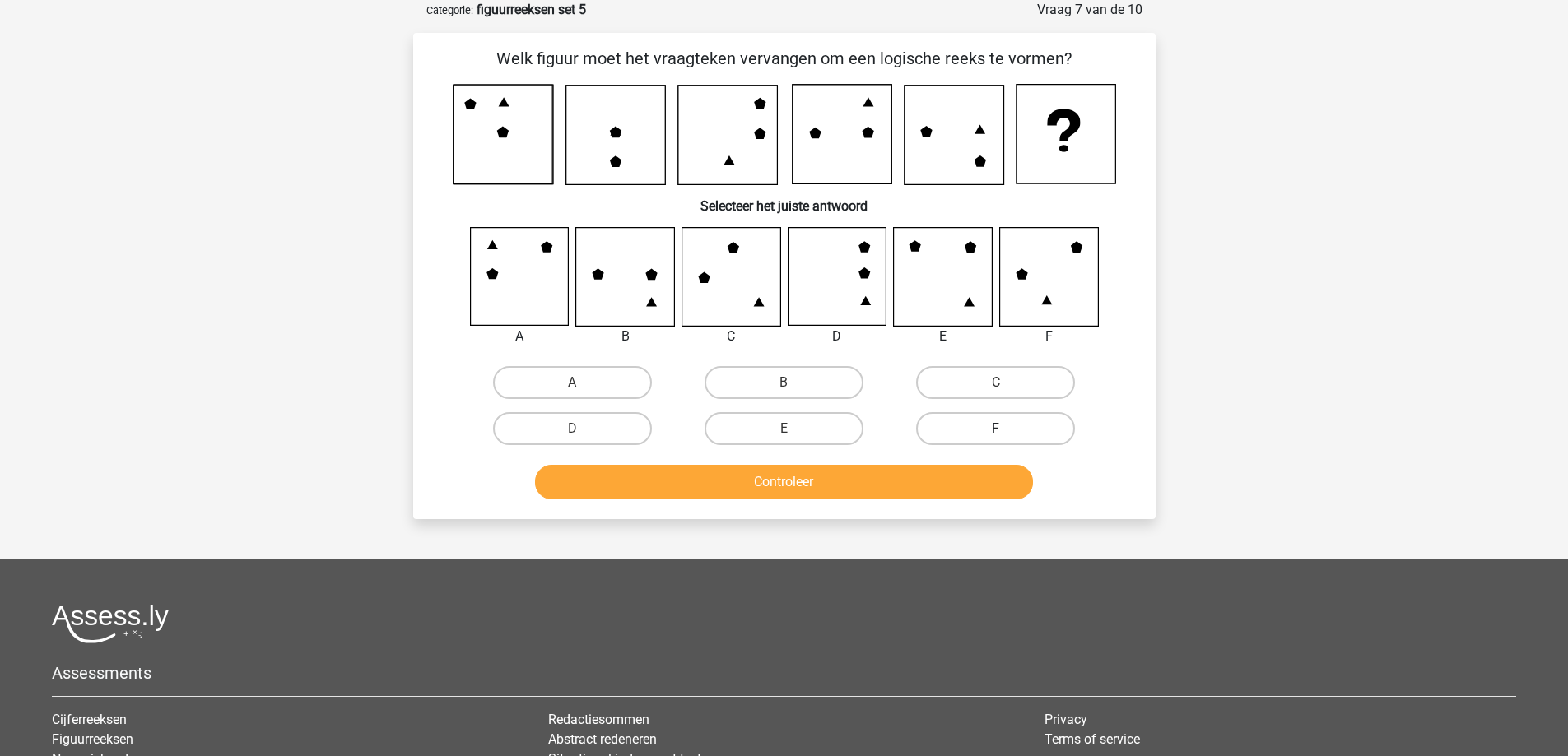
click at [982, 428] on label "F" at bounding box center [995, 429] width 159 height 33
click at [996, 429] on input "F" at bounding box center [1001, 434] width 11 height 11
radio input "true"
click at [949, 470] on button "Controleer" at bounding box center [783, 482] width 498 height 35
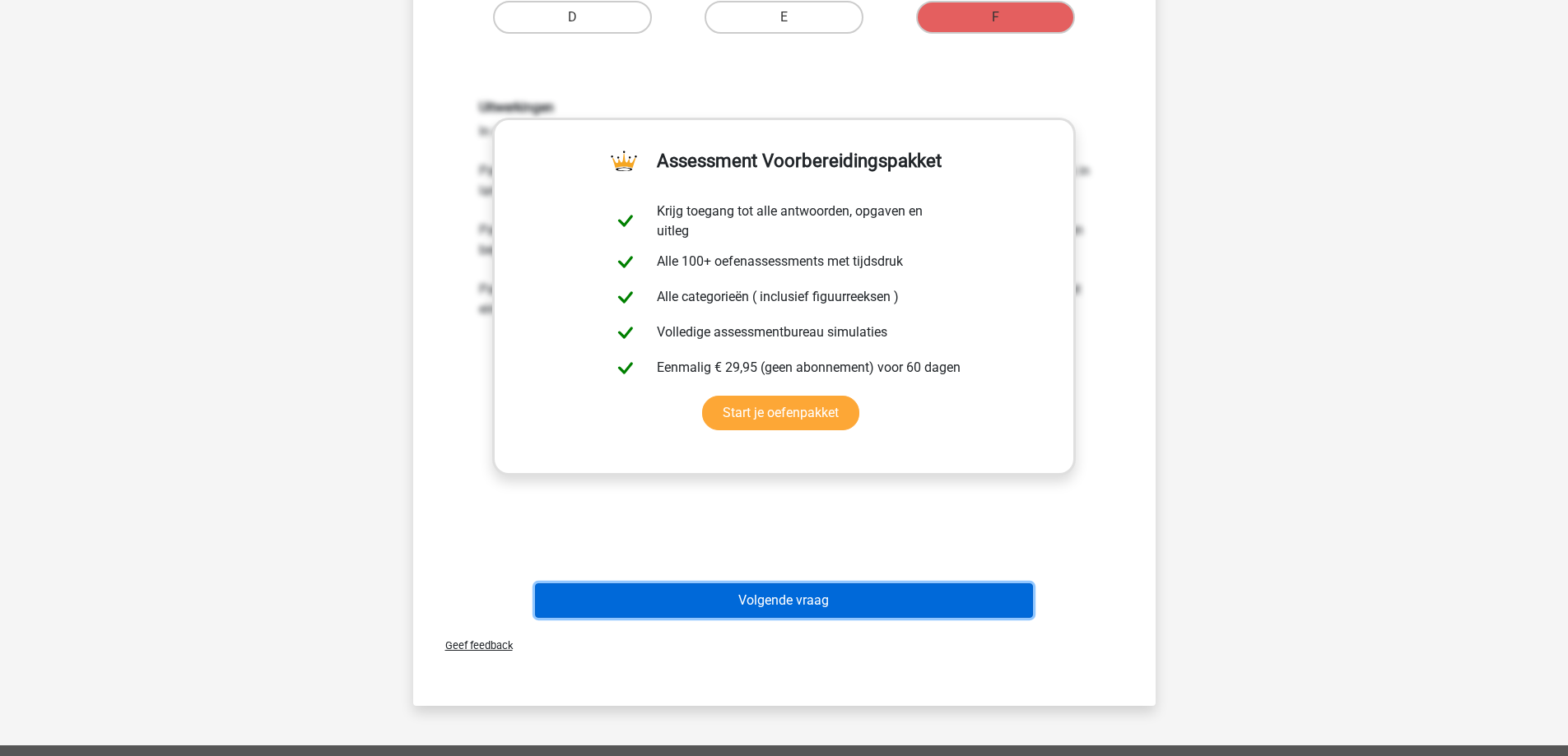
click at [761, 595] on button "Volgende vraag" at bounding box center [783, 600] width 498 height 35
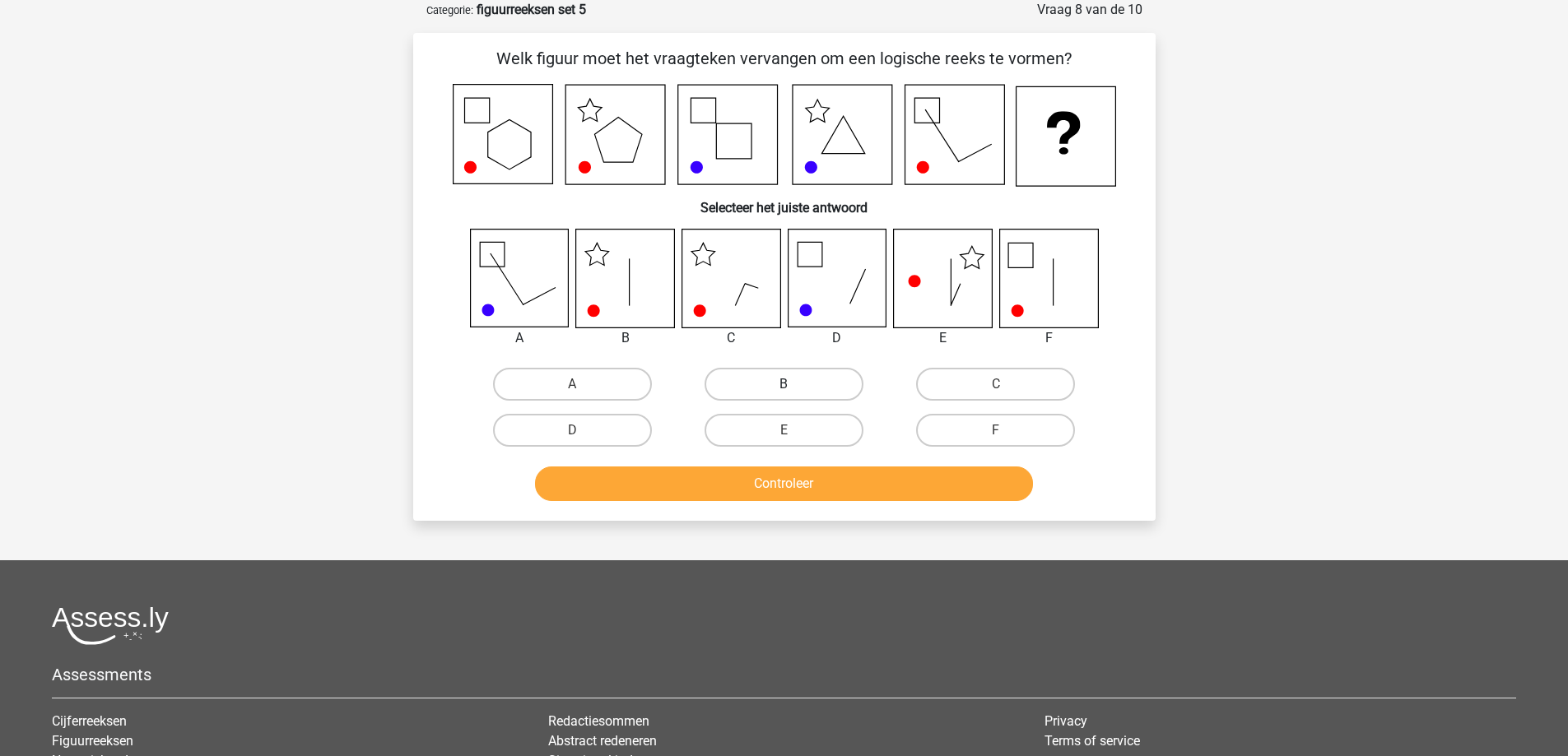
click at [749, 379] on label "B" at bounding box center [783, 384] width 159 height 33
click at [784, 384] on input "B" at bounding box center [790, 389] width 11 height 11
radio input "true"
click at [717, 483] on button "Controleer" at bounding box center [783, 484] width 498 height 35
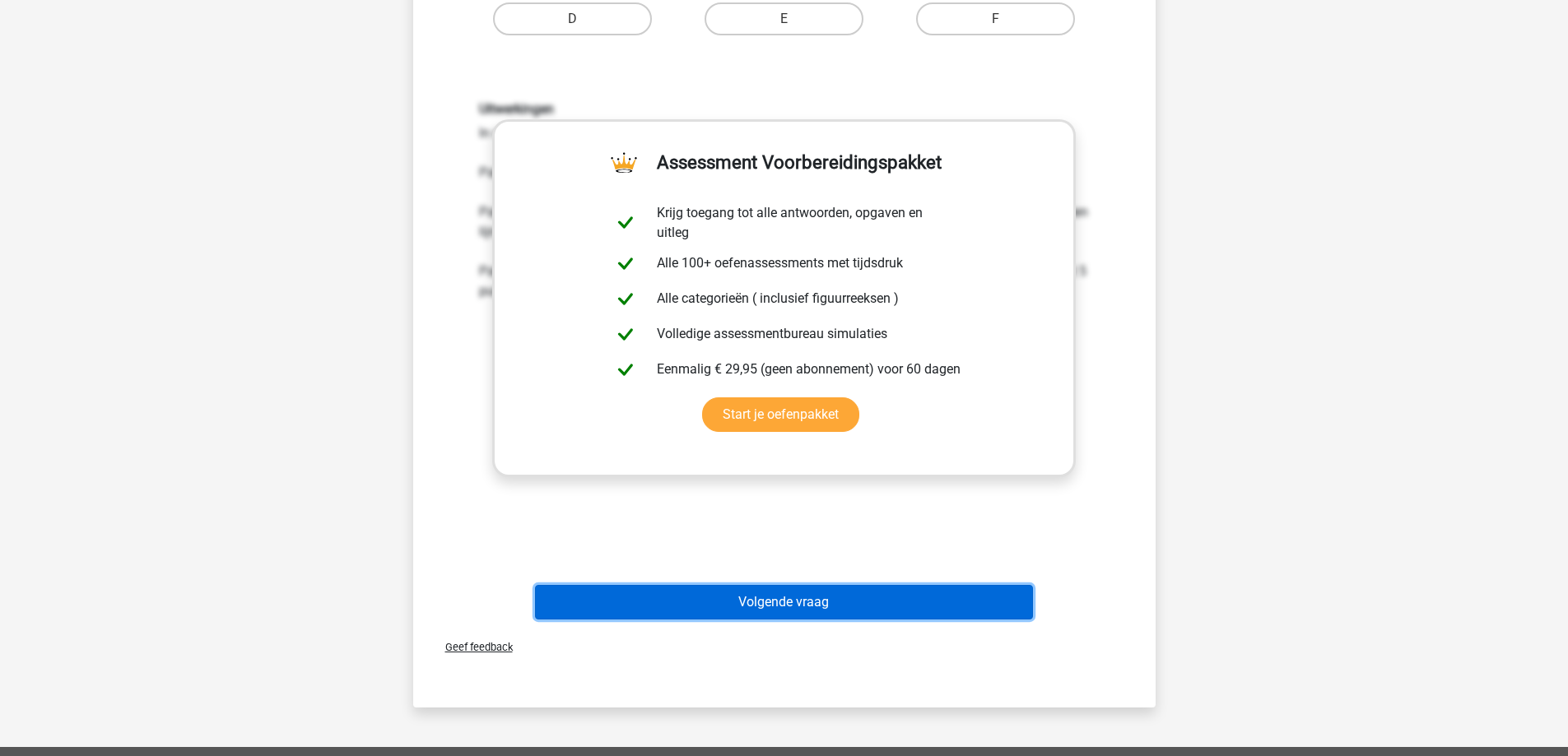
click at [738, 599] on button "Volgende vraag" at bounding box center [783, 602] width 498 height 35
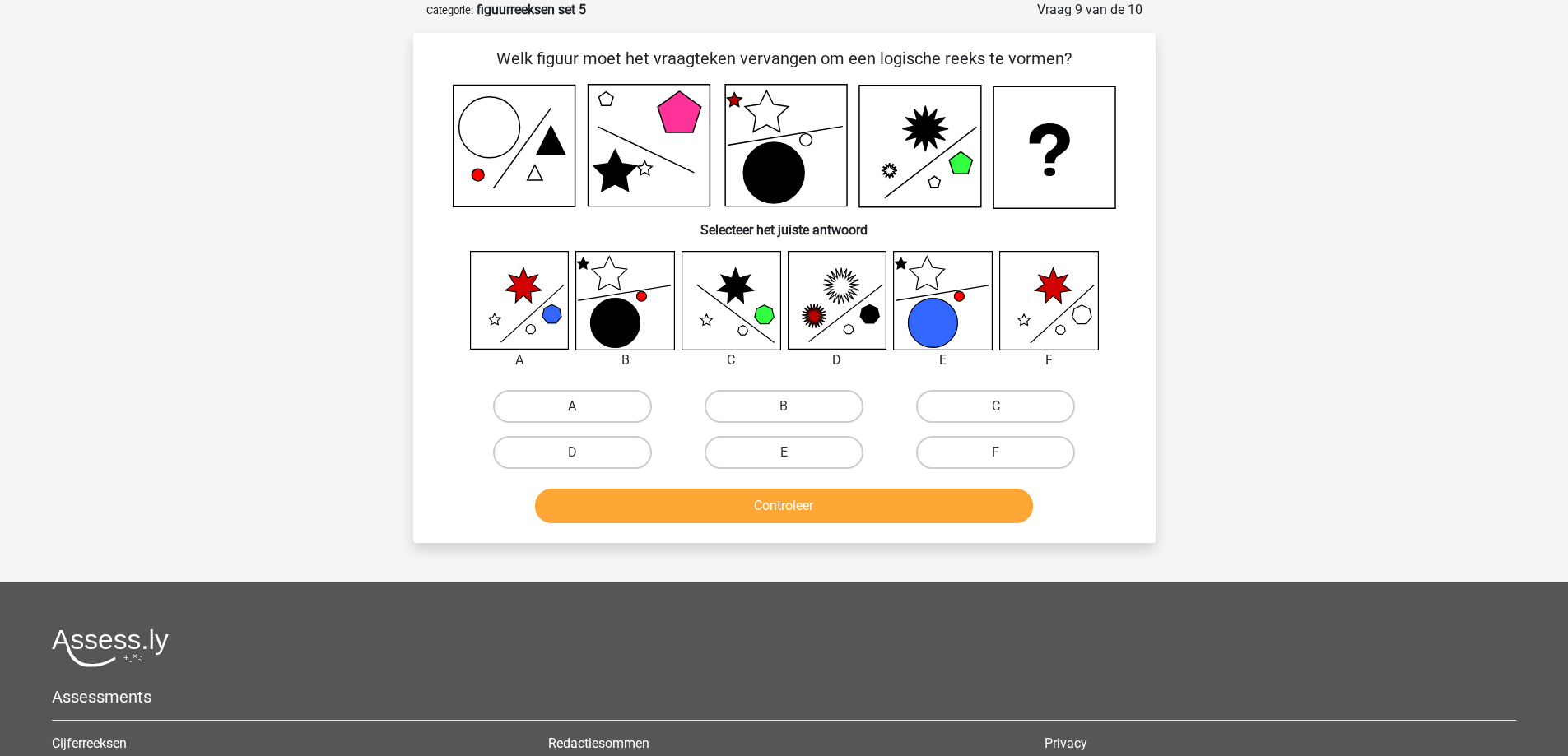
click at [574, 403] on label "A" at bounding box center [572, 406] width 159 height 33
click at [574, 406] on input "A" at bounding box center [578, 411] width 11 height 11
radio input "true"
click at [627, 494] on button "Controleer" at bounding box center [783, 506] width 498 height 35
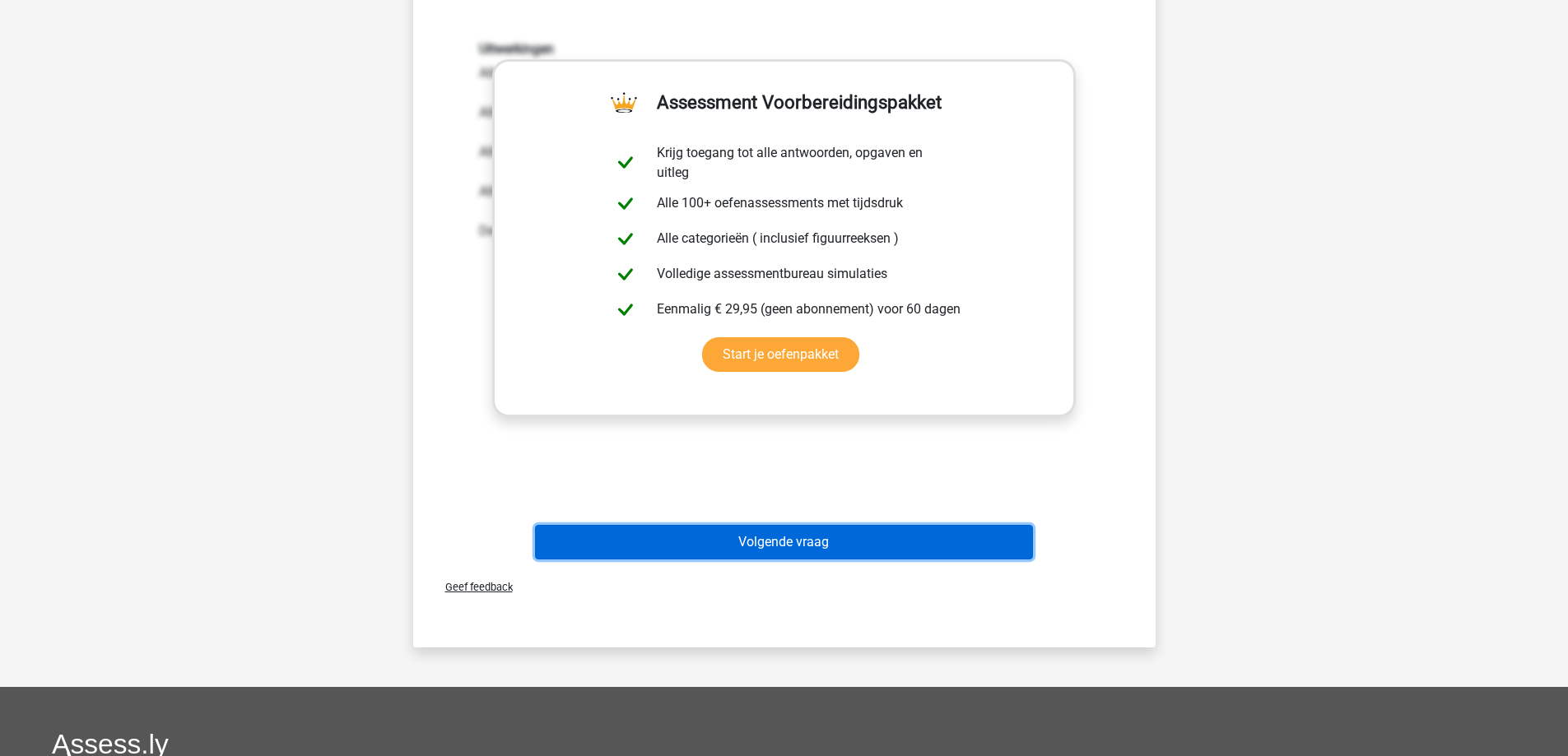
click at [787, 553] on button "Volgende vraag" at bounding box center [783, 542] width 498 height 35
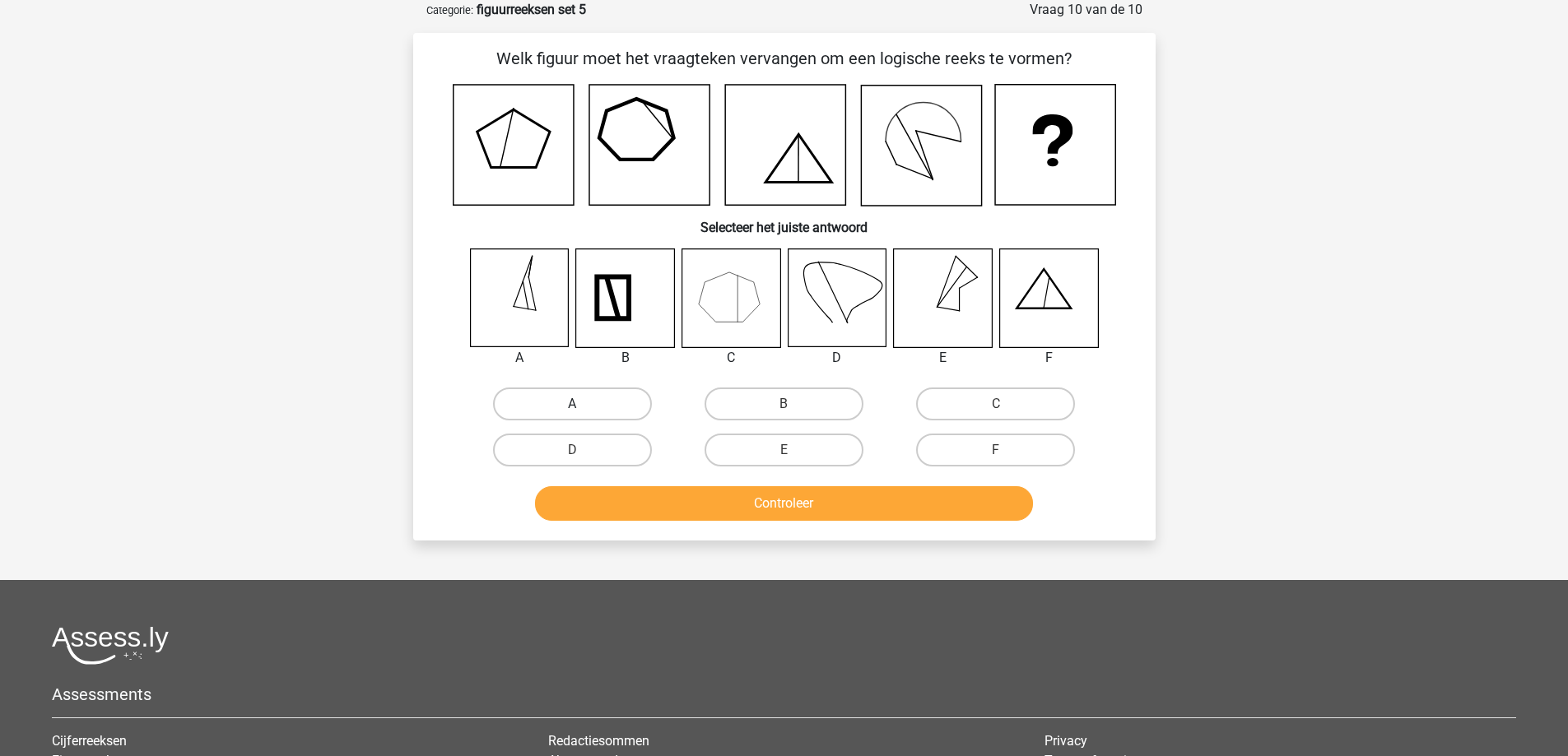
click at [604, 406] on label "A" at bounding box center [572, 404] width 159 height 33
click at [583, 406] on input "A" at bounding box center [578, 410] width 11 height 11
radio input "true"
click at [672, 510] on button "Controleer" at bounding box center [783, 503] width 498 height 35
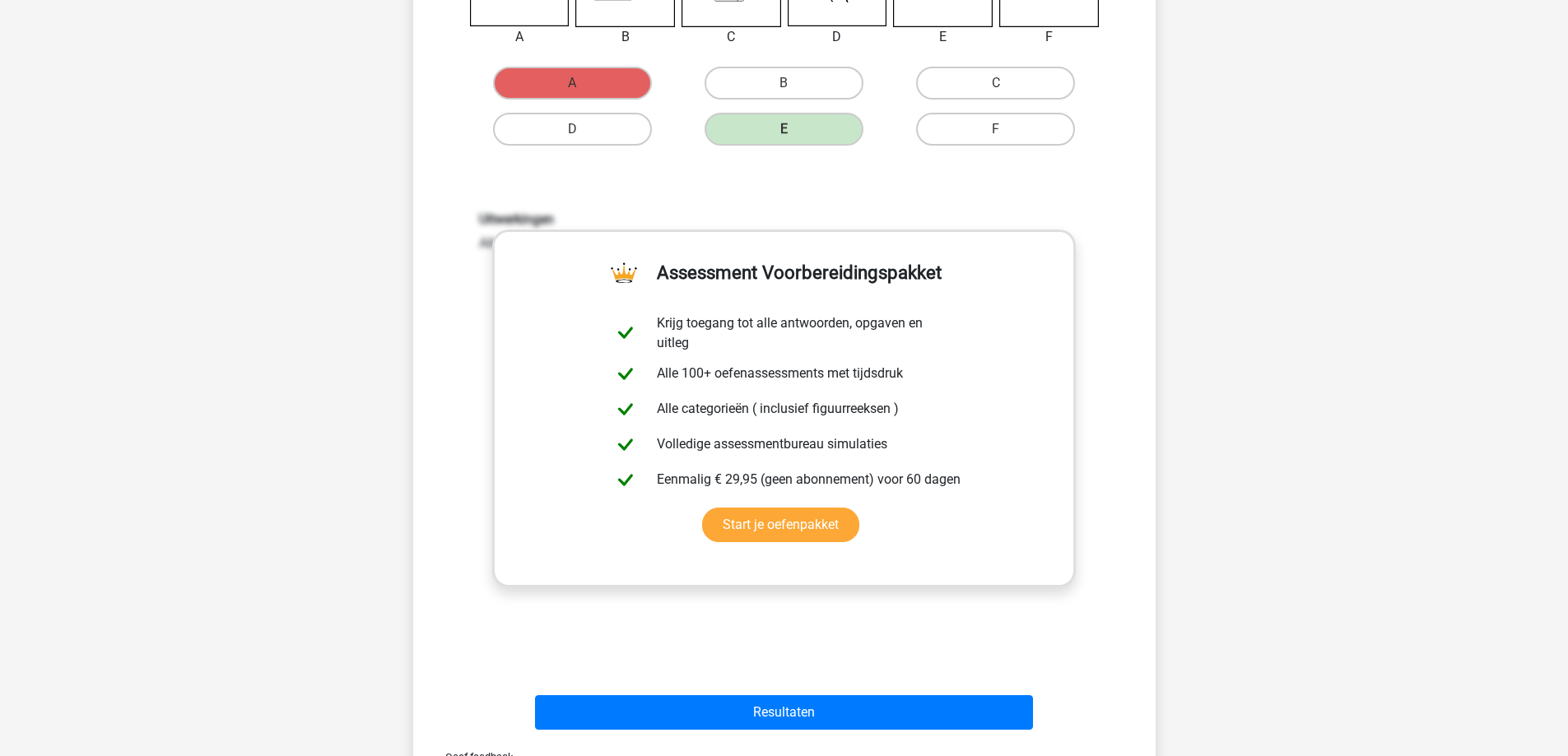
scroll to position [494, 0]
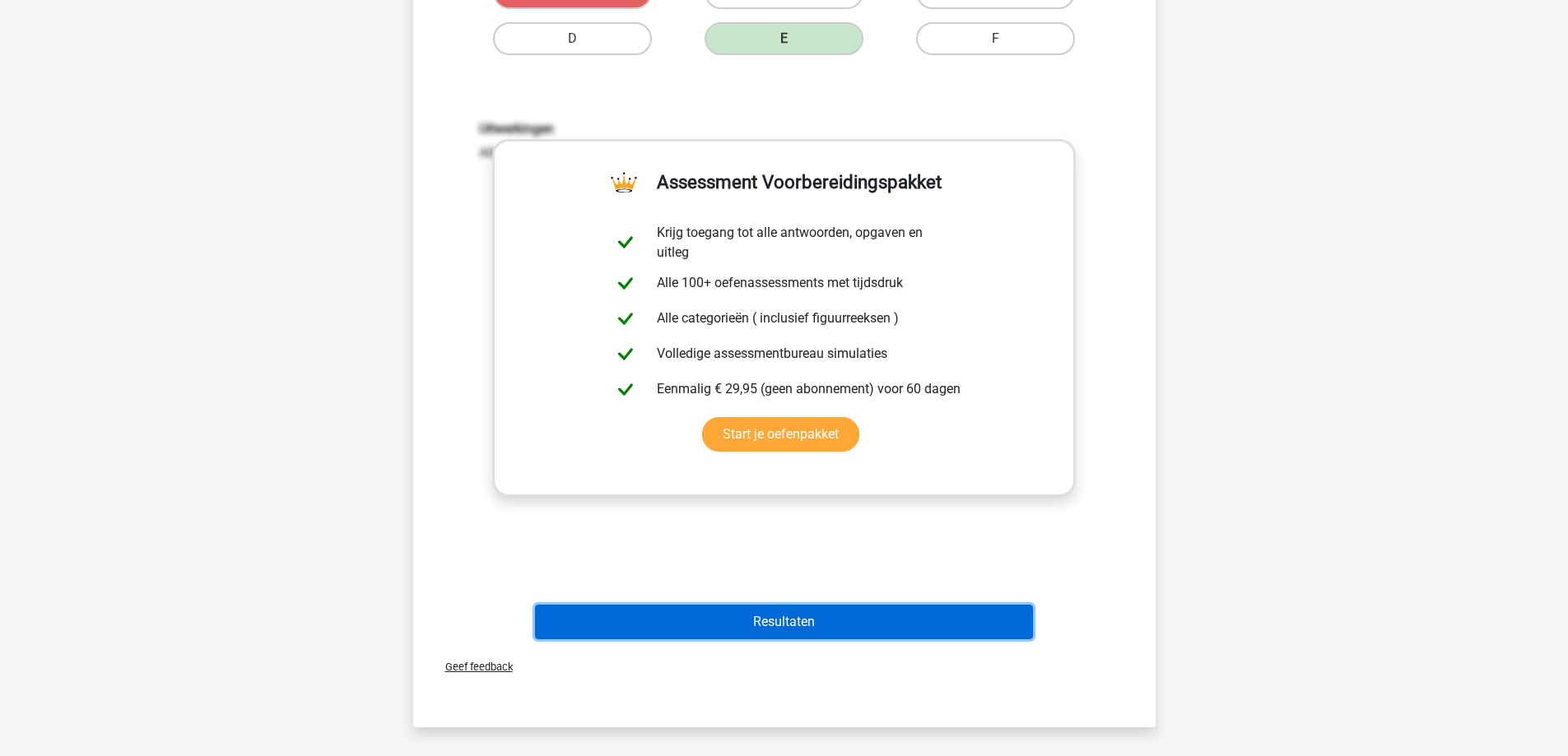
click at [749, 629] on button "Resultaten" at bounding box center [783, 622] width 498 height 35
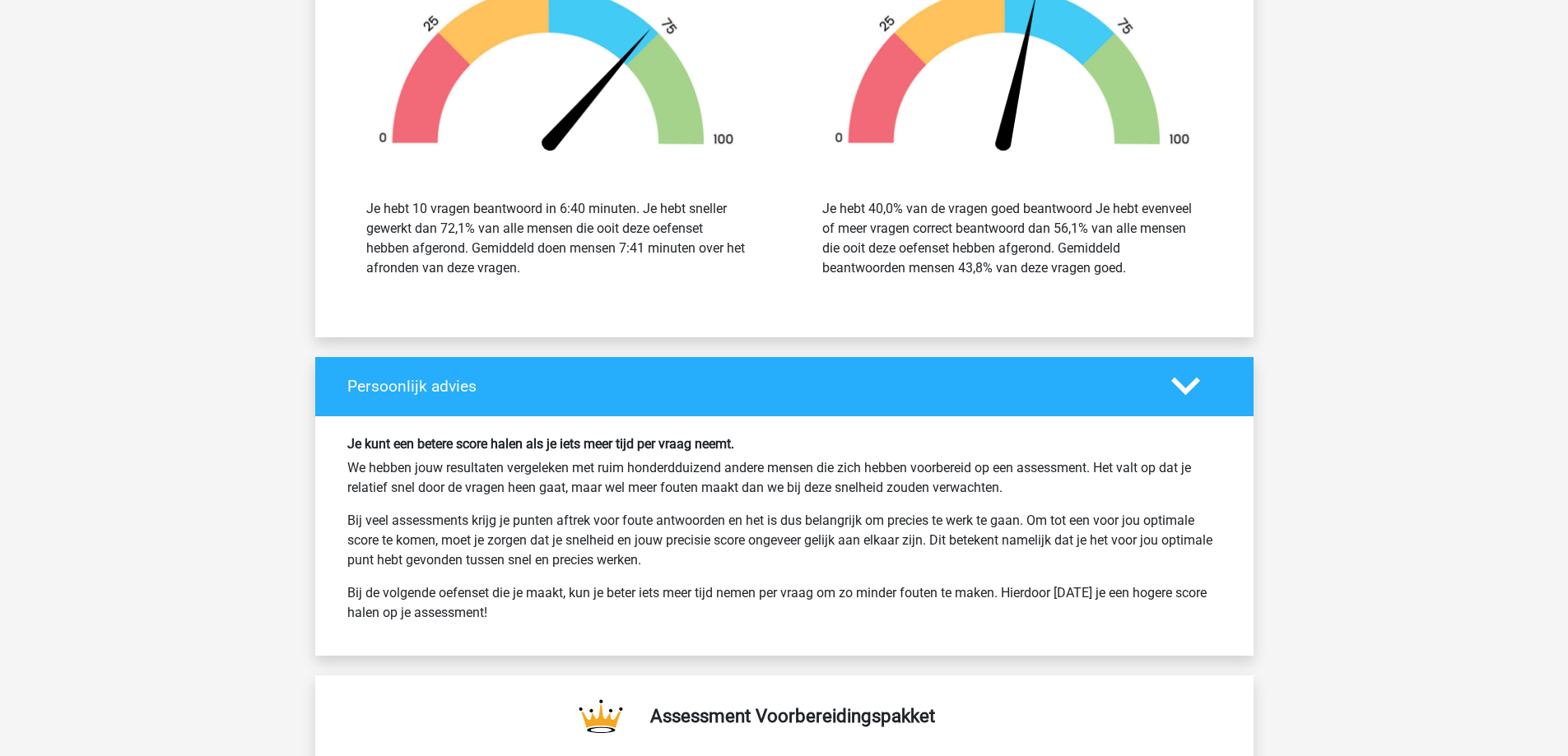
scroll to position [2139, 0]
